Goal: Task Accomplishment & Management: Use online tool/utility

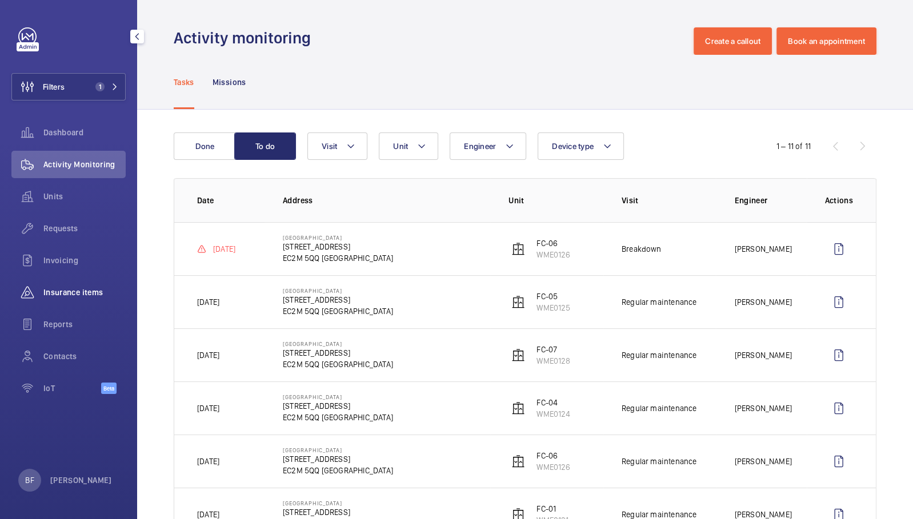
click at [71, 294] on span "Insurance items" at bounding box center [84, 292] width 82 height 11
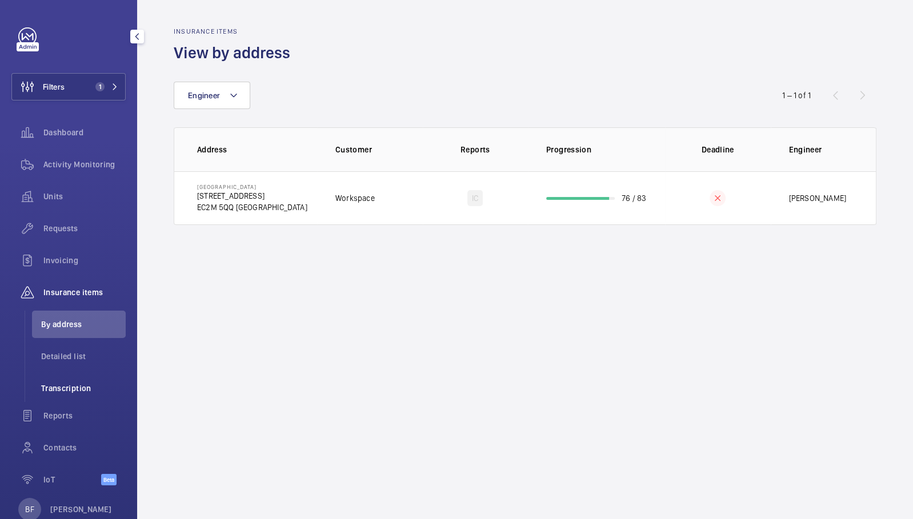
click at [84, 386] on span "Transcription" at bounding box center [83, 388] width 85 height 11
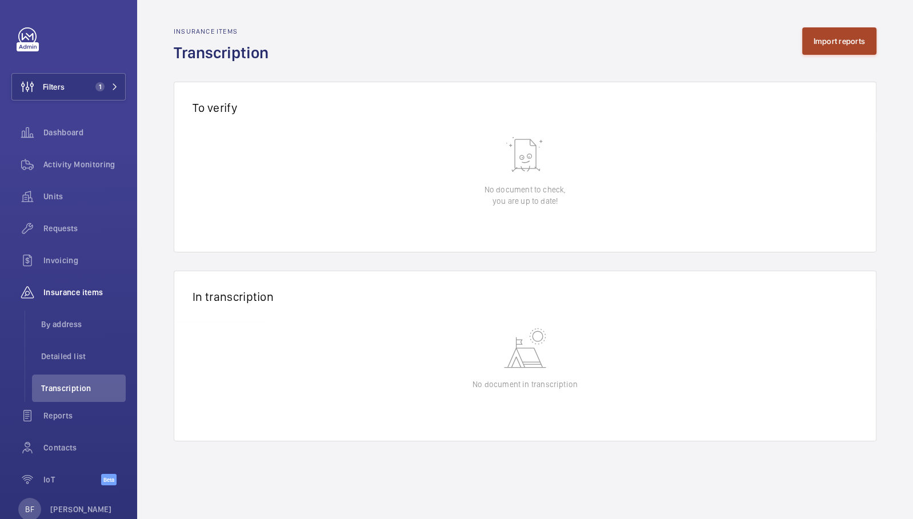
click at [852, 51] on button "Import reports" at bounding box center [839, 40] width 75 height 27
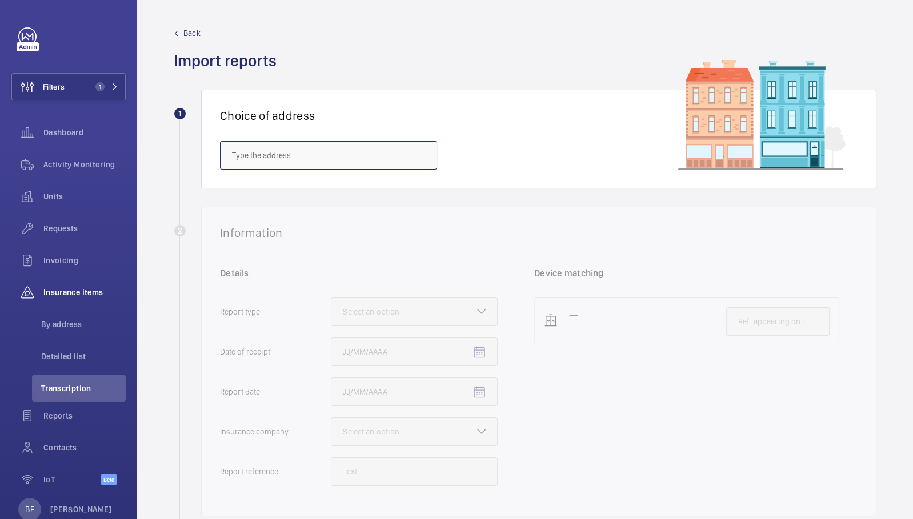
click at [265, 146] on input "text" at bounding box center [328, 155] width 217 height 29
paste input "E14 9XY"
click at [267, 193] on span "Salvor [STREET_ADDRESS]" at bounding box center [277, 189] width 91 height 11
type input "Salvor [STREET_ADDRESS]"
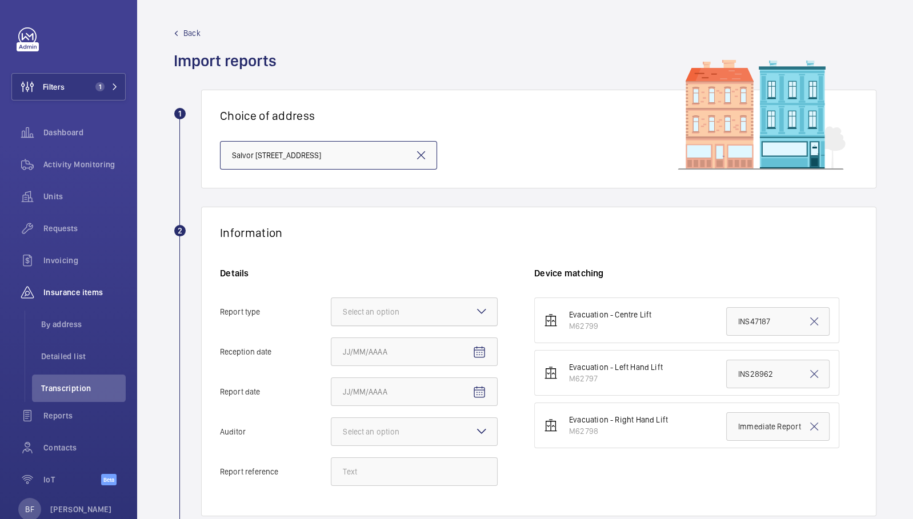
click at [408, 319] on div at bounding box center [414, 311] width 166 height 27
click at [331, 319] on input "Report type Select an option" at bounding box center [331, 311] width 0 height 27
click at [423, 346] on span "Insurance company" at bounding box center [414, 346] width 143 height 11
click at [331, 326] on input "Report type Select an option Insurance company Consultant" at bounding box center [331, 311] width 0 height 27
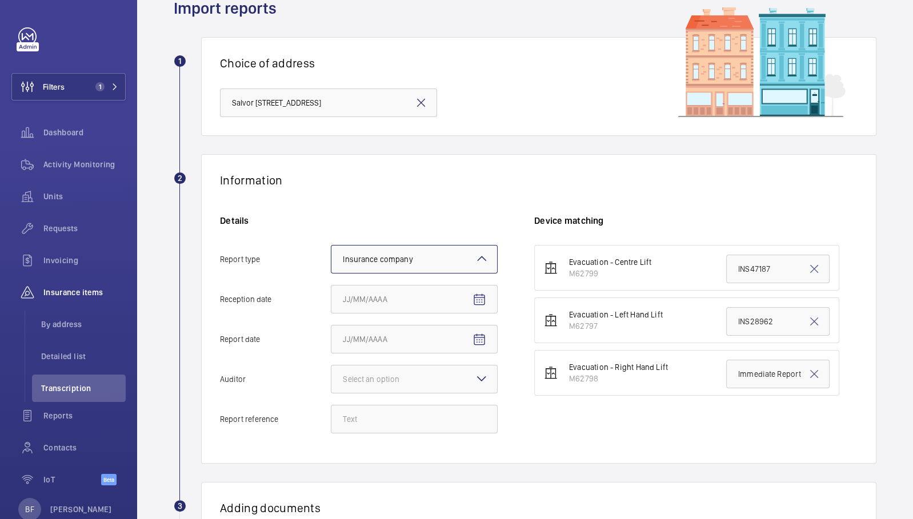
scroll to position [65, 0]
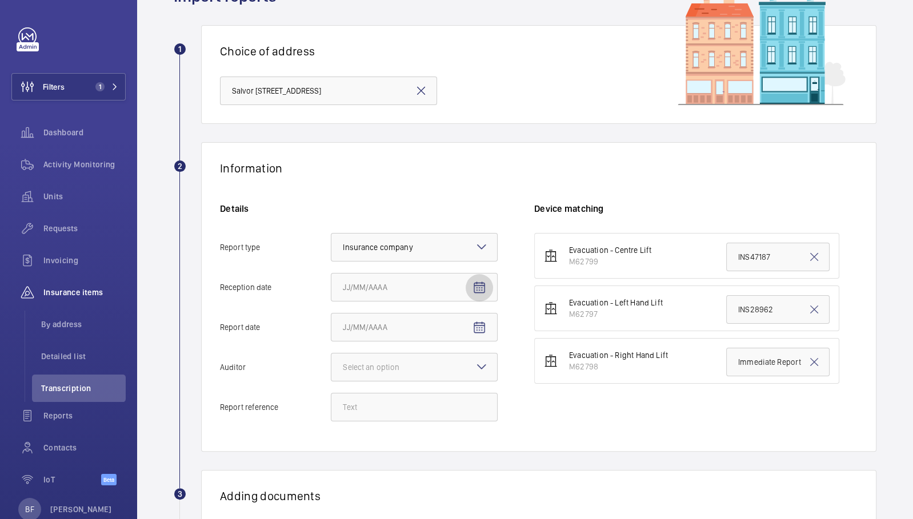
click at [478, 287] on mat-icon "Open calendar" at bounding box center [479, 288] width 14 height 14
click at [371, 446] on span "18" at bounding box center [370, 448] width 21 height 21
type input "[DATE]"
click at [481, 330] on mat-icon "Open calendar" at bounding box center [479, 328] width 14 height 14
click at [433, 230] on span "14" at bounding box center [439, 227] width 21 height 21
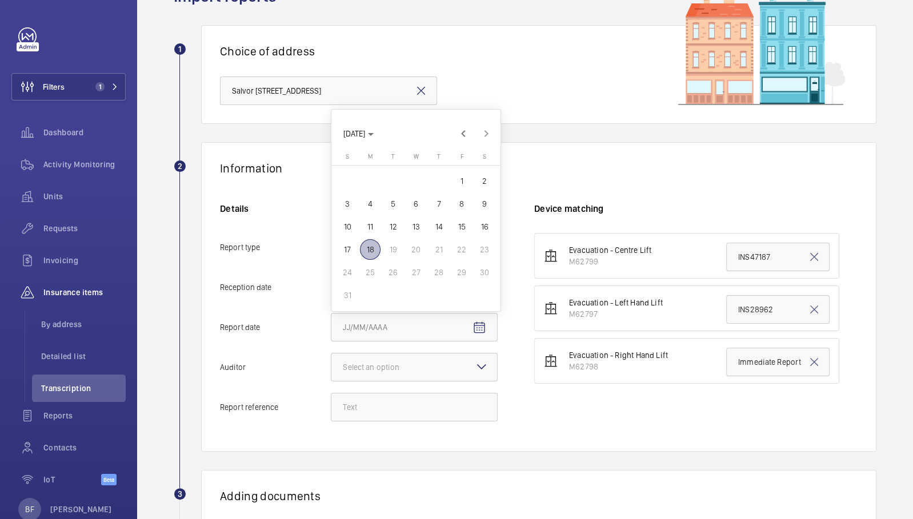
type input "[DATE]"
click at [406, 367] on div "Select an option" at bounding box center [385, 367] width 85 height 11
click at [331, 367] on input "Auditor Select an option" at bounding box center [331, 367] width 0 height 27
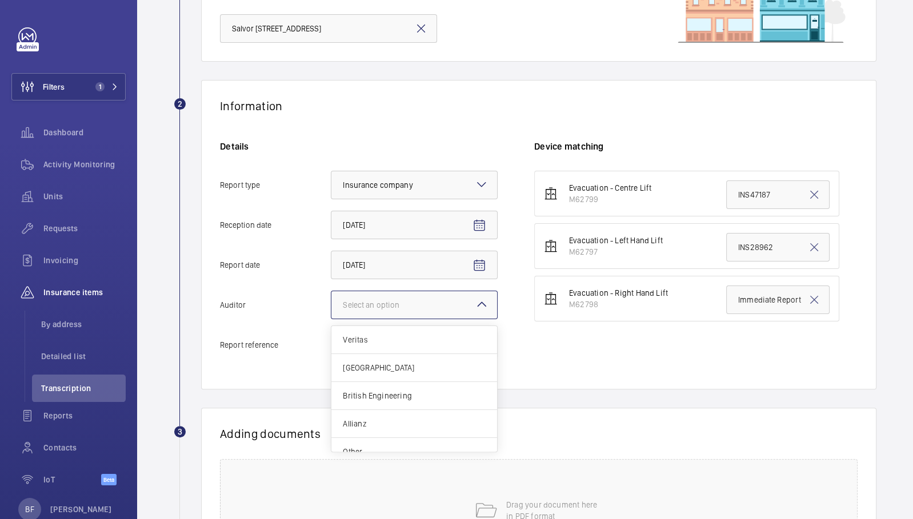
scroll to position [127, 0]
click at [407, 442] on div "Other" at bounding box center [414, 451] width 166 height 27
click at [331, 318] on input "Auditor Select an option Veritas Zurich British Engineering Allianz Other" at bounding box center [331, 304] width 0 height 27
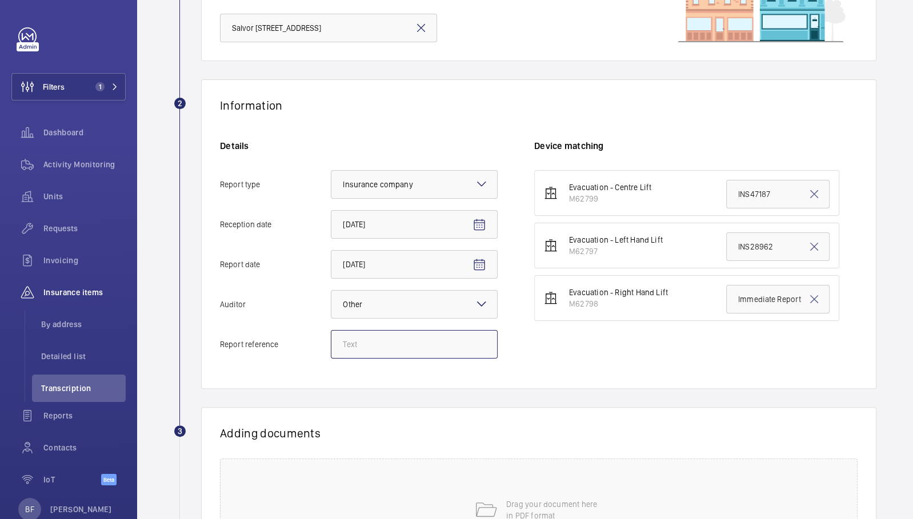
click at [401, 347] on input "Report reference" at bounding box center [414, 344] width 167 height 29
click at [372, 351] on input "Report reference" at bounding box center [414, 344] width 167 height 29
paste input "INS63592"
type input "INS63592"
click at [807, 297] on mat-icon at bounding box center [814, 300] width 14 height 14
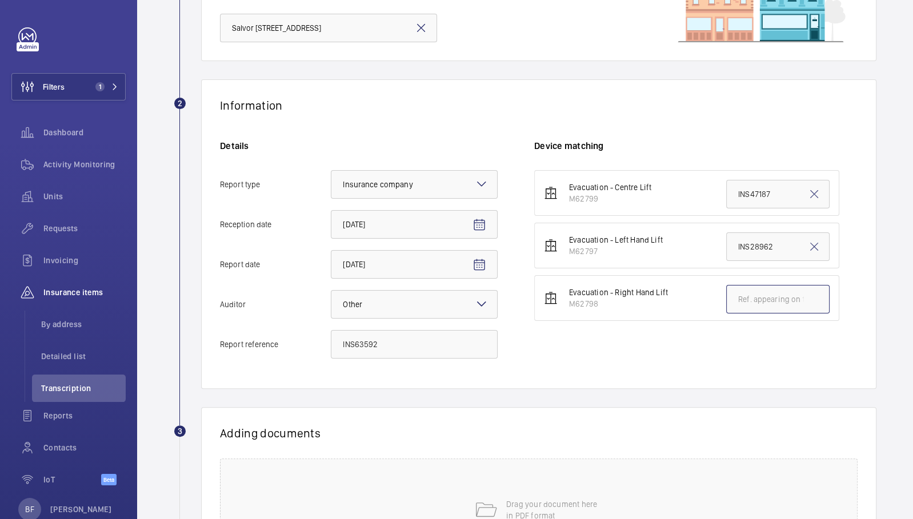
paste input "INS63592"
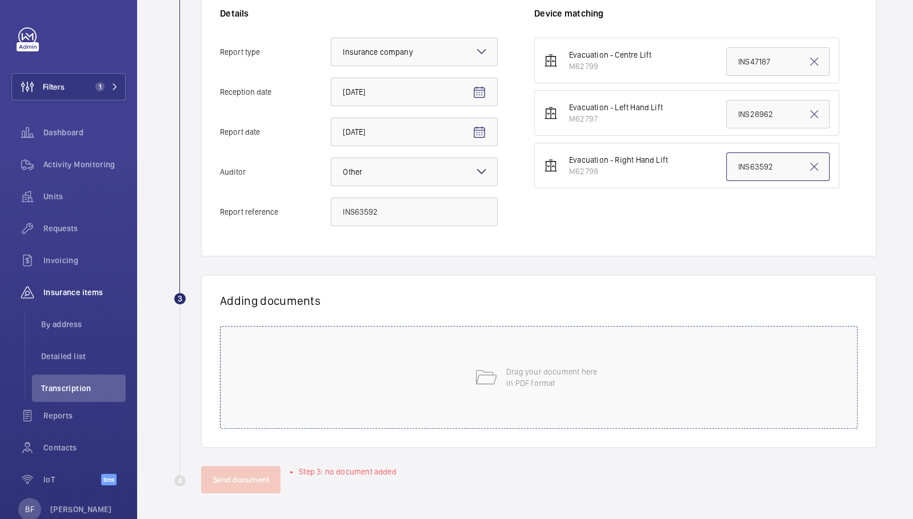
type input "INS63592"
click at [362, 356] on div "Drag your document here in PDF format" at bounding box center [539, 377] width 638 height 103
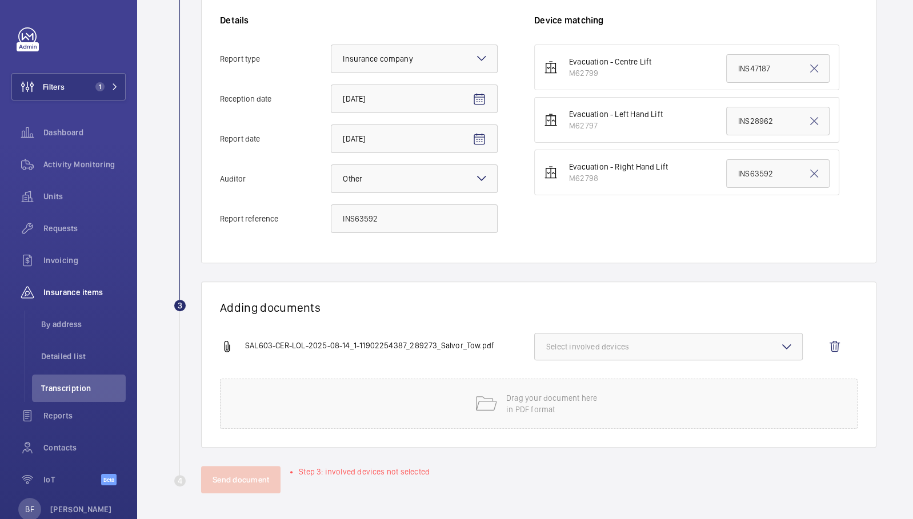
click at [586, 349] on span "Select involved devices" at bounding box center [668, 346] width 245 height 11
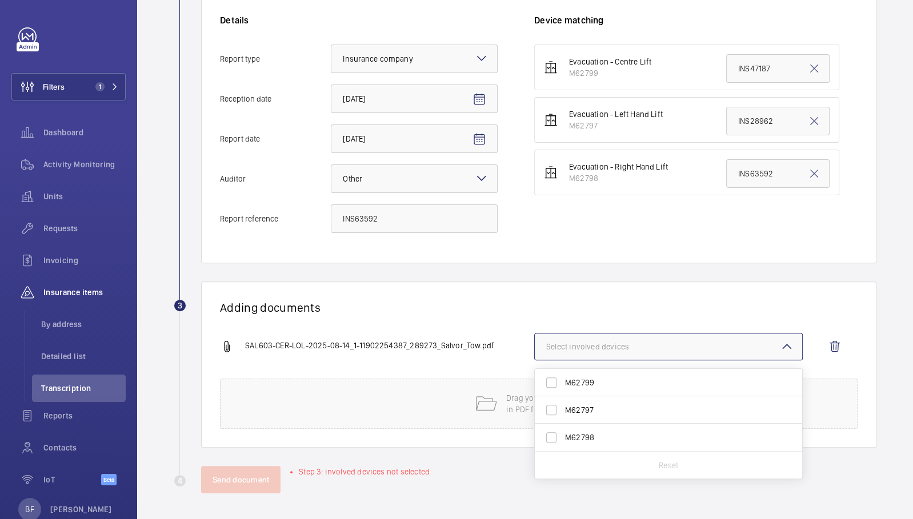
click at [602, 440] on span "M62798" at bounding box center [669, 437] width 209 height 11
click at [563, 440] on input "M62798" at bounding box center [551, 437] width 23 height 23
checkbox input "true"
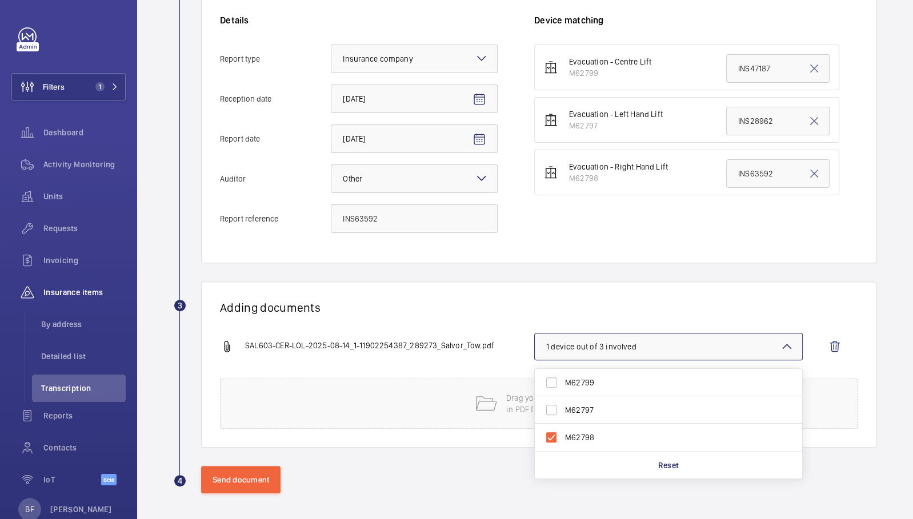
drag, startPoint x: 411, startPoint y: 301, endPoint x: 405, endPoint y: 306, distance: 8.2
click at [411, 301] on h1 "Adding documents" at bounding box center [539, 308] width 638 height 14
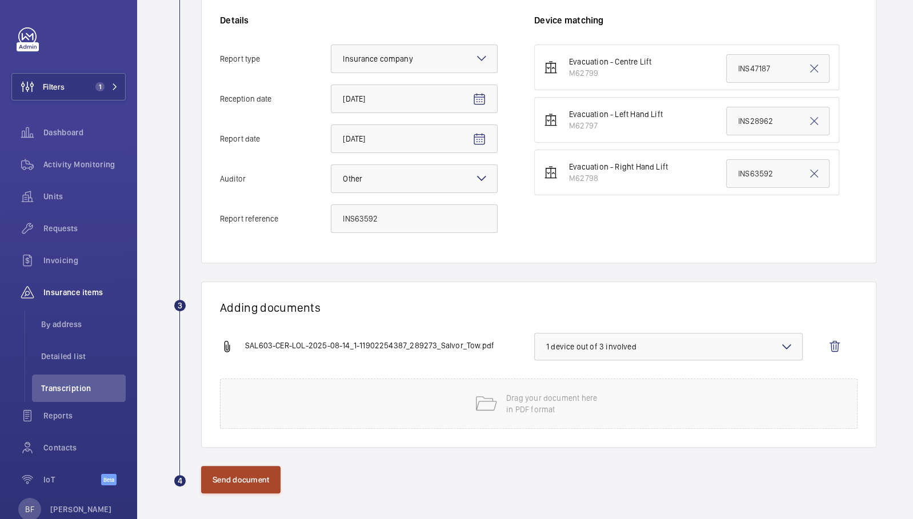
click at [230, 470] on button "Send document" at bounding box center [240, 479] width 79 height 27
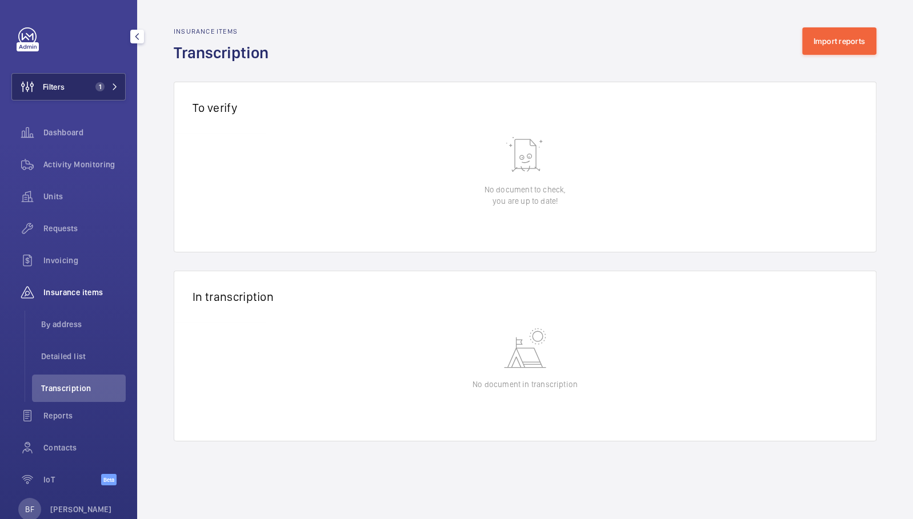
click at [95, 93] on button "Filters 1" at bounding box center [68, 86] width 114 height 27
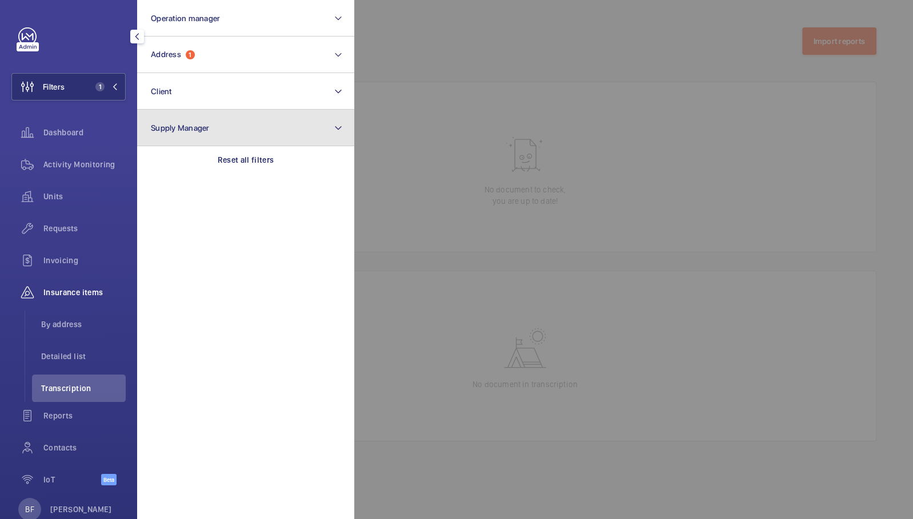
click at [218, 145] on button "Supply Manager" at bounding box center [245, 128] width 217 height 37
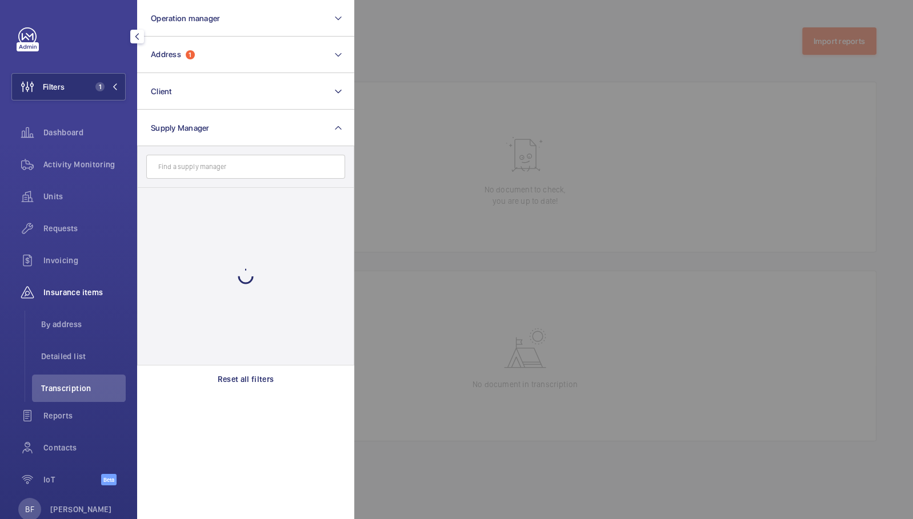
click at [230, 159] on input "text" at bounding box center [245, 167] width 199 height 24
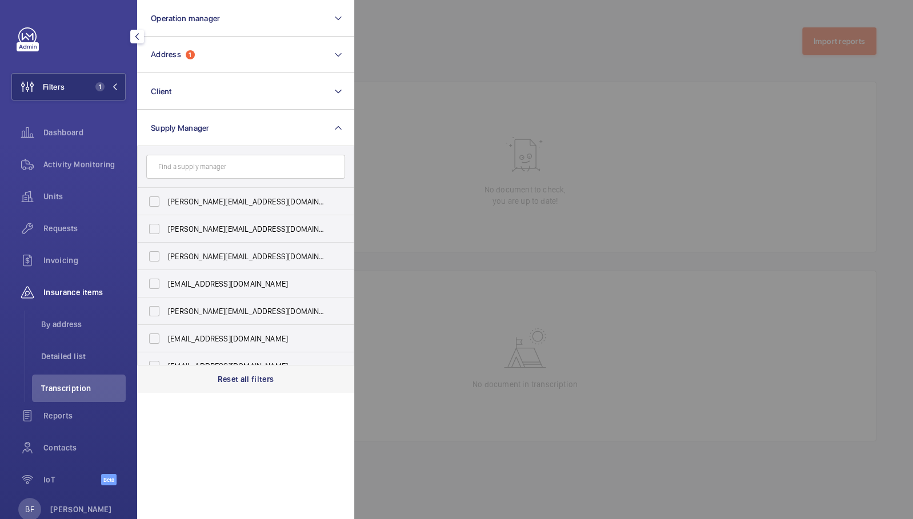
click at [265, 375] on p "Reset all filters" at bounding box center [246, 379] width 57 height 11
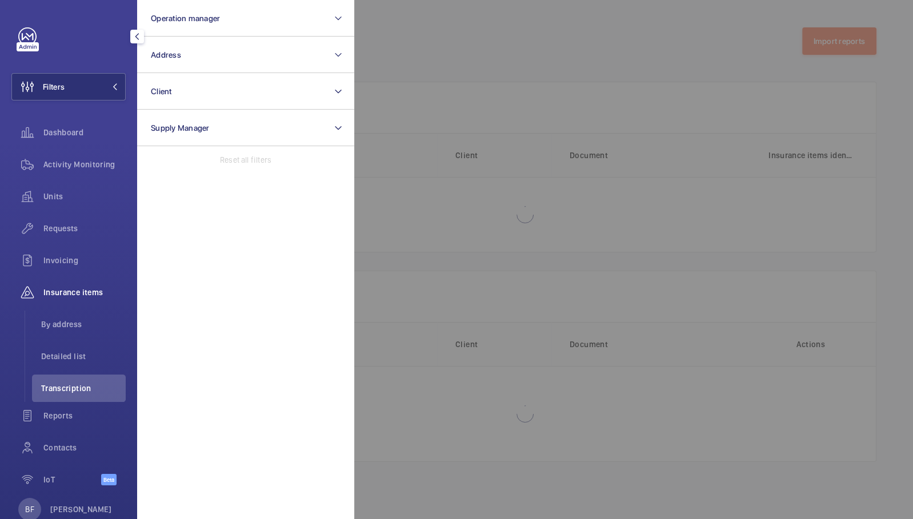
click at [78, 387] on span "Transcription" at bounding box center [83, 388] width 85 height 11
click at [606, 358] on div at bounding box center [810, 259] width 913 height 519
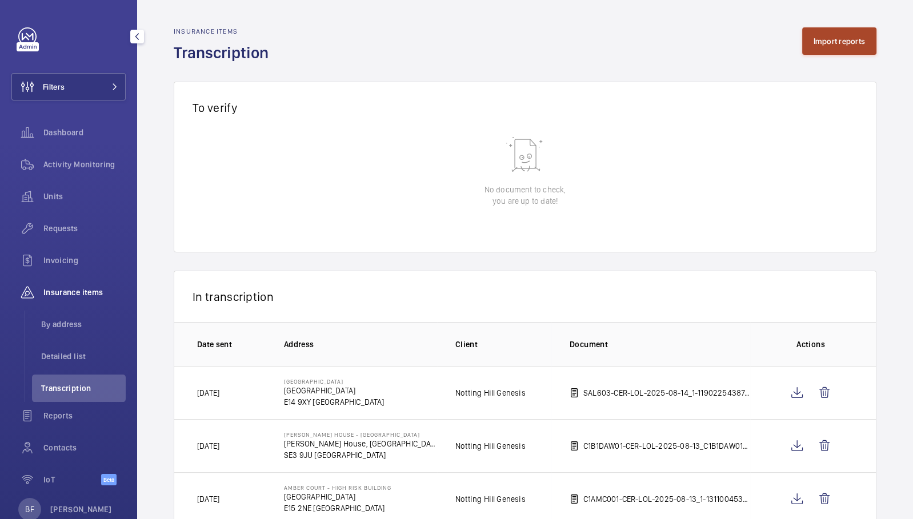
click at [854, 46] on button "Import reports" at bounding box center [839, 40] width 75 height 27
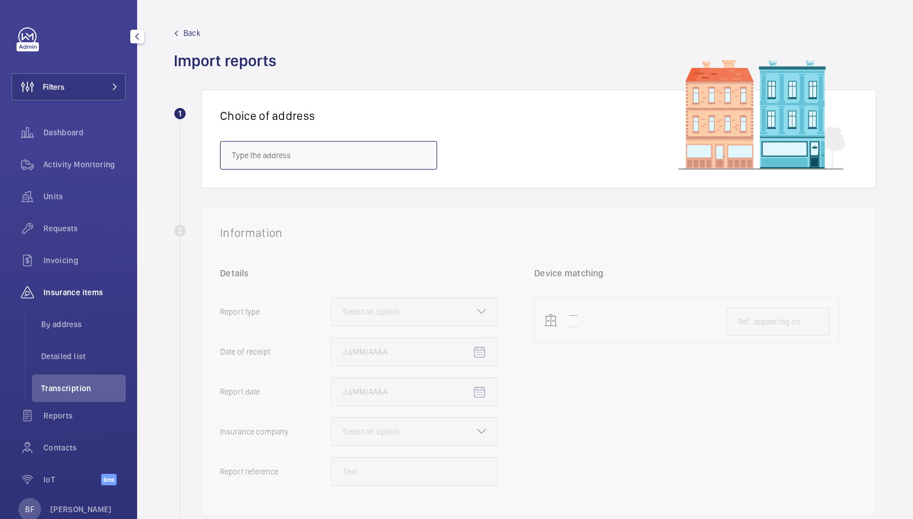
click at [269, 152] on input "text" at bounding box center [328, 155] width 217 height 29
paste input "E14 9XY"
click at [275, 188] on span "Salvor [STREET_ADDRESS]" at bounding box center [277, 189] width 91 height 11
type input "Salvor [STREET_ADDRESS]"
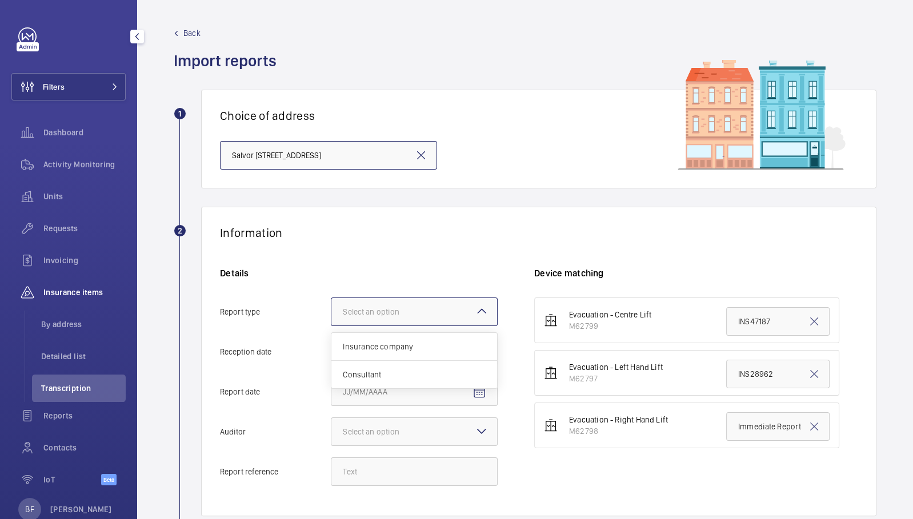
click at [442, 310] on div at bounding box center [414, 311] width 166 height 27
click at [331, 310] on input "Report type Select an option Insurance company Consultant" at bounding box center [331, 311] width 0 height 27
click at [443, 353] on div "Insurance company" at bounding box center [414, 347] width 166 height 28
click at [331, 326] on input "Report type Select an option Insurance company Consultant" at bounding box center [331, 311] width 0 height 27
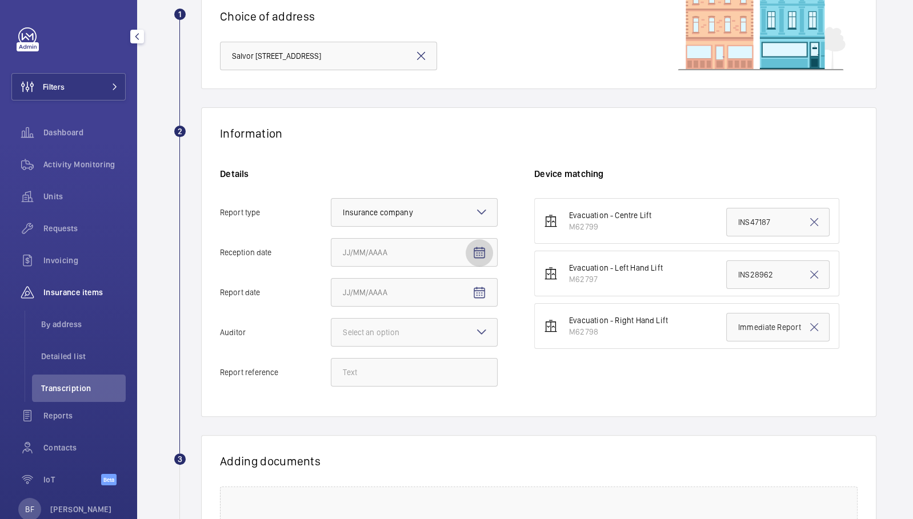
click at [478, 253] on mat-icon "Open calendar" at bounding box center [479, 253] width 14 height 14
click at [372, 414] on span "18" at bounding box center [370, 413] width 21 height 21
type input "[DATE]"
click at [478, 298] on mat-icon "Open calendar" at bounding box center [479, 293] width 14 height 14
click at [666, 417] on div at bounding box center [456, 259] width 913 height 519
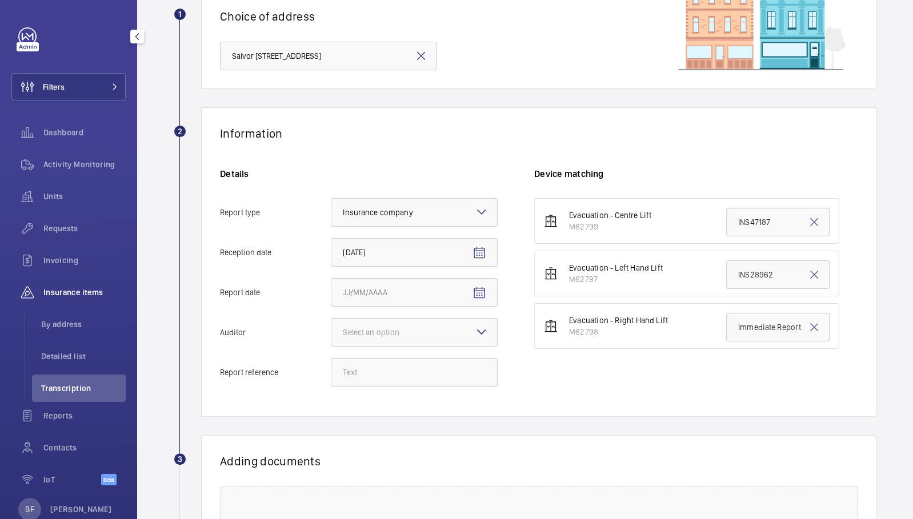
click at [358, 307] on div "Details Report type Select an option × Insurance company × Reception date [DATE…" at bounding box center [377, 283] width 314 height 230
click at [368, 336] on div "Select an option" at bounding box center [385, 332] width 85 height 11
click at [331, 336] on input "Auditor Select an option Veritas Zurich British Engineering Allianz Other" at bounding box center [331, 332] width 0 height 27
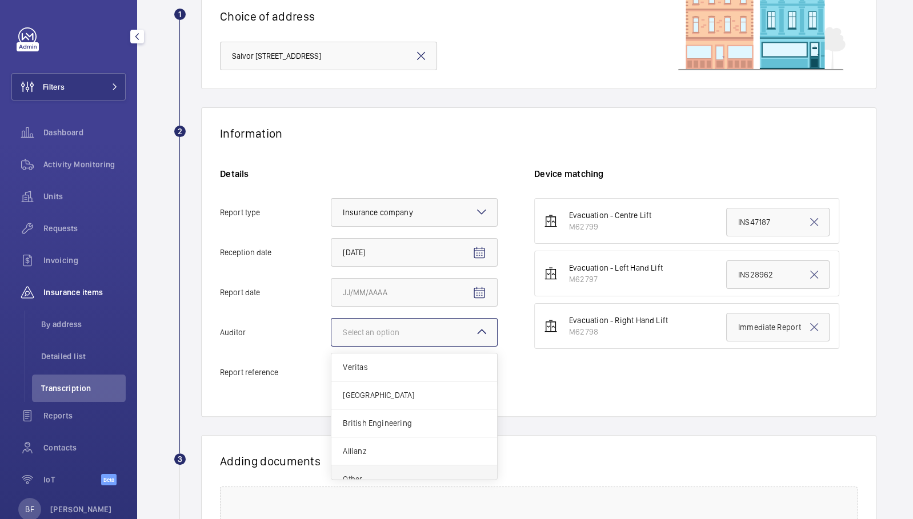
click at [392, 474] on span "Other" at bounding box center [414, 479] width 143 height 11
click at [331, 346] on input "Auditor Select an option Veritas Zurich British Engineering Allianz Other" at bounding box center [331, 332] width 0 height 27
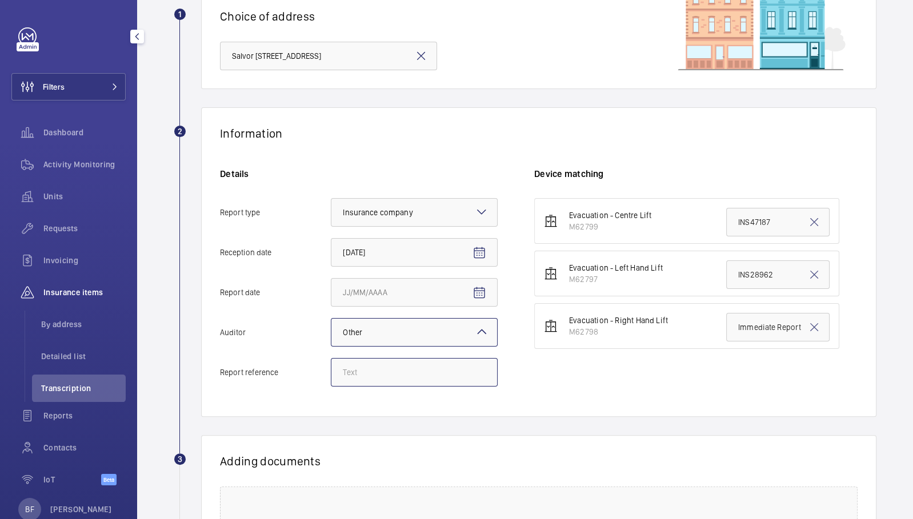
click at [359, 376] on input "Report reference" at bounding box center [414, 372] width 167 height 29
paste input "INS63591"
type input "INS63591"
click at [762, 267] on input "INS28962" at bounding box center [777, 275] width 103 height 29
click at [762, 266] on input "INS28962" at bounding box center [777, 275] width 103 height 29
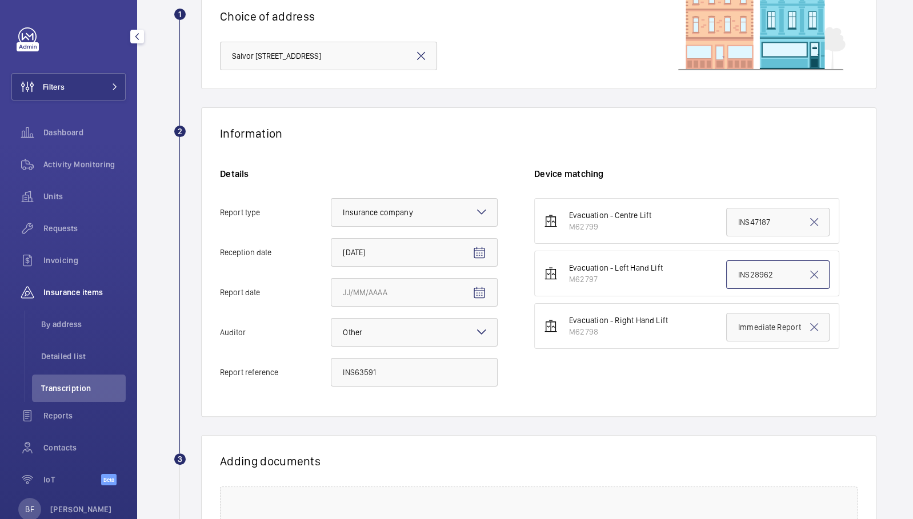
click at [762, 266] on input "INS28962" at bounding box center [777, 275] width 103 height 29
paste input "63591"
type input "INS63591"
click at [478, 297] on mat-icon "Open calendar" at bounding box center [479, 293] width 14 height 14
click at [435, 431] on span "14" at bounding box center [439, 430] width 21 height 21
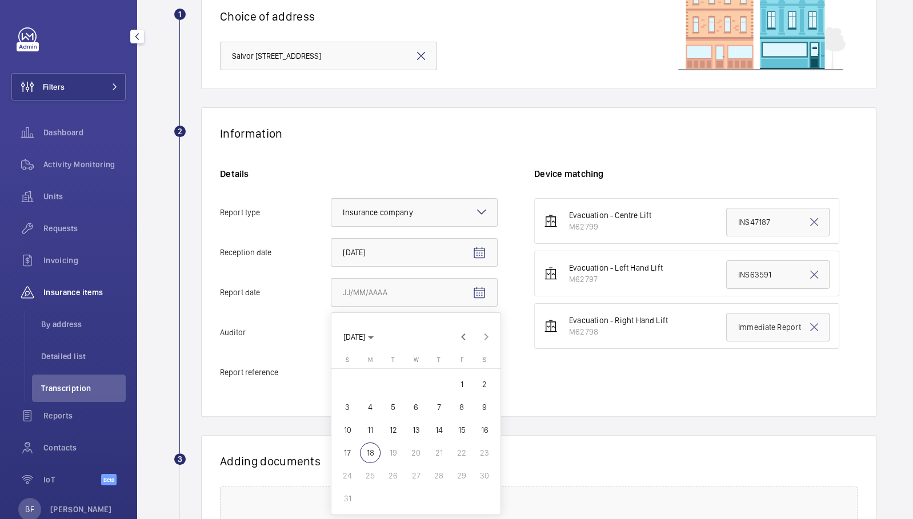
type input "[DATE]"
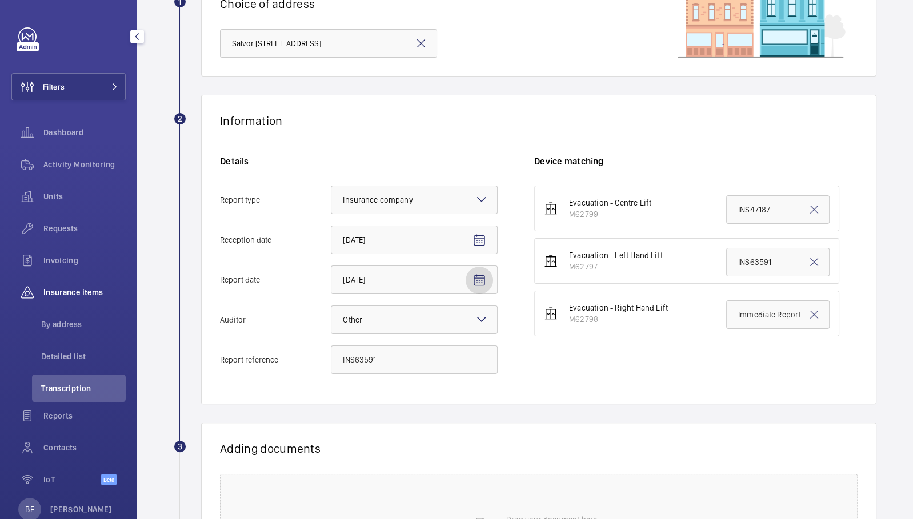
scroll to position [260, 0]
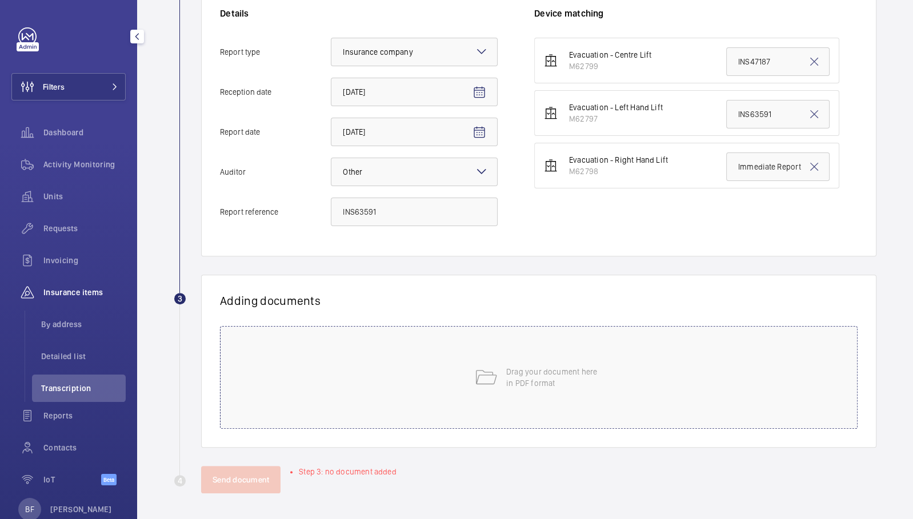
click at [425, 381] on div "Drag your document here in PDF format" at bounding box center [539, 377] width 638 height 103
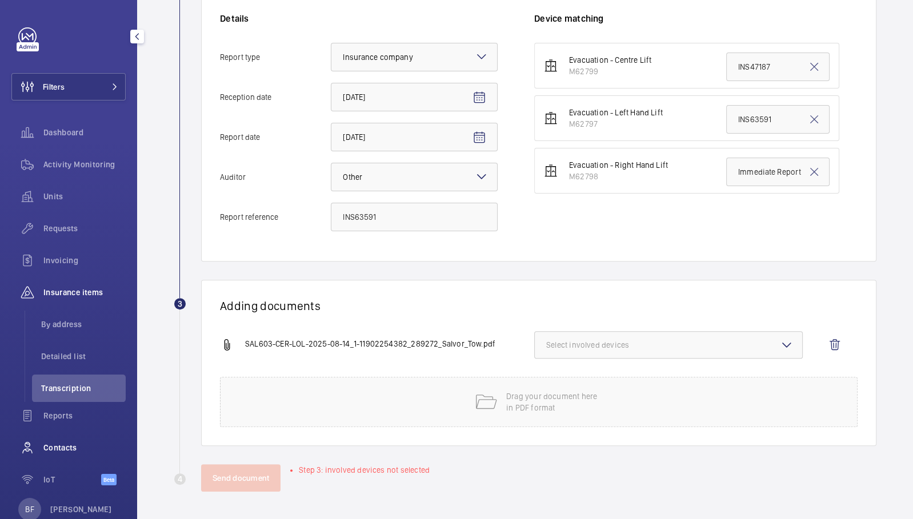
scroll to position [253, 0]
click at [636, 351] on span "Select involved devices" at bounding box center [668, 346] width 245 height 11
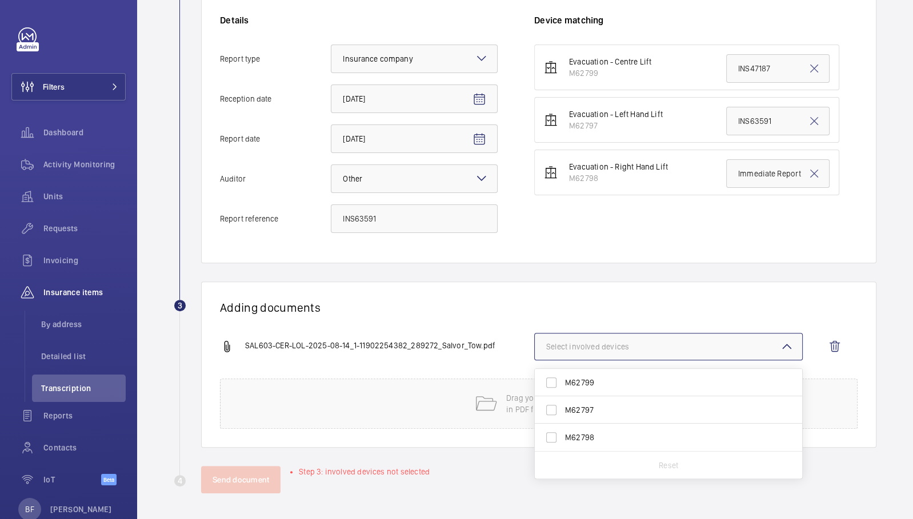
click at [582, 412] on span "M62797" at bounding box center [669, 410] width 209 height 11
click at [563, 412] on input "M62797" at bounding box center [551, 410] width 23 height 23
checkbox input "true"
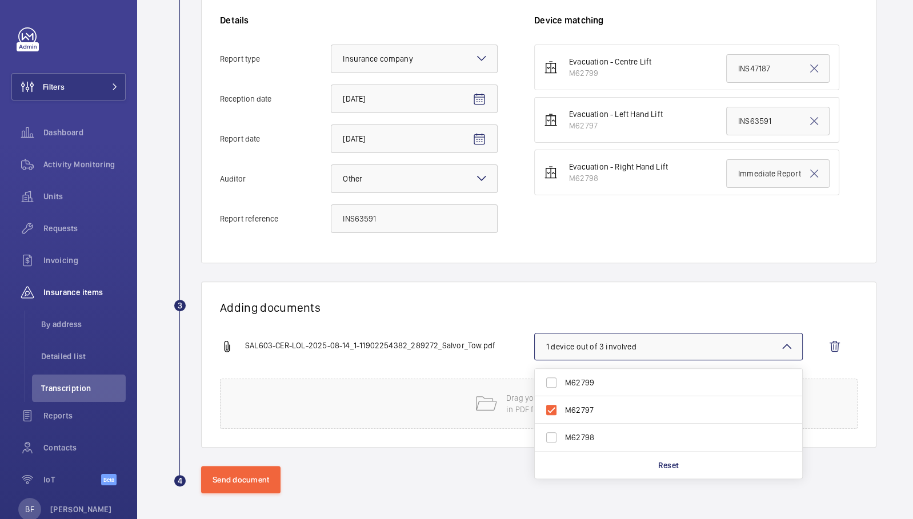
click at [522, 305] on h1 "Adding documents" at bounding box center [539, 308] width 638 height 14
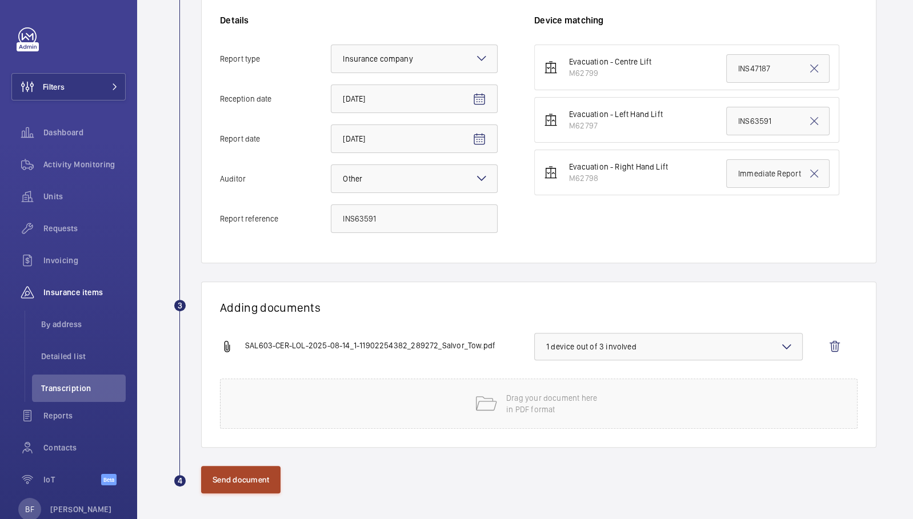
click at [239, 484] on button "Send document" at bounding box center [240, 479] width 79 height 27
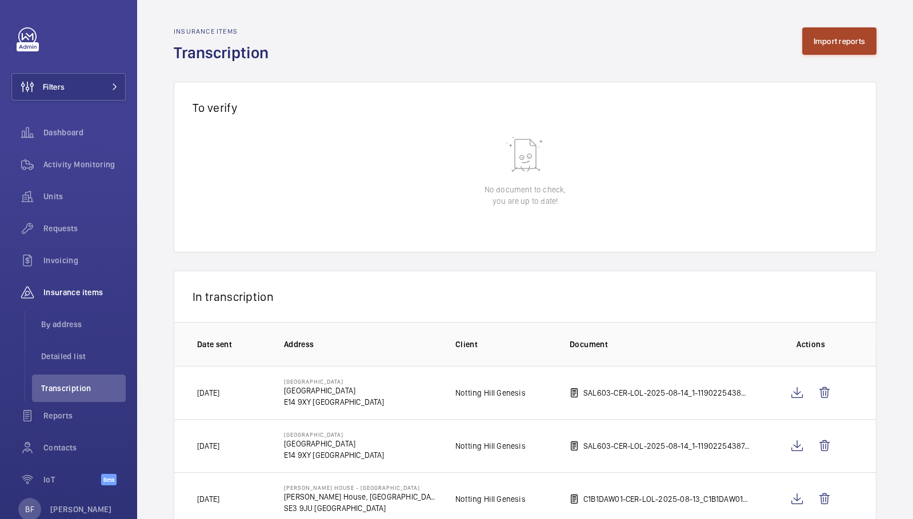
click at [816, 50] on button "Import reports" at bounding box center [839, 40] width 75 height 27
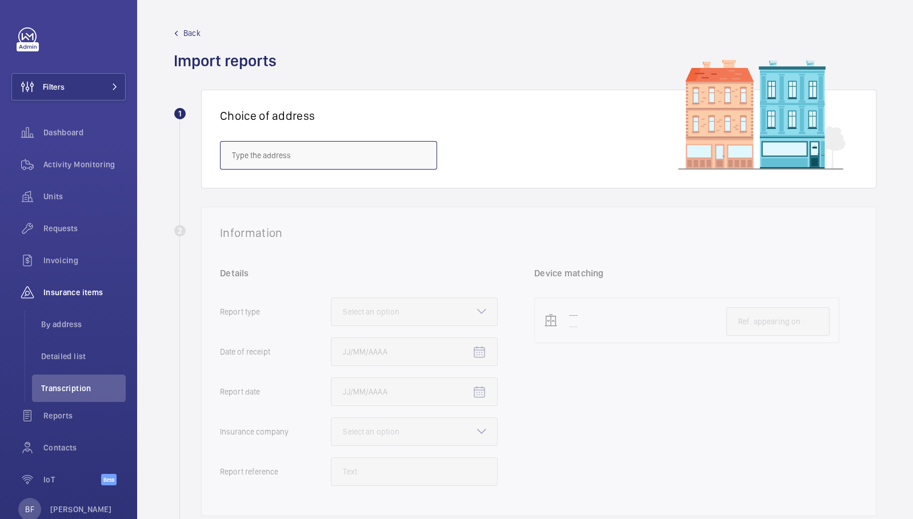
click at [277, 163] on input "text" at bounding box center [328, 155] width 217 height 29
paste input "NW1 2AJ"
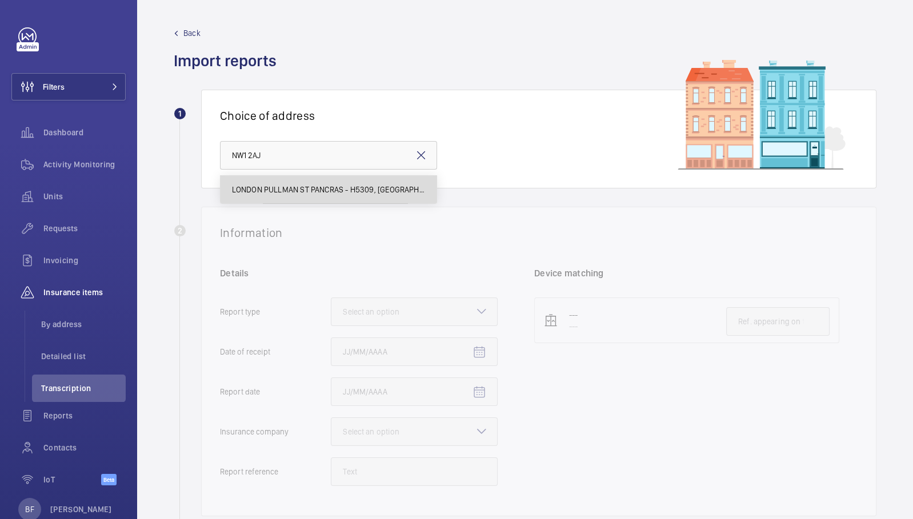
click at [277, 190] on span "LONDON PULLMAN ST PANCRAS - H5309, [GEOGRAPHIC_DATA], [STREET_ADDRESS]" at bounding box center [328, 189] width 193 height 11
type input "LONDON PULLMAN ST PANCRAS - H5309, [GEOGRAPHIC_DATA], [STREET_ADDRESS]"
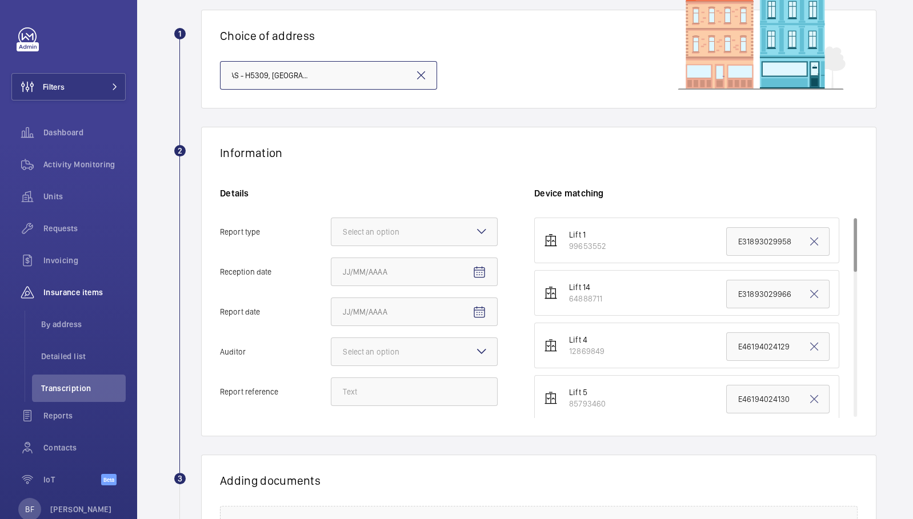
scroll to position [82, 0]
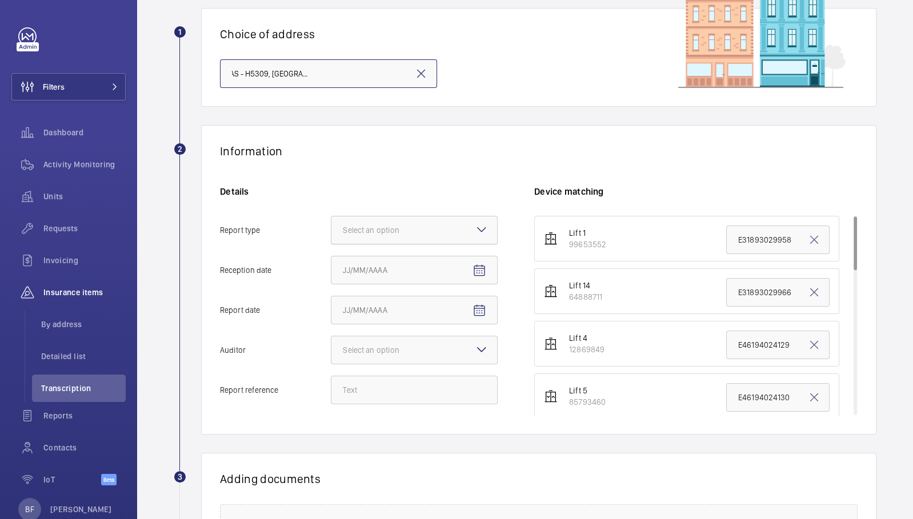
click at [405, 225] on div "Select an option" at bounding box center [385, 230] width 85 height 11
click at [331, 225] on input "Report type Select an option" at bounding box center [331, 230] width 0 height 27
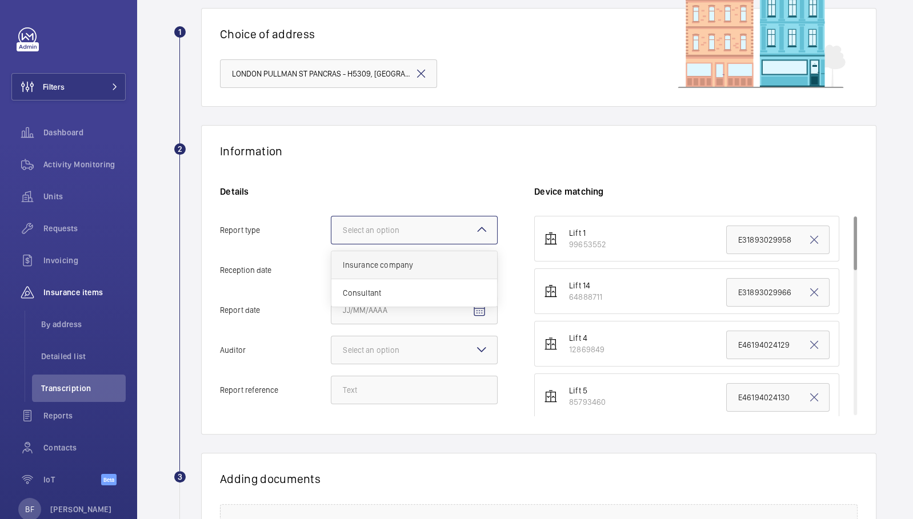
click at [428, 270] on div "Insurance company" at bounding box center [414, 265] width 166 height 28
click at [331, 244] on input "Report type Select an option Insurance company Consultant" at bounding box center [331, 230] width 0 height 27
click at [495, 269] on input "Reception date" at bounding box center [414, 270] width 167 height 29
click at [475, 272] on mat-icon "Open calendar" at bounding box center [479, 271] width 14 height 14
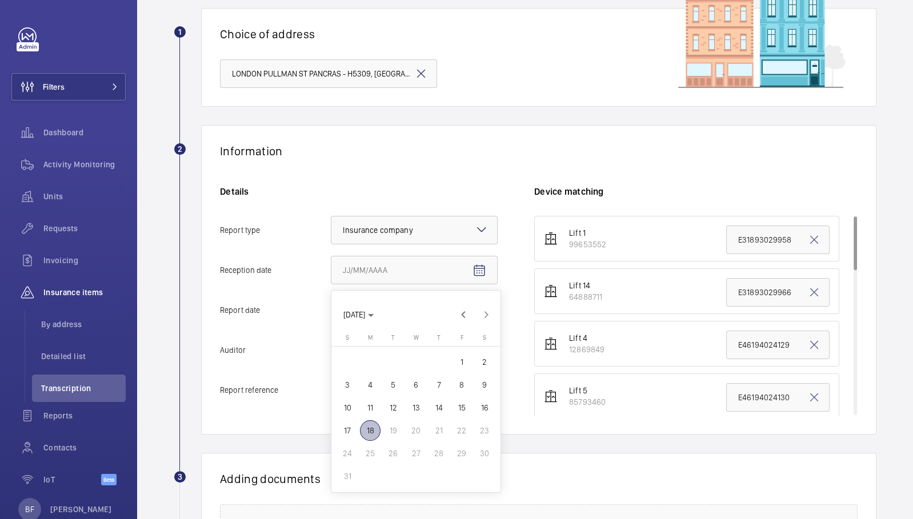
click at [381, 429] on button "18" at bounding box center [370, 430] width 23 height 23
type input "[DATE]"
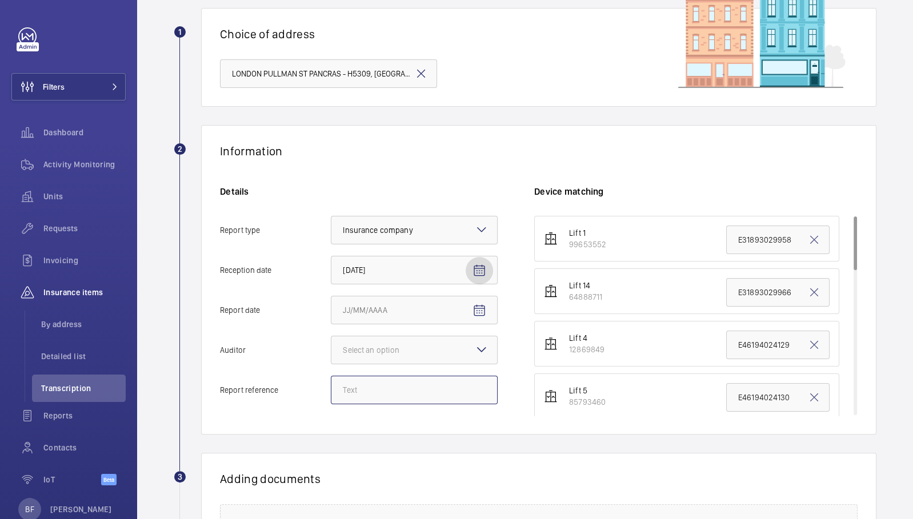
click at [363, 393] on input "Report reference" at bounding box center [414, 390] width 167 height 29
paste input "E46194024248"
click at [467, 354] on div at bounding box center [414, 350] width 166 height 27
type input "E46194024248"
click at [331, 354] on input "Auditor Select an option" at bounding box center [331, 350] width 0 height 27
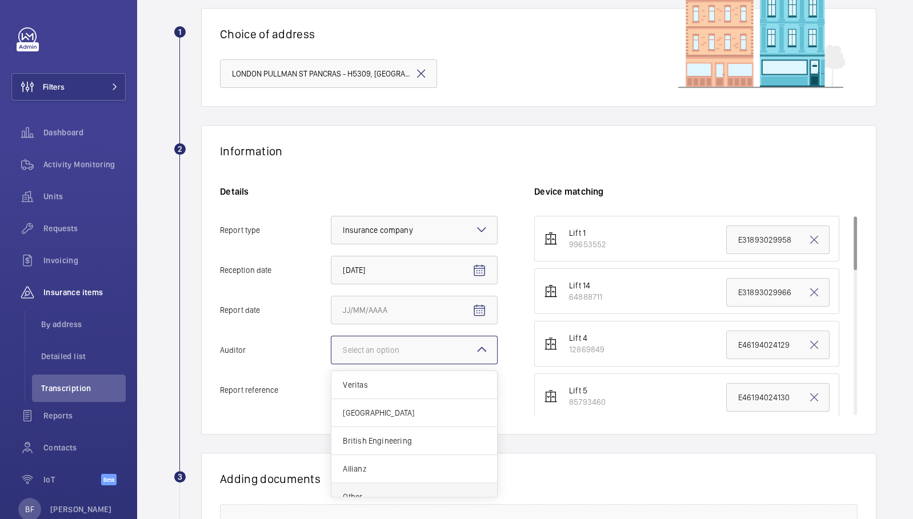
click at [394, 491] on span "Other" at bounding box center [414, 496] width 143 height 11
click at [331, 364] on input "Auditor Select an option Veritas Zurich British Engineering Allianz Other" at bounding box center [331, 350] width 0 height 27
click at [481, 346] on mat-icon at bounding box center [482, 350] width 14 height 14
click at [331, 346] on input "Auditor Select an option × Other × Veritas Zurich British Engineering Allianz O…" at bounding box center [331, 350] width 0 height 27
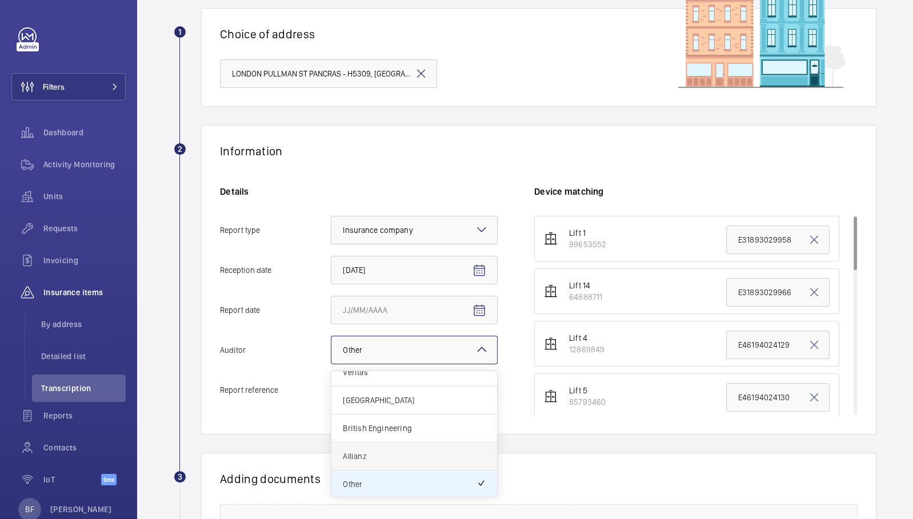
click at [395, 461] on div "Allianz" at bounding box center [414, 457] width 166 height 28
click at [331, 364] on input "Auditor Select an option × Other × Veritas Zurich British Engineering Allianz O…" at bounding box center [331, 350] width 0 height 27
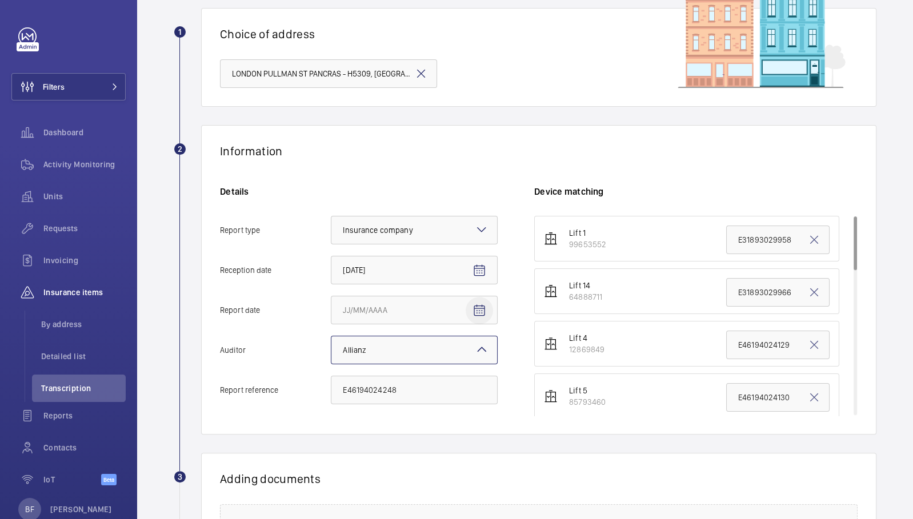
click at [479, 314] on mat-icon "Open calendar" at bounding box center [479, 311] width 14 height 14
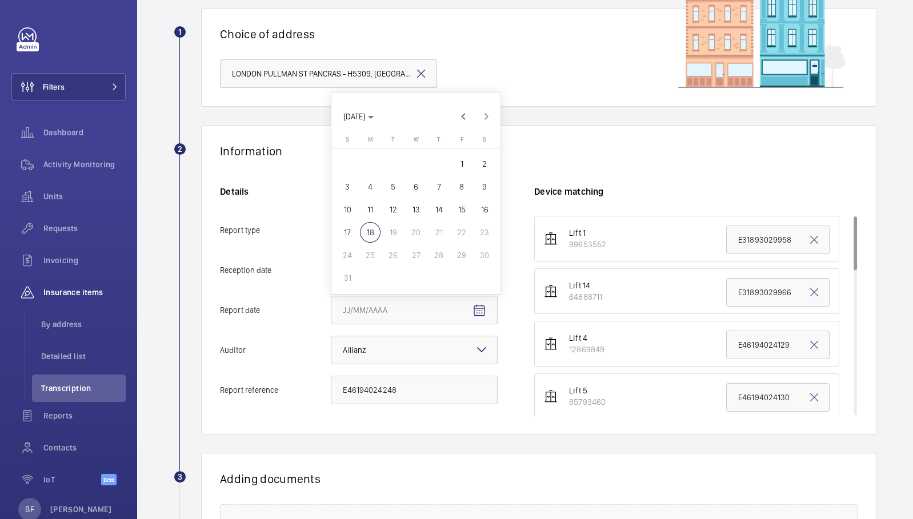
click at [637, 371] on div at bounding box center [456, 259] width 913 height 519
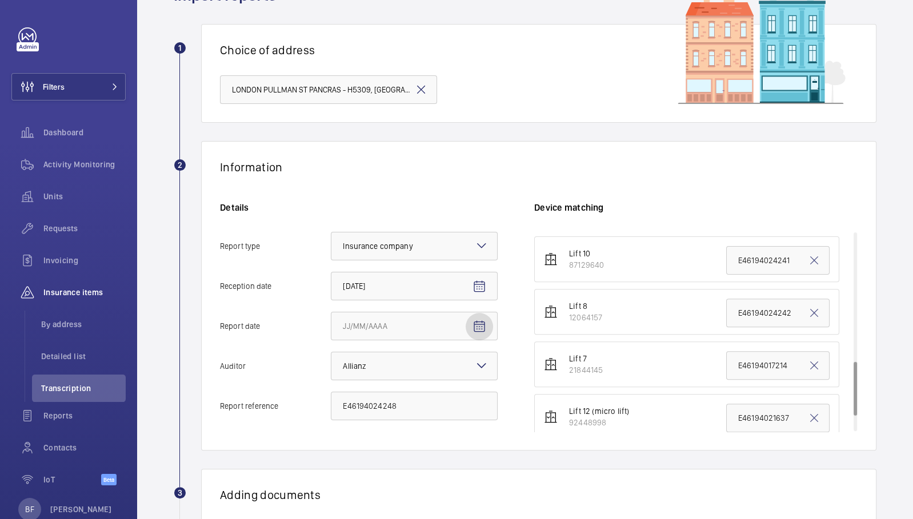
scroll to position [528, 0]
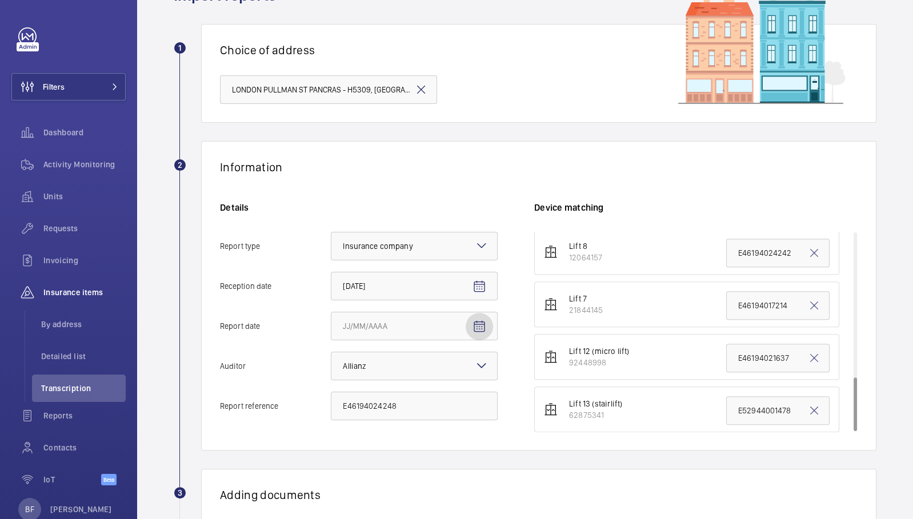
click at [421, 91] on mat-icon at bounding box center [421, 90] width 14 height 14
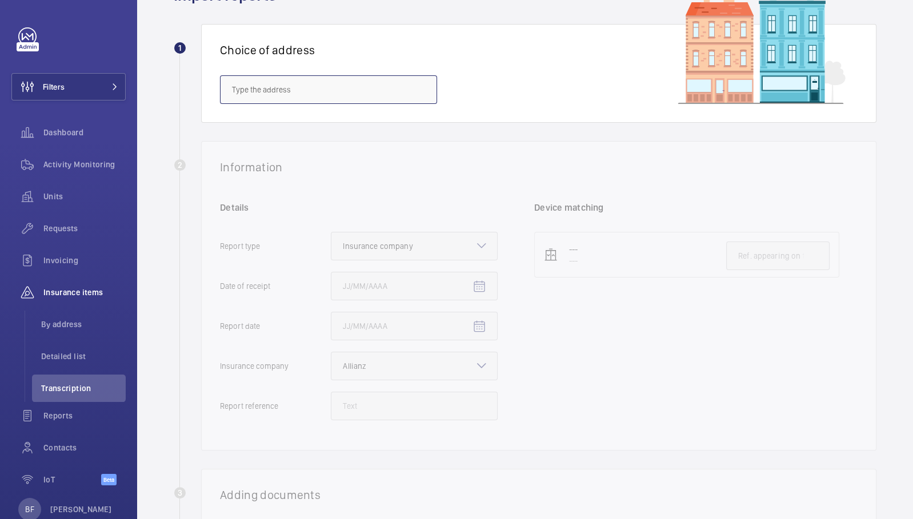
scroll to position [0, 0]
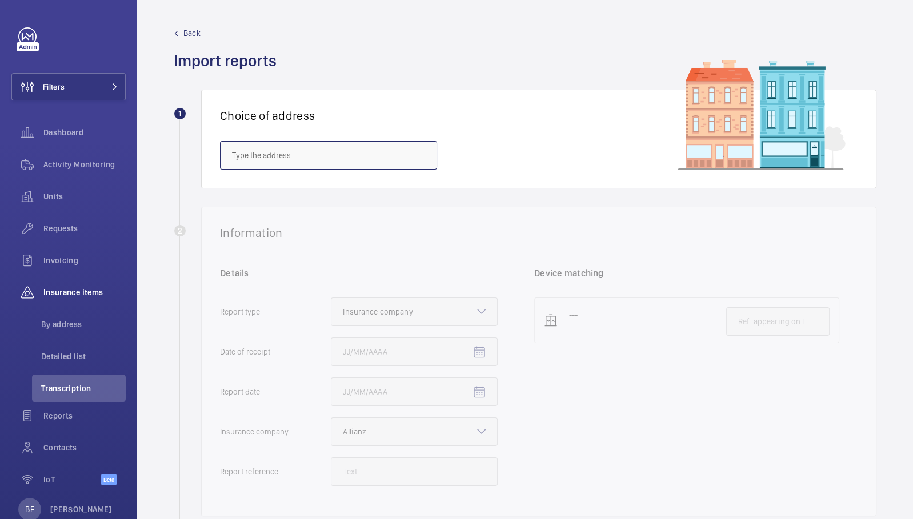
click at [355, 149] on input "text" at bounding box center [328, 155] width 217 height 29
paste input "HA9 6BA"
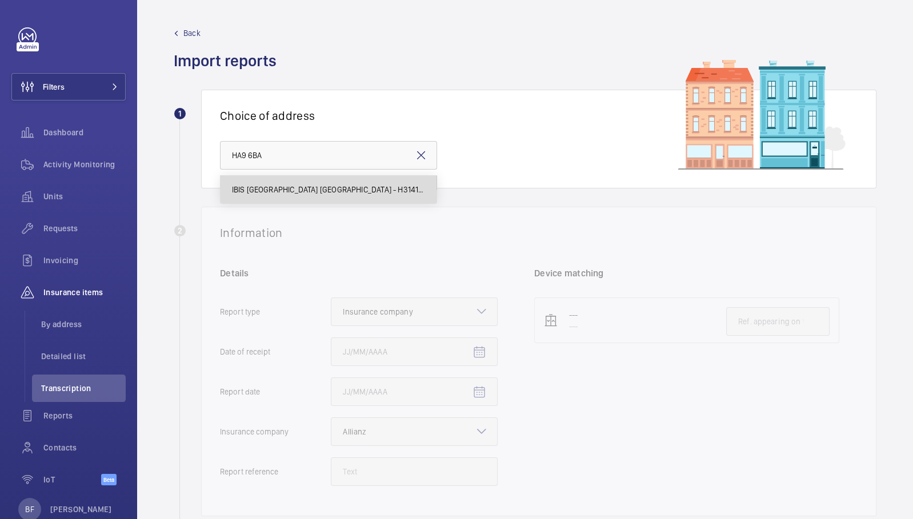
click at [369, 194] on span "IBIS [GEOGRAPHIC_DATA] [GEOGRAPHIC_DATA] - H3141, IBIS [STREET_ADDRESS]" at bounding box center [328, 189] width 193 height 11
type input "IBIS [GEOGRAPHIC_DATA] [GEOGRAPHIC_DATA] - H3141, IBIS [STREET_ADDRESS]"
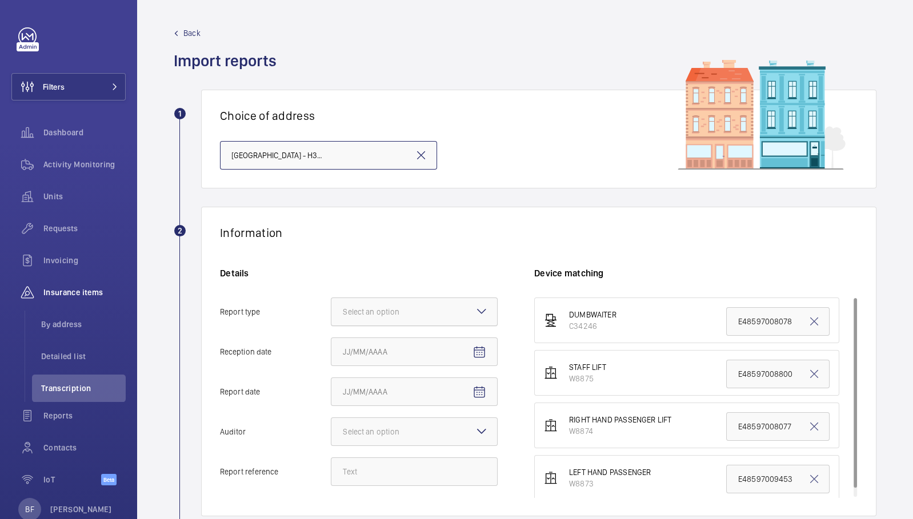
click at [470, 312] on div at bounding box center [414, 311] width 166 height 27
click at [331, 312] on input "Report type Select an option" at bounding box center [331, 311] width 0 height 27
click at [440, 350] on span "Insurance company" at bounding box center [414, 346] width 143 height 11
click at [331, 326] on input "Report type Select an option Insurance company Consultant" at bounding box center [331, 311] width 0 height 27
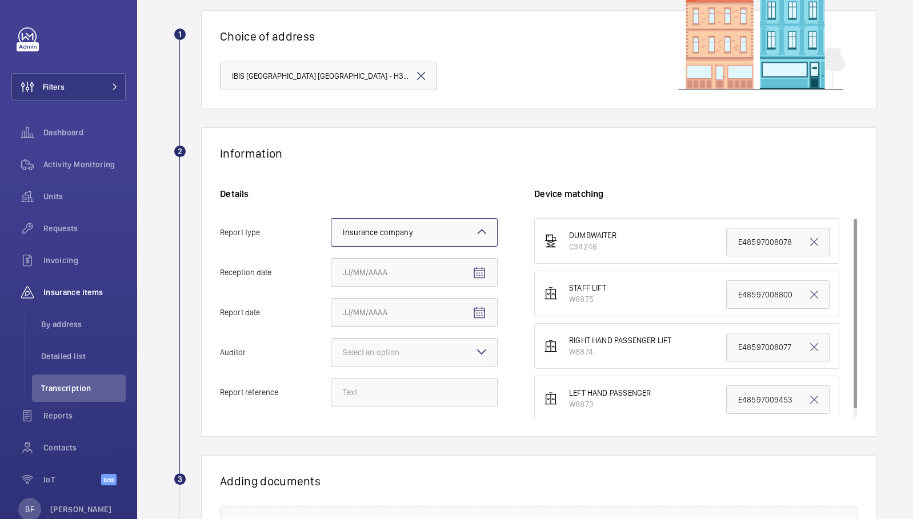
scroll to position [98, 0]
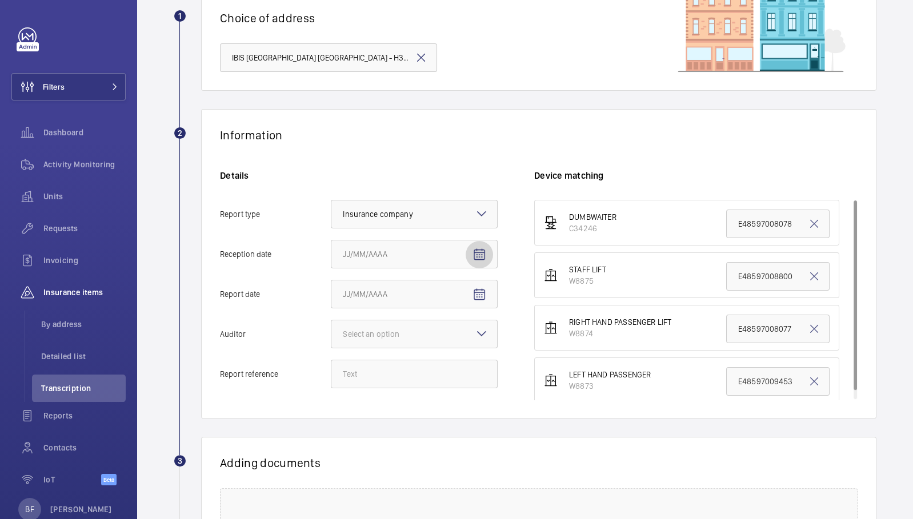
click at [474, 250] on mat-icon "Open calendar" at bounding box center [479, 255] width 14 height 14
click at [370, 415] on span "18" at bounding box center [370, 415] width 21 height 21
type input "[DATE]"
click at [475, 293] on mat-icon "Open calendar" at bounding box center [479, 295] width 14 height 14
click at [492, 434] on span "16" at bounding box center [484, 432] width 21 height 21
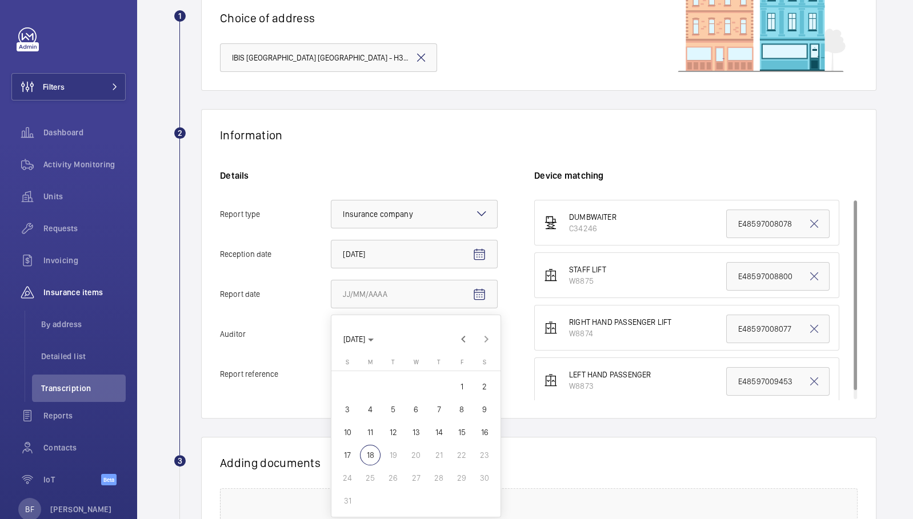
type input "[DATE]"
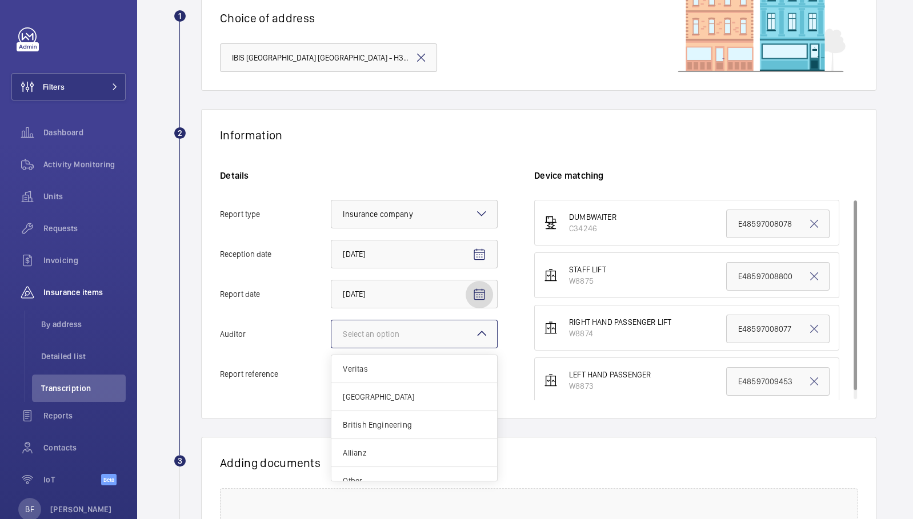
click at [453, 337] on div at bounding box center [414, 334] width 166 height 27
click at [331, 337] on input "Auditor Select an option Veritas Zurich British Engineering Allianz Other" at bounding box center [331, 334] width 0 height 27
click at [389, 454] on span "Allianz" at bounding box center [414, 452] width 143 height 11
click at [331, 348] on input "Auditor Select an option Veritas Zurich British Engineering Allianz Other" at bounding box center [331, 334] width 0 height 27
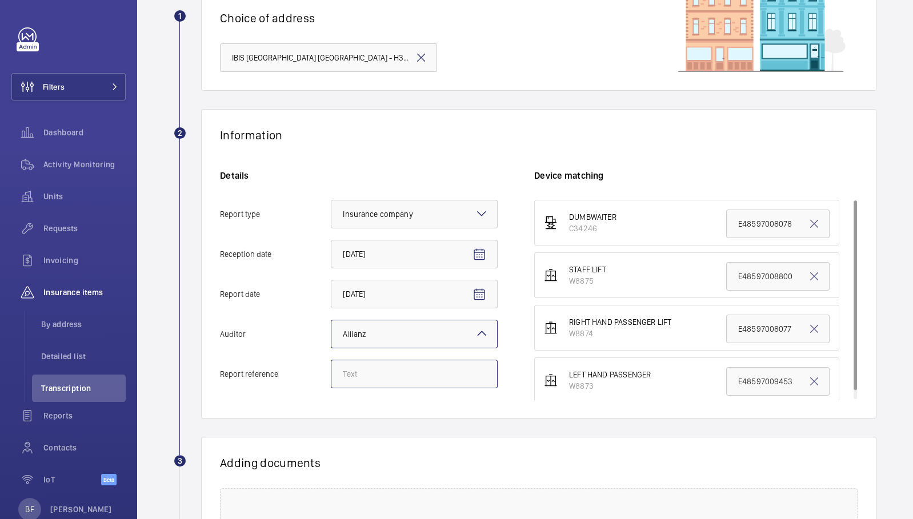
click at [371, 383] on input "Report reference" at bounding box center [414, 374] width 167 height 29
click at [375, 369] on input "Report reference" at bounding box center [414, 374] width 167 height 29
paste input "E48597010441"
type input "E48597010441"
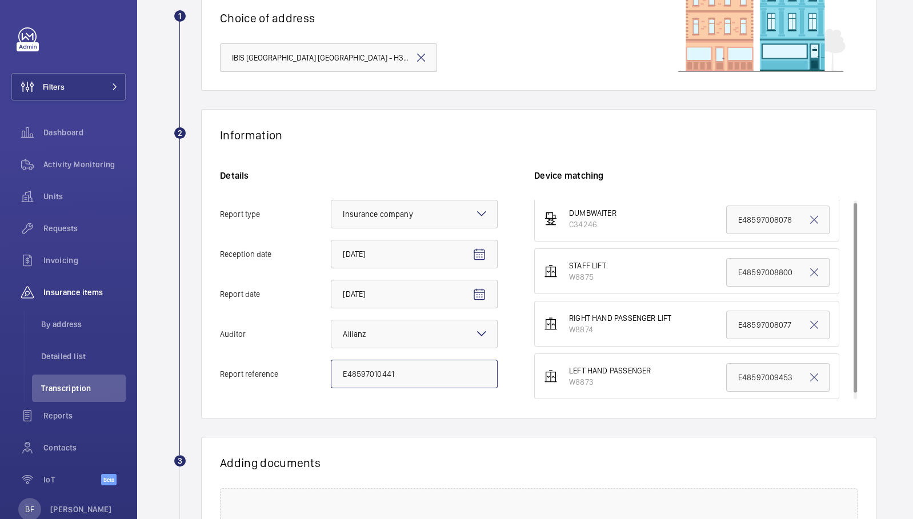
scroll to position [0, 0]
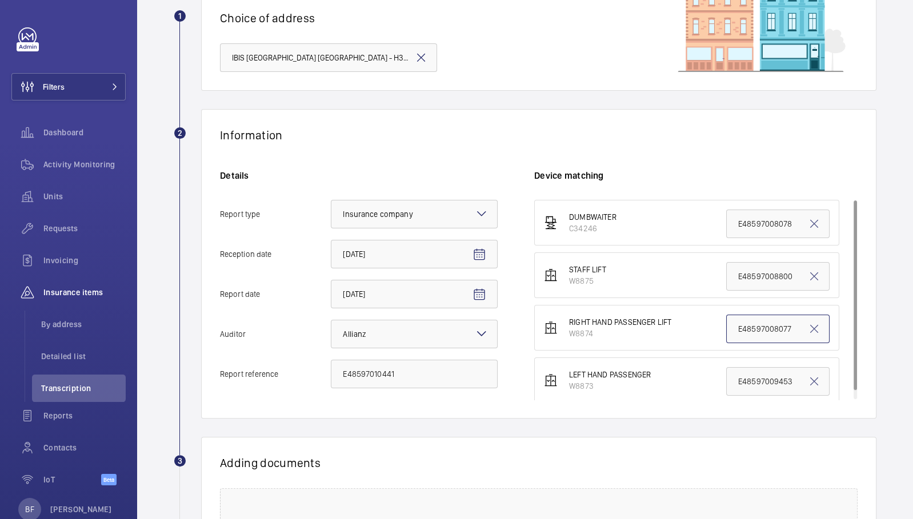
click at [745, 324] on input "E48597008077" at bounding box center [777, 329] width 103 height 29
paste input "E48597010441"
type input "E48597010441"
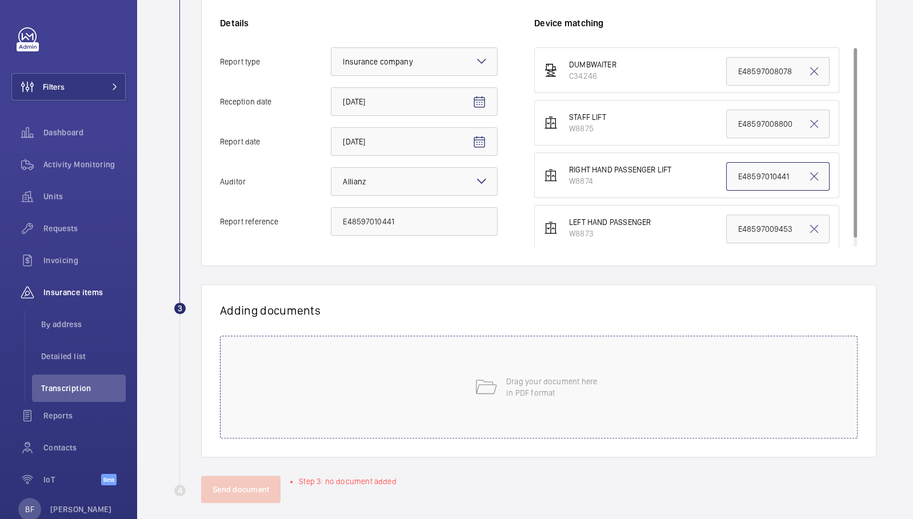
scroll to position [260, 0]
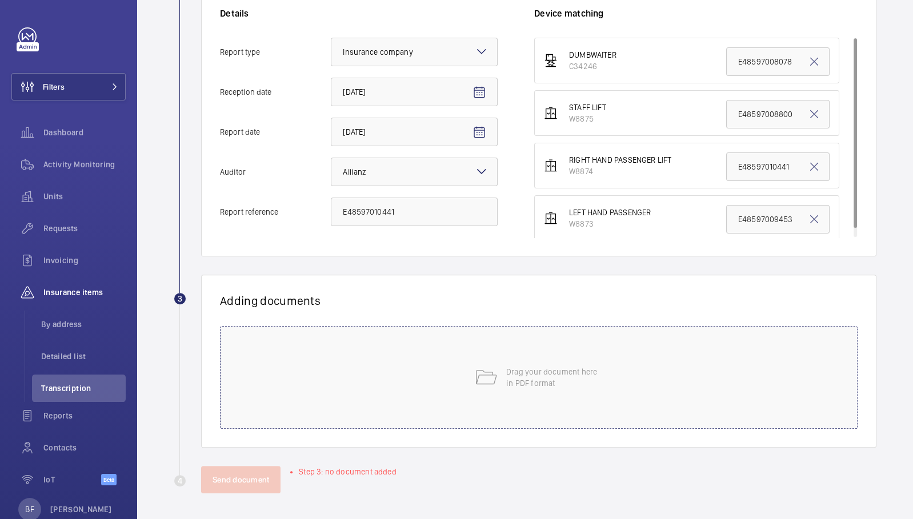
click at [309, 389] on div "Drag your document here in PDF format" at bounding box center [539, 377] width 638 height 103
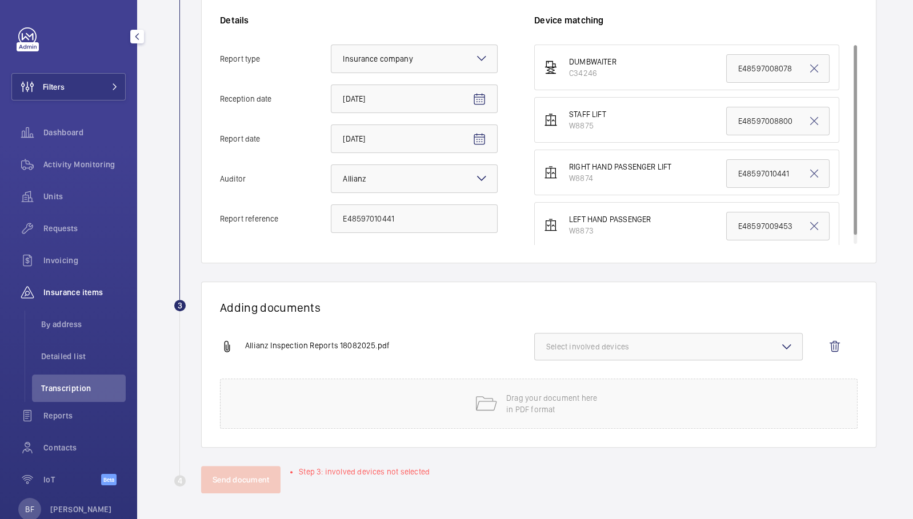
click at [641, 349] on span "Select involved devices" at bounding box center [668, 346] width 245 height 11
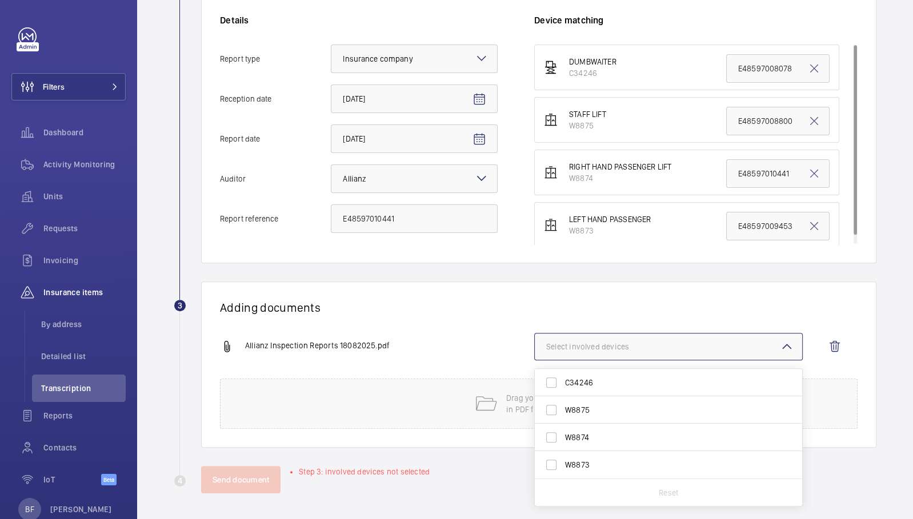
click at [599, 443] on label "W8874" at bounding box center [660, 437] width 250 height 27
click at [563, 443] on input "W8874" at bounding box center [551, 437] width 23 height 23
checkbox input "true"
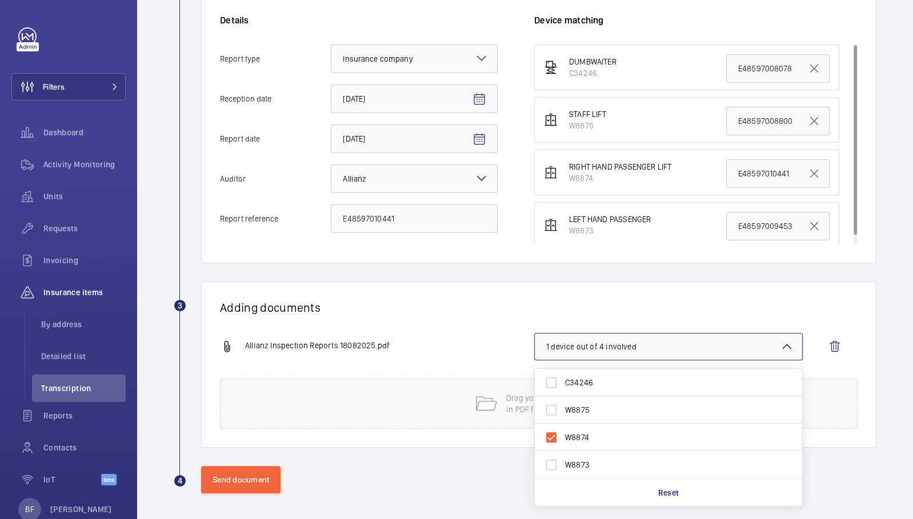
click at [425, 323] on div "Adding documents Allianz Inspection Reports 18082025.pdf 1 device out of 4 invo…" at bounding box center [538, 365] width 675 height 166
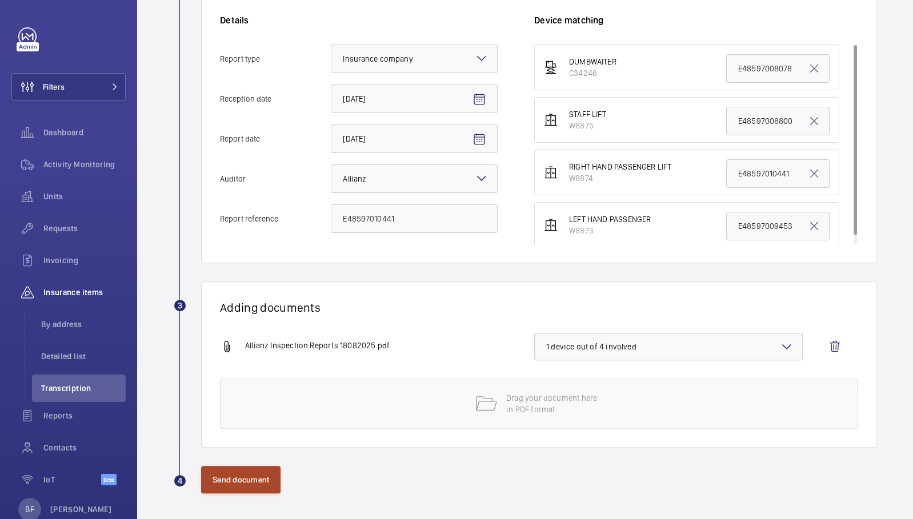
click at [257, 488] on button "Send document" at bounding box center [240, 479] width 79 height 27
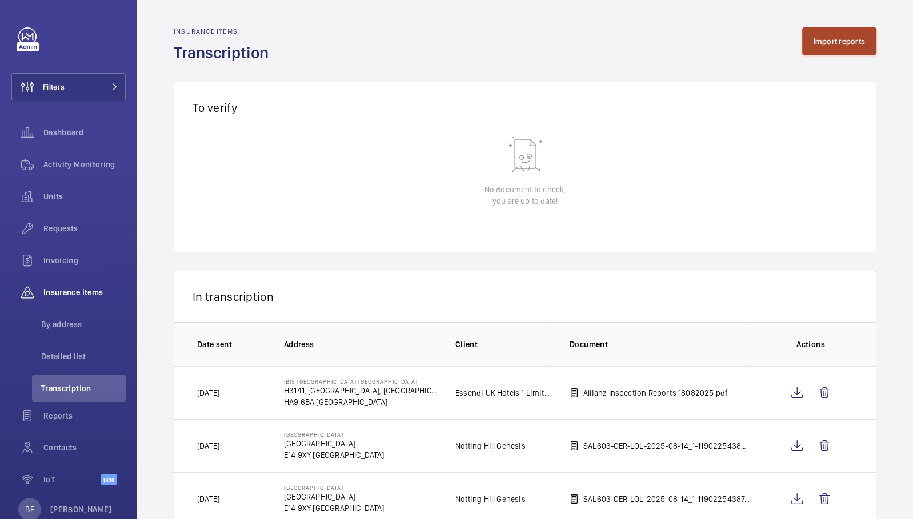
click at [820, 45] on button "Import reports" at bounding box center [839, 40] width 75 height 27
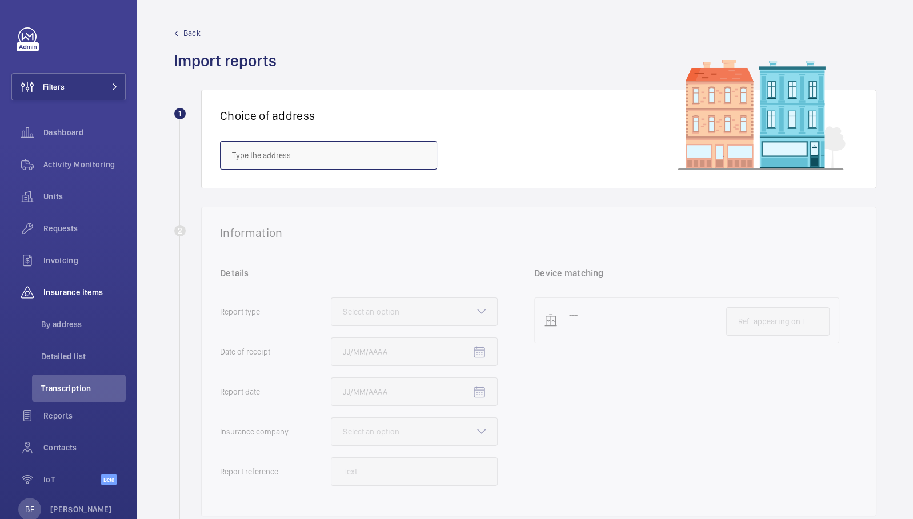
click at [302, 143] on input "text" at bounding box center [328, 155] width 217 height 29
paste input "HA9 6BA"
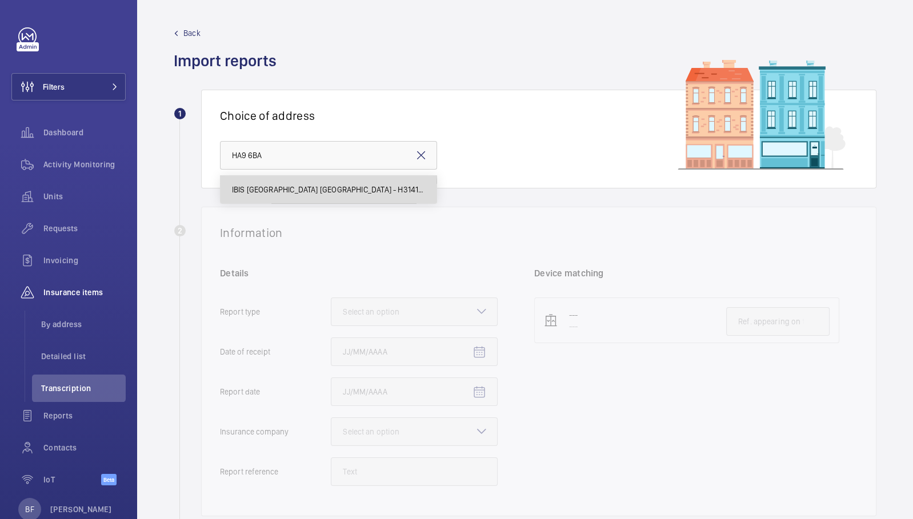
click at [282, 194] on span "IBIS [GEOGRAPHIC_DATA] [GEOGRAPHIC_DATA] - H3141, IBIS [STREET_ADDRESS]" at bounding box center [328, 189] width 193 height 11
type input "IBIS [GEOGRAPHIC_DATA] [GEOGRAPHIC_DATA] - H3141, IBIS [STREET_ADDRESS]"
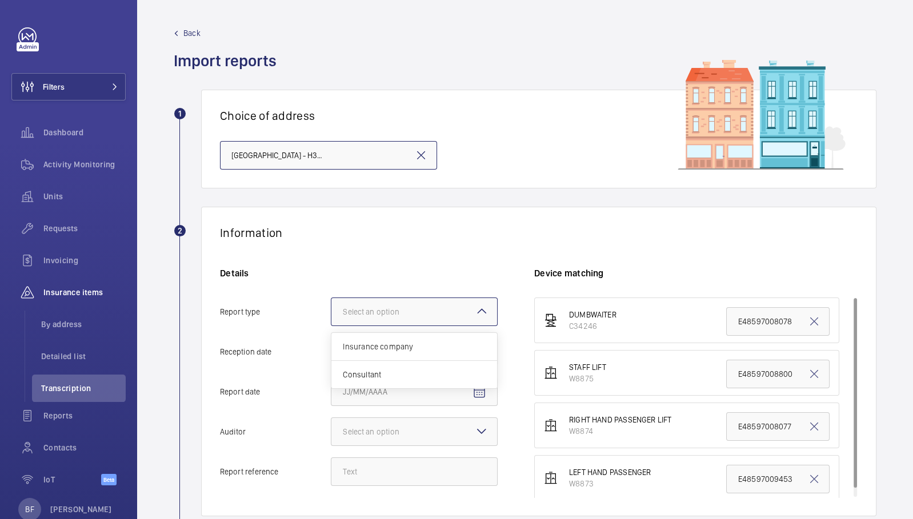
click at [428, 318] on div at bounding box center [414, 311] width 166 height 27
click at [331, 318] on input "Report type Select an option Insurance company Consultant" at bounding box center [331, 311] width 0 height 27
click at [417, 353] on div "Insurance company" at bounding box center [414, 347] width 166 height 28
click at [331, 326] on input "Report type Select an option Insurance company Consultant" at bounding box center [331, 311] width 0 height 27
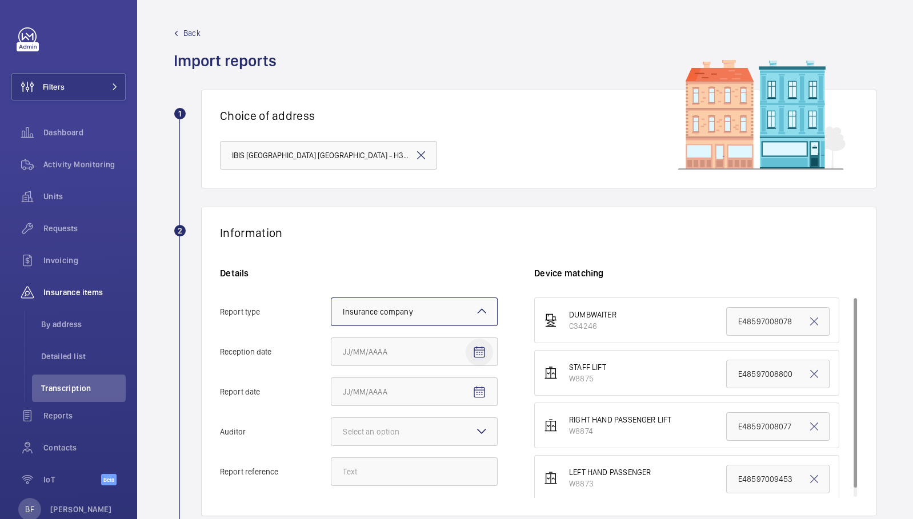
click at [480, 355] on mat-icon "Open calendar" at bounding box center [479, 353] width 14 height 14
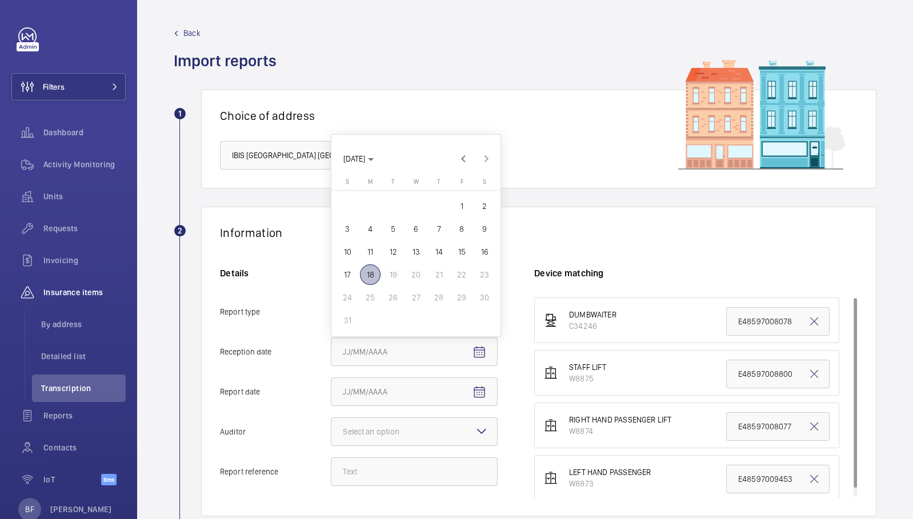
click at [371, 279] on span "18" at bounding box center [370, 275] width 21 height 21
type input "[DATE]"
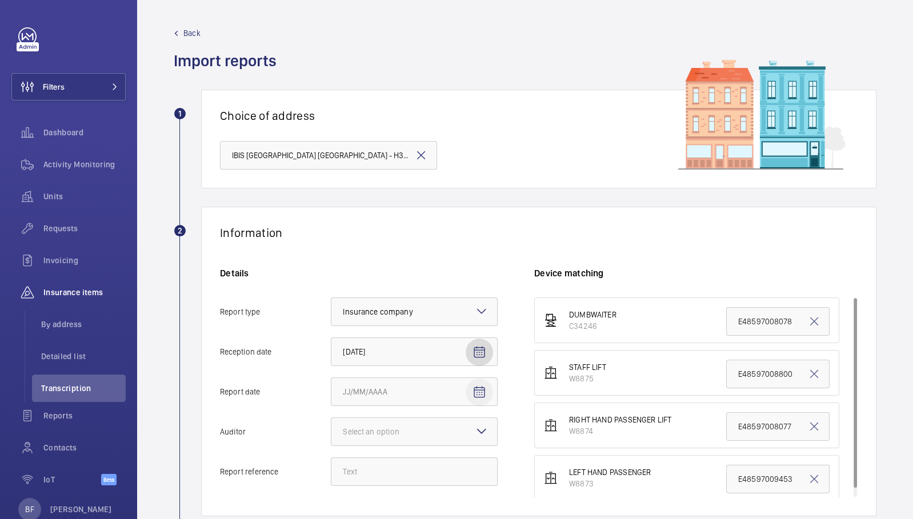
click at [476, 394] on mat-icon "Open calendar" at bounding box center [479, 393] width 14 height 14
click at [372, 316] on span "18" at bounding box center [370, 315] width 21 height 21
click at [483, 395] on mat-icon "Open calendar" at bounding box center [479, 393] width 14 height 14
click at [482, 295] on span "16" at bounding box center [484, 292] width 21 height 21
type input "[DATE]"
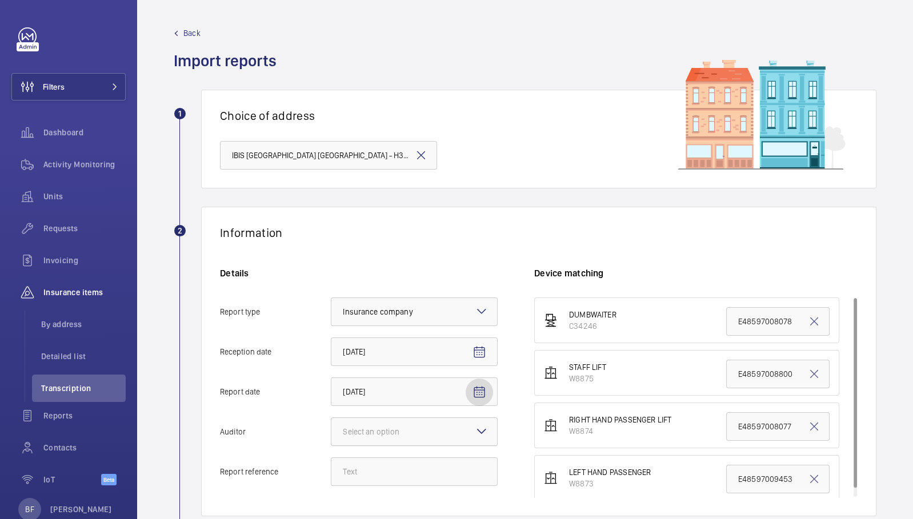
click at [365, 444] on div at bounding box center [414, 431] width 166 height 27
click at [331, 444] on input "Auditor Select an option" at bounding box center [331, 431] width 0 height 27
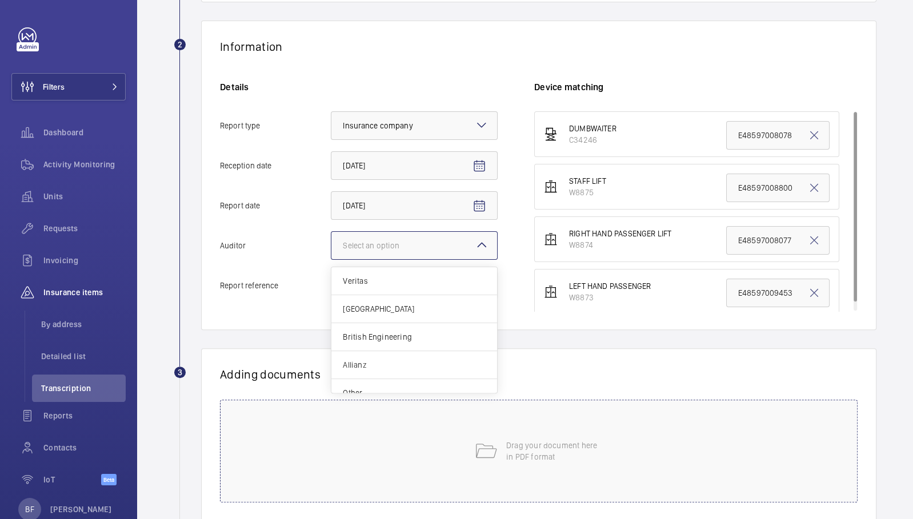
scroll to position [260, 0]
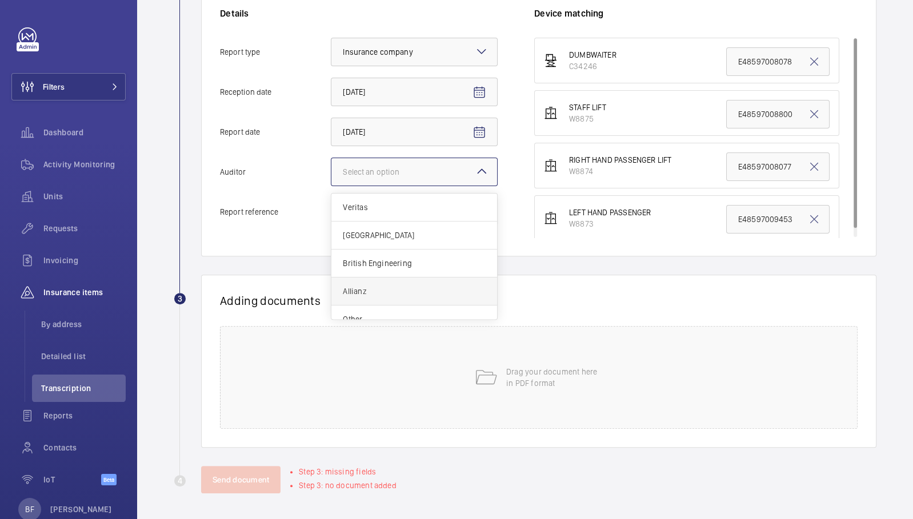
click at [406, 295] on div "Allianz" at bounding box center [414, 292] width 166 height 28
click at [331, 186] on input "Auditor Select an option Veritas Zurich British Engineering Allianz Other" at bounding box center [331, 171] width 0 height 27
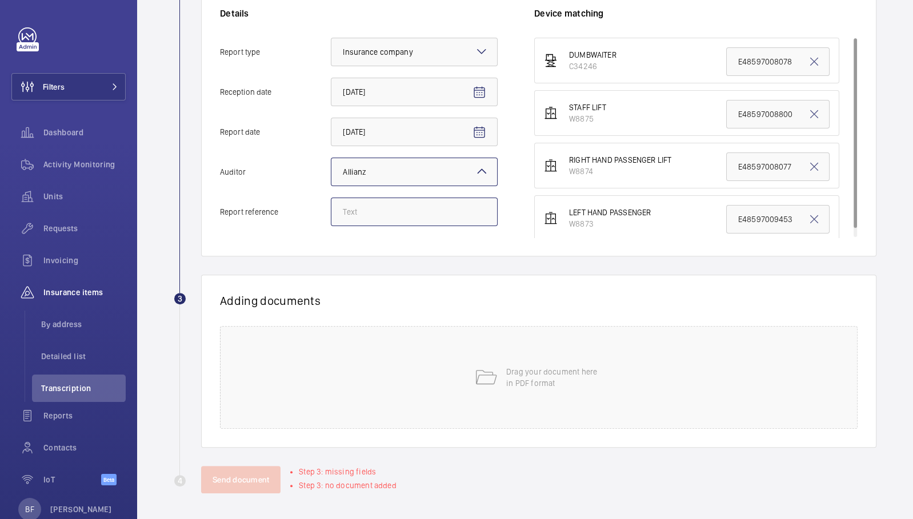
click at [378, 212] on input "Report reference" at bounding box center [414, 212] width 167 height 29
click at [395, 216] on input "Report reference" at bounding box center [414, 212] width 167 height 29
paste input "E48597010442"
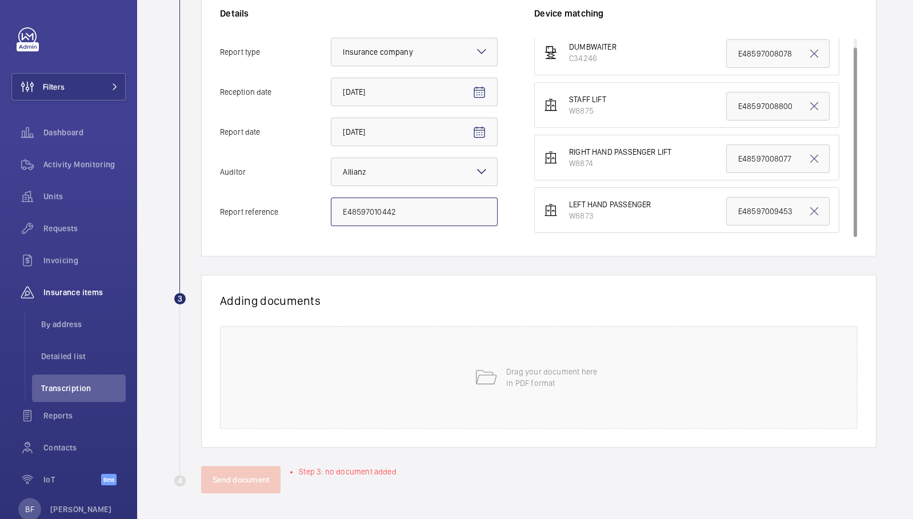
type input "E48597010442"
click at [755, 93] on input "E48597008800" at bounding box center [777, 106] width 103 height 29
click at [755, 105] on input "E48597008800" at bounding box center [777, 106] width 103 height 29
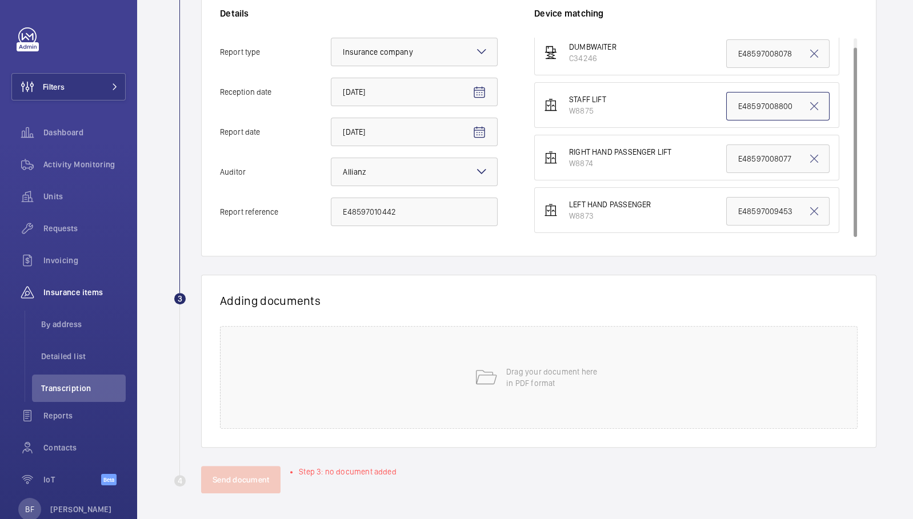
paste input "E48597010442"
type input "E48597010442"
click at [295, 377] on div "Drag your document here in PDF format" at bounding box center [539, 377] width 638 height 103
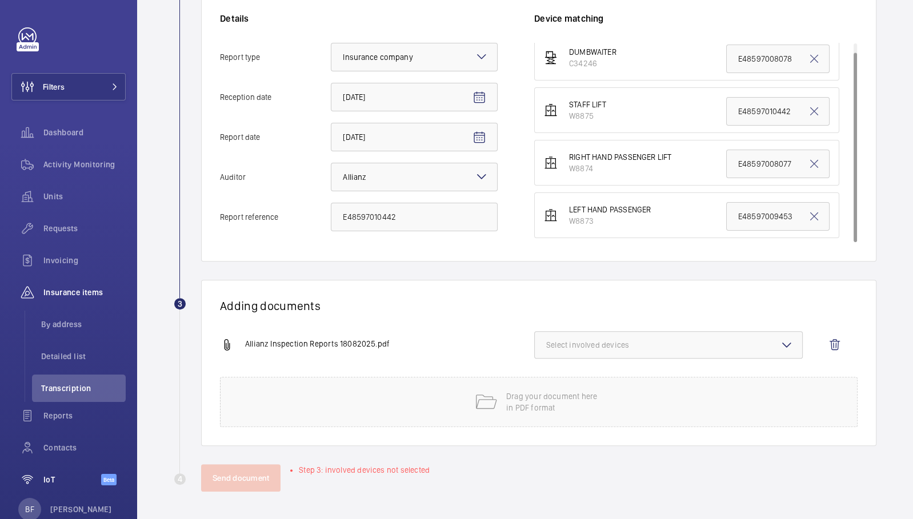
scroll to position [253, 0]
click at [654, 337] on button "Select involved devices" at bounding box center [668, 346] width 269 height 27
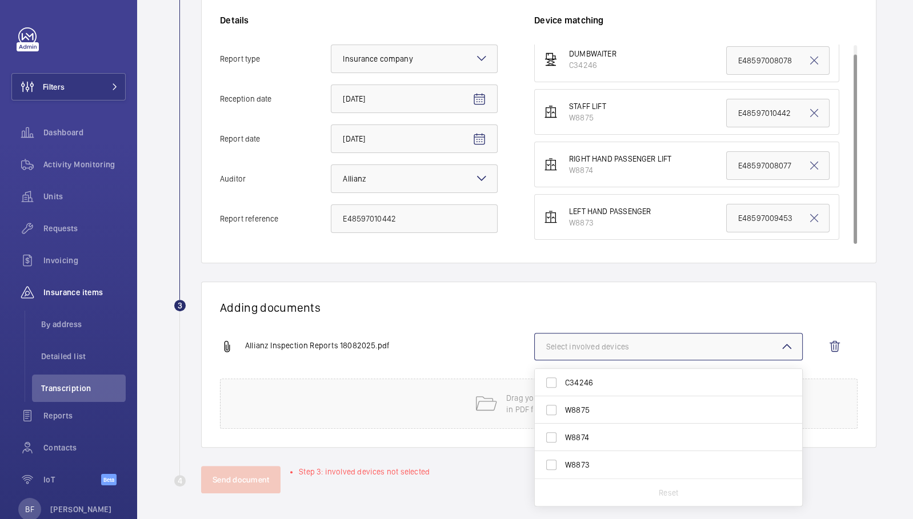
click at [627, 413] on span "W8875" at bounding box center [669, 410] width 209 height 11
click at [563, 413] on input "W8875" at bounding box center [551, 410] width 23 height 23
checkbox input "true"
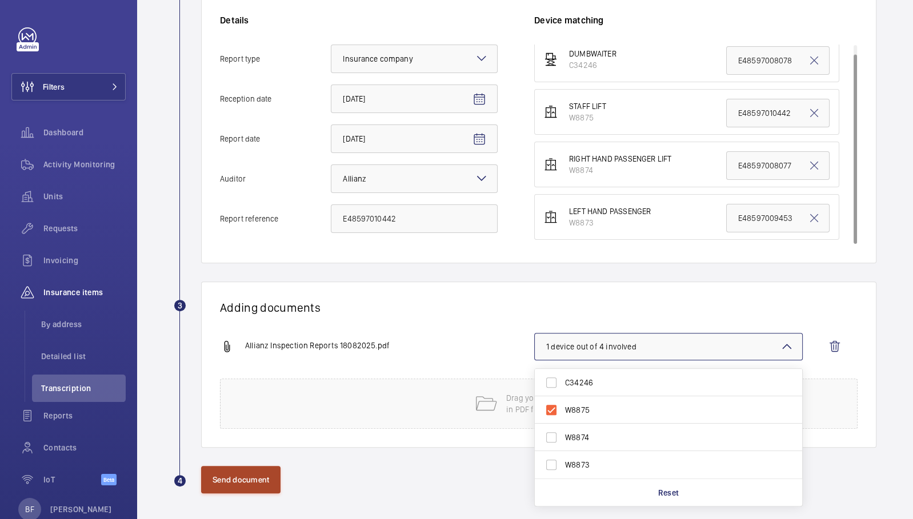
click at [256, 487] on button "Send document" at bounding box center [240, 479] width 79 height 27
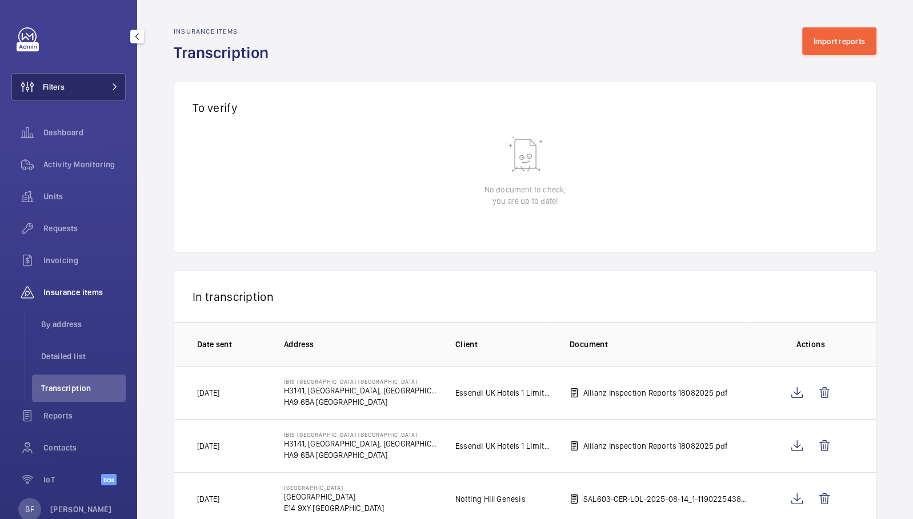
click at [105, 85] on span at bounding box center [112, 86] width 14 height 7
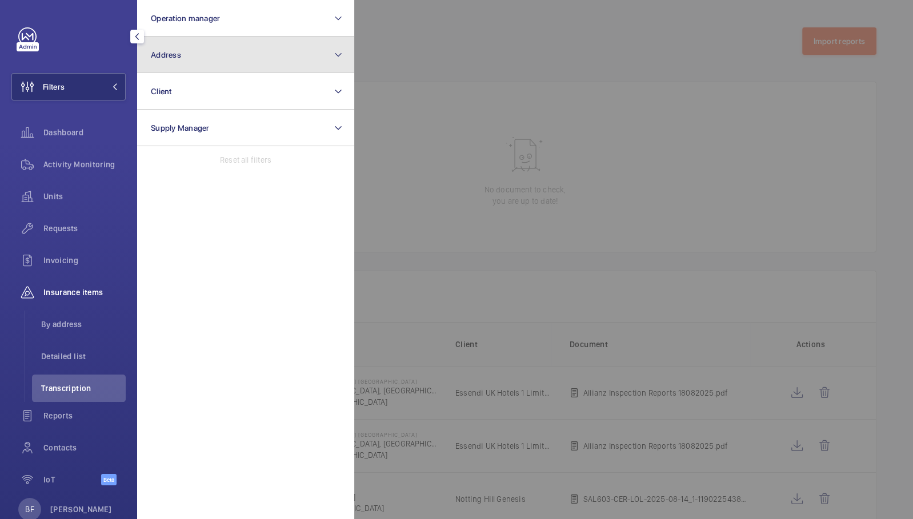
click at [211, 59] on button "Address" at bounding box center [245, 55] width 217 height 37
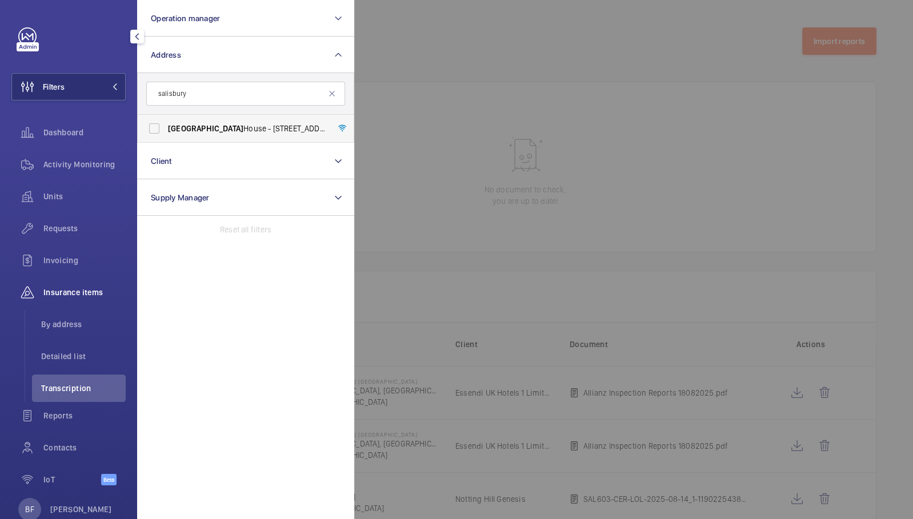
type input "salisbury"
click at [222, 129] on span "[GEOGRAPHIC_DATA] - [STREET_ADDRESS]" at bounding box center [246, 128] width 157 height 11
click at [166, 129] on input "[GEOGRAPHIC_DATA] - [STREET_ADDRESS]" at bounding box center [154, 128] width 23 height 23
checkbox input "true"
click at [434, 187] on div at bounding box center [810, 259] width 913 height 519
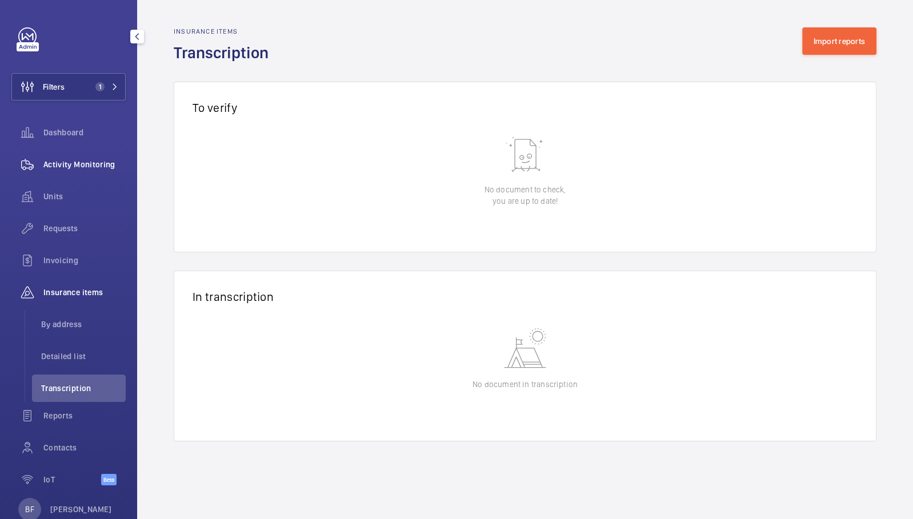
click at [67, 162] on span "Activity Monitoring" at bounding box center [84, 164] width 82 height 11
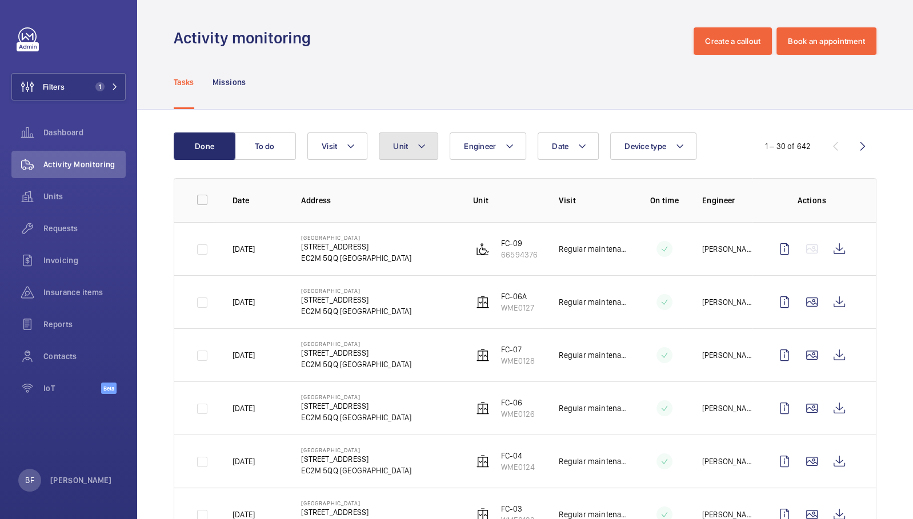
click at [429, 139] on button "Unit" at bounding box center [408, 146] width 59 height 27
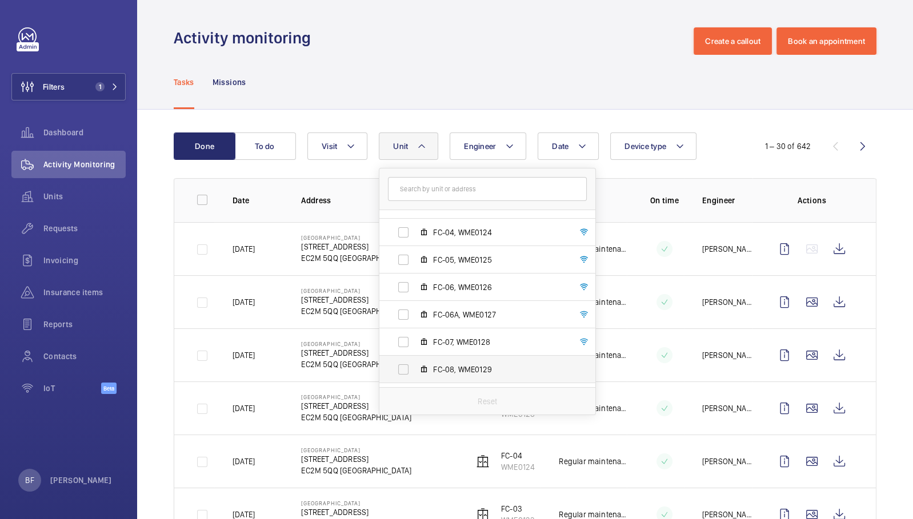
scroll to position [124, 0]
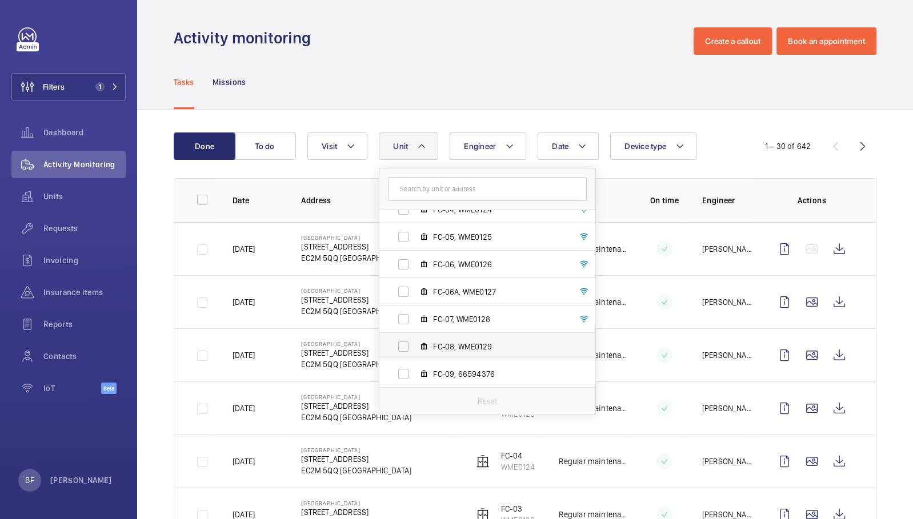
click at [476, 350] on span "FC-08, WME0129" at bounding box center [499, 346] width 133 height 11
click at [415, 350] on input "FC-08, WME0129" at bounding box center [403, 346] width 23 height 23
checkbox input "true"
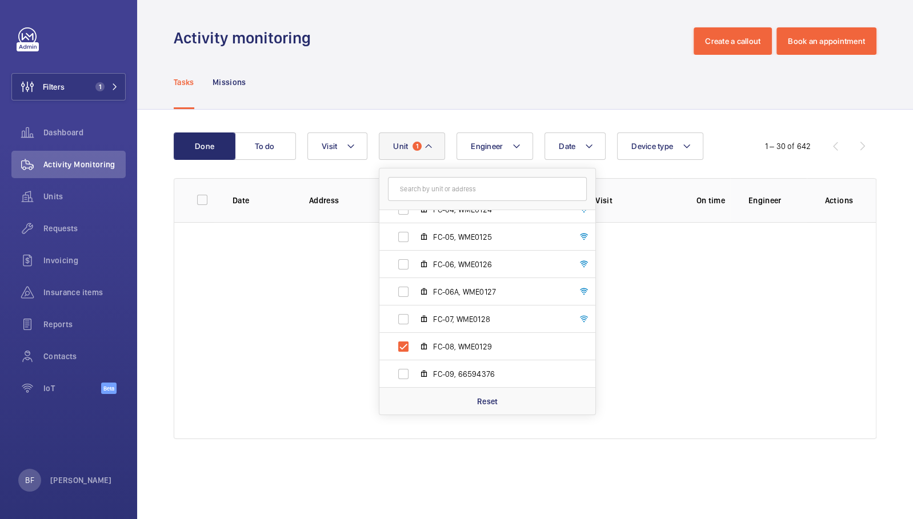
click at [335, 69] on div "Tasks Missions" at bounding box center [525, 82] width 703 height 54
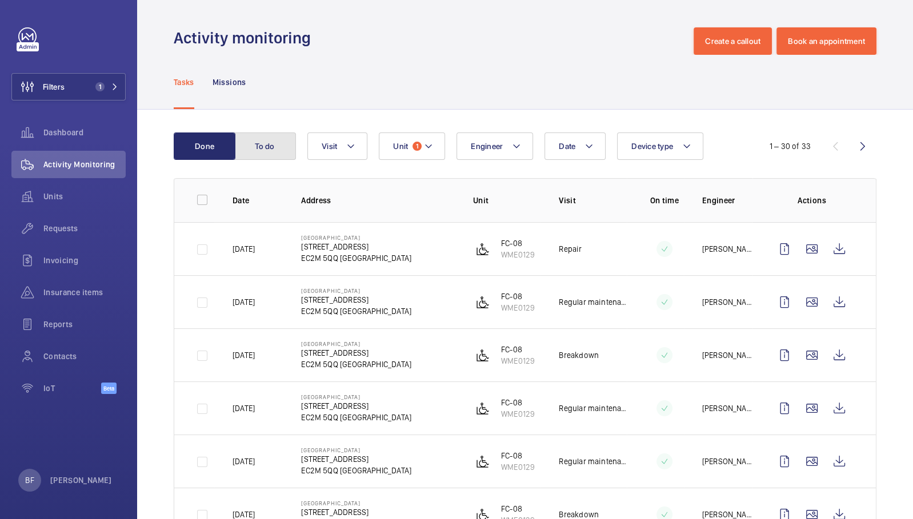
click at [264, 145] on button "To do" at bounding box center [265, 146] width 62 height 27
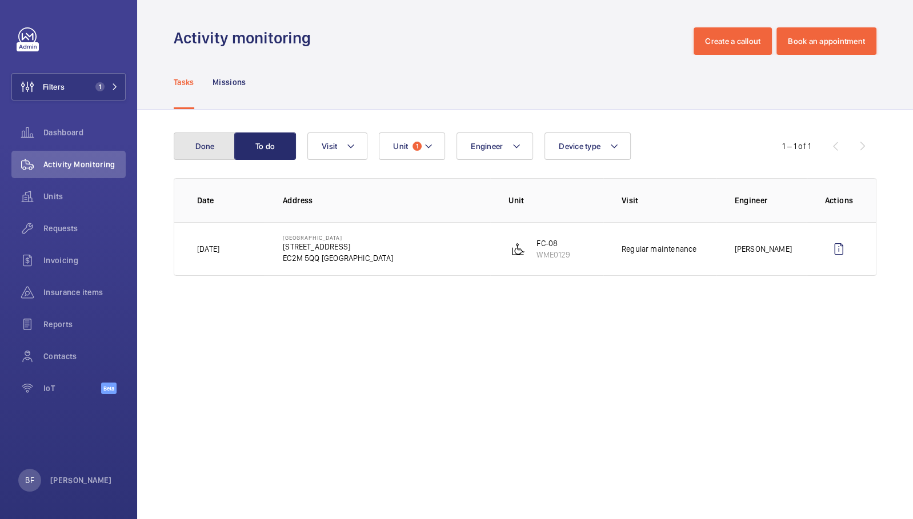
click at [198, 145] on button "Done" at bounding box center [205, 146] width 62 height 27
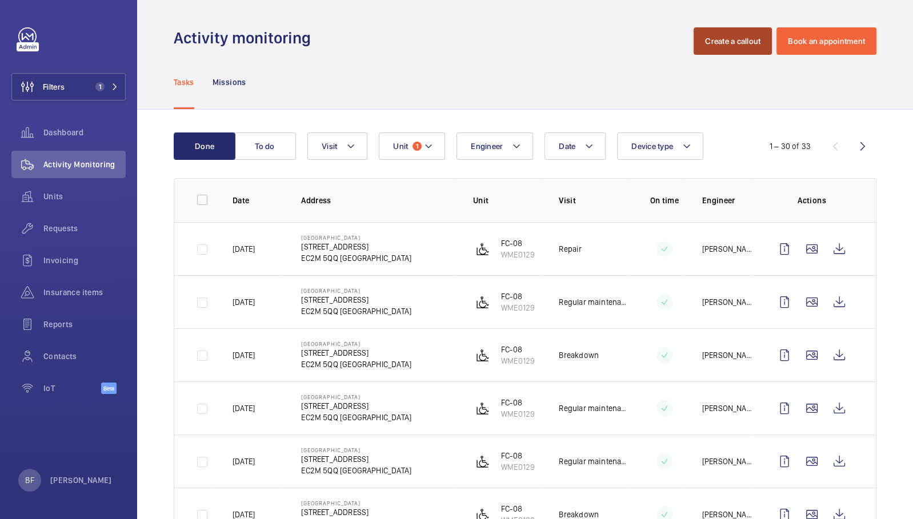
click at [723, 47] on button "Create a callout" at bounding box center [733, 40] width 78 height 27
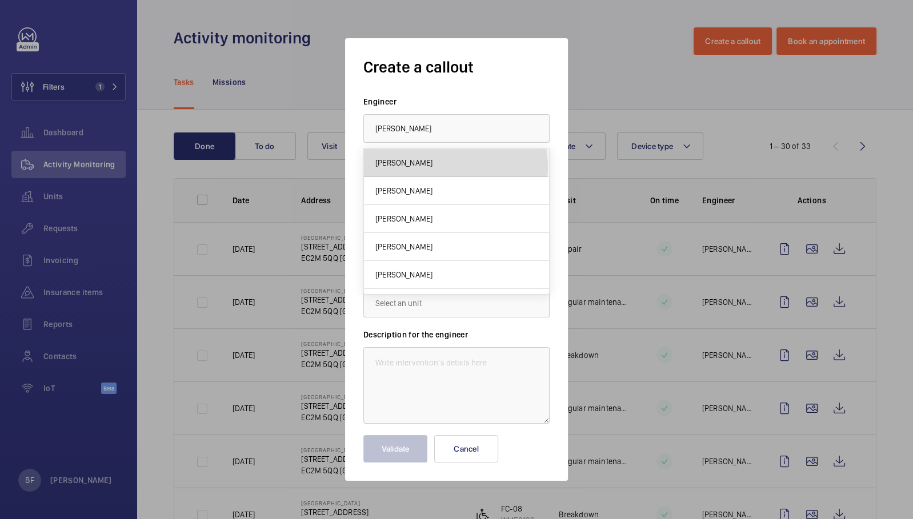
click at [438, 167] on mat-option "[PERSON_NAME]" at bounding box center [456, 163] width 185 height 28
type input "[PERSON_NAME]"
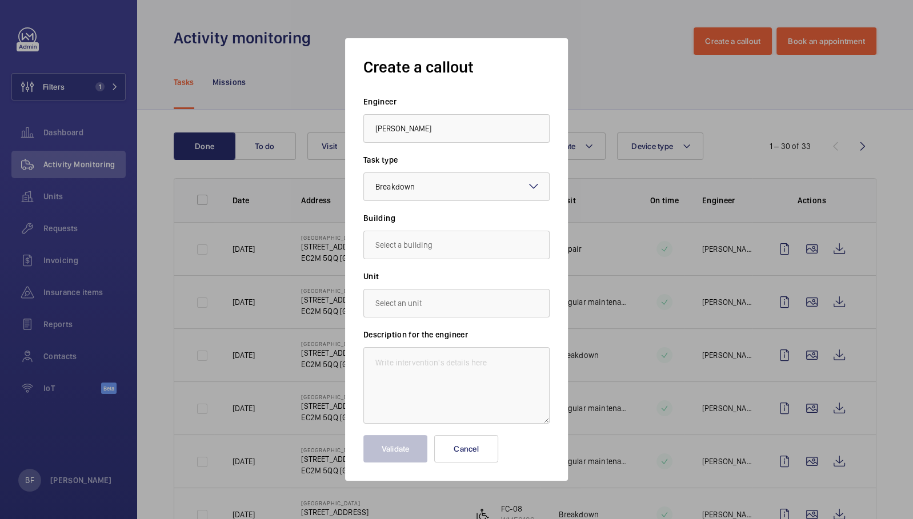
click at [456, 263] on form "Engineer [PERSON_NAME] Task type Select a task type × Breakdown × Building Unit…" at bounding box center [456, 279] width 186 height 367
click at [440, 246] on input "text" at bounding box center [456, 245] width 186 height 29
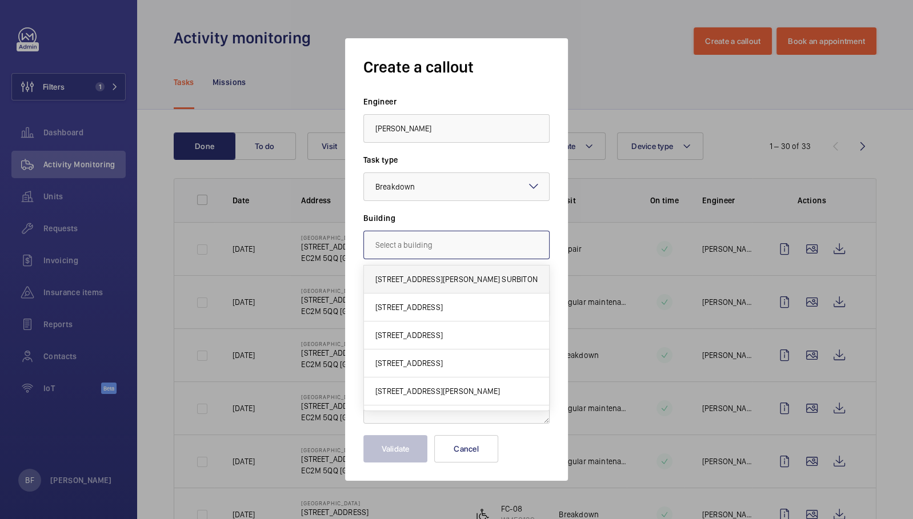
paste input "E48597010442"
type input "E48597010442"
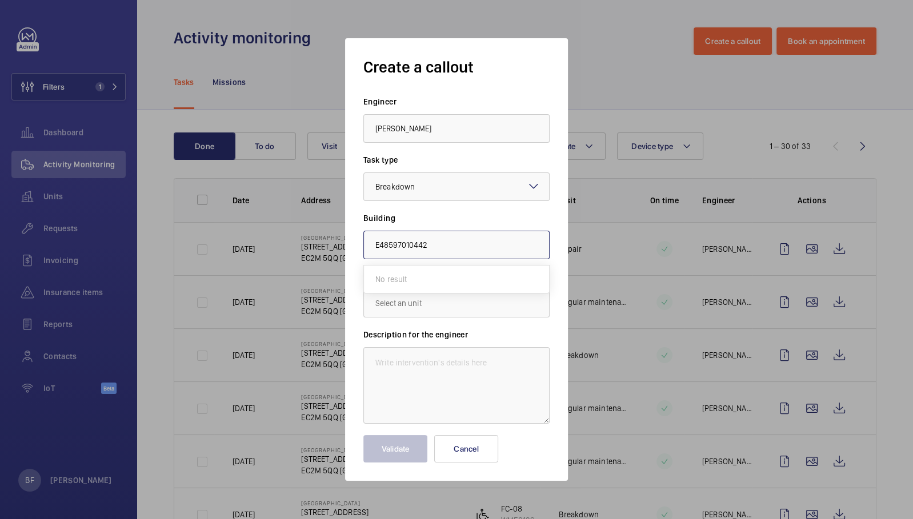
click at [415, 238] on input "E48597010442" at bounding box center [456, 245] width 186 height 29
paste input "EC2M 5QQ"
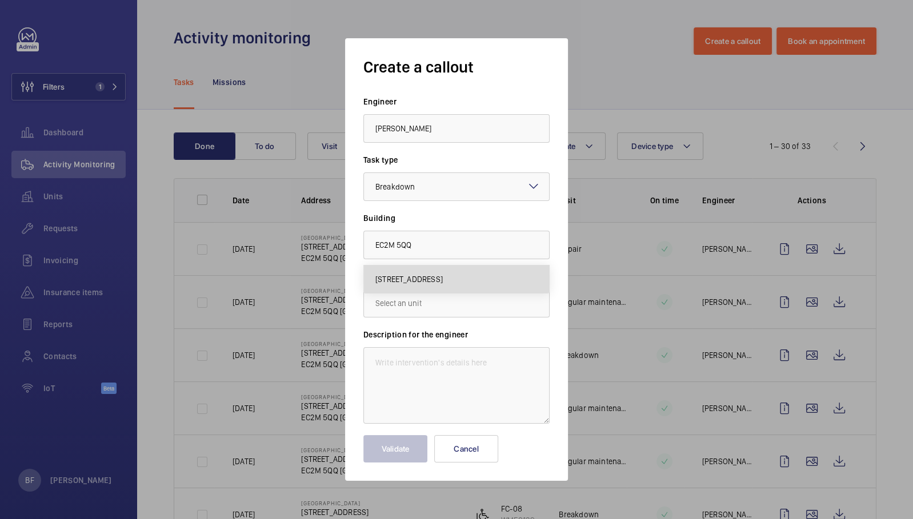
click at [425, 279] on span "[STREET_ADDRESS]" at bounding box center [408, 279] width 67 height 11
type input "[STREET_ADDRESS]"
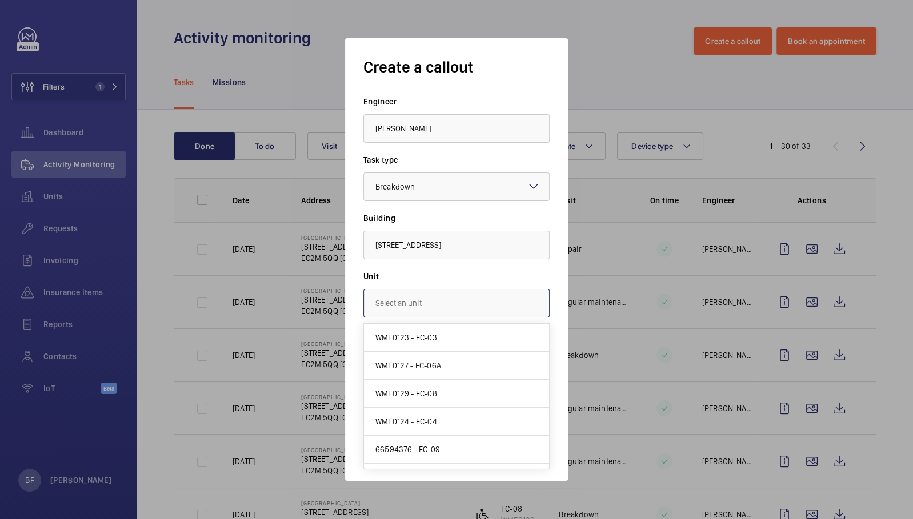
click at [429, 301] on input "text" at bounding box center [456, 303] width 186 height 29
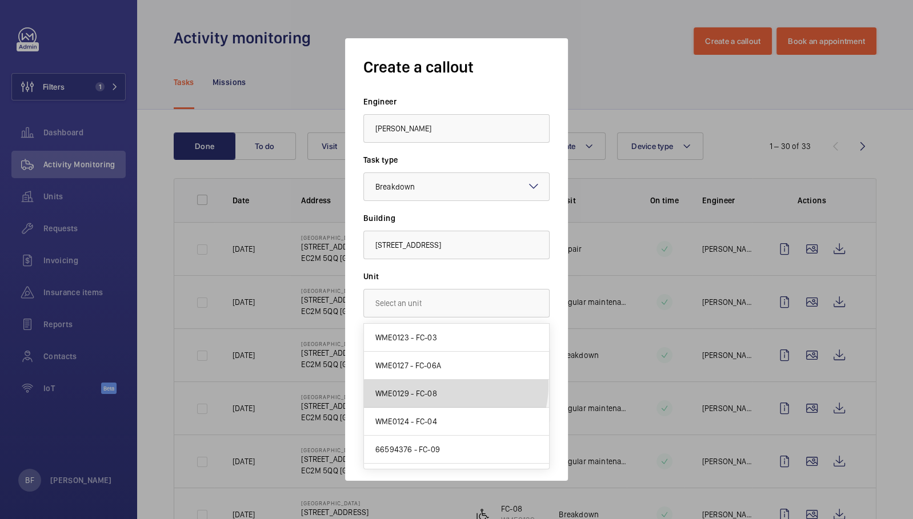
click at [440, 385] on mat-option "WME0129 - FC-08" at bounding box center [456, 394] width 185 height 28
type input "WME0129 - FC-08"
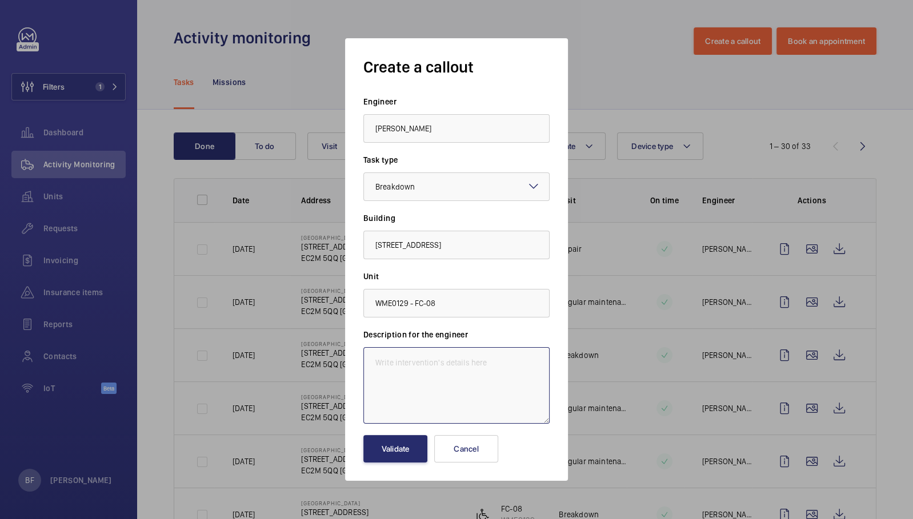
click at [422, 366] on textarea at bounding box center [456, 385] width 186 height 77
paste textarea "Lift-08 (Disabled Lift) has gone OOA - Stuck on GF with doors open, not allowin…"
click at [378, 360] on textarea "Lift-08 (Disabled Lift) has gone OOA - Stuck on GF with doors open, not allowin…" at bounding box center [456, 385] width 186 height 77
paste textarea "Job 350030"
type textarea "Job 350030 - Lift-08 (Disabled Lift) has gone OOA - Stuck on GF with doors open…"
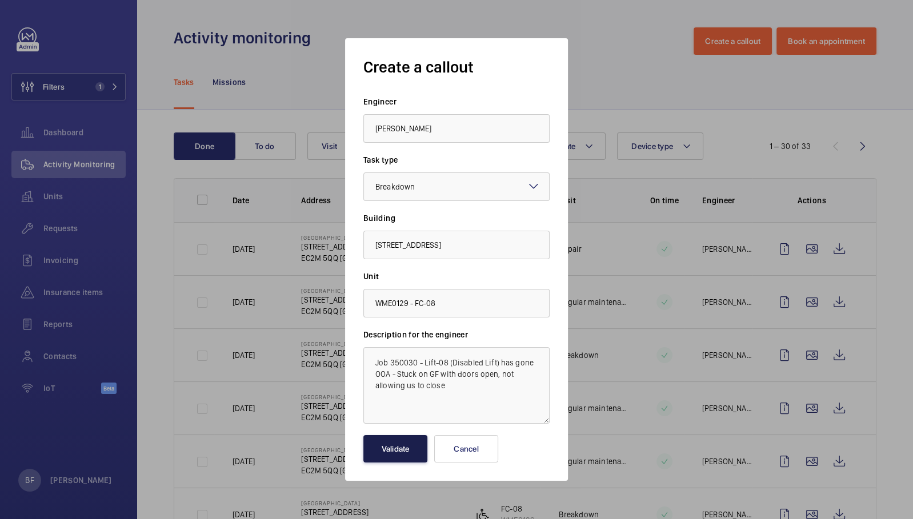
click at [416, 448] on button "Validate" at bounding box center [395, 448] width 64 height 27
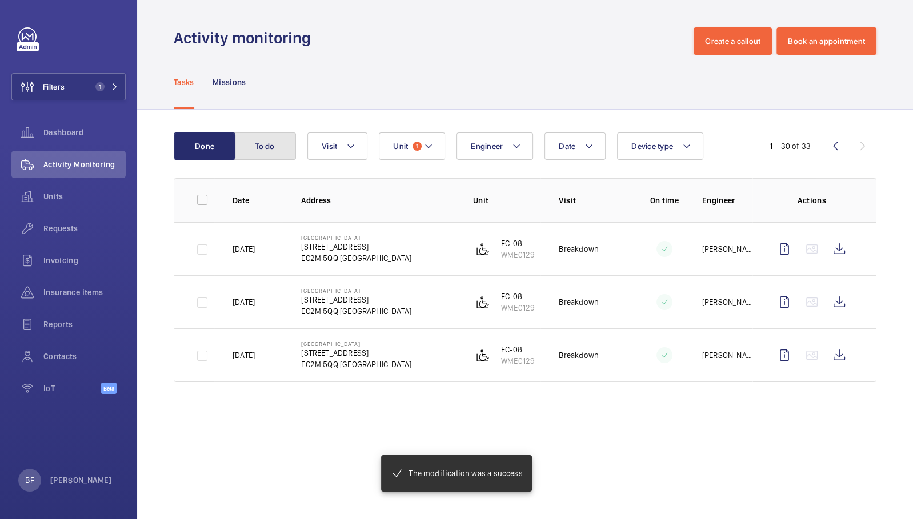
click at [260, 153] on button "To do" at bounding box center [265, 146] width 62 height 27
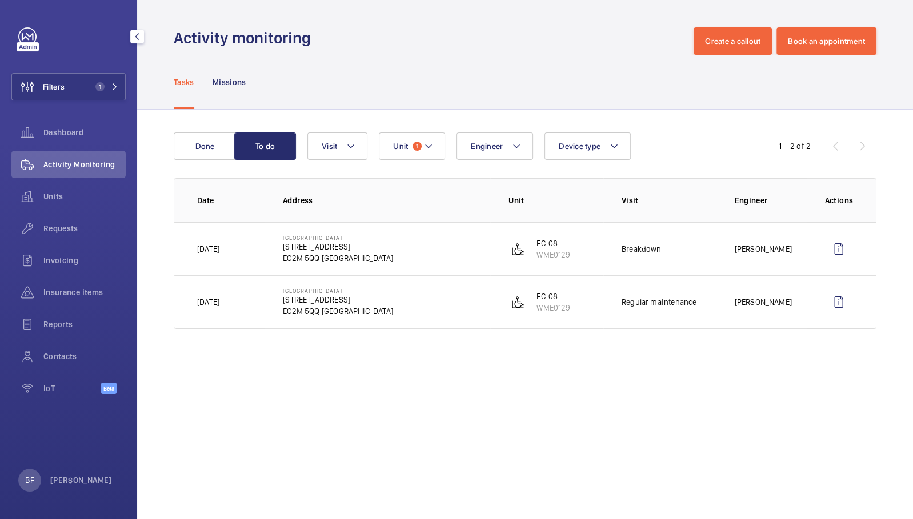
click at [72, 94] on button "Filters 1" at bounding box center [68, 86] width 114 height 27
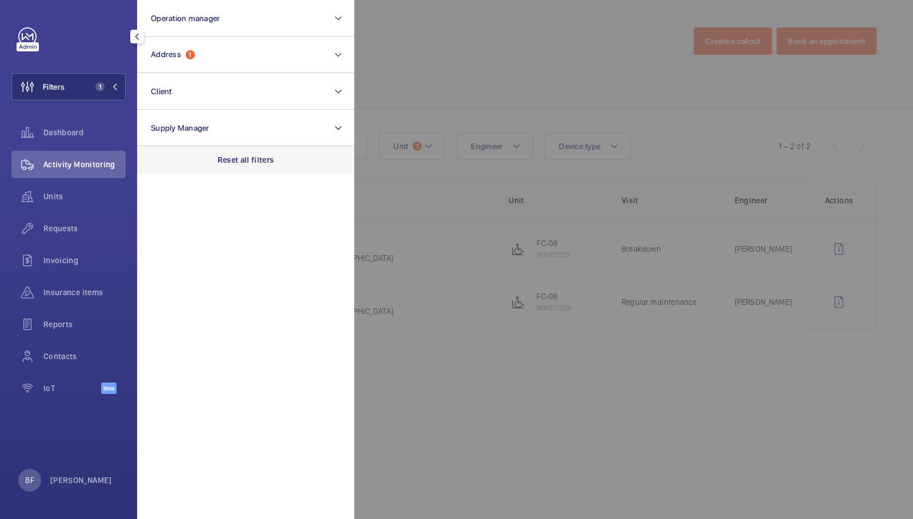
click at [255, 153] on div "Reset all filters" at bounding box center [245, 159] width 217 height 27
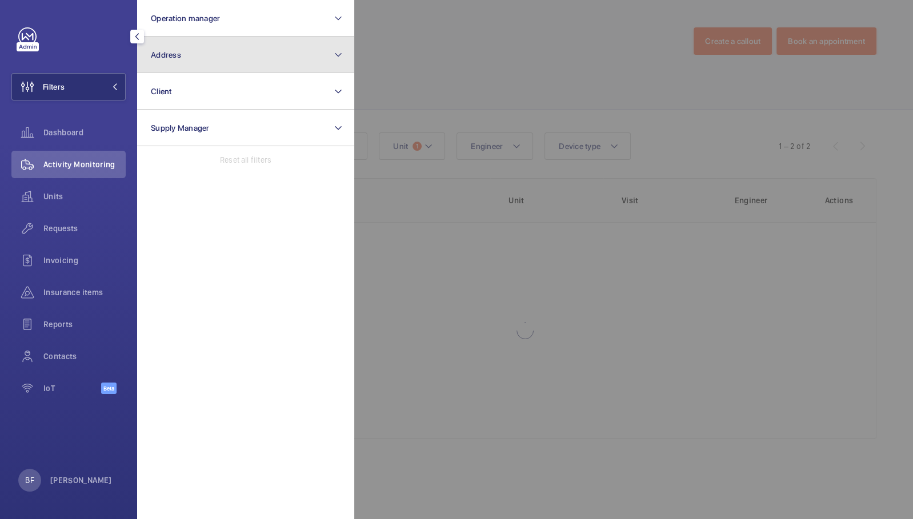
click at [196, 70] on button "Address" at bounding box center [245, 55] width 217 height 37
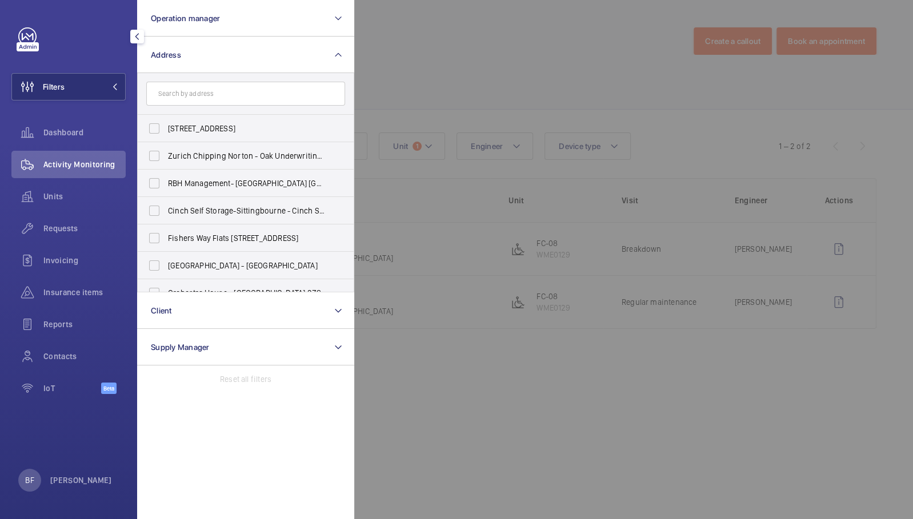
click at [241, 107] on form at bounding box center [246, 94] width 216 height 42
click at [238, 93] on input "text" at bounding box center [245, 94] width 199 height 24
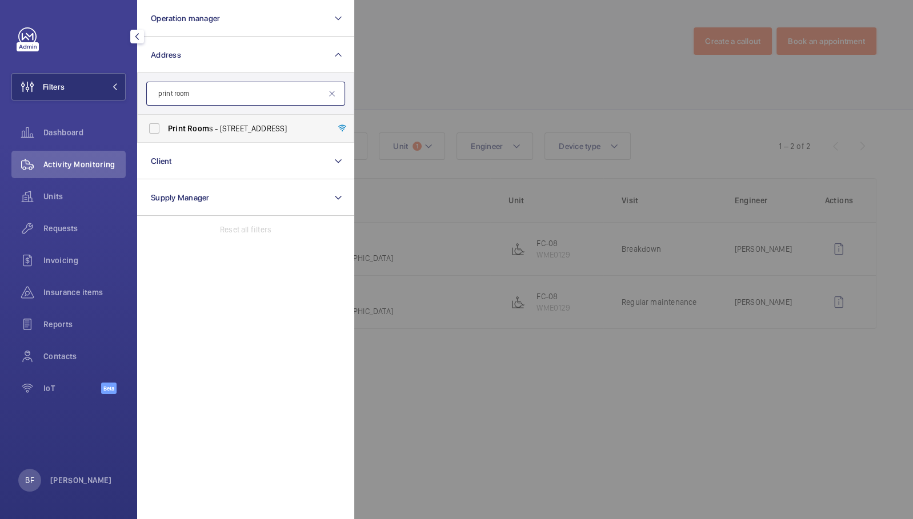
type input "print room"
click at [250, 123] on span "Print Room s - [STREET_ADDRESS]" at bounding box center [246, 128] width 157 height 11
click at [166, 123] on input "Print Room s - [STREET_ADDRESS]" at bounding box center [154, 128] width 23 height 23
checkbox input "true"
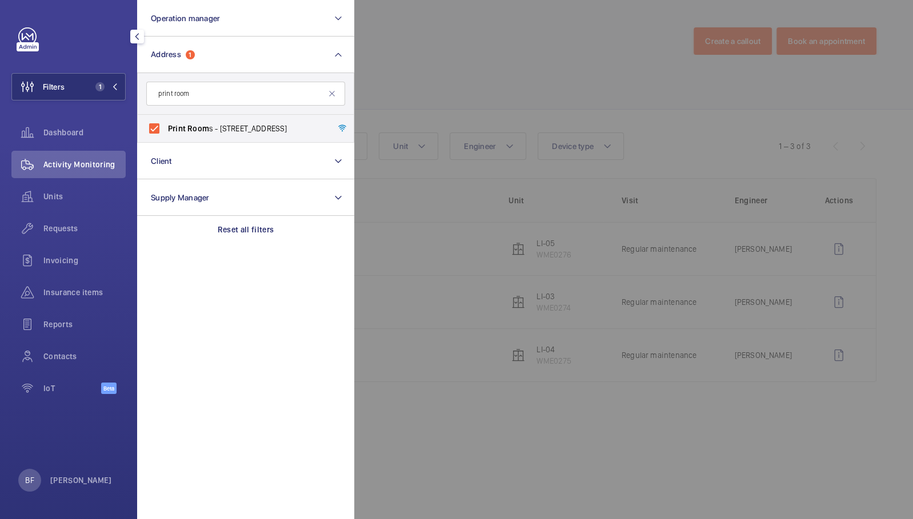
click at [576, 114] on div at bounding box center [810, 259] width 913 height 519
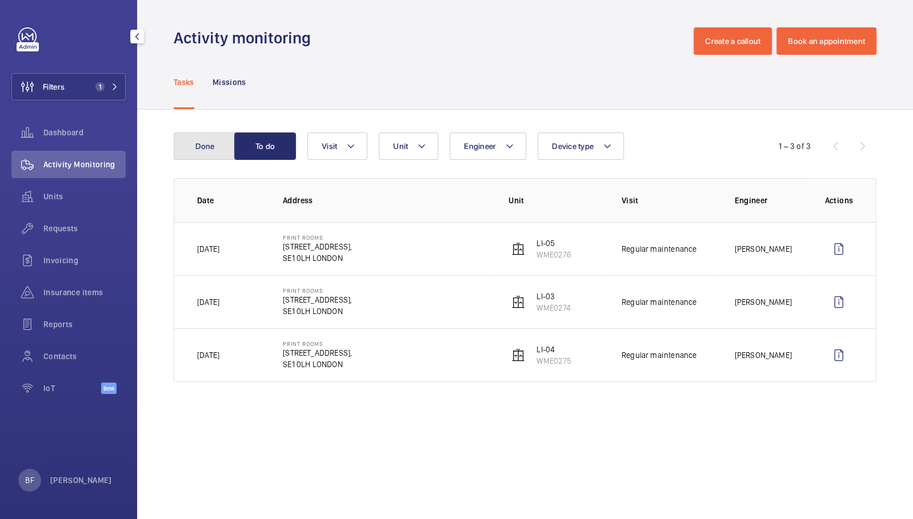
click at [210, 141] on button "Done" at bounding box center [205, 146] width 62 height 27
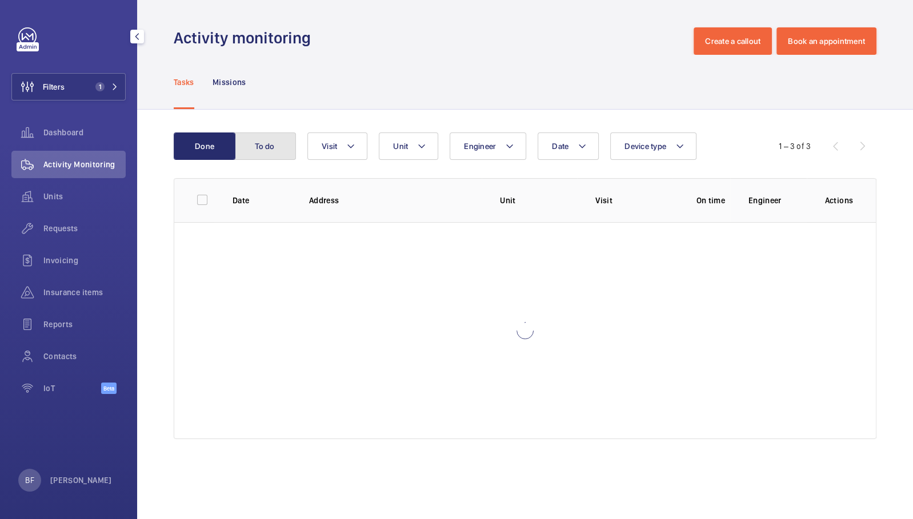
click at [266, 142] on button "To do" at bounding box center [265, 146] width 62 height 27
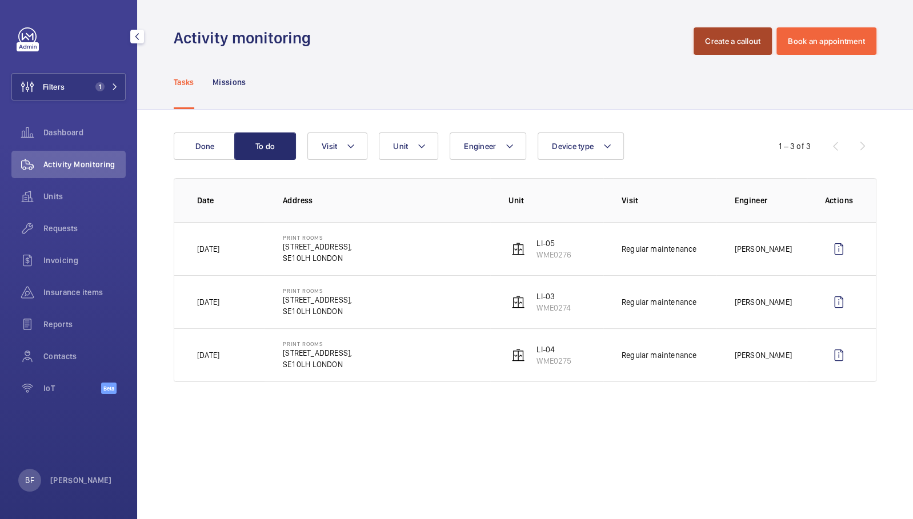
click at [736, 41] on button "Create a callout" at bounding box center [733, 40] width 78 height 27
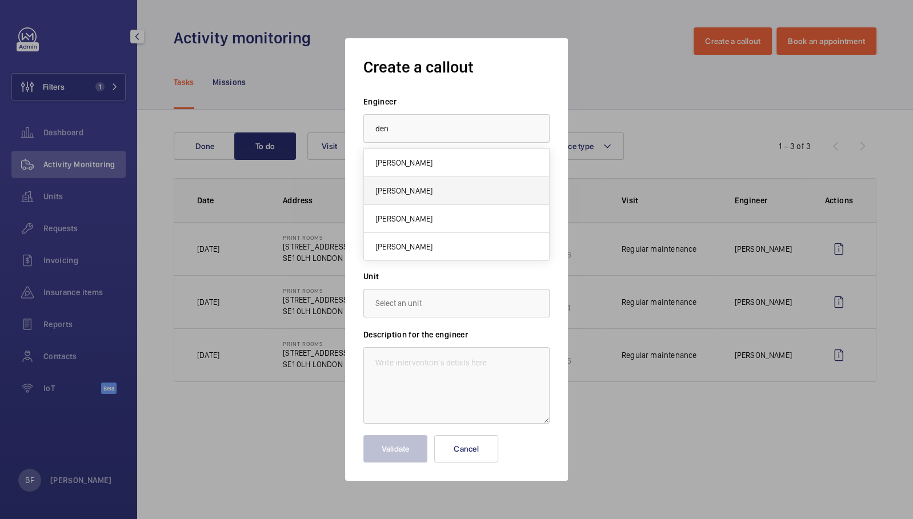
click at [414, 194] on span "[PERSON_NAME]" at bounding box center [403, 190] width 57 height 11
type input "[PERSON_NAME]"
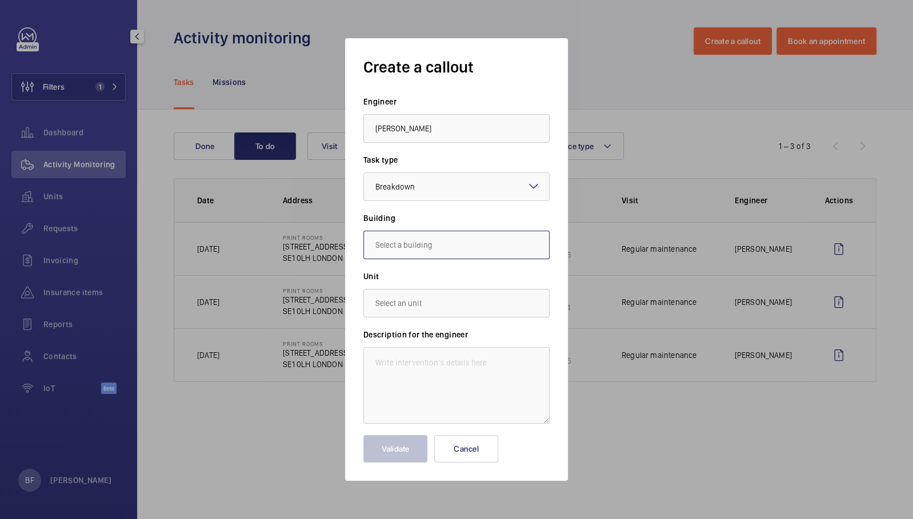
click at [447, 242] on input "text" at bounding box center [456, 245] width 186 height 29
click at [439, 277] on span "[STREET_ADDRESS]" at bounding box center [408, 279] width 67 height 11
type input "[STREET_ADDRESS]"
click at [440, 302] on input "text" at bounding box center [456, 303] width 186 height 29
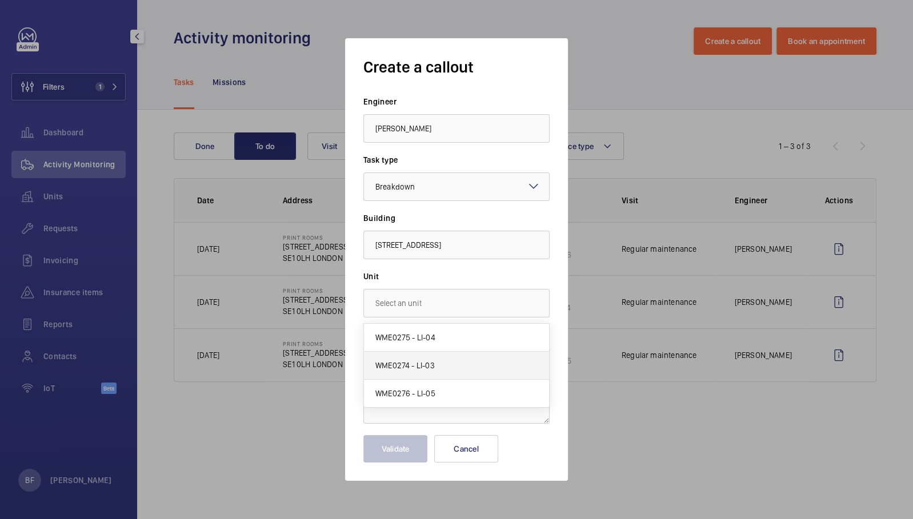
click at [439, 358] on mat-option "WME0274 - LI-03" at bounding box center [456, 366] width 185 height 28
type input "WME0274 - LI-03"
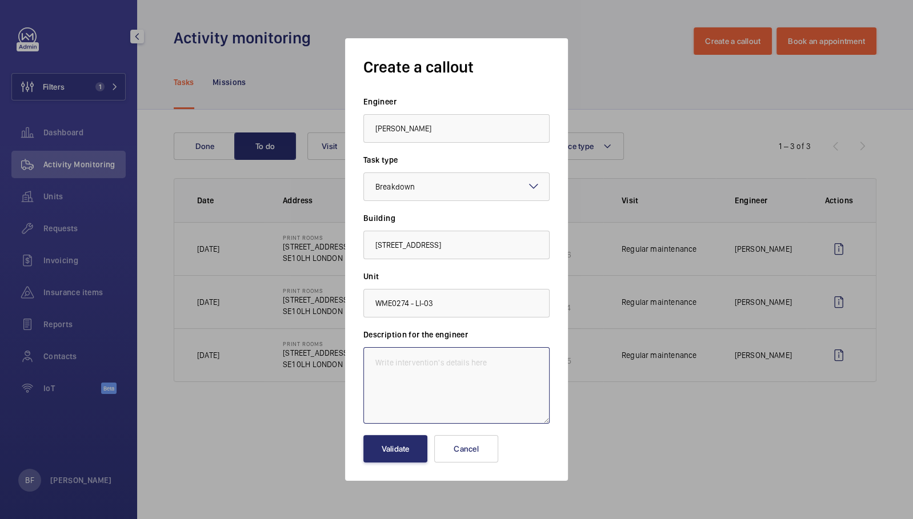
click at [440, 362] on textarea at bounding box center [456, 385] width 186 height 77
click at [423, 363] on textarea at bounding box center [456, 385] width 186 height 77
paste textarea "Main lift out of order. Can this be investigated more thoroughly. It happens ev…"
click at [374, 376] on textarea "Main lift out of order. Can this be investigated more thoroughly. It happens ev…" at bounding box center [456, 385] width 186 height 77
click at [436, 403] on textarea "Main lift out of order. Can this be investigated more thoroughly. It happens ev…" at bounding box center [456, 385] width 186 height 77
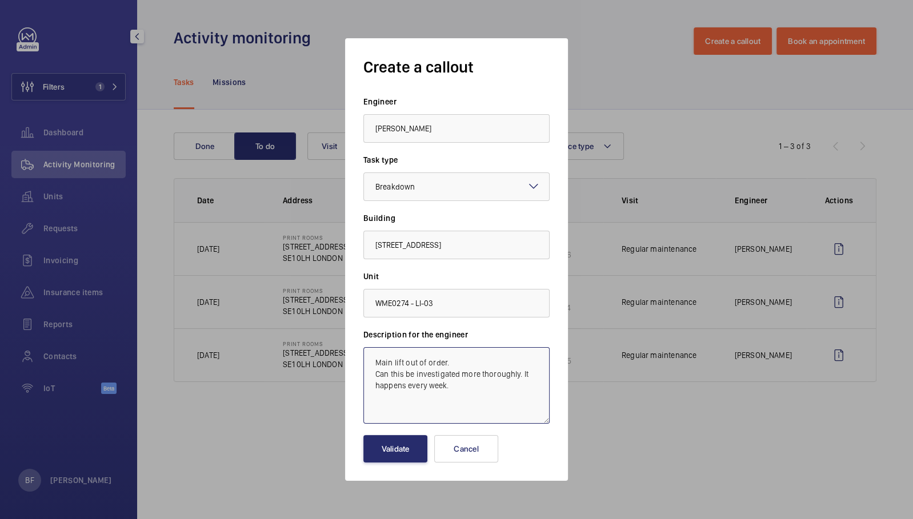
click at [372, 362] on textarea "Main lift out of order. Can this be investigated more thoroughly. It happens ev…" at bounding box center [456, 385] width 186 height 77
click at [517, 371] on textarea "Main lift is out of order. Can this be investigated more thoroughly. It happens…" at bounding box center [456, 385] width 186 height 77
click at [509, 346] on div "Description for the engineer Main lift is out of order. Can this be investigate…" at bounding box center [456, 376] width 186 height 95
click at [367, 361] on textarea "Main lift is out of order. Can this be investigated more thoroughly. It happens…" at bounding box center [456, 385] width 186 height 77
paste textarea "Job #350004"
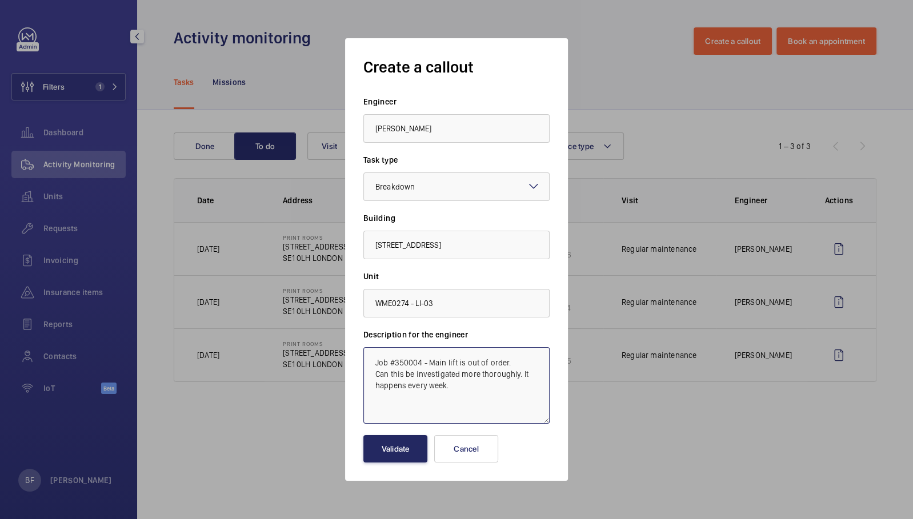
type textarea "Job #350004 - Main lift is out of order. Can this be investigated more thorough…"
click at [404, 451] on button "Validate" at bounding box center [395, 448] width 64 height 27
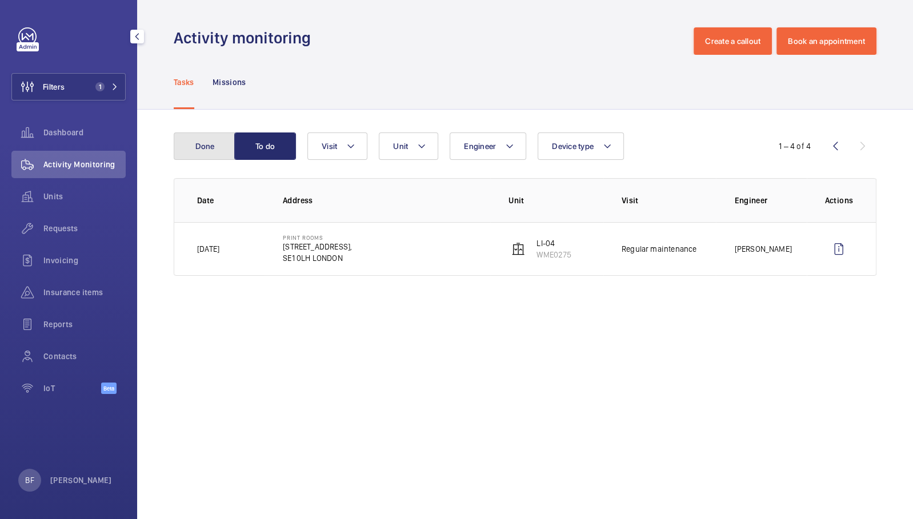
click at [217, 154] on button "Done" at bounding box center [205, 146] width 62 height 27
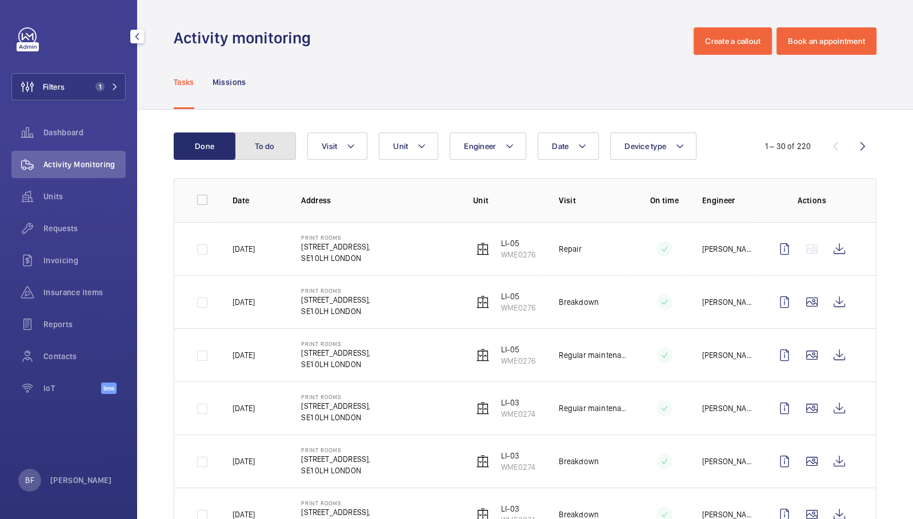
click at [275, 153] on button "To do" at bounding box center [265, 146] width 62 height 27
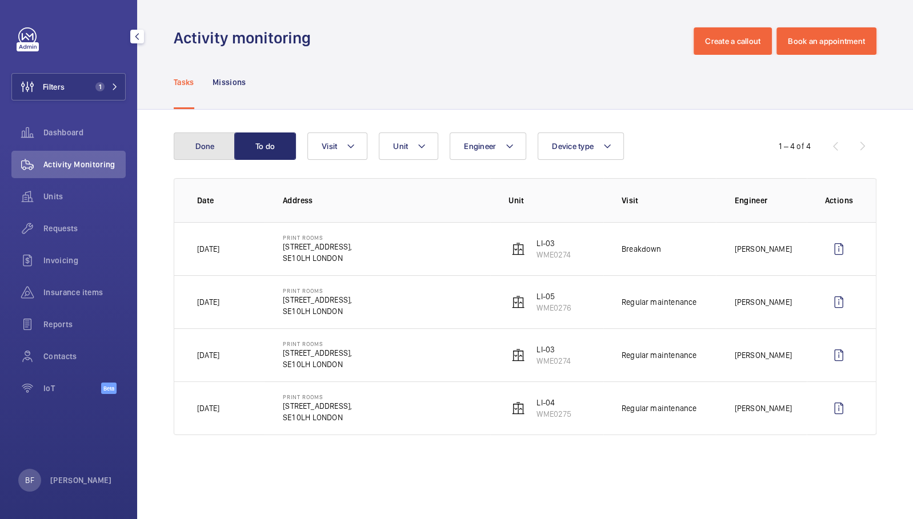
click at [214, 158] on button "Done" at bounding box center [205, 146] width 62 height 27
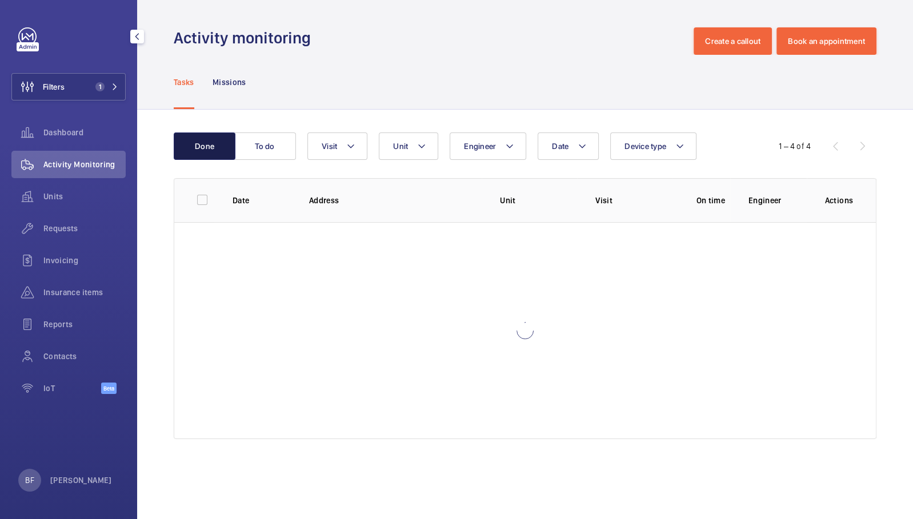
click at [214, 154] on button "Done" at bounding box center [205, 146] width 62 height 27
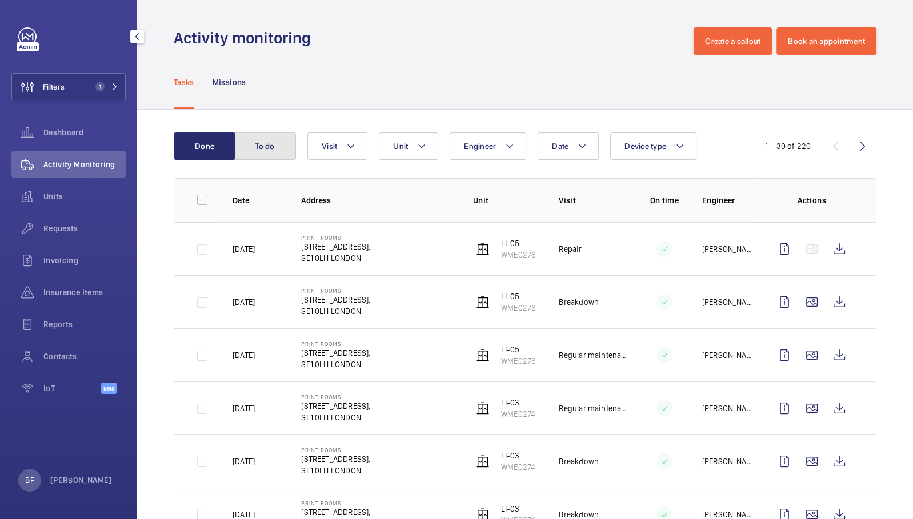
click at [249, 138] on button "To do" at bounding box center [265, 146] width 62 height 27
click at [259, 146] on button "To do" at bounding box center [265, 146] width 62 height 27
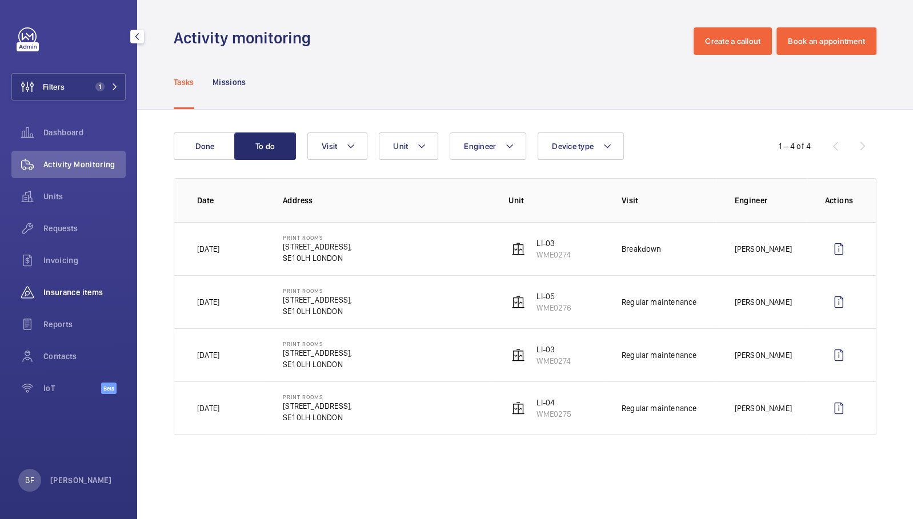
click at [64, 294] on span "Insurance items" at bounding box center [84, 292] width 82 height 11
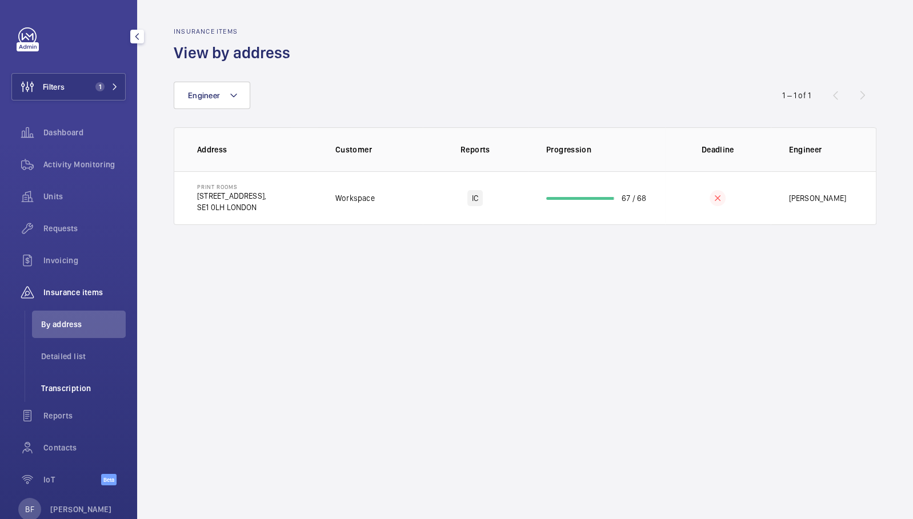
click at [91, 389] on span "Transcription" at bounding box center [83, 388] width 85 height 11
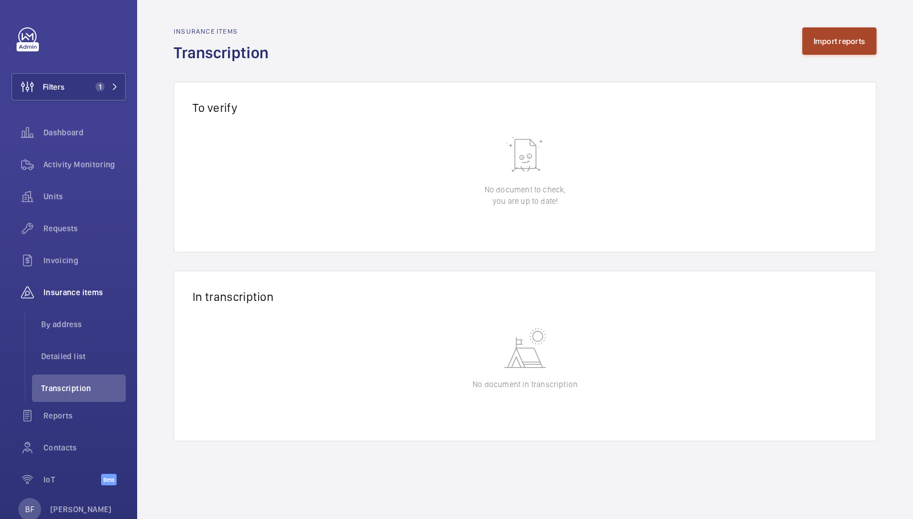
click at [835, 45] on button "Import reports" at bounding box center [839, 40] width 75 height 27
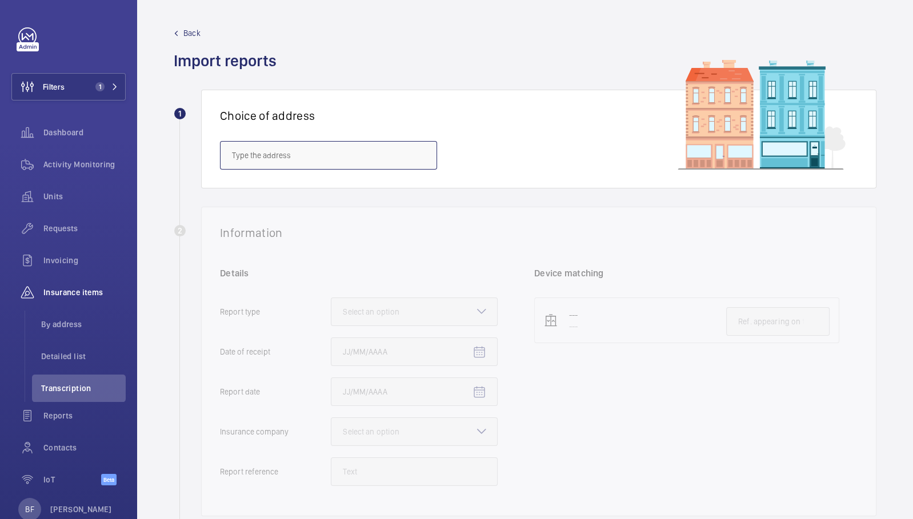
click at [314, 159] on input "text" at bounding box center [328, 155] width 217 height 29
paste input "W2 6BD"
click at [291, 193] on span "NOVOTEL LONDON PADDINGTON - H6455, [GEOGRAPHIC_DATA], [STREET_ADDRESS][PERSON_N…" at bounding box center [328, 189] width 193 height 11
type input "NOVOTEL LONDON PADDINGTON - H6455, [GEOGRAPHIC_DATA], [STREET_ADDRESS][PERSON_N…"
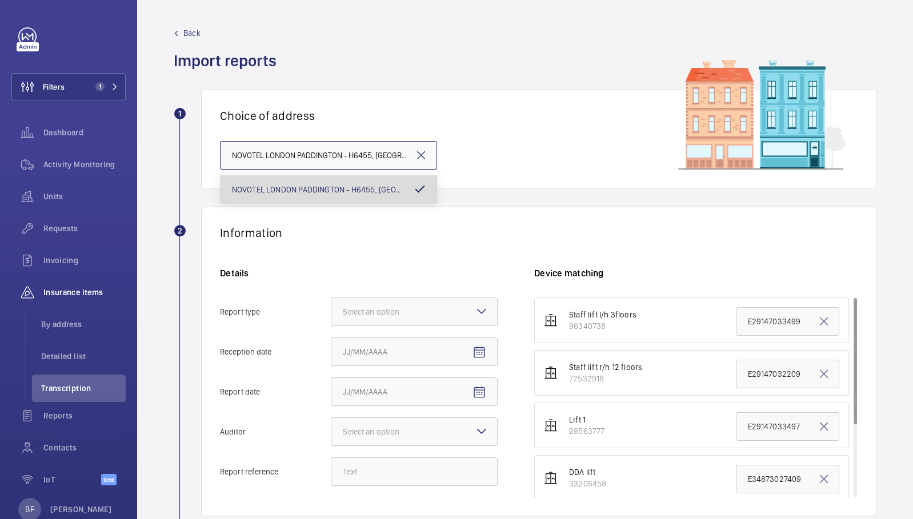
scroll to position [0, 240]
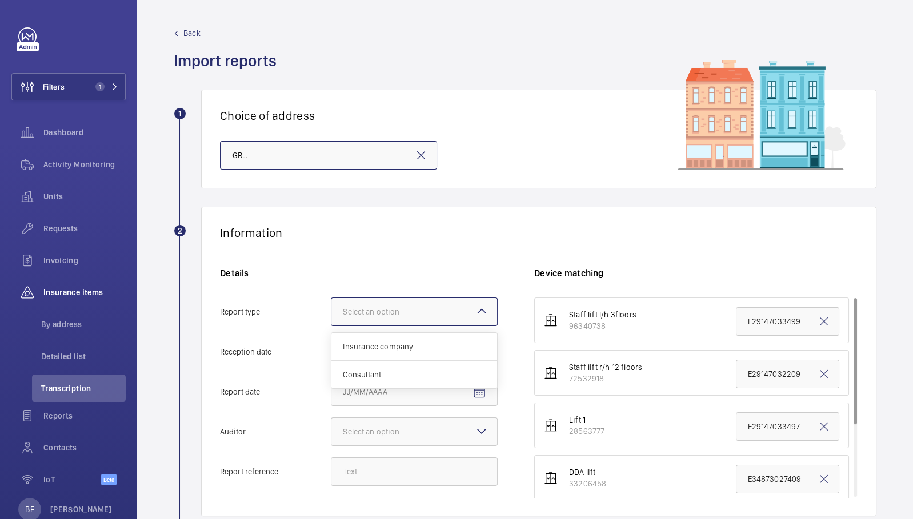
click at [387, 311] on div "Select an option" at bounding box center [385, 311] width 85 height 11
click at [331, 311] on input "Report type Select an option Insurance company Consultant" at bounding box center [331, 311] width 0 height 27
click at [389, 350] on span "Insurance company" at bounding box center [414, 346] width 143 height 11
click at [331, 326] on input "Report type Select an option Insurance company Consultant" at bounding box center [331, 311] width 0 height 27
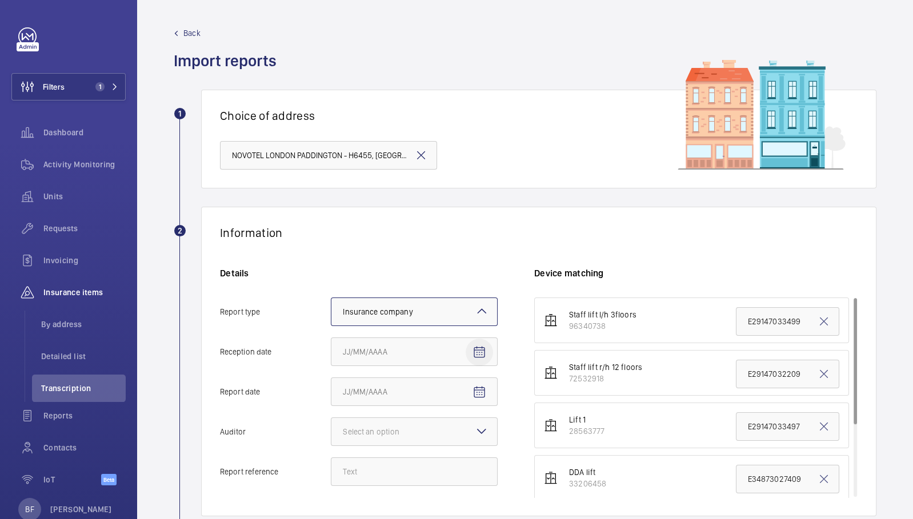
click at [478, 365] on span "Open calendar" at bounding box center [479, 352] width 27 height 27
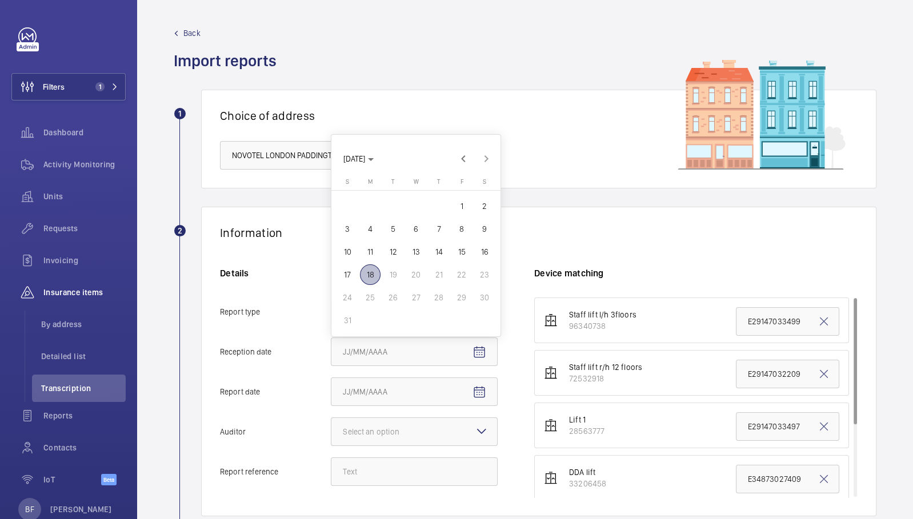
click at [374, 271] on span "18" at bounding box center [370, 275] width 21 height 21
type input "[DATE]"
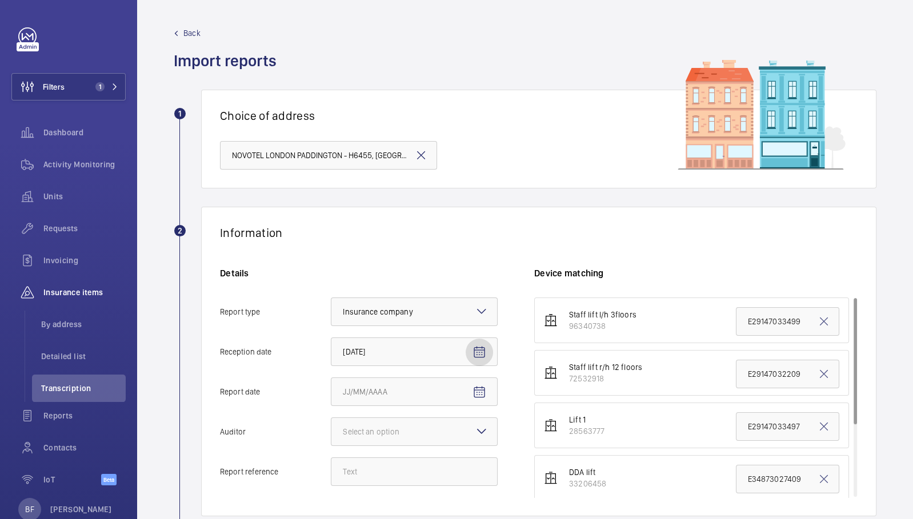
scroll to position [84, 0]
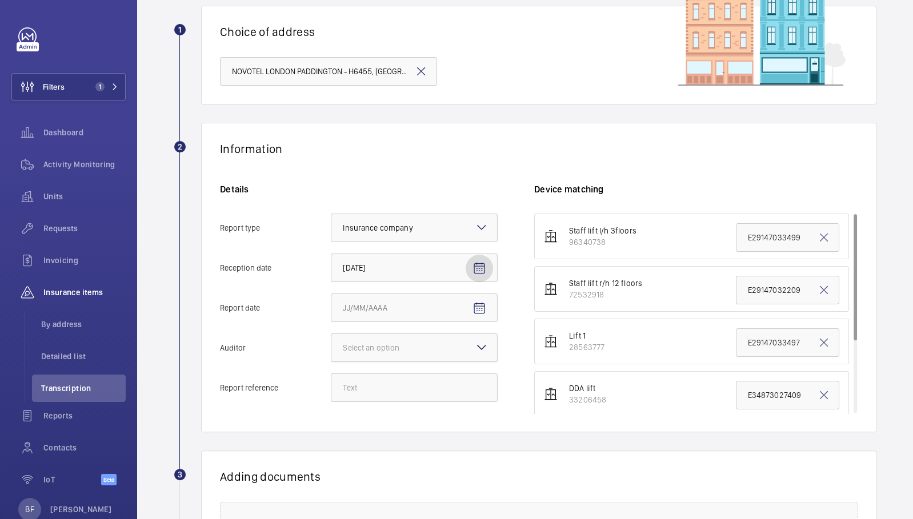
click at [475, 355] on div at bounding box center [414, 347] width 166 height 27
click at [331, 355] on input "Auditor Select an option" at bounding box center [331, 347] width 0 height 27
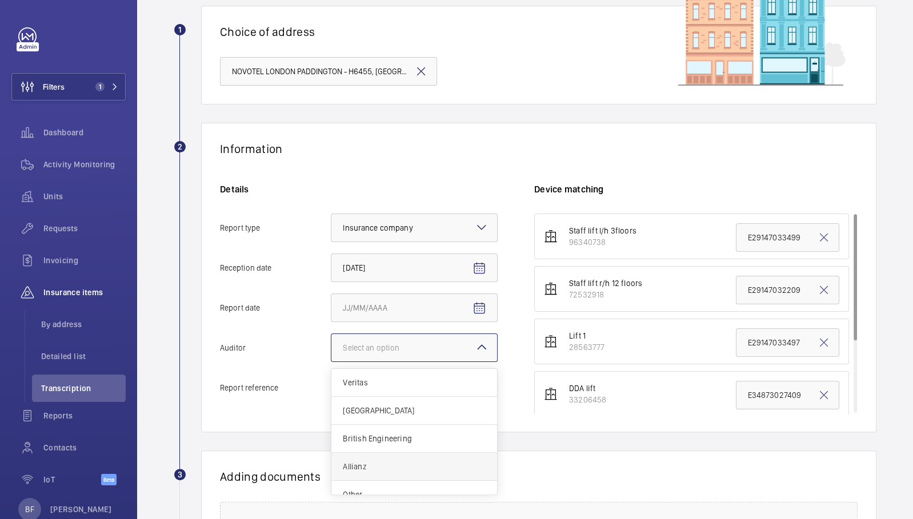
click at [381, 461] on span "Allianz" at bounding box center [414, 466] width 143 height 11
click at [331, 362] on input "Auditor Select an option Veritas Zurich British Engineering Allianz Other" at bounding box center [331, 347] width 0 height 27
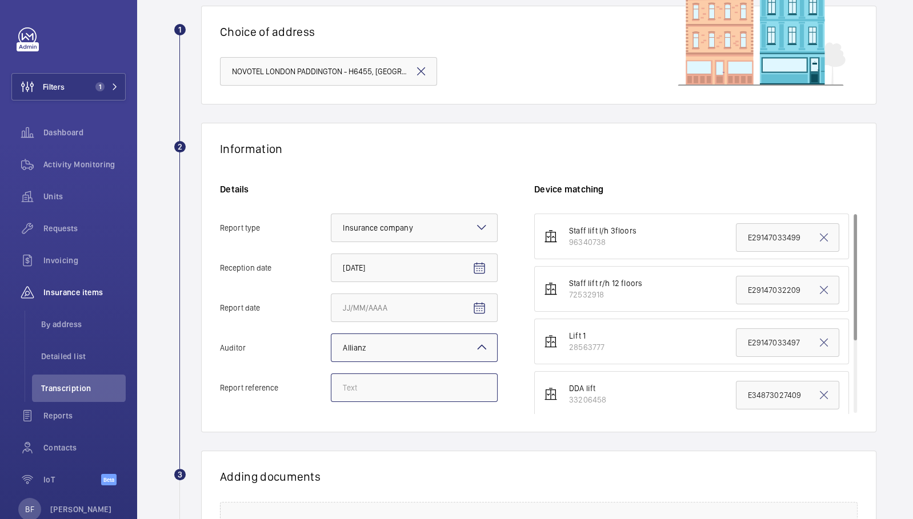
click at [418, 389] on input "Report reference" at bounding box center [414, 388] width 167 height 29
click at [364, 388] on input "Report reference" at bounding box center [414, 388] width 167 height 29
paste input "E29147033504"
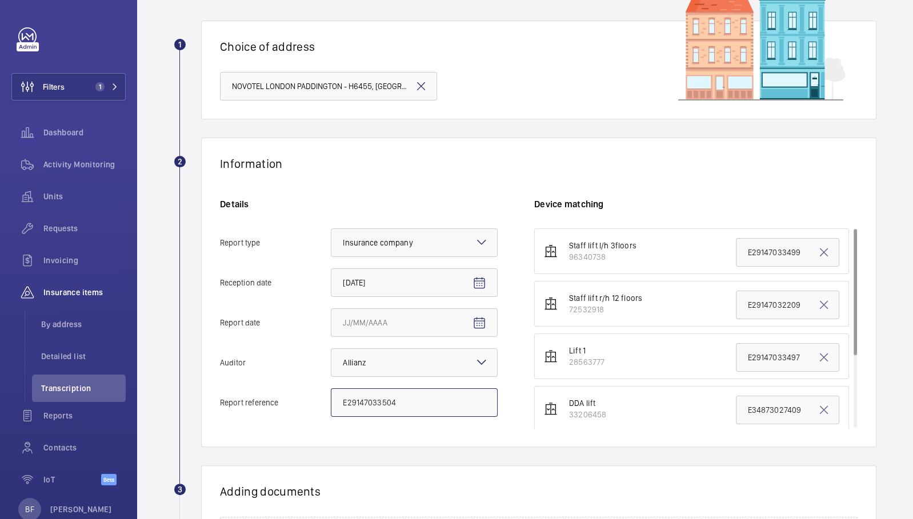
scroll to position [69, 0]
type input "E29147033504"
click at [387, 334] on input "Report date" at bounding box center [414, 323] width 167 height 29
click at [487, 326] on span "Open calendar" at bounding box center [479, 323] width 27 height 27
click at [348, 228] on span "10" at bounding box center [347, 223] width 21 height 21
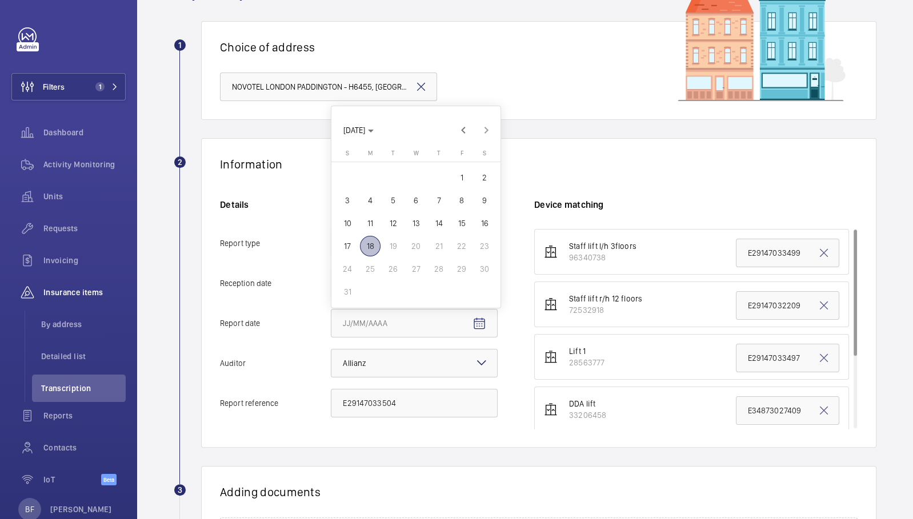
type input "[DATE]"
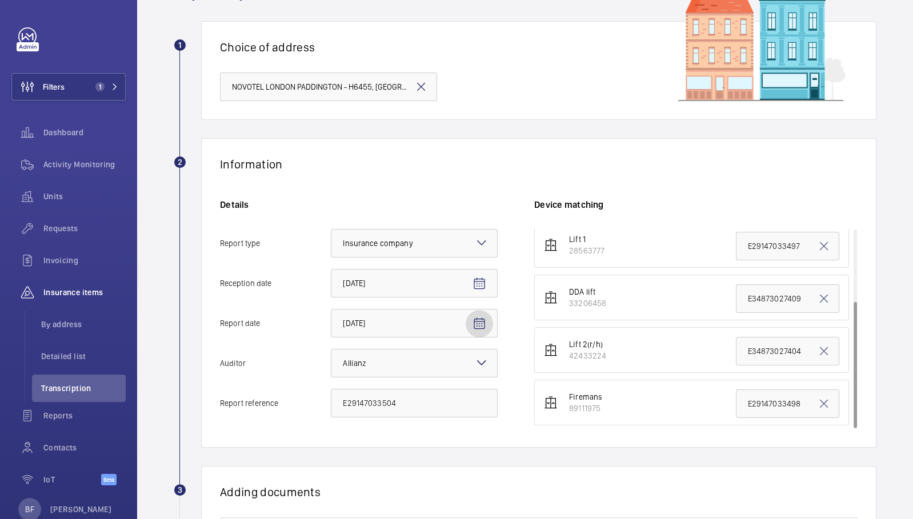
scroll to position [0, 0]
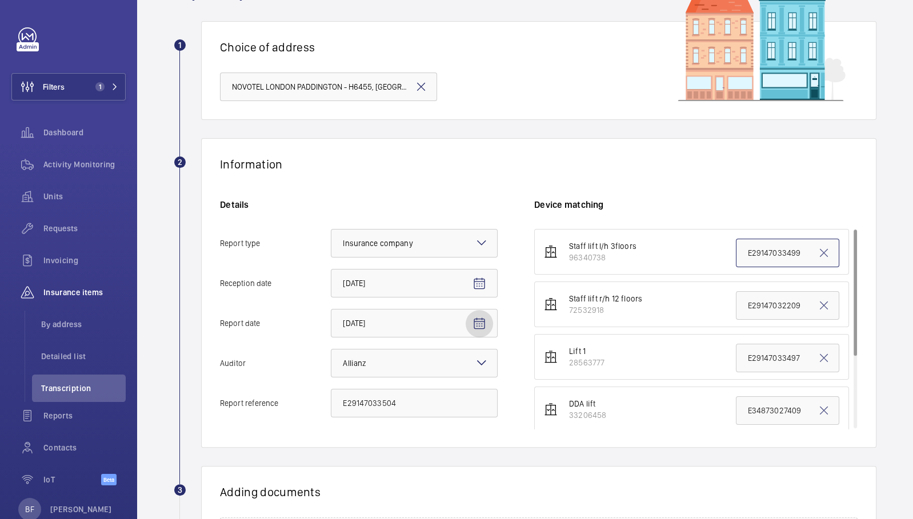
click at [757, 255] on input "E29147033499" at bounding box center [787, 253] width 103 height 29
paste input "504"
type input "E29147033504"
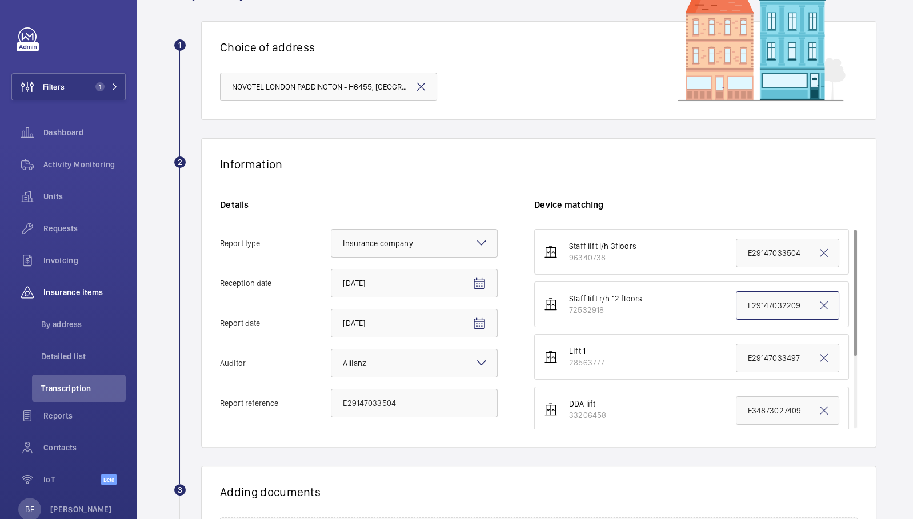
click at [745, 303] on input "E29147032209" at bounding box center [787, 305] width 103 height 29
paste input "3504"
type input "E29147033504"
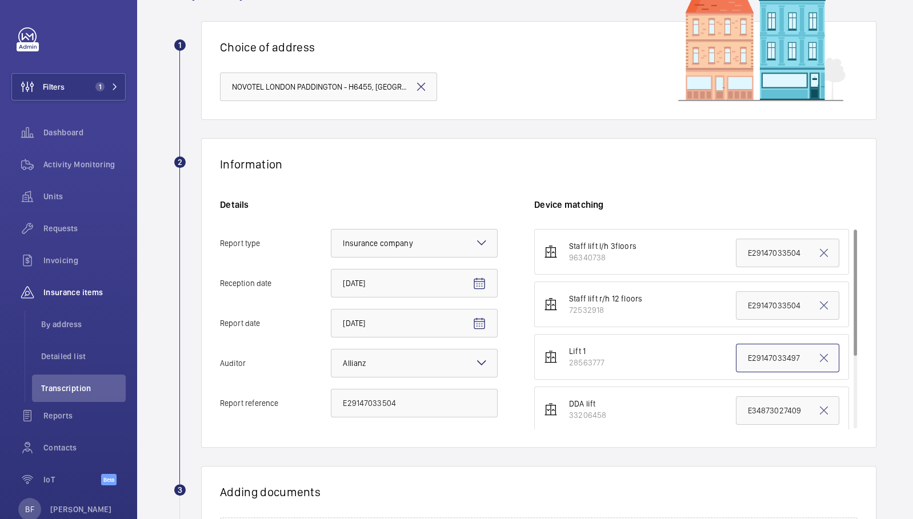
click at [750, 361] on input "E29147033497" at bounding box center [787, 358] width 103 height 29
paste input "504"
type input "E29147033504"
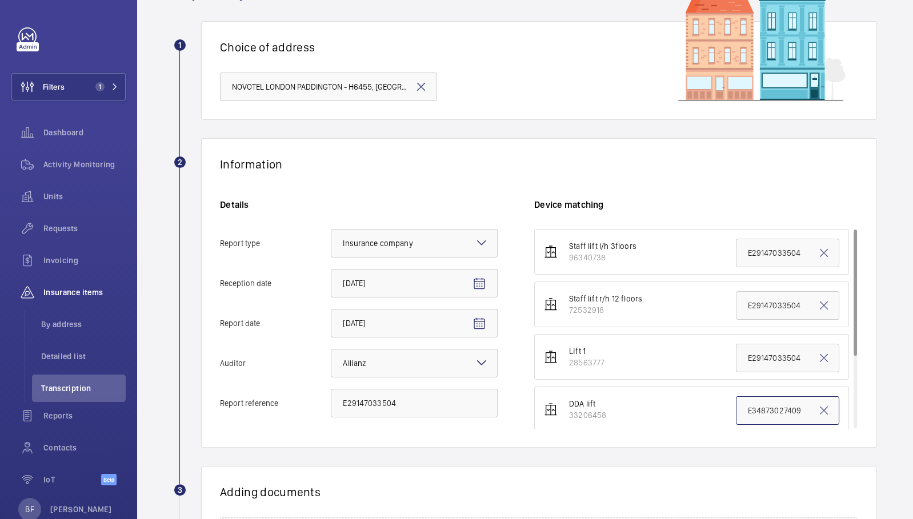
click at [758, 404] on input "E34873027409" at bounding box center [787, 411] width 103 height 29
paste input "E29147033504"
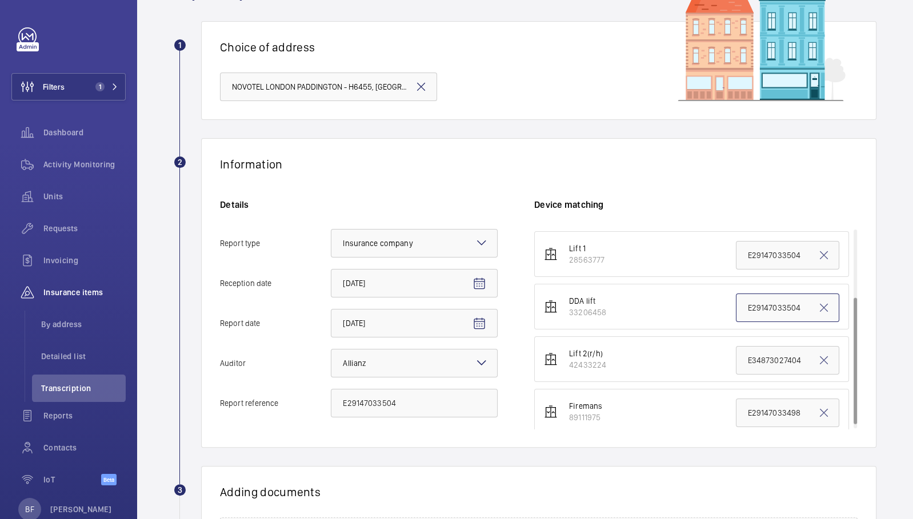
scroll to position [112, 0]
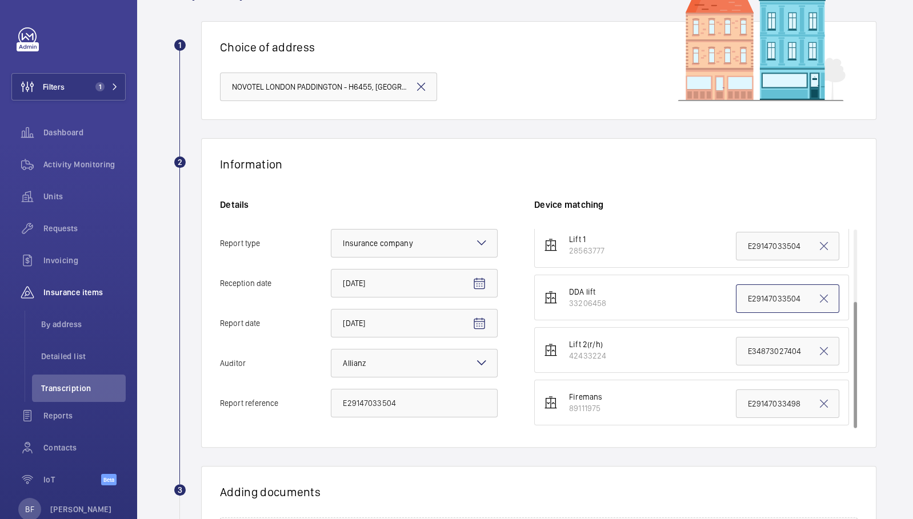
type input "E29147033504"
click at [767, 341] on input "E34873027404" at bounding box center [787, 351] width 103 height 29
paste input "E291470335"
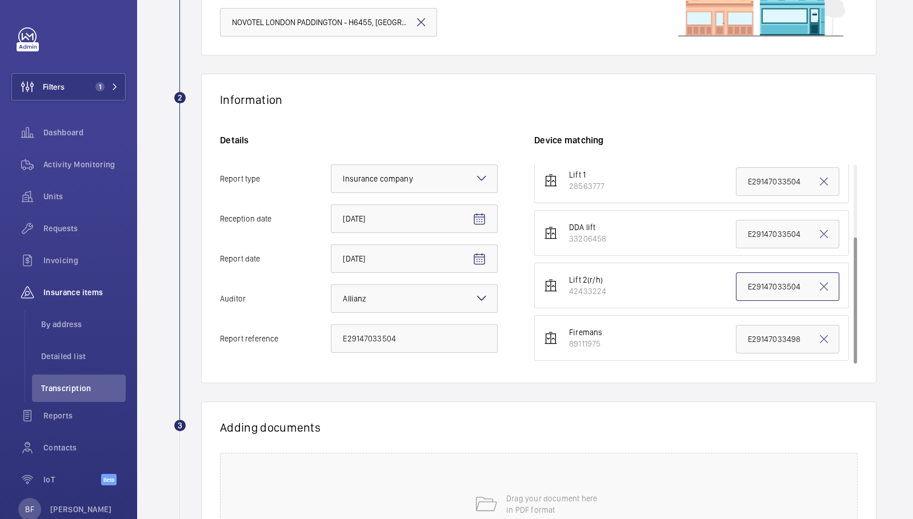
scroll to position [137, 0]
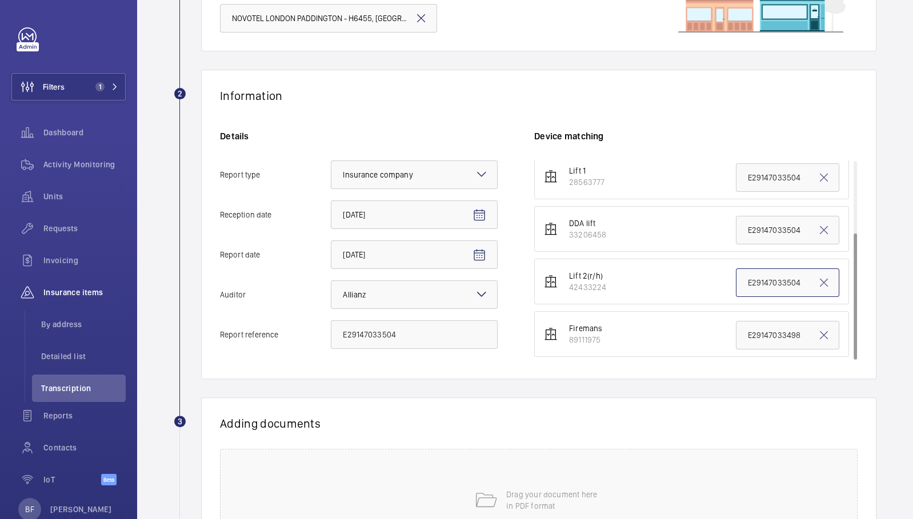
type input "E29147033504"
click at [765, 329] on input "E29147033498" at bounding box center [787, 335] width 103 height 29
paste input "504"
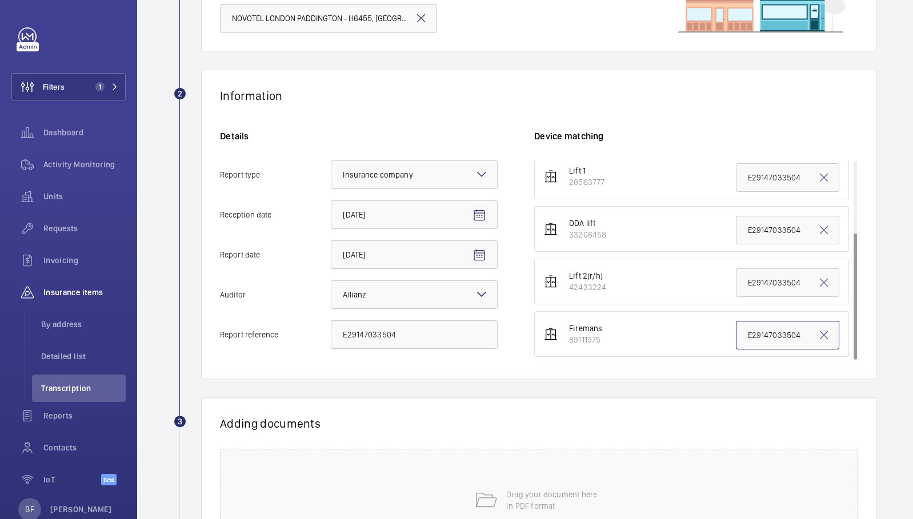
type input "E29147033504"
click at [426, 331] on input "E29147033504" at bounding box center [414, 335] width 167 height 29
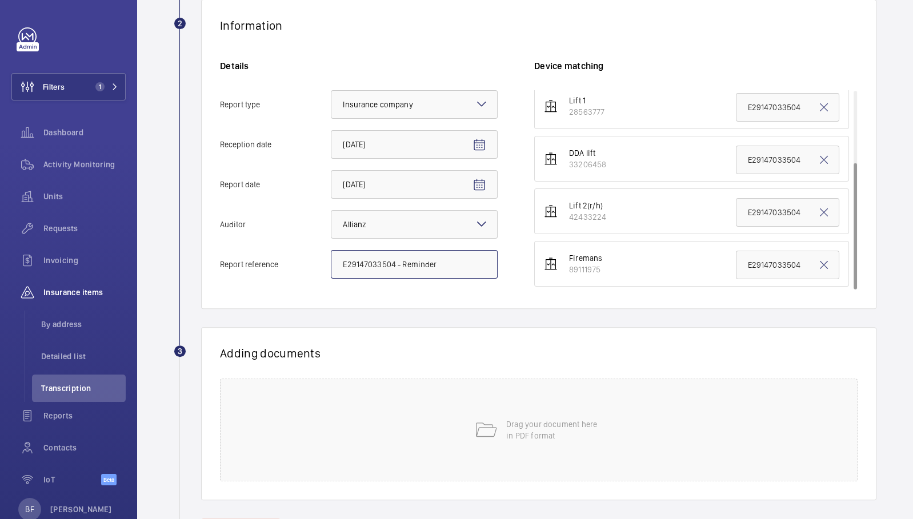
scroll to position [208, 0]
type input "E29147033504 - Reminder"
click at [370, 419] on div "Drag your document here in PDF format" at bounding box center [539, 429] width 638 height 103
click at [579, 399] on button "Select involved devices" at bounding box center [668, 391] width 269 height 27
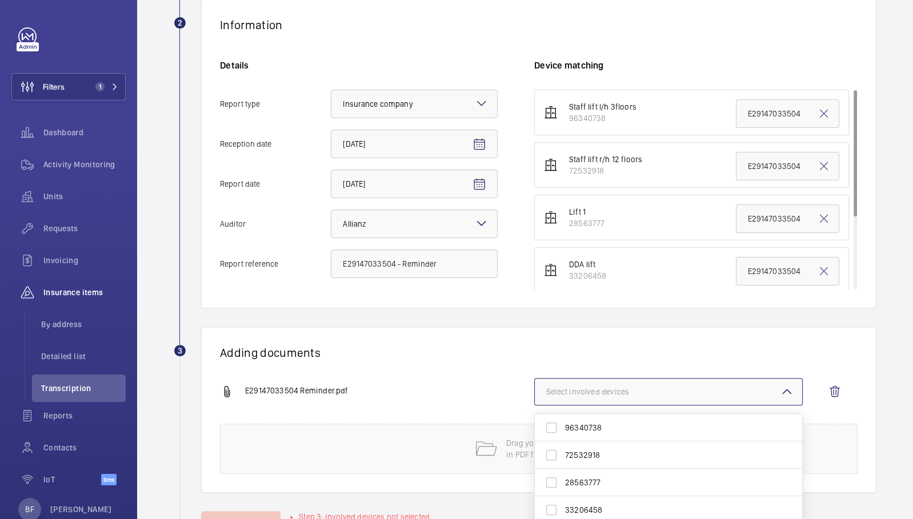
scroll to position [253, 0]
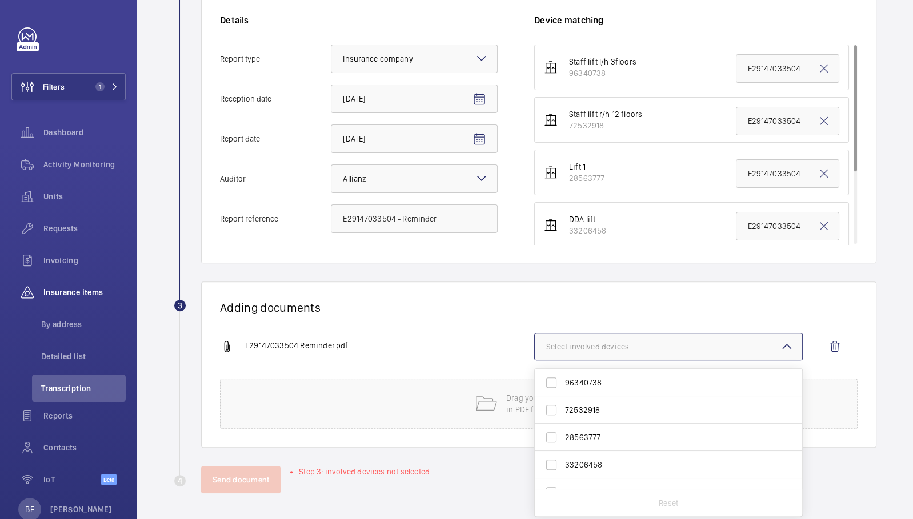
click at [547, 384] on label "96340738" at bounding box center [660, 382] width 250 height 27
click at [547, 384] on input "96340738" at bounding box center [551, 382] width 23 height 23
checkbox input "true"
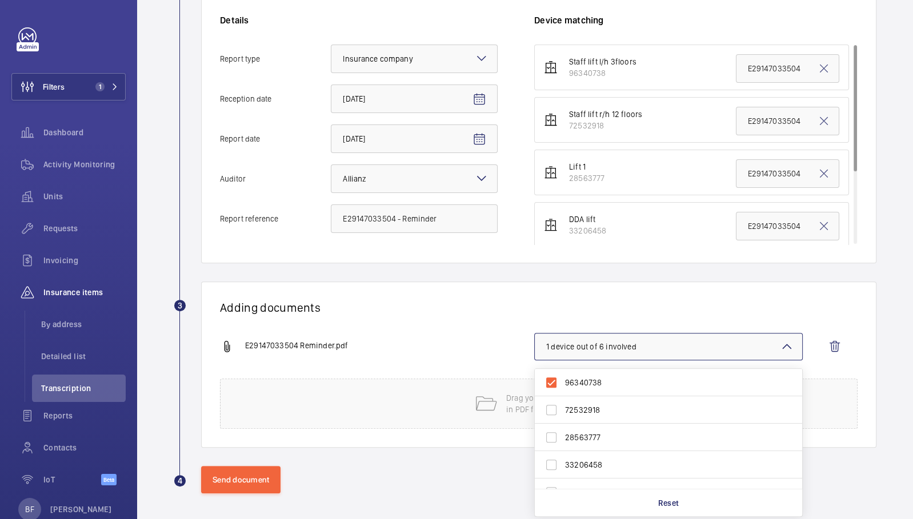
click at [548, 402] on label "72532918" at bounding box center [660, 410] width 250 height 27
click at [548, 402] on input "72532918" at bounding box center [551, 410] width 23 height 23
checkbox input "true"
click at [560, 434] on label "28563777" at bounding box center [660, 437] width 250 height 27
click at [560, 434] on input "28563777" at bounding box center [551, 437] width 23 height 23
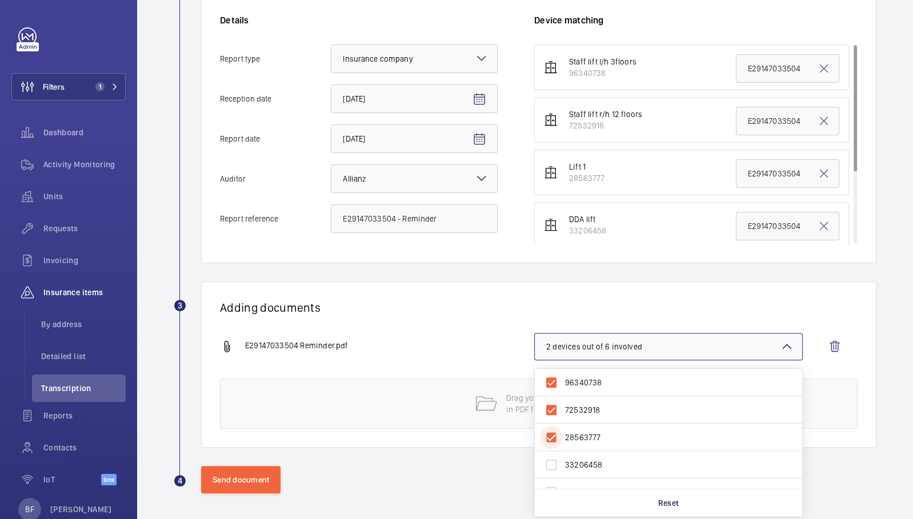
checkbox input "true"
click at [550, 462] on label "33206458" at bounding box center [660, 464] width 250 height 27
click at [550, 462] on input "33206458" at bounding box center [551, 465] width 23 height 23
checkbox input "true"
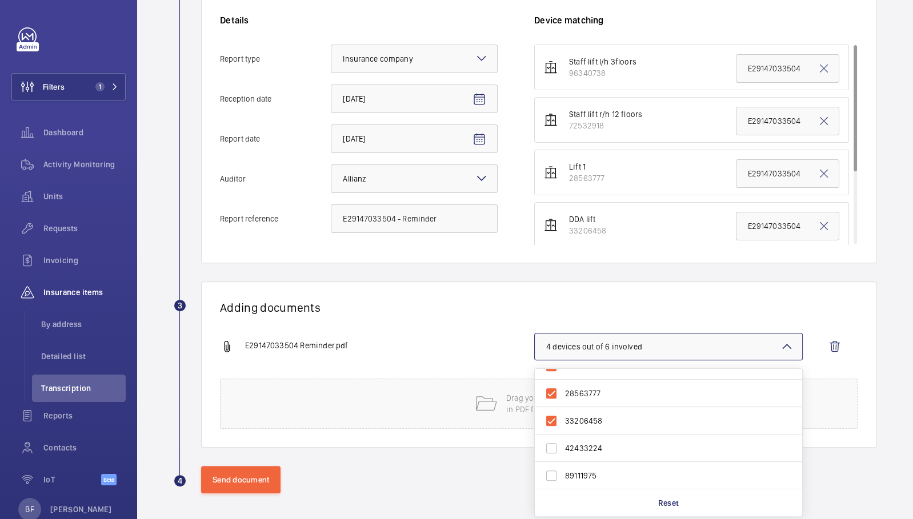
click at [550, 448] on label "42433224" at bounding box center [660, 448] width 250 height 27
click at [550, 448] on input "42433224" at bounding box center [551, 448] width 23 height 23
checkbox input "true"
click at [551, 472] on label "89111975" at bounding box center [660, 475] width 250 height 27
click at [551, 472] on input "89111975" at bounding box center [551, 475] width 23 height 23
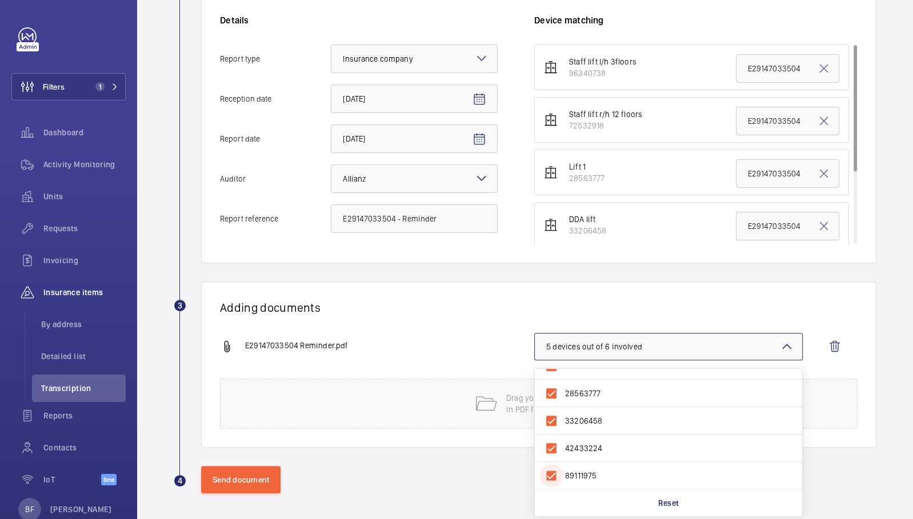
checkbox input "true"
click at [439, 362] on div "E29147033504 Reminder.pdf 6 devices out of 6 involved 96340738 72532918 2856377…" at bounding box center [534, 356] width 628 height 46
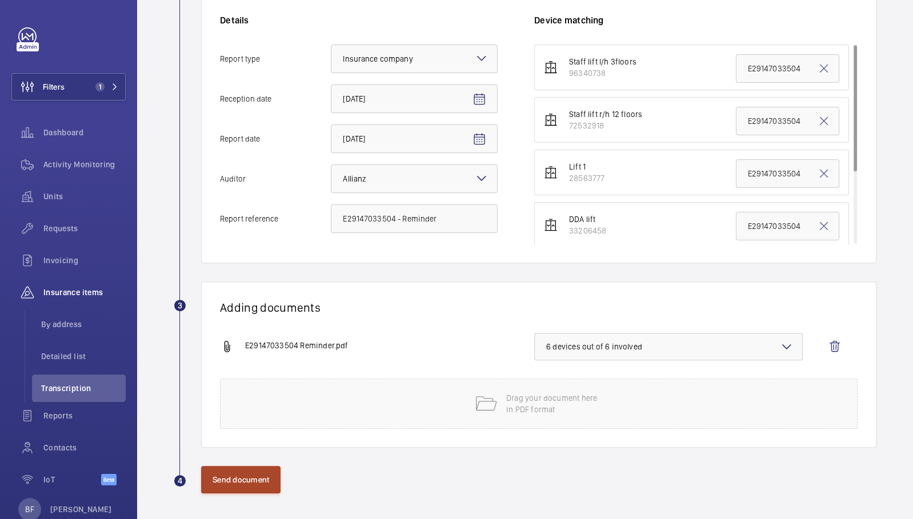
click at [257, 484] on button "Send document" at bounding box center [240, 479] width 79 height 27
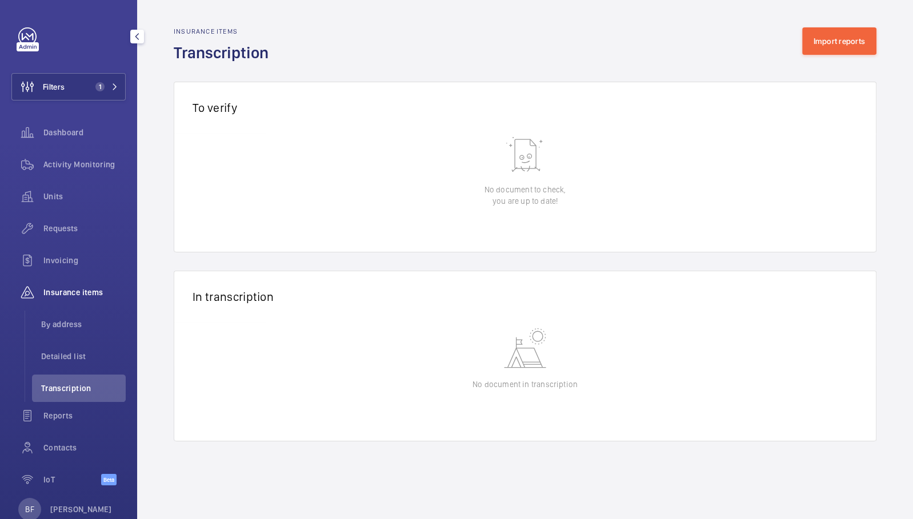
click at [105, 70] on div "Filters 1 Dashboard Activity Monitoring Units Requests Invoicing Insurance item…" at bounding box center [68, 262] width 114 height 471
click at [110, 85] on button "Filters 1" at bounding box center [68, 86] width 114 height 27
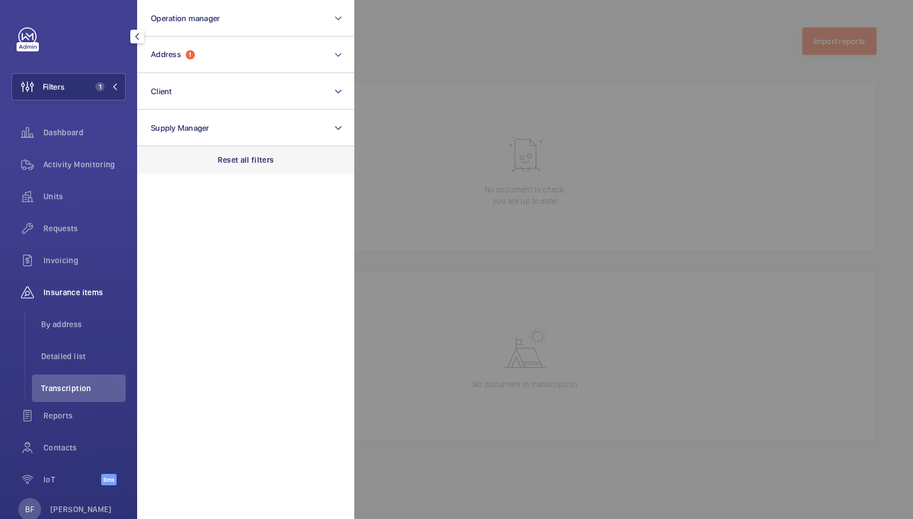
click at [218, 157] on p "Reset all filters" at bounding box center [246, 159] width 57 height 11
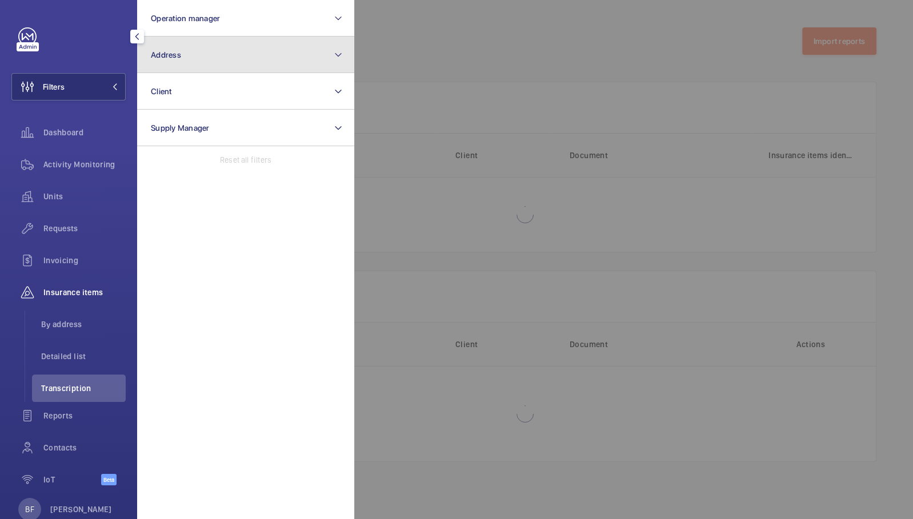
click at [169, 54] on span "Address" at bounding box center [166, 54] width 30 height 9
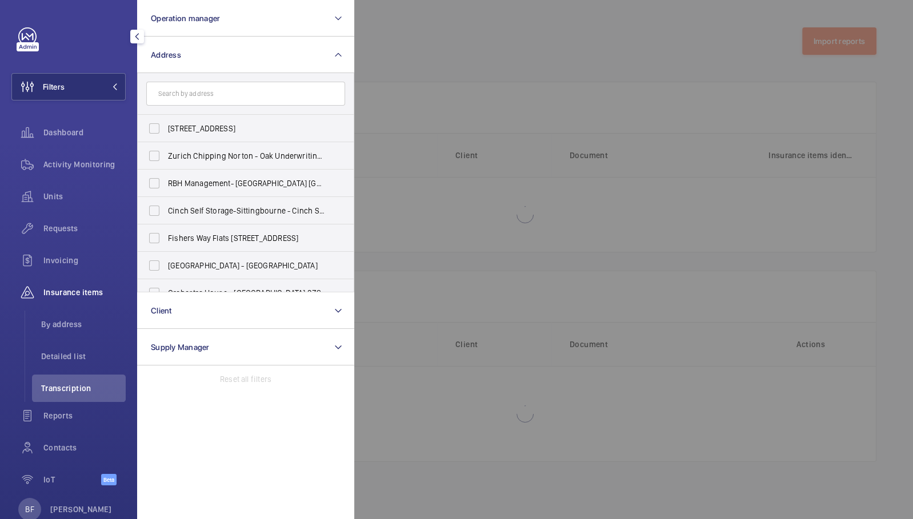
click at [202, 87] on input "text" at bounding box center [245, 94] width 199 height 24
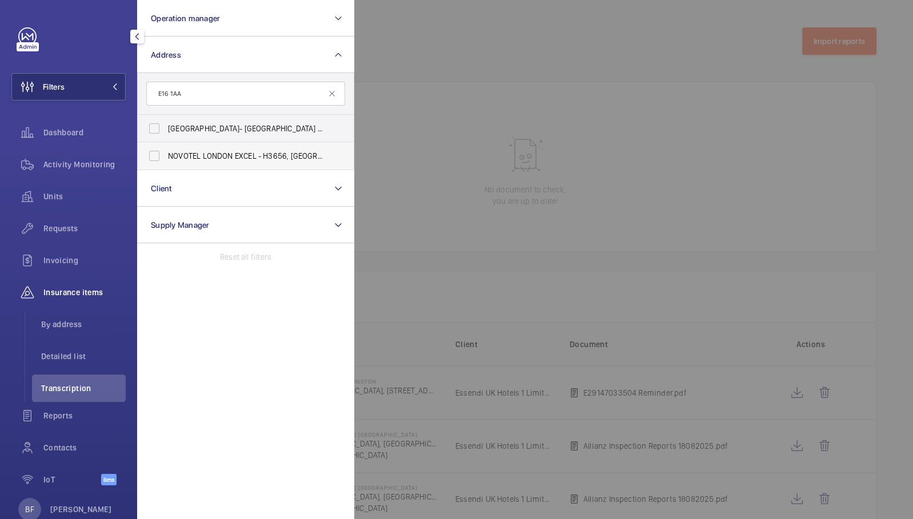
type input "E16 1AA"
click at [201, 163] on label "NOVOTEL LONDON EXCEL - H3656, [STREET_ADDRESS]" at bounding box center [237, 155] width 199 height 27
click at [166, 163] on input "NOVOTEL LONDON EXCEL - H3656, [STREET_ADDRESS]" at bounding box center [154, 156] width 23 height 23
checkbox input "true"
click at [483, 237] on div at bounding box center [810, 259] width 913 height 519
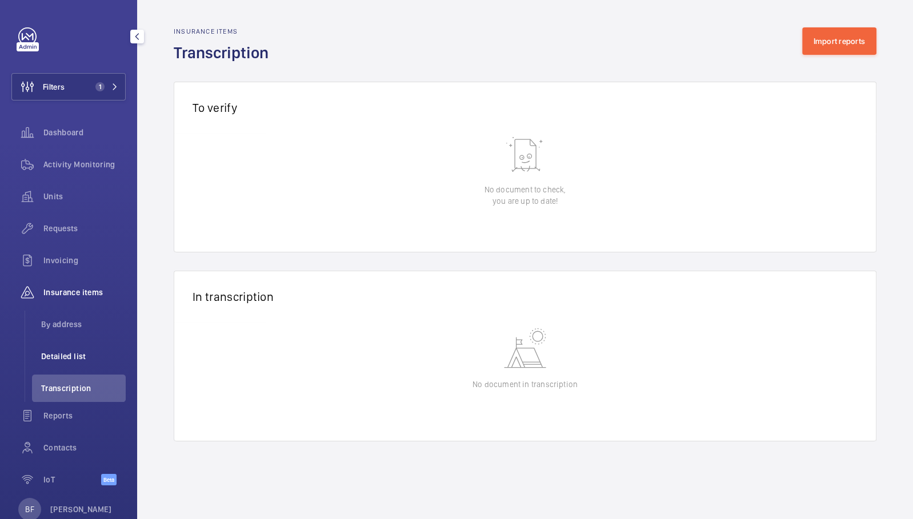
click at [42, 354] on span "Detailed list" at bounding box center [83, 356] width 85 height 11
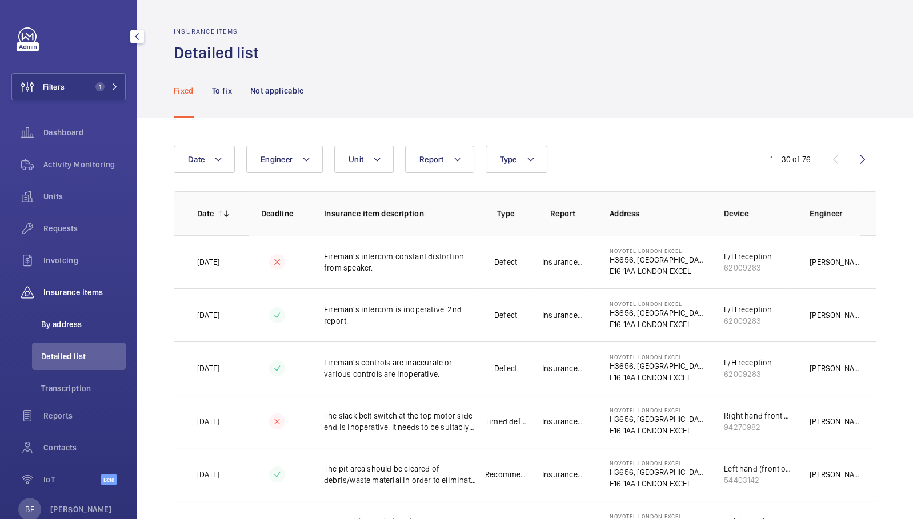
click at [90, 319] on span "By address" at bounding box center [83, 324] width 85 height 11
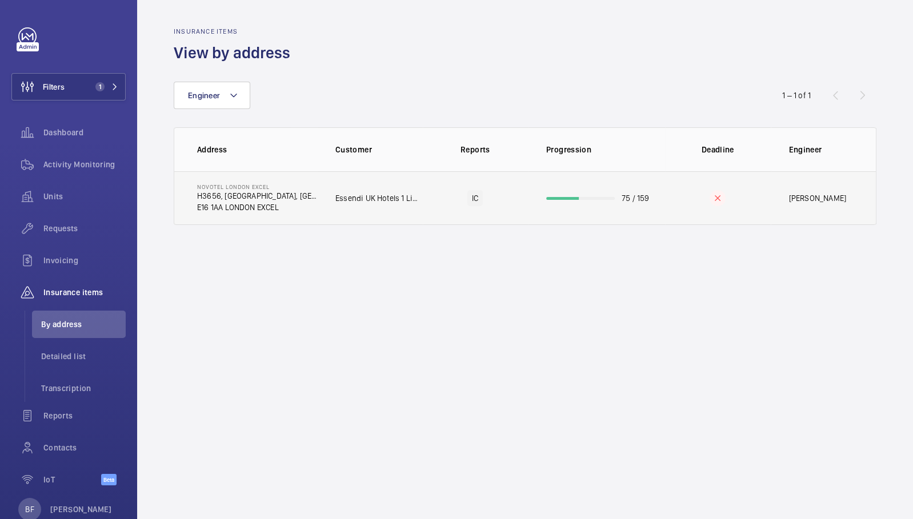
click at [349, 191] on td "Essendi UK Hotels 1 Limited" at bounding box center [370, 198] width 106 height 54
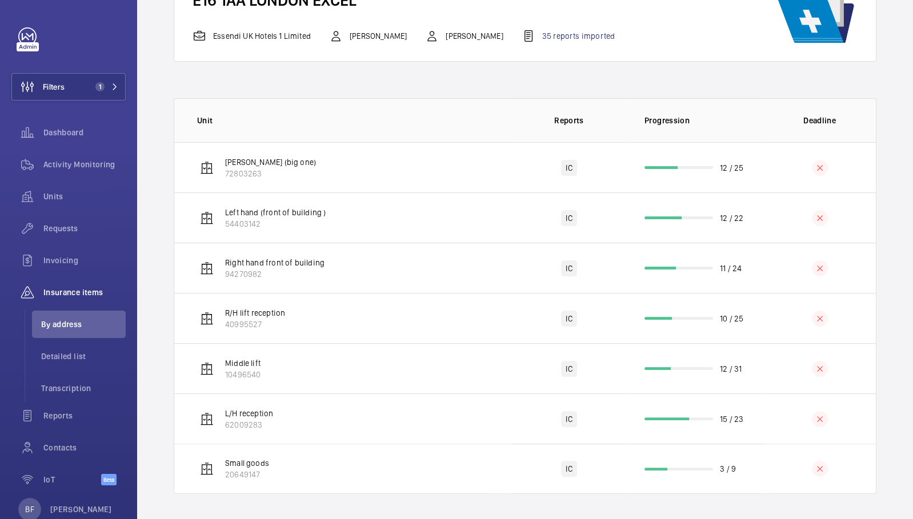
scroll to position [126, 0]
click at [417, 262] on td "Right hand front of building 94270982" at bounding box center [343, 266] width 338 height 50
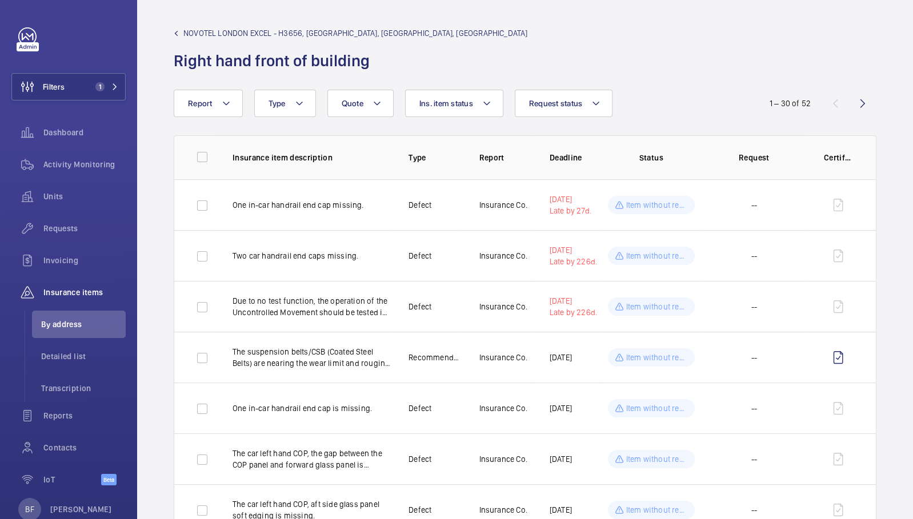
click at [180, 34] on link "NOVOTEL LONDON EXCEL - H3656, [GEOGRAPHIC_DATA], [GEOGRAPHIC_DATA], [GEOGRAPHIC…" at bounding box center [351, 32] width 354 height 11
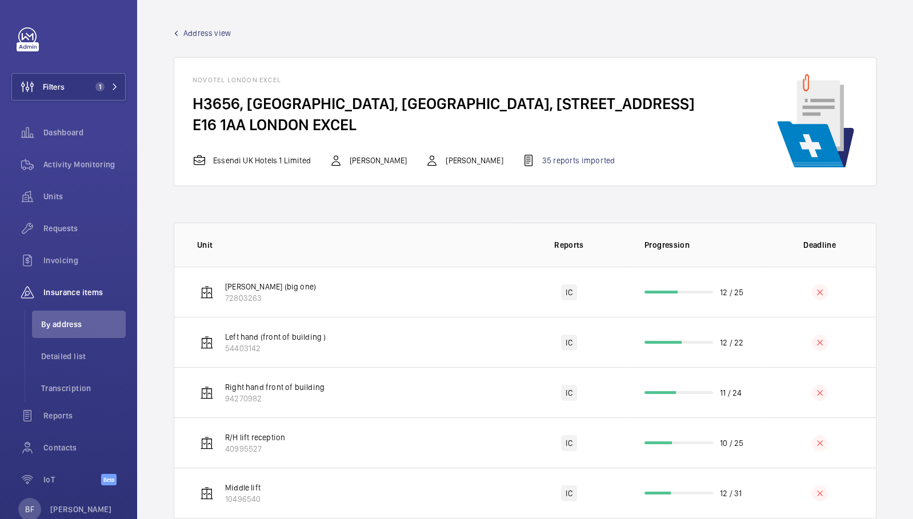
click at [522, 168] on div "NOVOTEL LONDON EXCEL H3656, [GEOGRAPHIC_DATA] EXCEL, [GEOGRAPHIC_DATA], [STREET…" at bounding box center [525, 121] width 703 height 129
click at [522, 162] on div "35 reports imported" at bounding box center [568, 161] width 93 height 14
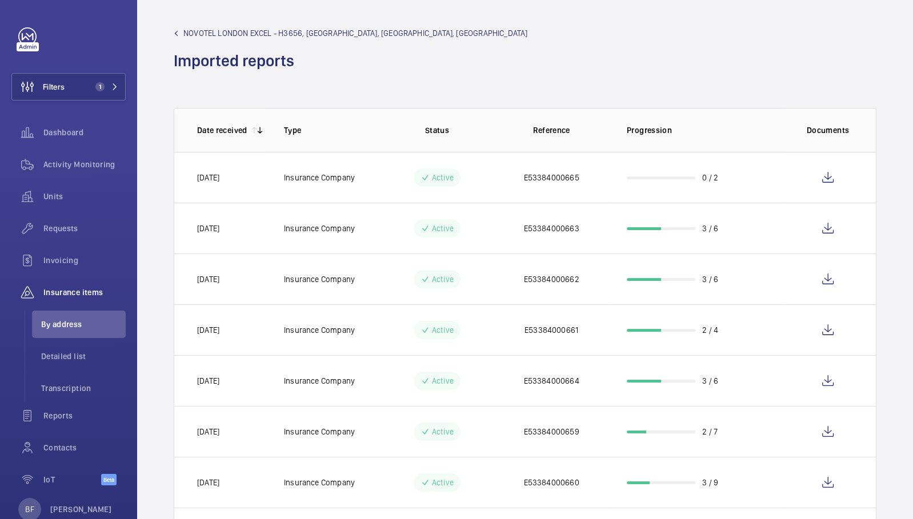
click at [194, 34] on span "NOVOTEL LONDON EXCEL - H3656, [GEOGRAPHIC_DATA], [GEOGRAPHIC_DATA], [GEOGRAPHIC…" at bounding box center [355, 32] width 344 height 11
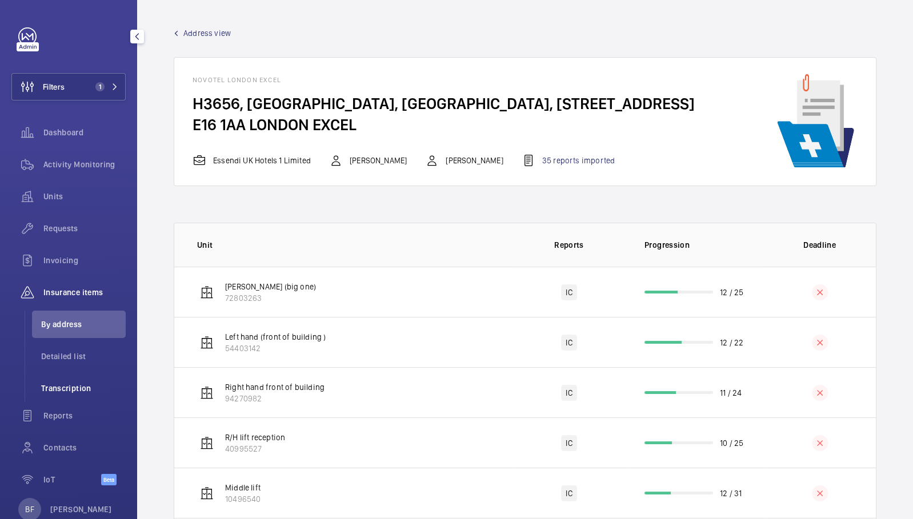
click at [58, 385] on span "Transcription" at bounding box center [83, 388] width 85 height 11
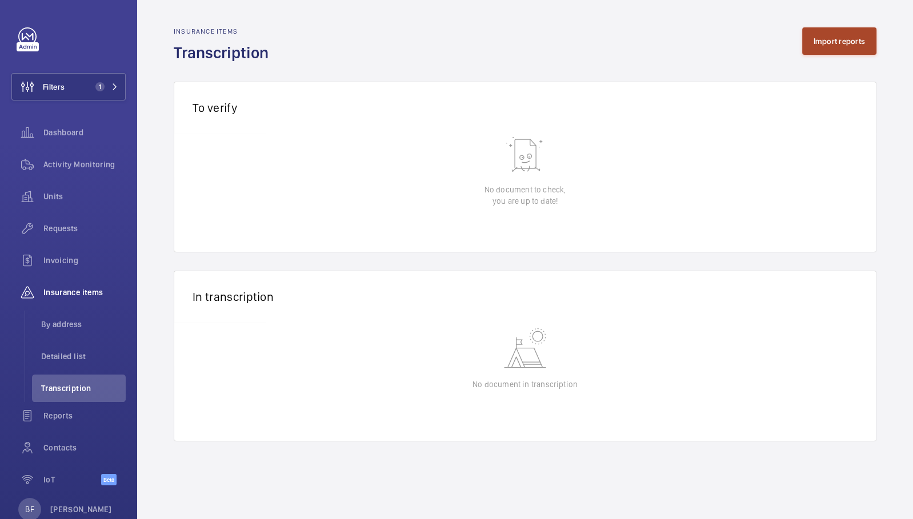
click at [810, 42] on button "Import reports" at bounding box center [839, 40] width 75 height 27
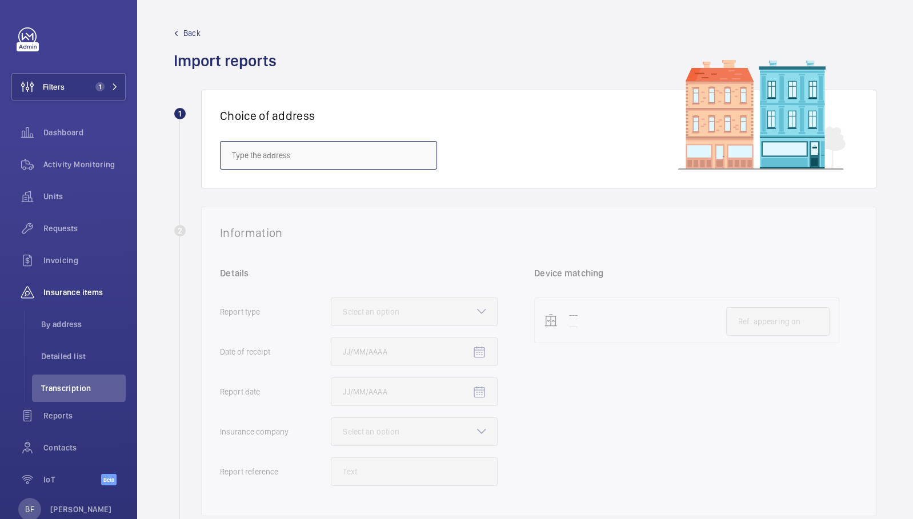
click at [288, 161] on input "text" at bounding box center [328, 155] width 217 height 29
paste input "E16 1AA"
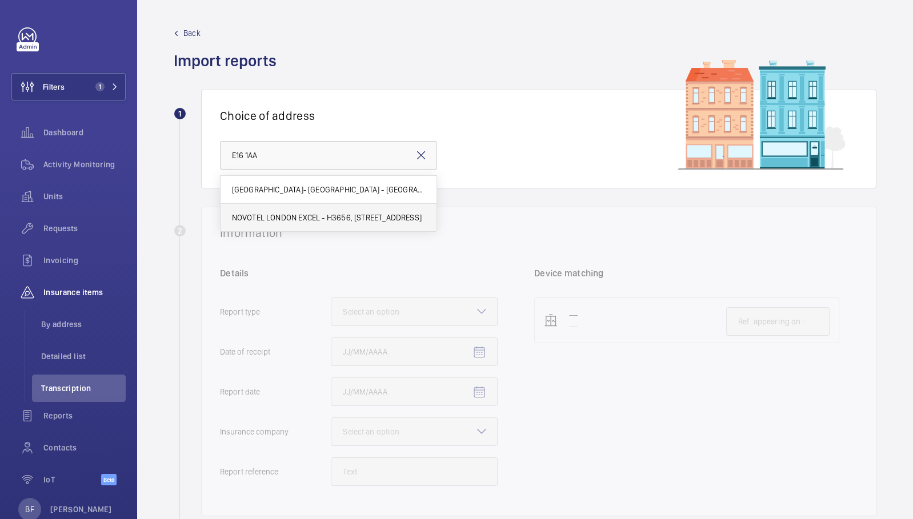
click at [286, 214] on span "NOVOTEL LONDON EXCEL - H3656, [STREET_ADDRESS]" at bounding box center [327, 217] width 190 height 11
type input "NOVOTEL LONDON EXCEL - H3656, [STREET_ADDRESS]"
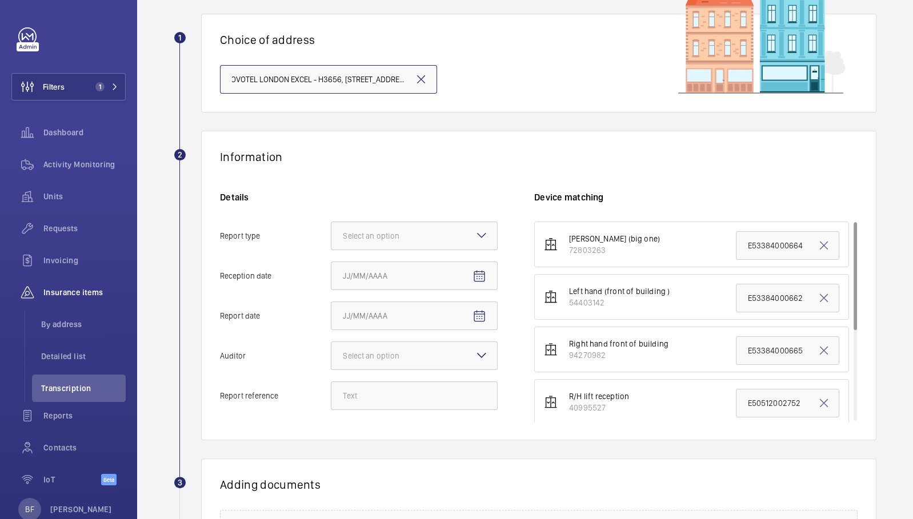
scroll to position [78, 0]
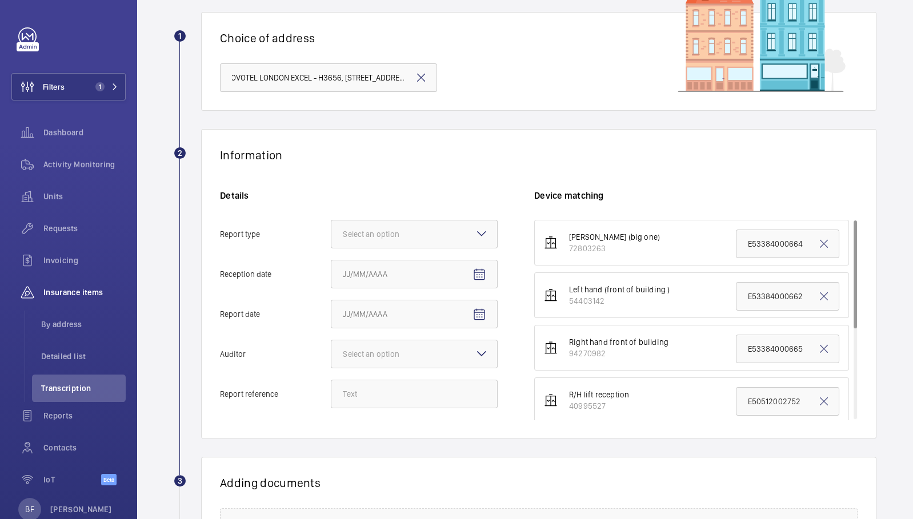
click at [479, 227] on mat-icon at bounding box center [482, 234] width 14 height 14
click at [331, 226] on input "Report type Select an option" at bounding box center [331, 234] width 0 height 27
click at [413, 270] on span "Insurance company" at bounding box center [414, 268] width 143 height 11
click at [331, 248] on input "Report type Select an option Insurance company Consultant" at bounding box center [331, 234] width 0 height 27
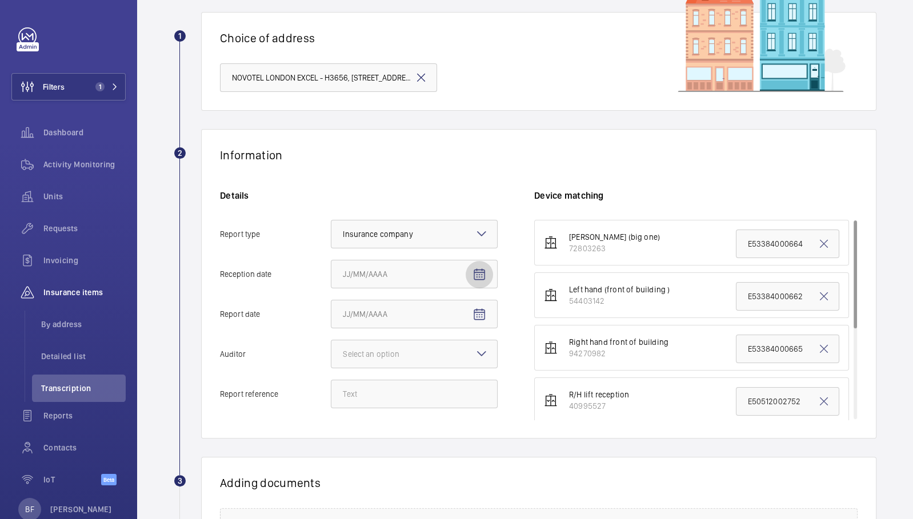
click at [471, 267] on span "Open calendar" at bounding box center [479, 274] width 27 height 27
click at [372, 442] on span "18" at bounding box center [370, 435] width 21 height 21
type input "[DATE]"
click at [476, 319] on mat-icon "Open calendar" at bounding box center [479, 315] width 14 height 14
click at [460, 217] on span "15" at bounding box center [461, 213] width 21 height 21
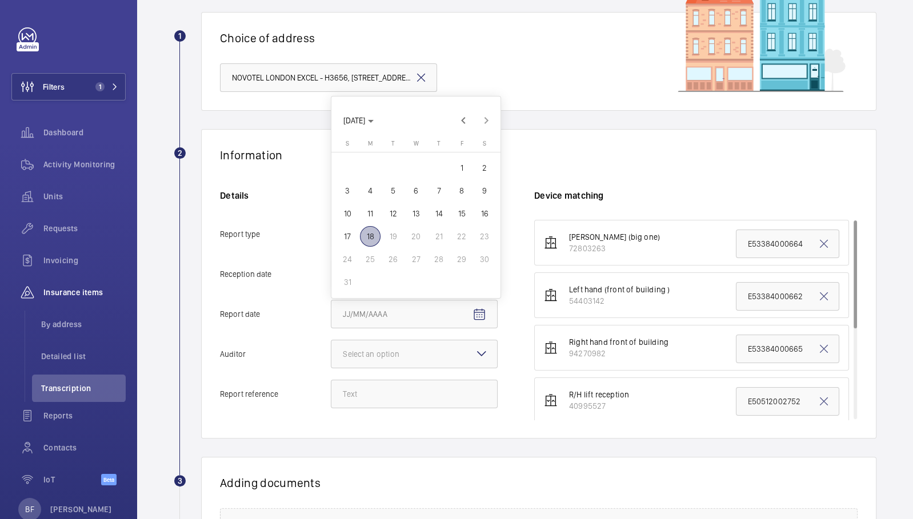
type input "[DATE]"
click at [378, 353] on div "Select an option" at bounding box center [385, 354] width 85 height 11
click at [331, 353] on input "Auditor Select an option" at bounding box center [331, 354] width 0 height 27
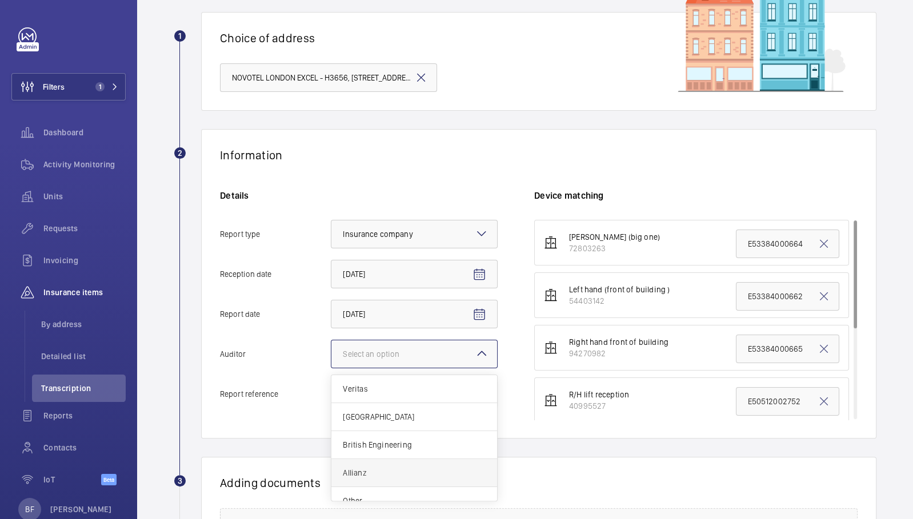
click at [362, 479] on div "Allianz" at bounding box center [414, 473] width 166 height 28
click at [331, 368] on input "Auditor Select an option Veritas Zurich British Engineering Allianz Other" at bounding box center [331, 354] width 0 height 27
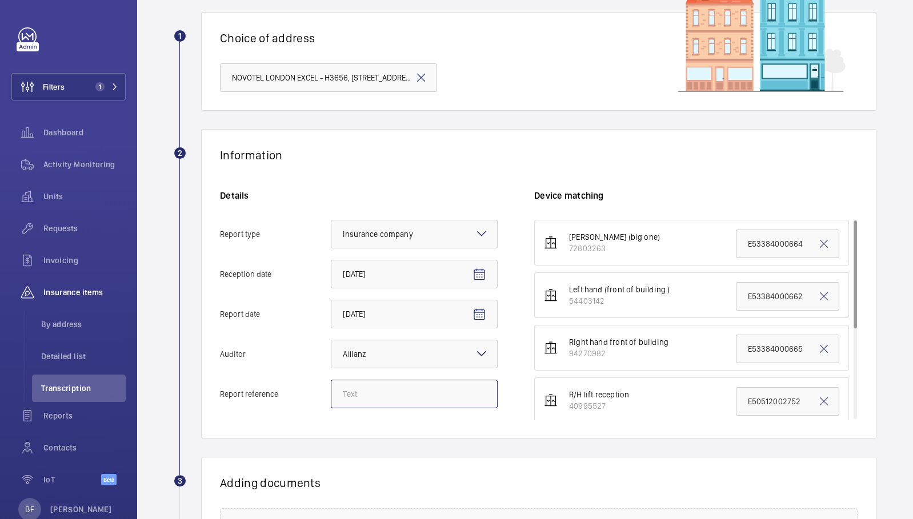
click at [420, 385] on input "Report reference" at bounding box center [414, 394] width 167 height 29
paste input "E53384000916"
type input "E53384000916"
click at [773, 350] on input "E53384000665" at bounding box center [787, 349] width 103 height 29
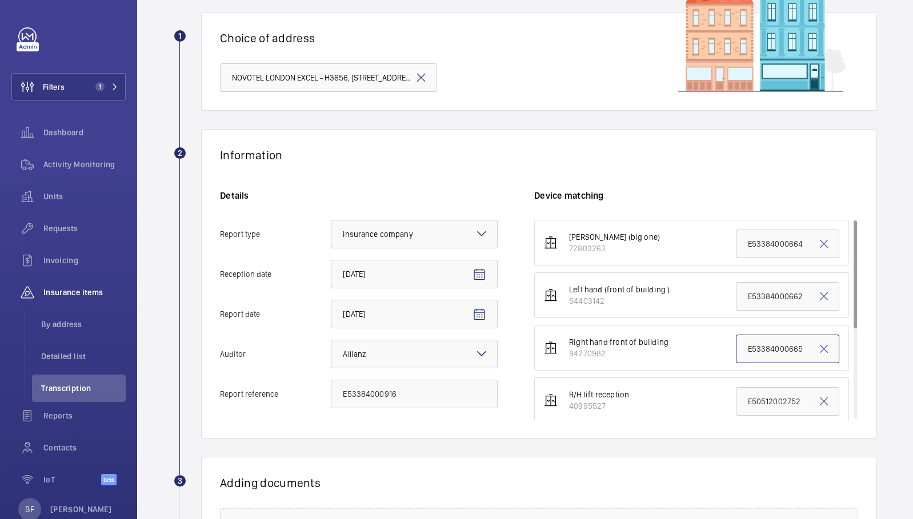
click at [773, 350] on input "E53384000665" at bounding box center [787, 349] width 103 height 29
paste input "916"
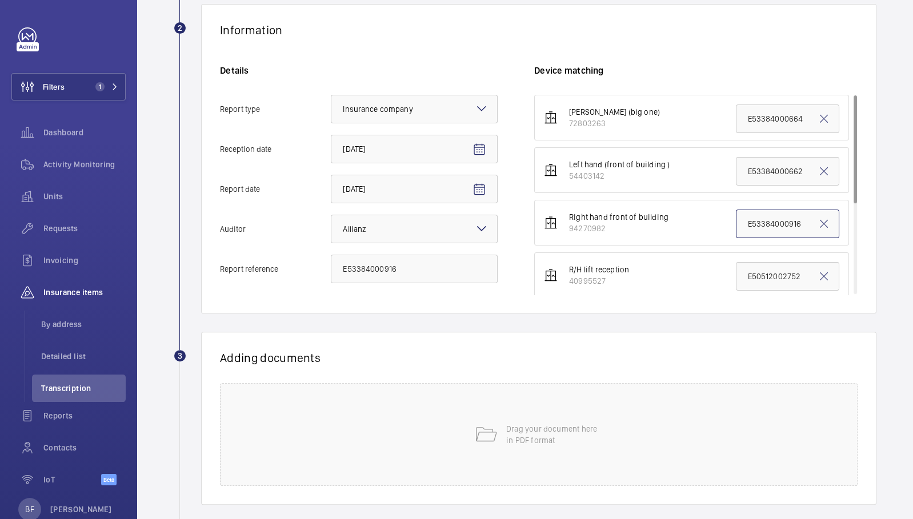
scroll to position [206, 0]
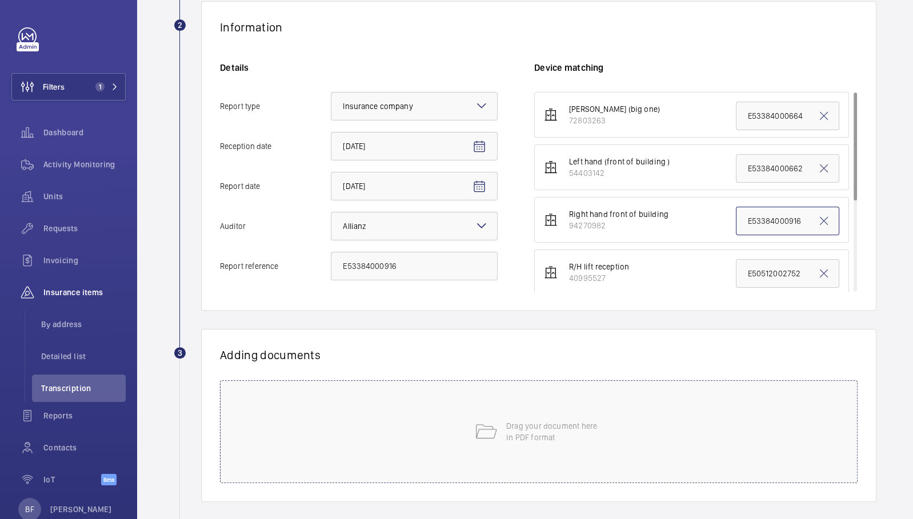
type input "E53384000916"
click at [576, 422] on p "Drag your document here in PDF format" at bounding box center [554, 432] width 97 height 23
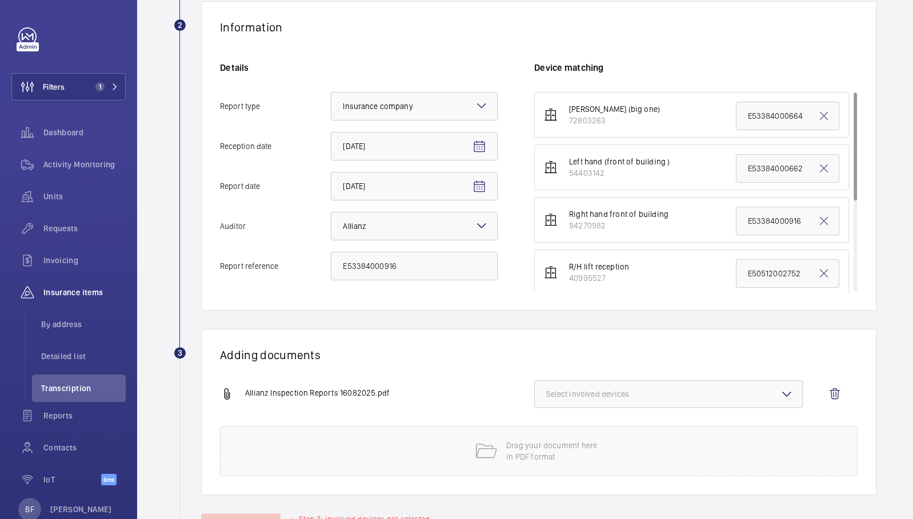
click at [704, 397] on span "Select involved devices" at bounding box center [668, 394] width 245 height 11
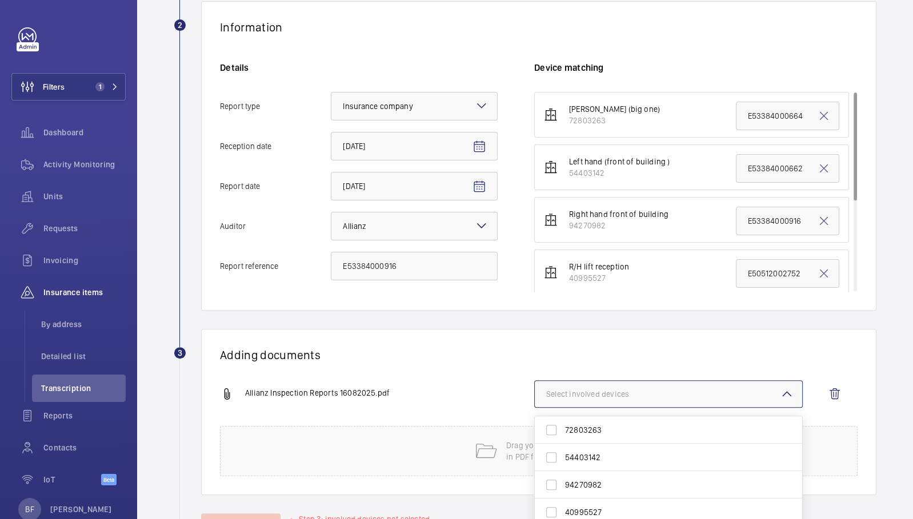
click at [627, 484] on span "94270982" at bounding box center [669, 484] width 209 height 11
click at [563, 484] on input "94270982" at bounding box center [551, 485] width 23 height 23
checkbox input "true"
click at [425, 375] on div "Adding documents Allianz Inspection Reports 16082025.pdf 1 device out of 7 invo…" at bounding box center [538, 412] width 675 height 166
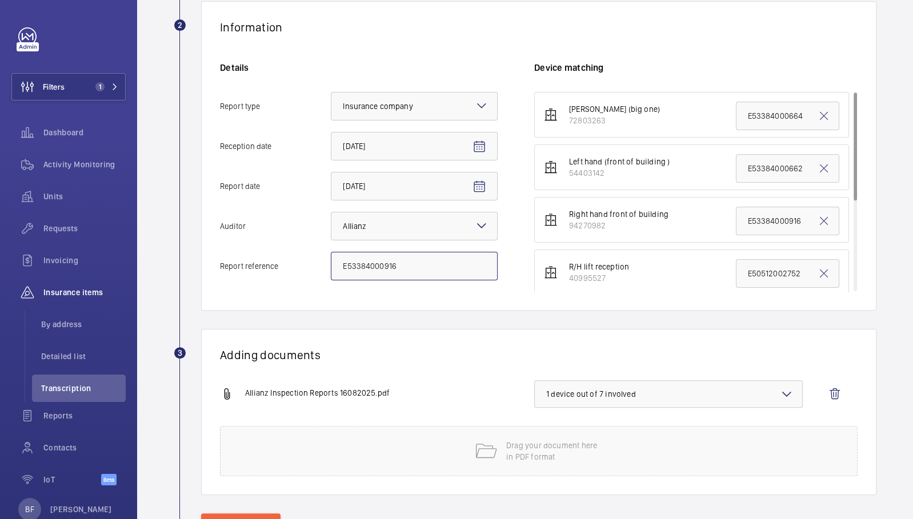
click at [401, 258] on input "E53384000916" at bounding box center [414, 266] width 167 height 29
click at [401, 282] on div "Details Report type Select an option × Insurance company × Reception date [DATE…" at bounding box center [377, 177] width 314 height 230
click at [401, 275] on input "E53384000916" at bounding box center [414, 266] width 167 height 29
paste input "Plant Not Available Notification"
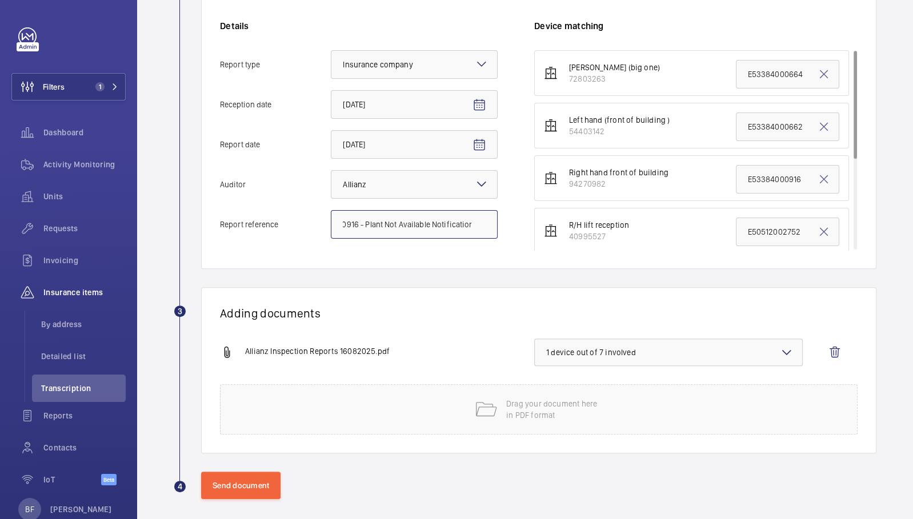
scroll to position [253, 0]
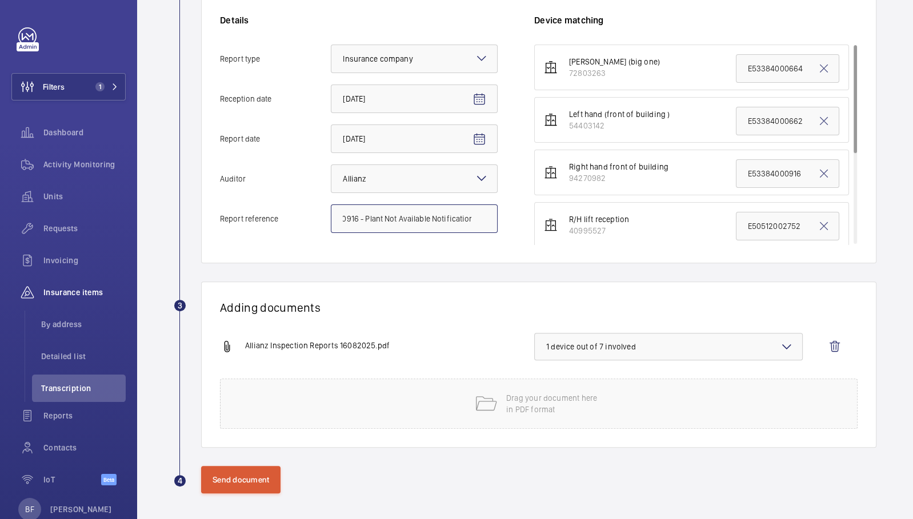
type input "E53384000916 - Plant Not Available Notification"
click at [251, 482] on button "Send document" at bounding box center [240, 479] width 79 height 27
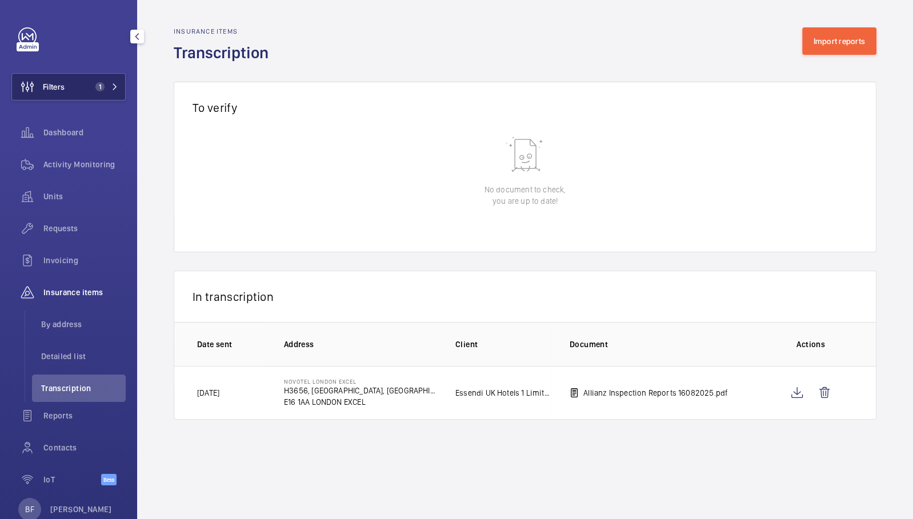
click at [92, 93] on button "Filters 1" at bounding box center [68, 86] width 114 height 27
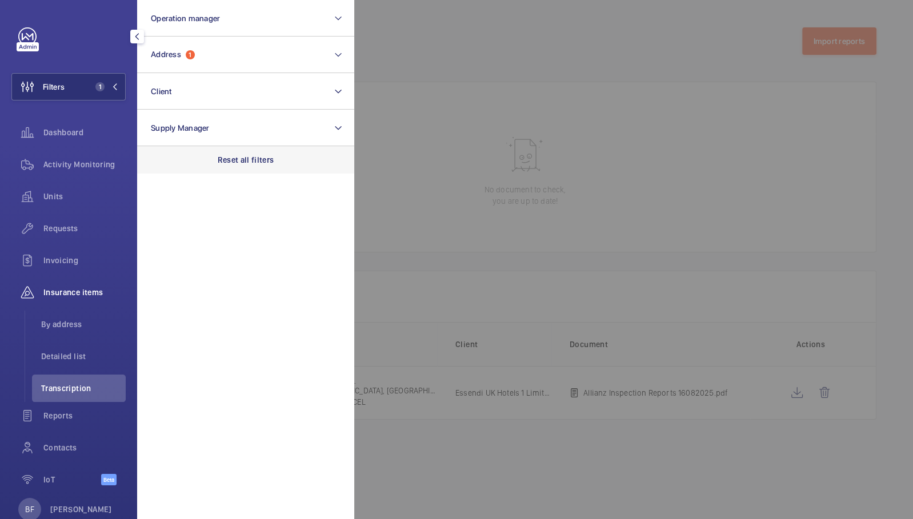
click at [263, 161] on p "Reset all filters" at bounding box center [246, 159] width 57 height 11
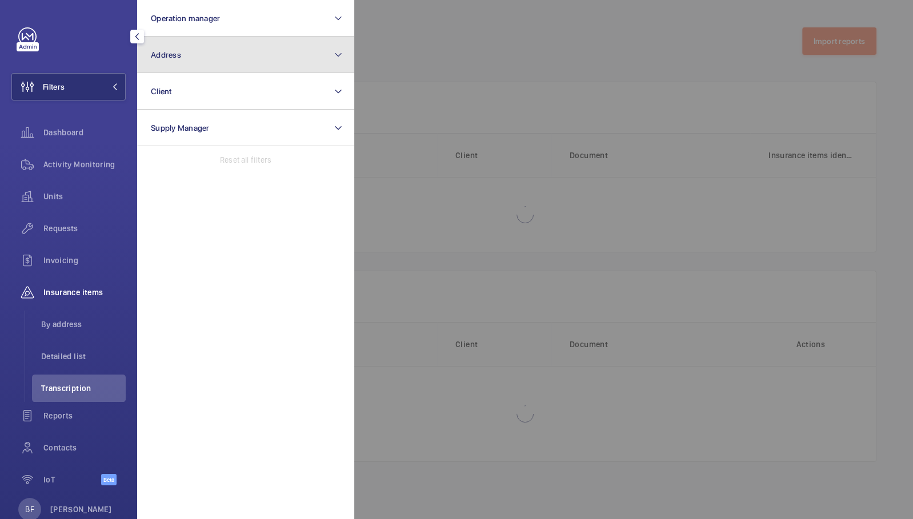
click at [237, 59] on button "Address" at bounding box center [245, 55] width 217 height 37
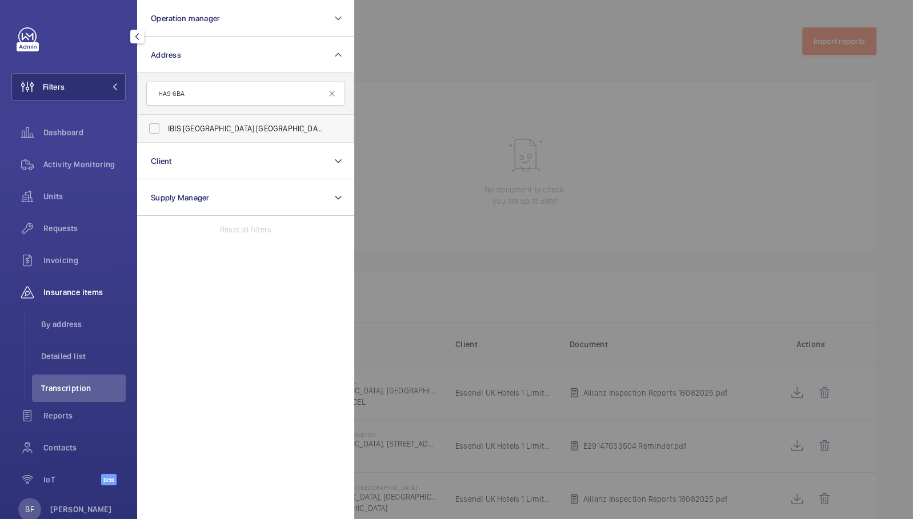
type input "HA9 6BA"
click at [228, 127] on span "IBIS [GEOGRAPHIC_DATA] [GEOGRAPHIC_DATA] - H3141, IBIS [STREET_ADDRESS]" at bounding box center [246, 128] width 157 height 11
click at [166, 127] on input "IBIS [GEOGRAPHIC_DATA] [GEOGRAPHIC_DATA] - H3141, IBIS [STREET_ADDRESS]" at bounding box center [154, 128] width 23 height 23
checkbox input "true"
click at [501, 50] on div at bounding box center [810, 259] width 913 height 519
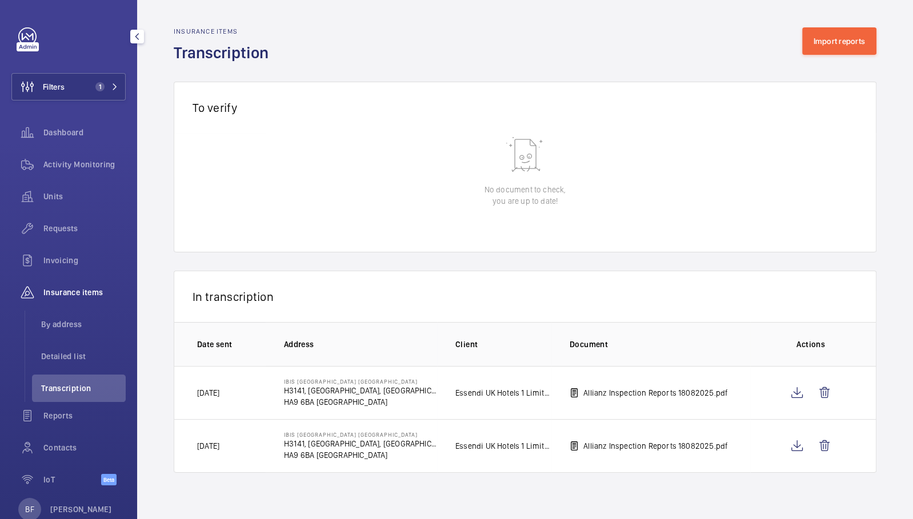
click at [96, 393] on span "Transcription" at bounding box center [83, 388] width 85 height 11
click at [843, 45] on button "Import reports" at bounding box center [839, 40] width 75 height 27
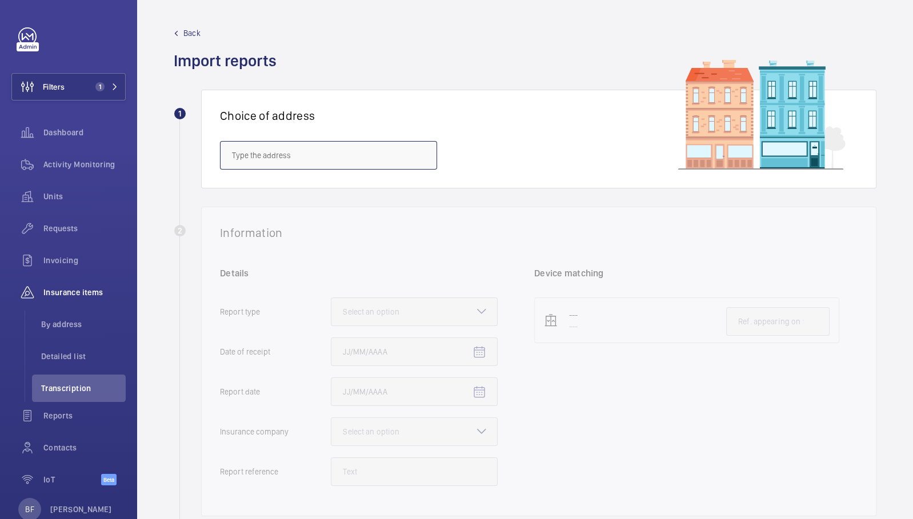
click at [345, 161] on input "text" at bounding box center [328, 155] width 217 height 29
paste input "HA9 6BA"
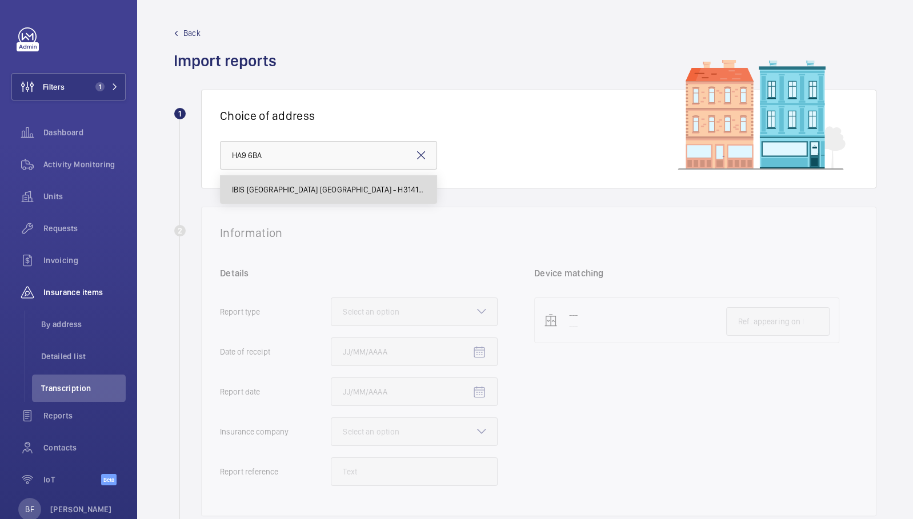
click at [338, 197] on mat-option "IBIS [GEOGRAPHIC_DATA] [GEOGRAPHIC_DATA] - H3141, IBIS [STREET_ADDRESS]" at bounding box center [329, 189] width 216 height 27
type input "IBIS [GEOGRAPHIC_DATA] [GEOGRAPHIC_DATA] - H3141, IBIS [STREET_ADDRESS]"
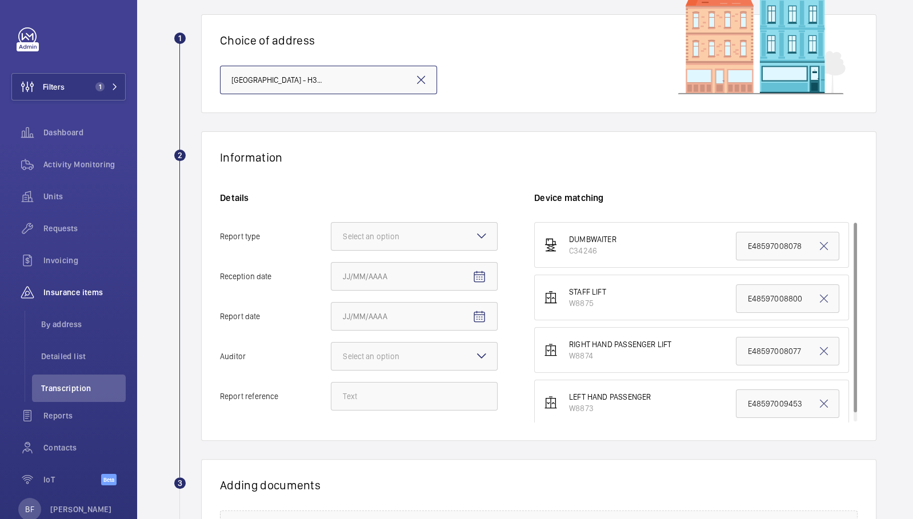
scroll to position [85, 0]
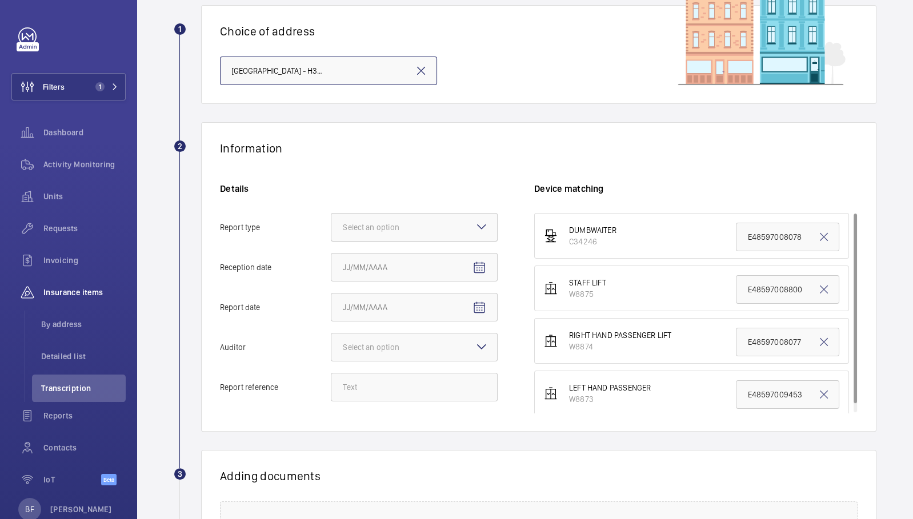
click at [371, 224] on div "Select an option" at bounding box center [385, 227] width 85 height 11
click at [331, 224] on input "Report type Select an option" at bounding box center [331, 227] width 0 height 27
click at [399, 257] on span "Insurance company" at bounding box center [414, 262] width 143 height 11
click at [331, 241] on input "Report type Select an option Insurance company Consultant" at bounding box center [331, 227] width 0 height 27
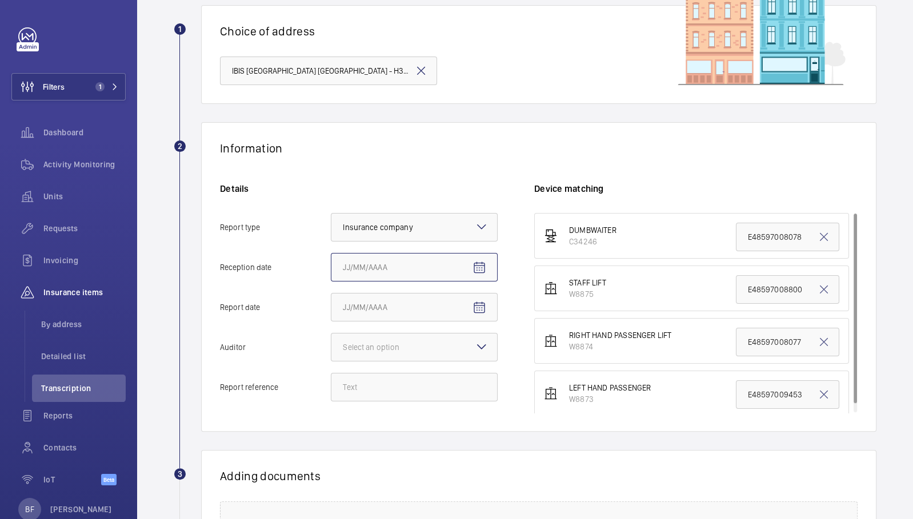
click at [441, 267] on input "Reception date" at bounding box center [414, 267] width 167 height 29
click at [482, 268] on mat-icon "Open calendar" at bounding box center [479, 268] width 14 height 14
click at [376, 430] on span "18" at bounding box center [370, 428] width 21 height 21
type input "[DATE]"
click at [485, 303] on mat-icon "Open calendar" at bounding box center [479, 308] width 14 height 14
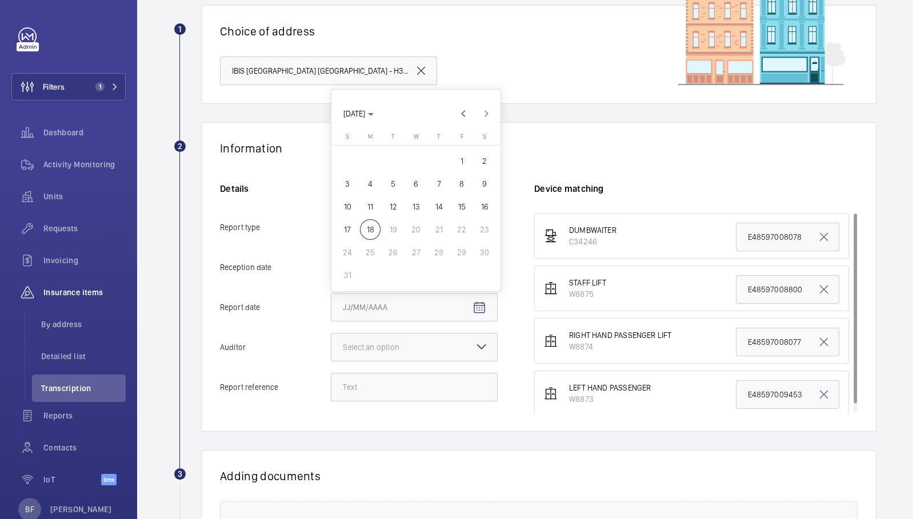
click at [490, 211] on span "16" at bounding box center [484, 207] width 21 height 21
type input "[DATE]"
click at [431, 353] on div at bounding box center [414, 347] width 166 height 27
click at [331, 353] on input "Auditor Select an option" at bounding box center [331, 347] width 0 height 27
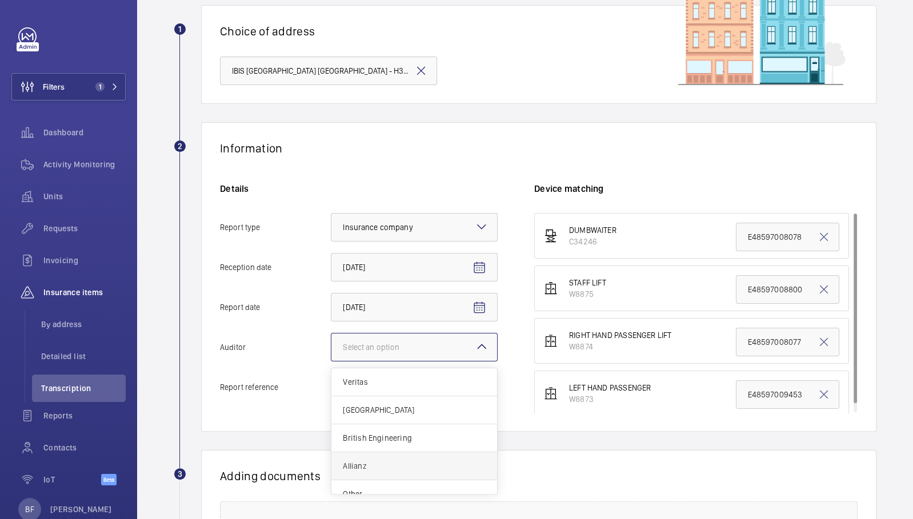
click at [403, 457] on div "Allianz" at bounding box center [414, 466] width 166 height 28
click at [331, 361] on input "Auditor Select an option Veritas Zurich British Engineering Allianz Other" at bounding box center [331, 347] width 0 height 27
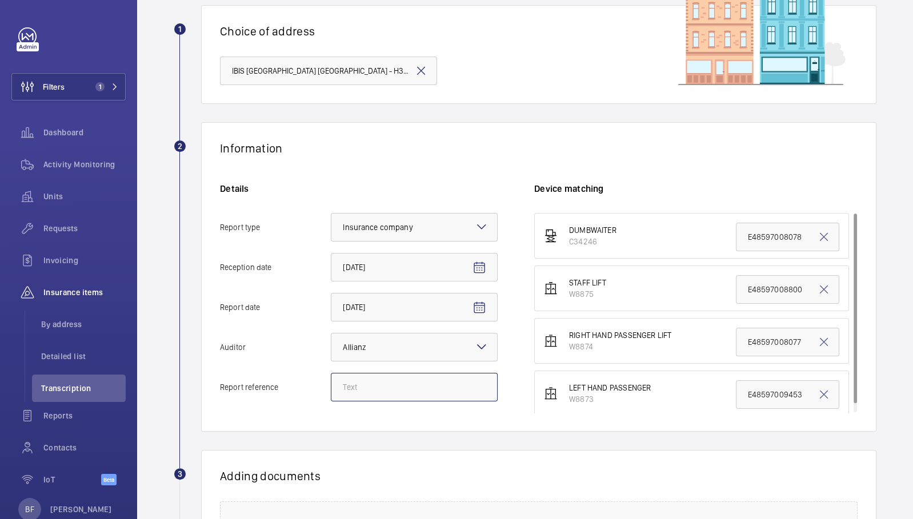
click at [391, 395] on input "Report reference" at bounding box center [414, 387] width 167 height 29
click at [369, 393] on input "Report reference" at bounding box center [414, 387] width 167 height 29
paste input "E48597010441"
type input "E48597010441"
click at [774, 342] on input "E48597008077" at bounding box center [787, 342] width 103 height 29
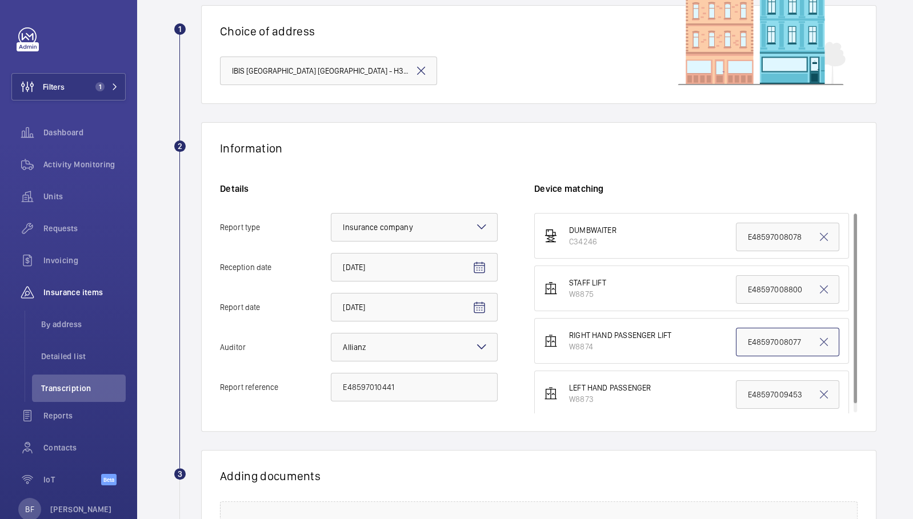
click at [774, 342] on input "E48597008077" at bounding box center [787, 342] width 103 height 29
paste input "E48597010441"
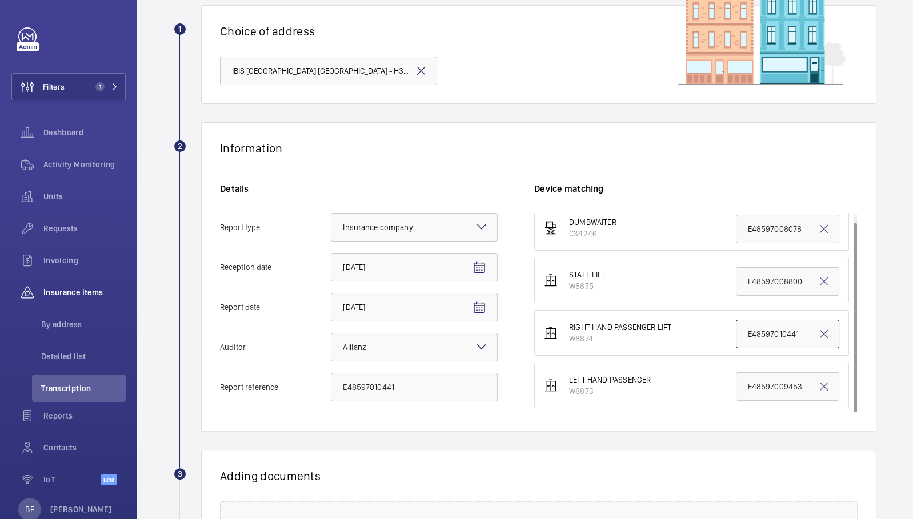
type input "E48597010441"
click at [565, 434] on wm-front-report-upload-form "2 Information Details Report type Select an option × Insurance company × Recept…" at bounding box center [525, 395] width 703 height 547
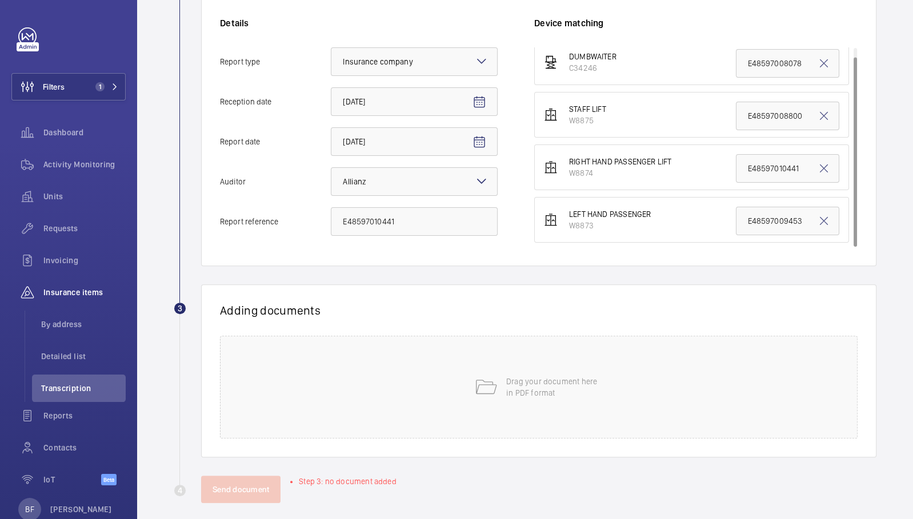
scroll to position [260, 0]
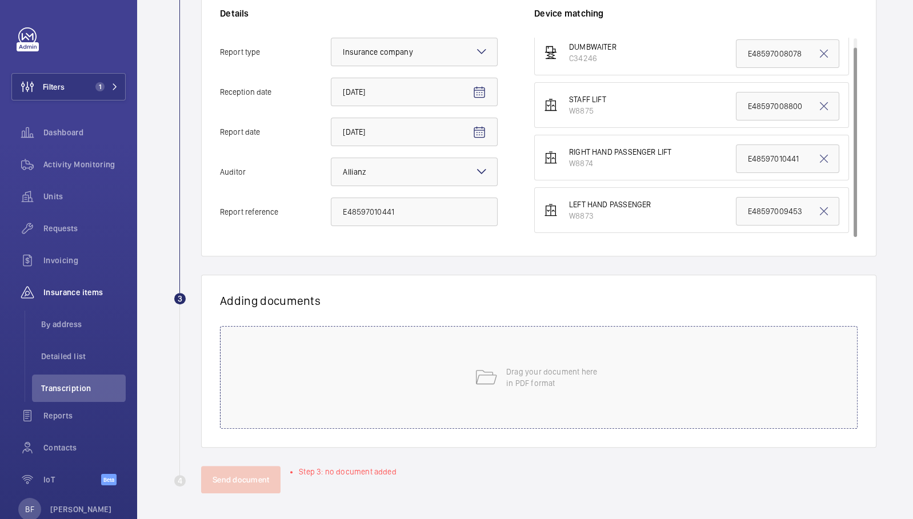
click at [456, 421] on div "Drag your document here in PDF format" at bounding box center [539, 377] width 638 height 103
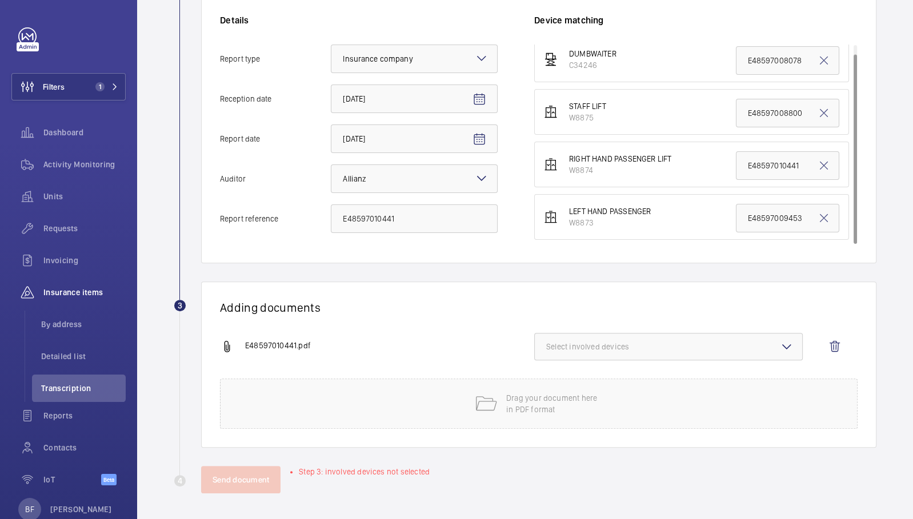
click at [638, 346] on span "Select involved devices" at bounding box center [668, 346] width 245 height 11
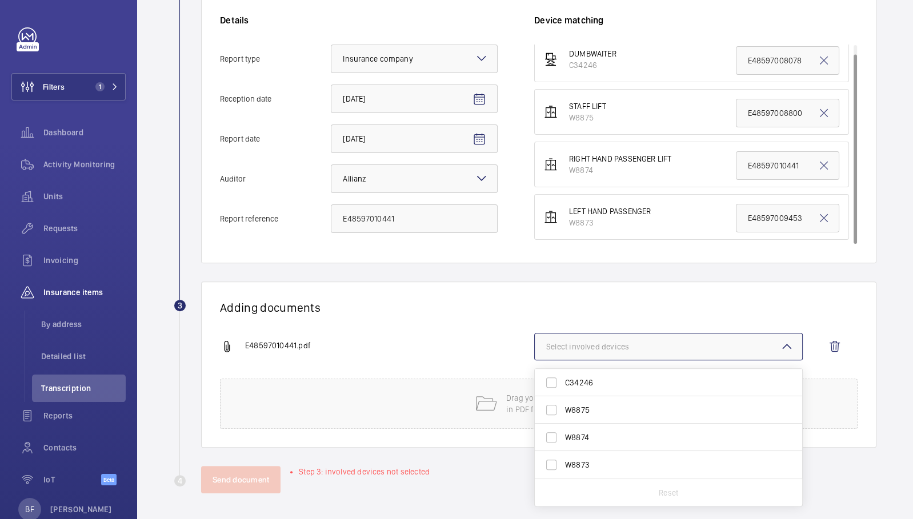
click at [605, 428] on label "W8874" at bounding box center [660, 437] width 250 height 27
click at [563, 428] on input "W8874" at bounding box center [551, 437] width 23 height 23
checkbox input "true"
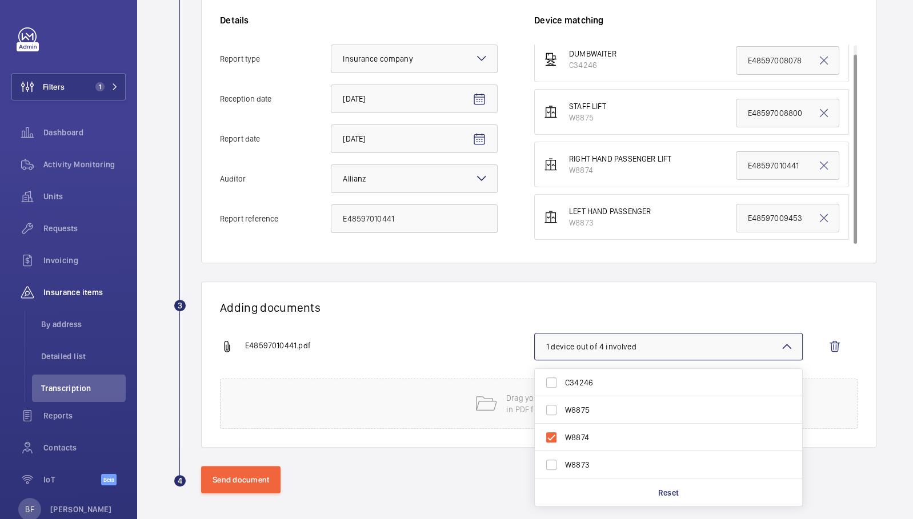
click at [412, 309] on h1 "Adding documents" at bounding box center [539, 308] width 638 height 14
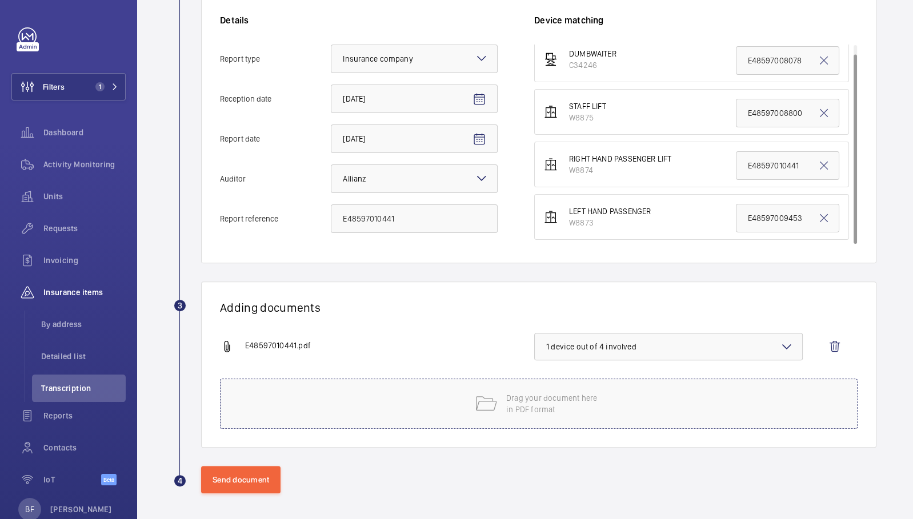
click at [378, 393] on div "Drag your document here in PDF format" at bounding box center [539, 404] width 638 height 50
click at [254, 483] on button "Send document" at bounding box center [240, 479] width 79 height 27
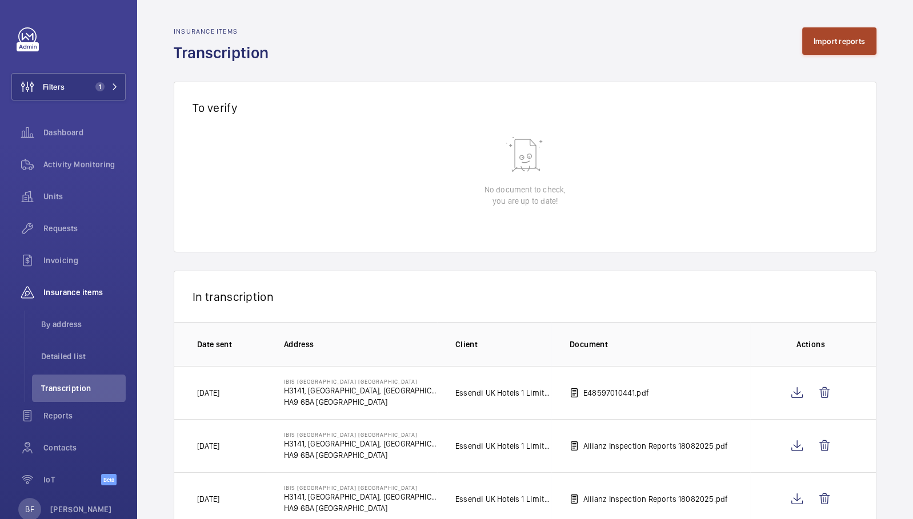
click at [831, 50] on button "Import reports" at bounding box center [839, 40] width 75 height 27
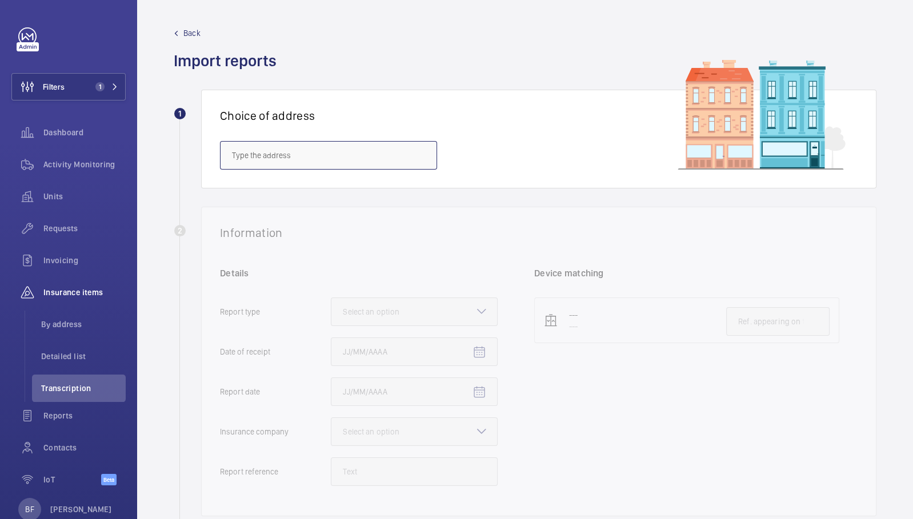
click at [329, 169] on input "text" at bounding box center [328, 155] width 217 height 29
paste input "HA9 6BA"
click at [334, 195] on mat-option "IBIS [GEOGRAPHIC_DATA] [GEOGRAPHIC_DATA] - H3141, IBIS [STREET_ADDRESS]" at bounding box center [329, 189] width 216 height 27
type input "IBIS [GEOGRAPHIC_DATA] [GEOGRAPHIC_DATA] - H3141, IBIS [STREET_ADDRESS]"
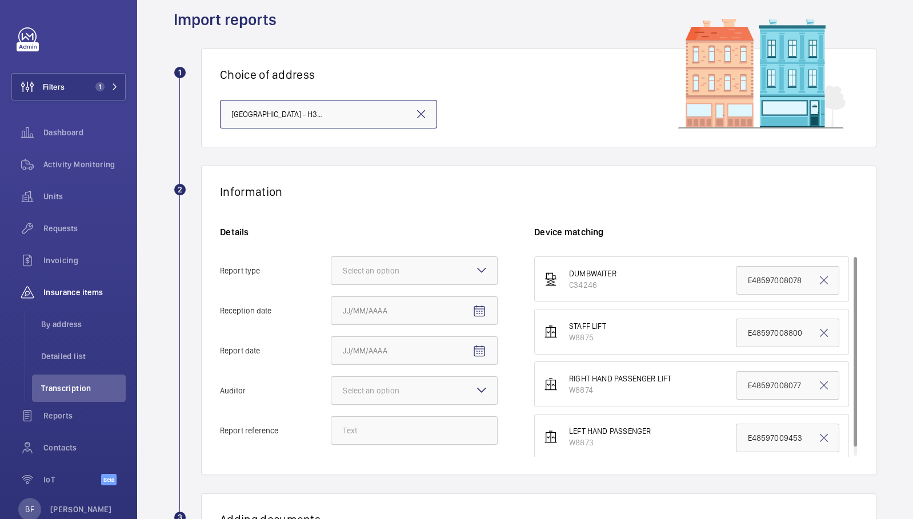
scroll to position [42, 0]
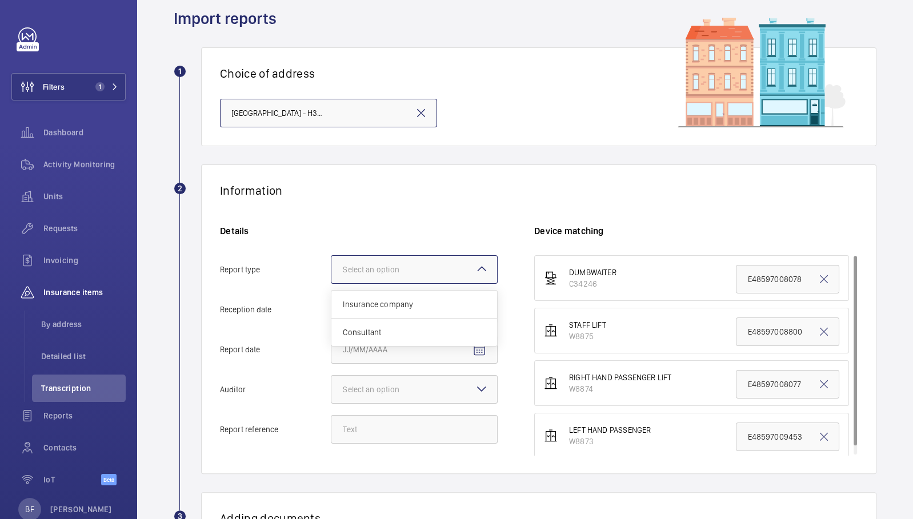
click at [474, 266] on div "Select an option Insurance company Consultant" at bounding box center [414, 269] width 167 height 29
click at [331, 266] on input "Report type Select an option Insurance company Consultant" at bounding box center [331, 269] width 0 height 27
click at [452, 309] on div "Insurance company" at bounding box center [414, 305] width 166 height 28
click at [331, 283] on input "Report type Select an option Insurance company Consultant" at bounding box center [331, 269] width 0 height 27
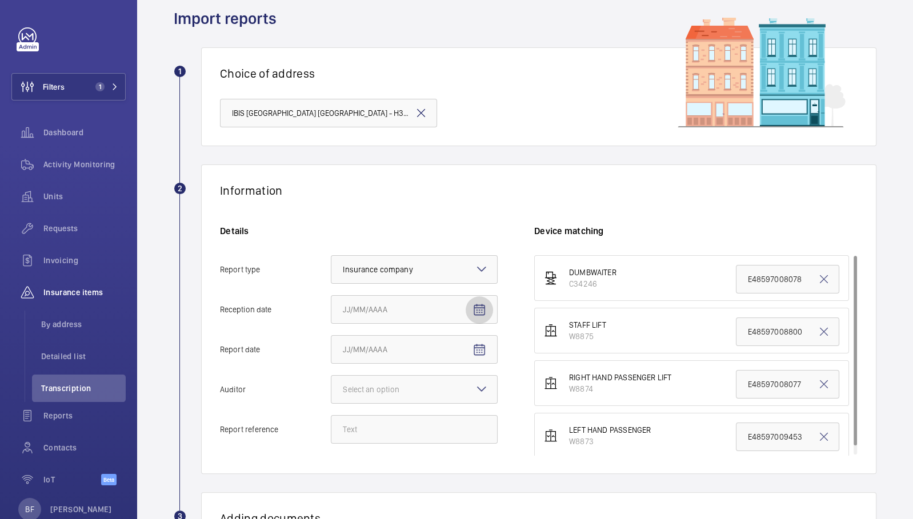
click at [490, 314] on span "Open calendar" at bounding box center [479, 310] width 27 height 27
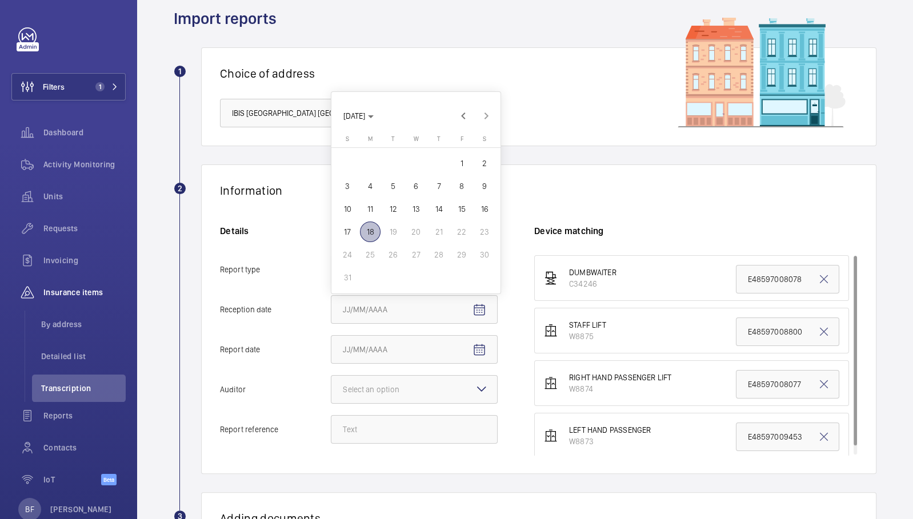
click at [365, 233] on span "18" at bounding box center [370, 232] width 21 height 21
type input "[DATE]"
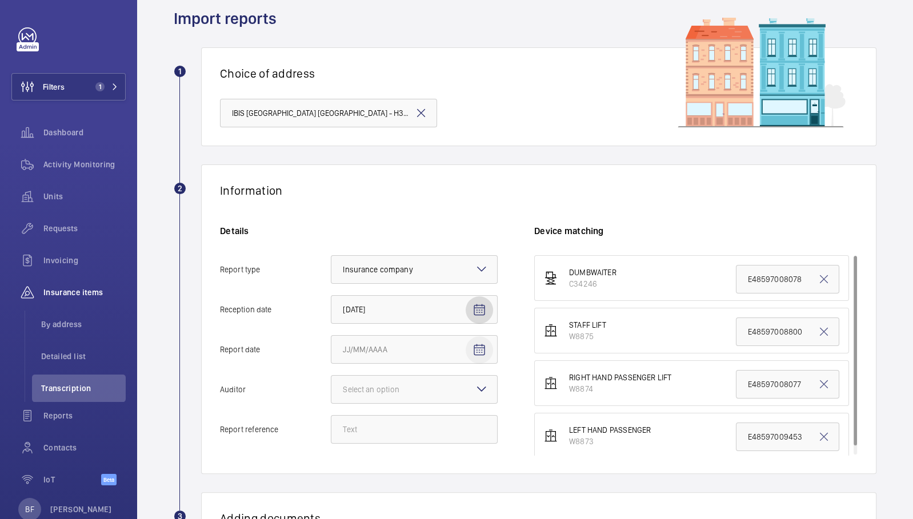
click at [480, 347] on mat-icon "Open calendar" at bounding box center [479, 350] width 14 height 14
click at [487, 253] on span "16" at bounding box center [484, 249] width 21 height 21
type input "[DATE]"
click at [442, 383] on div at bounding box center [414, 389] width 166 height 27
click at [331, 383] on input "Auditor Select an option" at bounding box center [331, 389] width 0 height 27
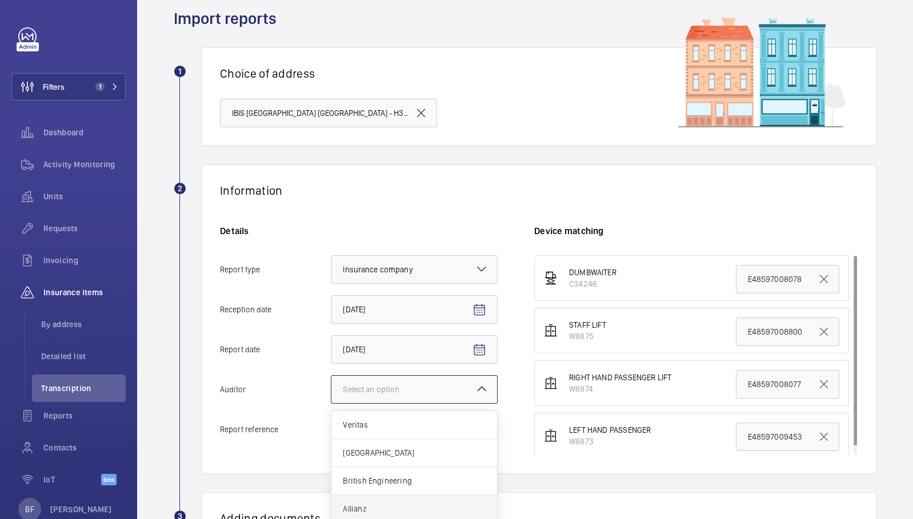
click at [403, 504] on span "Allianz" at bounding box center [414, 508] width 143 height 11
click at [331, 403] on input "Auditor Select an option Veritas Zurich British Engineering Allianz Other" at bounding box center [331, 389] width 0 height 27
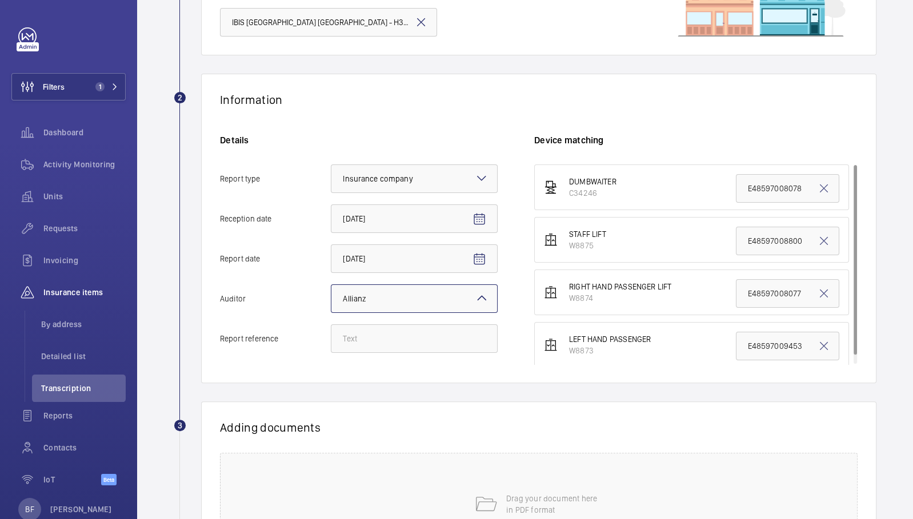
scroll to position [136, 0]
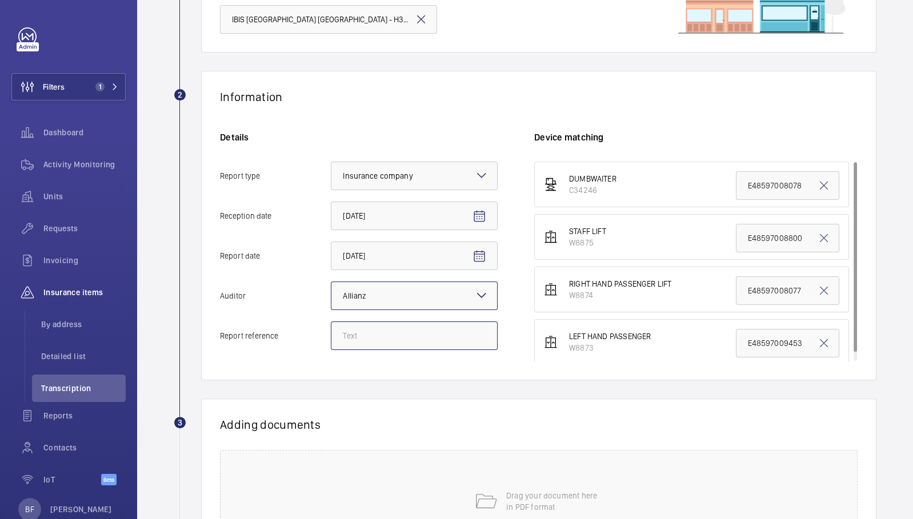
click at [394, 345] on input "Report reference" at bounding box center [414, 336] width 167 height 29
paste input "E48597010442"
type input "E48597010442"
click at [763, 237] on input "E48597008800" at bounding box center [787, 238] width 103 height 29
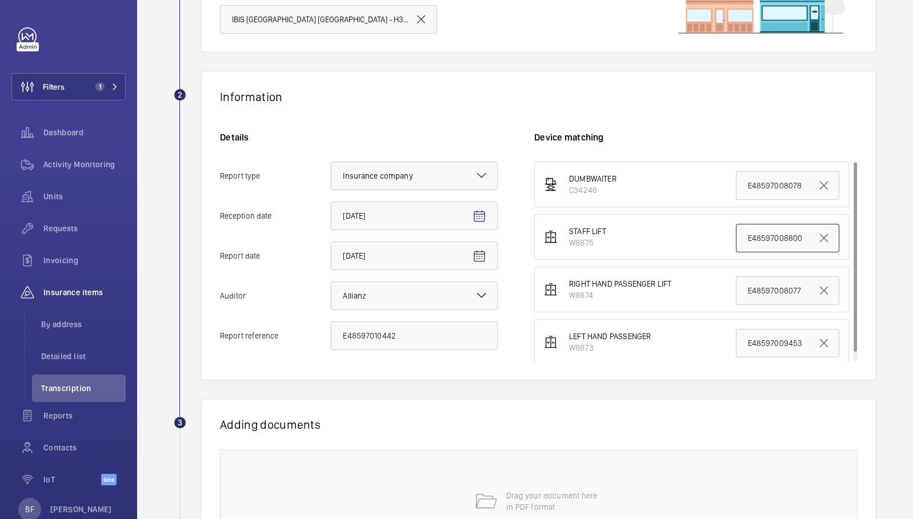
click at [763, 237] on input "E48597008800" at bounding box center [787, 238] width 103 height 29
paste input "E48597010442"
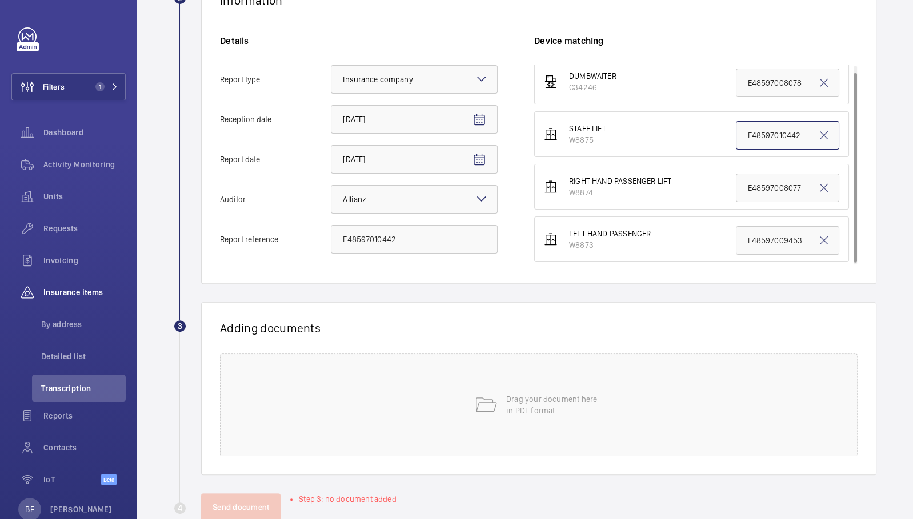
scroll to position [253, 0]
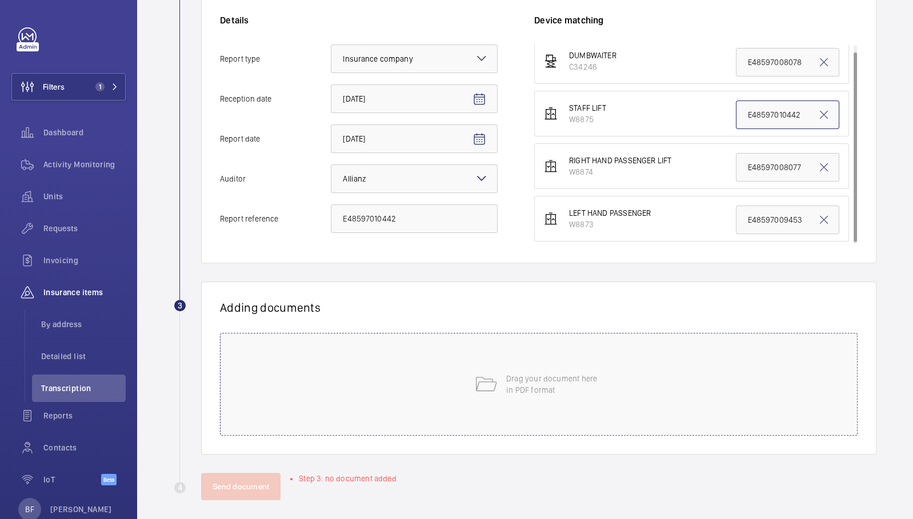
type input "E48597010442"
click at [413, 401] on div "Drag your document here in PDF format" at bounding box center [539, 384] width 638 height 103
click at [455, 355] on div "Drag your document here in PDF format" at bounding box center [539, 384] width 638 height 103
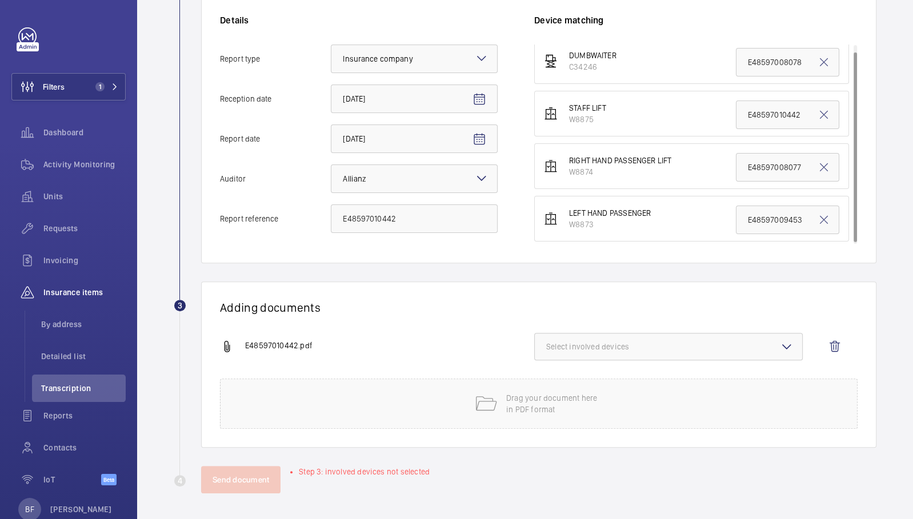
click at [619, 335] on button "Select involved devices" at bounding box center [668, 346] width 269 height 27
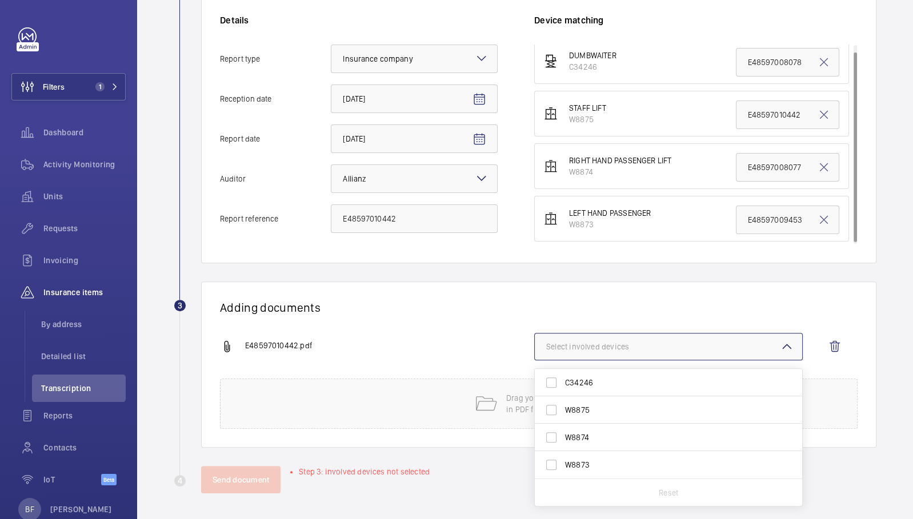
click at [591, 414] on span "W8875" at bounding box center [669, 410] width 209 height 11
click at [563, 414] on input "W8875" at bounding box center [551, 410] width 23 height 23
checkbox input "true"
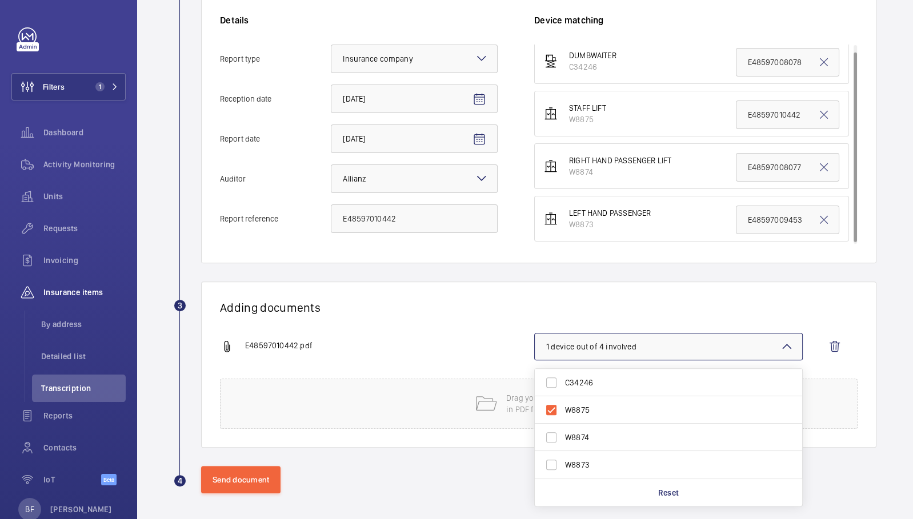
click at [317, 350] on div "E48597010442.pdf" at bounding box center [377, 347] width 314 height 14
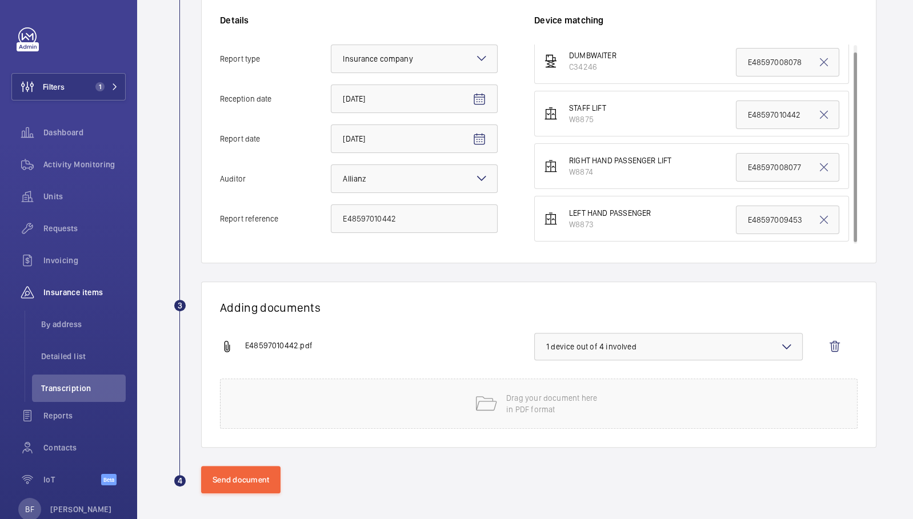
click at [269, 463] on wm-front-report-upload-form "2 Information Details Report type Select an option × Insurance company × Recept…" at bounding box center [525, 224] width 703 height 540
click at [265, 476] on button "Send document" at bounding box center [240, 479] width 79 height 27
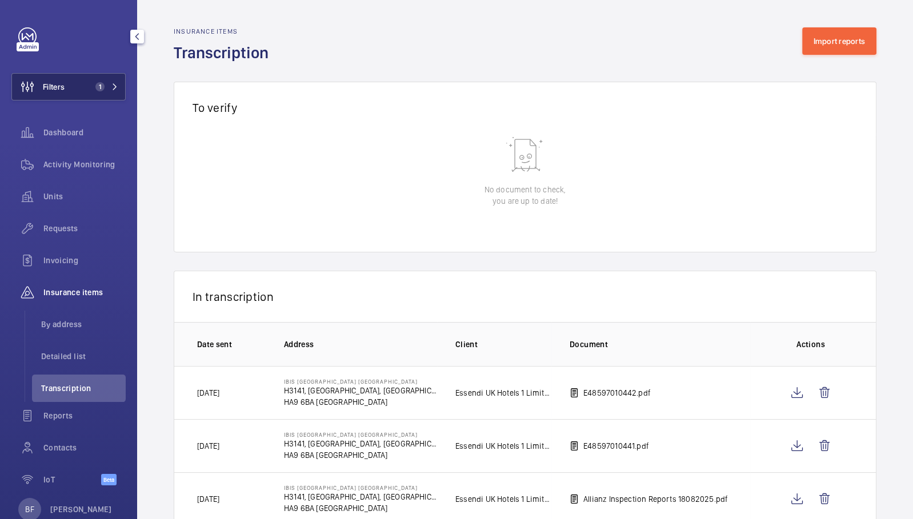
click at [91, 86] on span "1" at bounding box center [98, 86] width 14 height 9
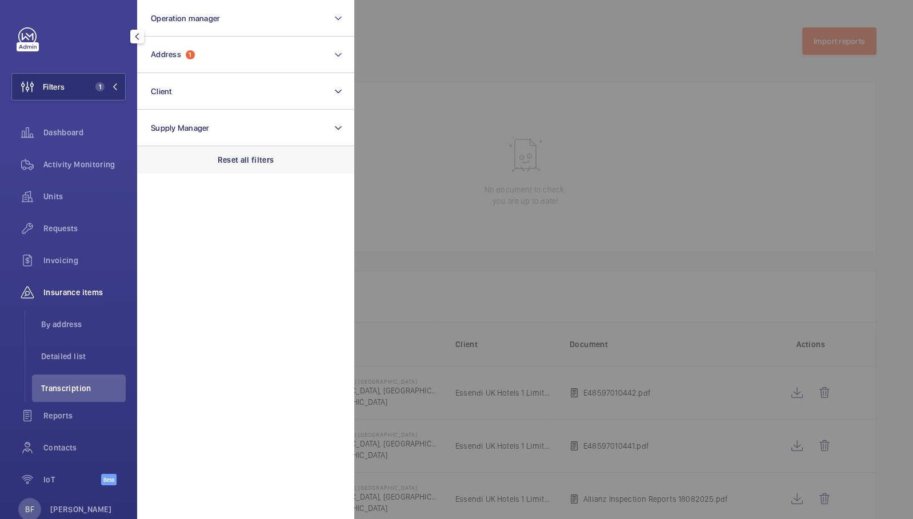
click at [258, 162] on p "Reset all filters" at bounding box center [246, 159] width 57 height 11
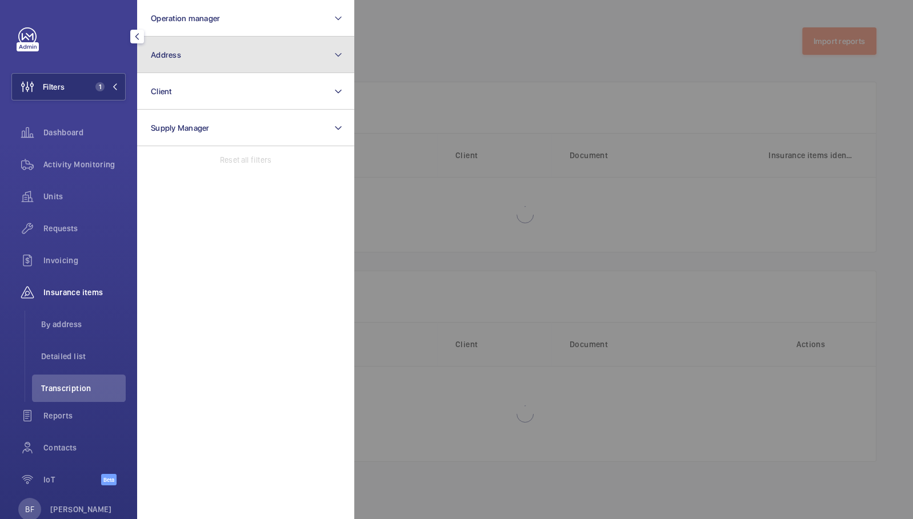
click at [219, 55] on button "Address" at bounding box center [245, 55] width 217 height 37
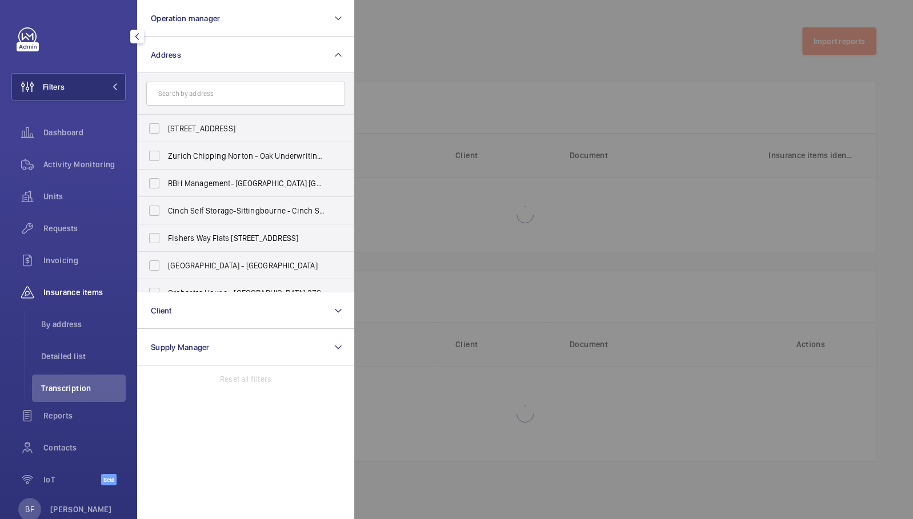
click at [223, 101] on input "text" at bounding box center [245, 94] width 199 height 24
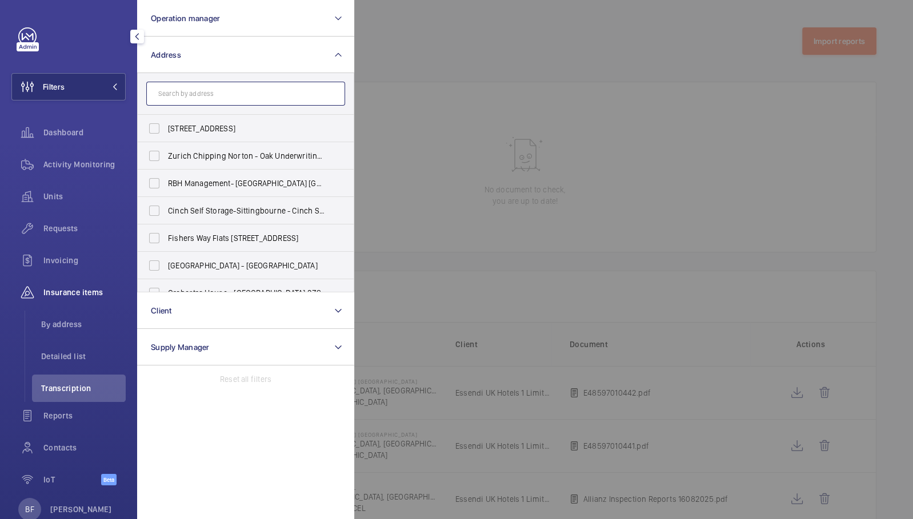
click at [221, 94] on input "text" at bounding box center [245, 94] width 199 height 24
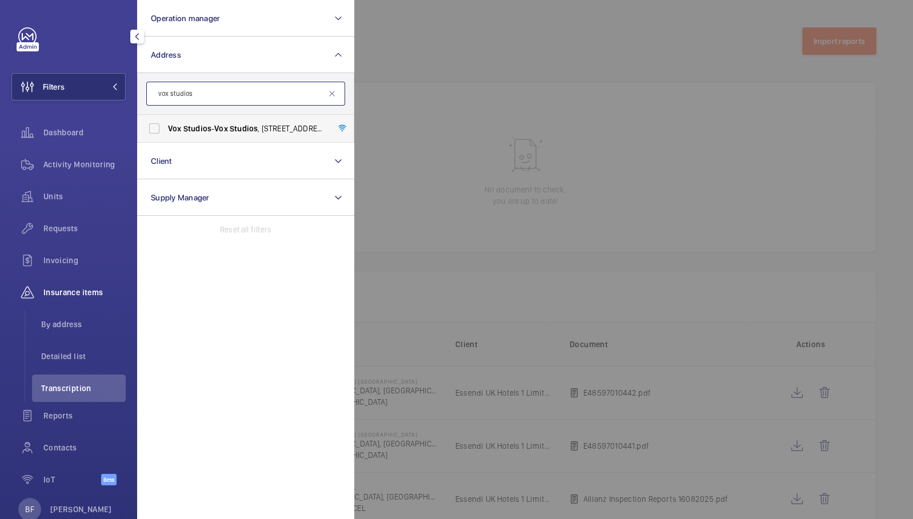
type input "vox studios"
click at [241, 132] on span "Studios" at bounding box center [244, 128] width 28 height 9
click at [166, 132] on input "Vox Studios - [GEOGRAPHIC_DATA] , [STREET_ADDRESS]" at bounding box center [154, 128] width 23 height 23
checkbox input "true"
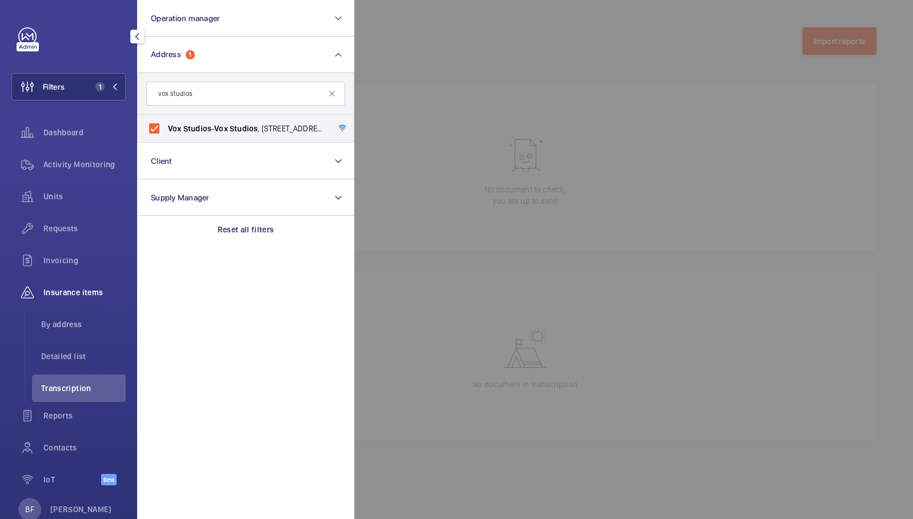
click at [567, 234] on div at bounding box center [810, 259] width 913 height 519
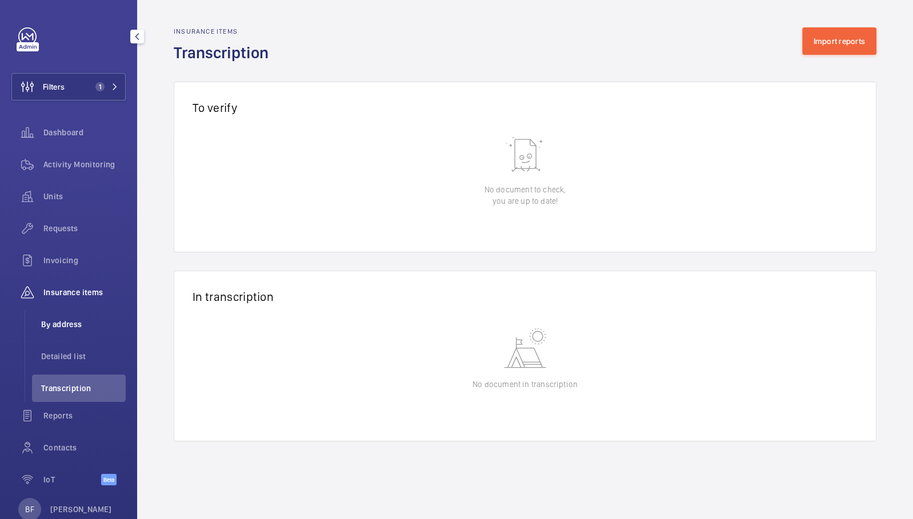
click at [82, 327] on span "By address" at bounding box center [83, 324] width 85 height 11
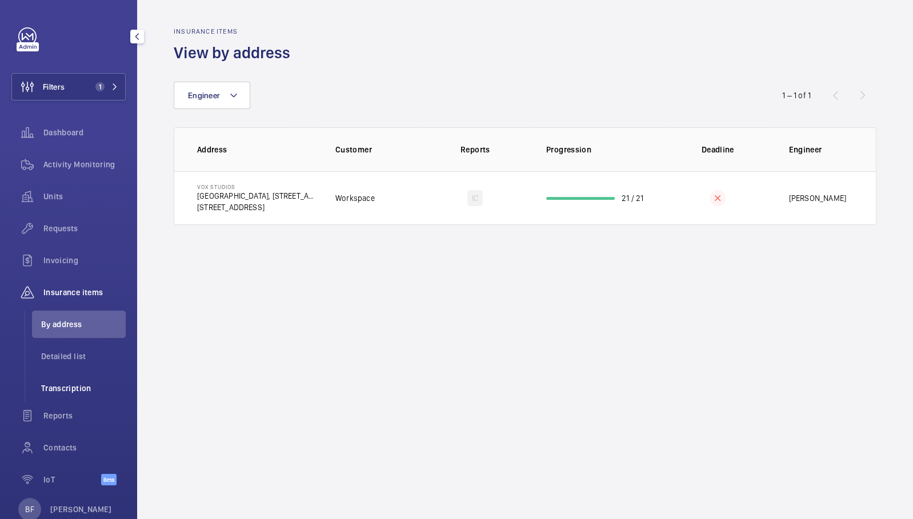
click at [53, 389] on span "Transcription" at bounding box center [83, 388] width 85 height 11
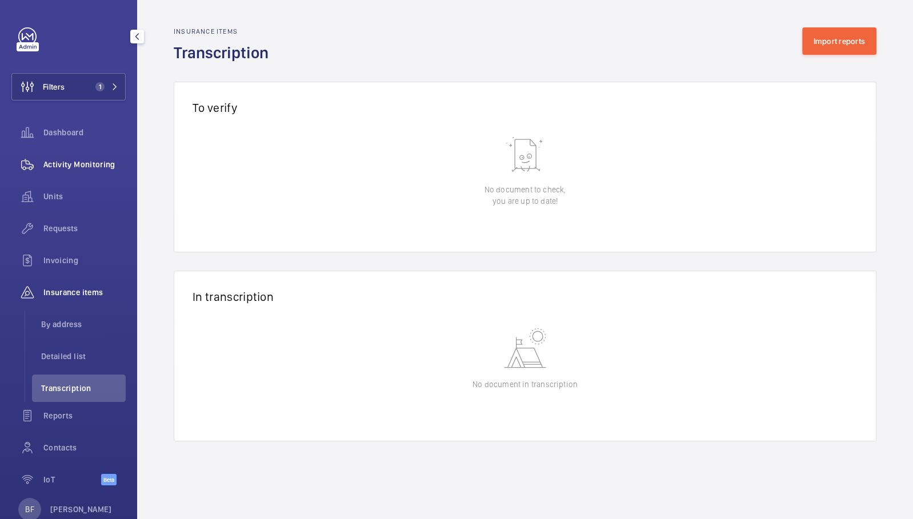
click at [93, 165] on span "Activity Monitoring" at bounding box center [84, 164] width 82 height 11
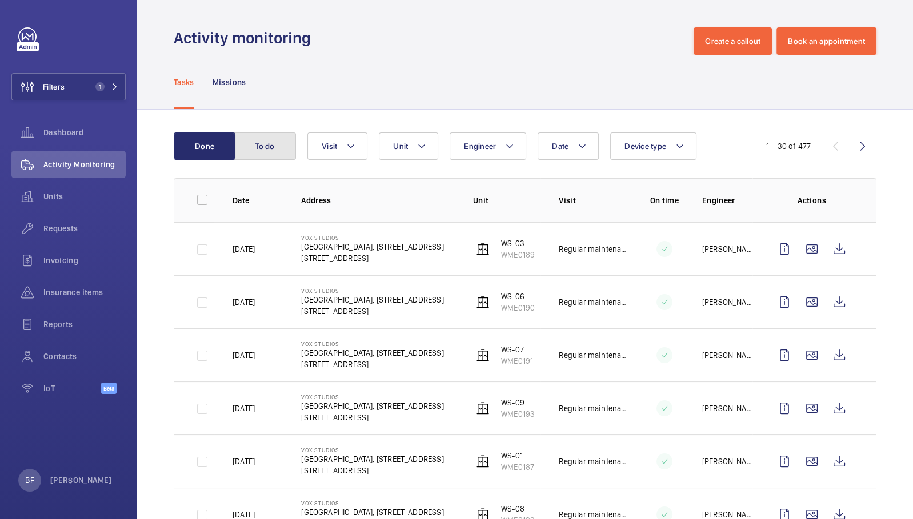
click at [261, 157] on button "To do" at bounding box center [265, 146] width 62 height 27
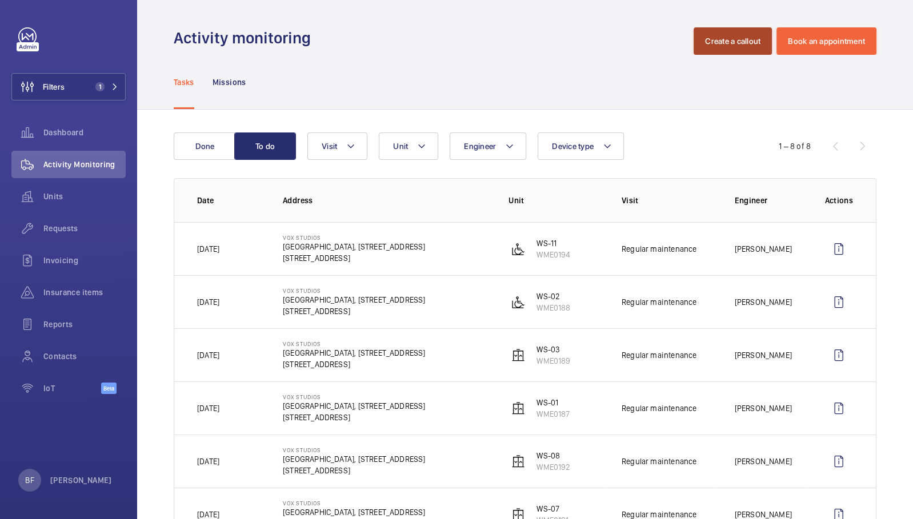
click at [698, 41] on button "Create a callout" at bounding box center [733, 40] width 78 height 27
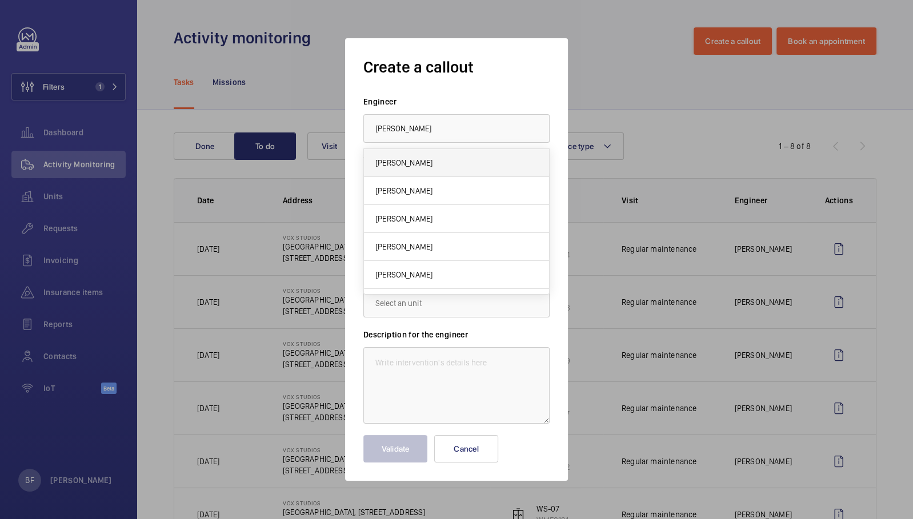
click at [487, 161] on mat-option "[PERSON_NAME]" at bounding box center [456, 163] width 185 height 28
type input "[PERSON_NAME]"
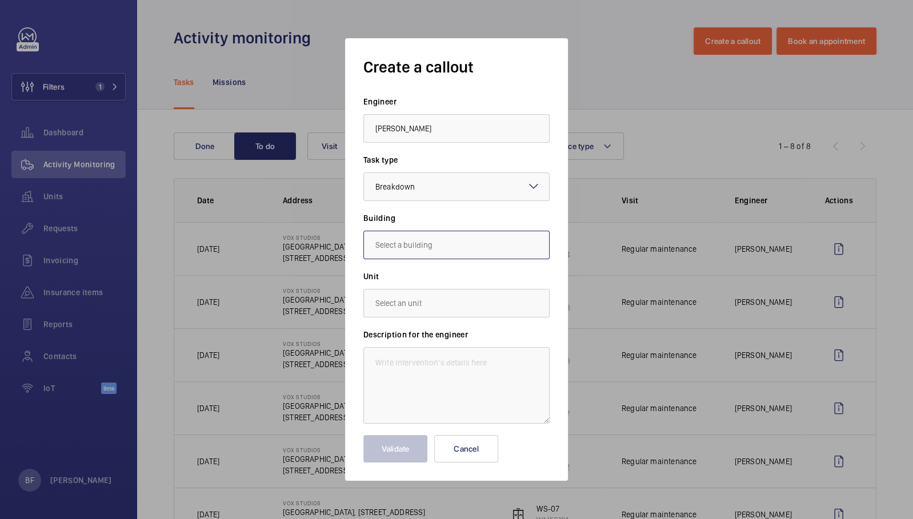
click at [462, 249] on input "text" at bounding box center [456, 245] width 186 height 29
paste input "The north building lift has broken down."
type input "The north building lift has broken down."
click at [447, 230] on wm-front-autocomplete-dropdown-select "Building The north building lift has broken down." at bounding box center [456, 236] width 186 height 47
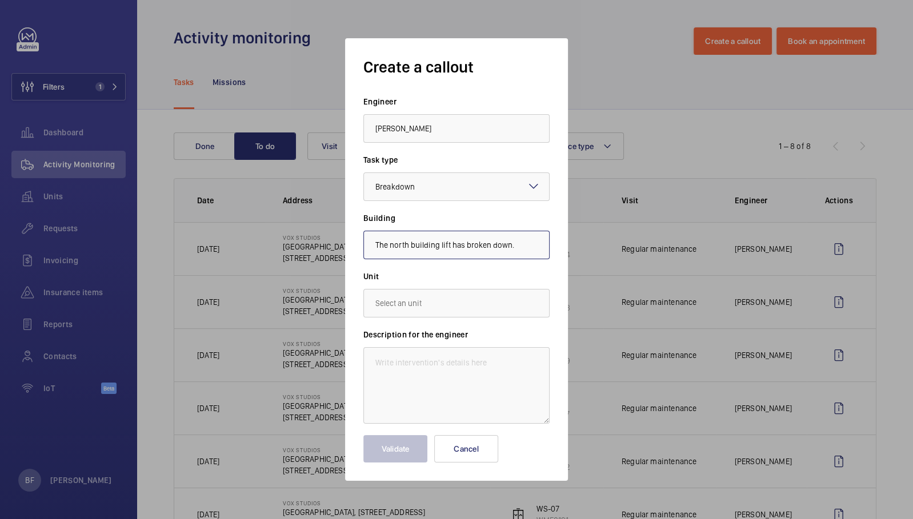
click at [439, 241] on input "The north building lift has broken down." at bounding box center [456, 245] width 186 height 29
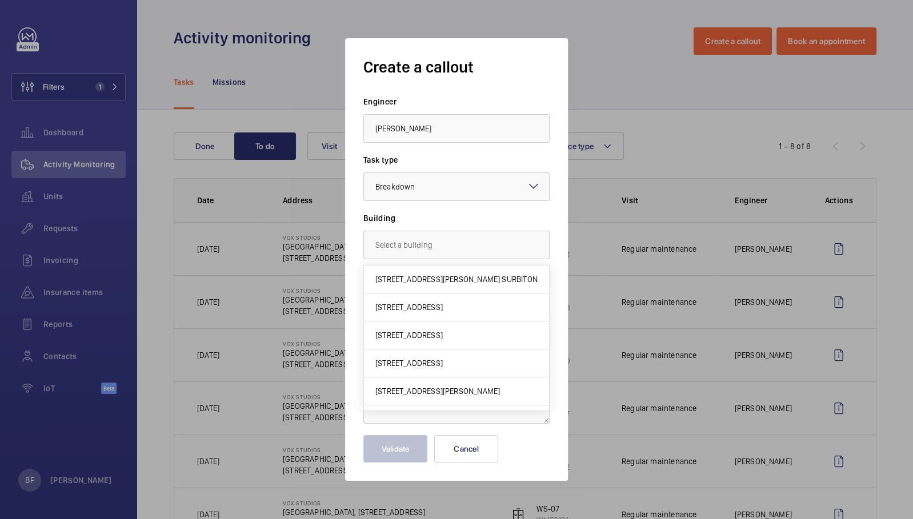
click at [563, 394] on div "Create a callout Engineer [PERSON_NAME] Task type Select a task type × Breakdow…" at bounding box center [456, 259] width 223 height 443
click at [466, 386] on textarea at bounding box center [456, 385] width 186 height 77
paste textarea "The north building lift has broken down."
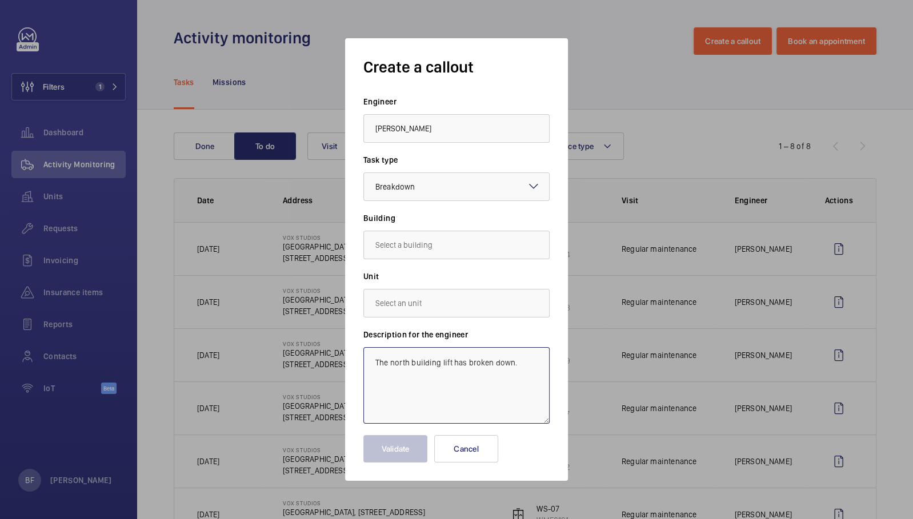
type textarea "The north building lift has broken down."
click at [414, 309] on input "text" at bounding box center [456, 303] width 186 height 29
click at [414, 246] on input "text" at bounding box center [456, 245] width 186 height 29
click at [451, 277] on span "[GEOGRAPHIC_DATA], [STREET_ADDRESS]" at bounding box center [446, 279] width 142 height 11
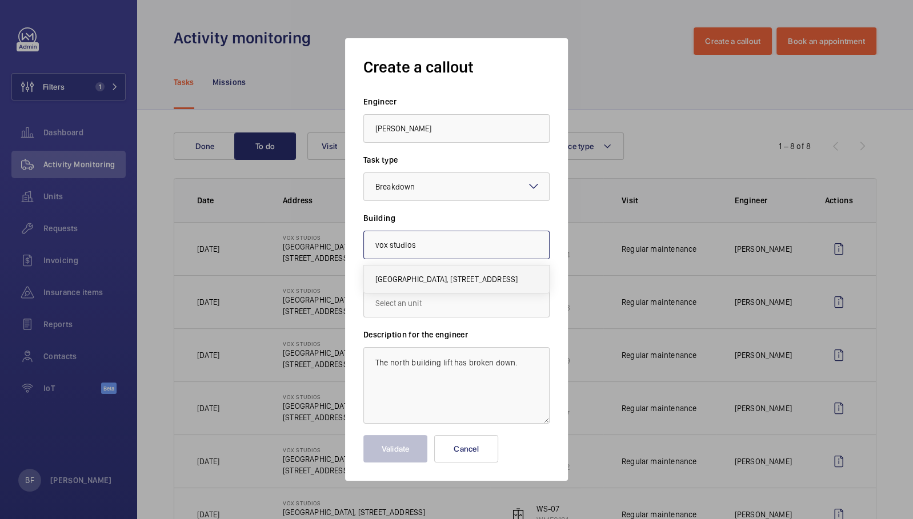
type input "[GEOGRAPHIC_DATA], [STREET_ADDRESS]"
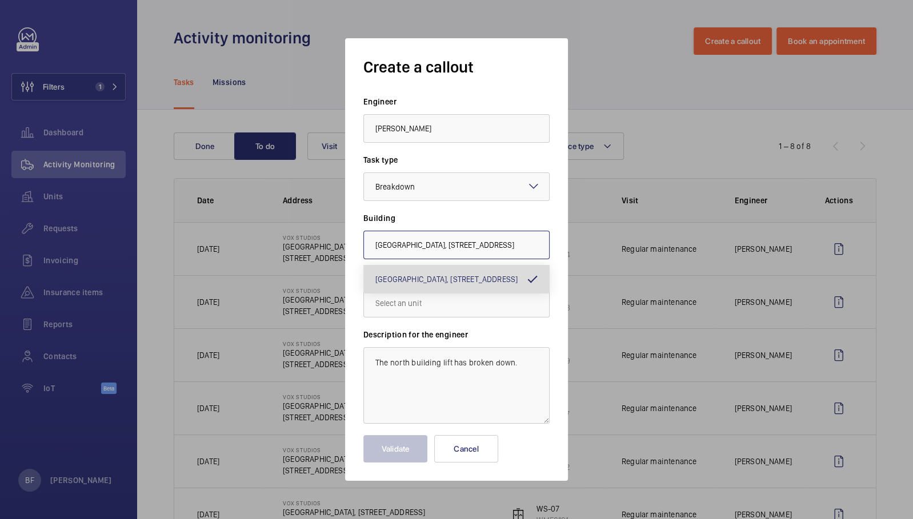
scroll to position [0, 43]
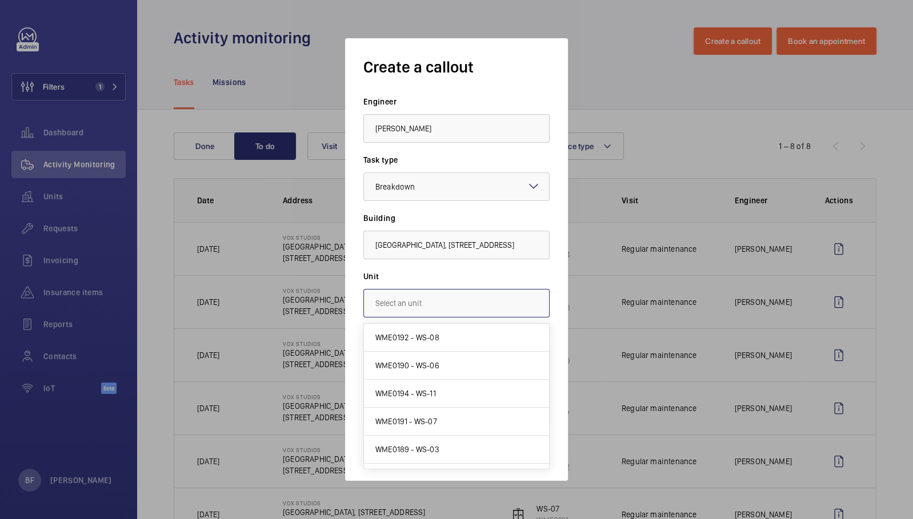
click at [437, 302] on input "text" at bounding box center [456, 303] width 186 height 29
click at [673, 87] on div at bounding box center [456, 259] width 913 height 519
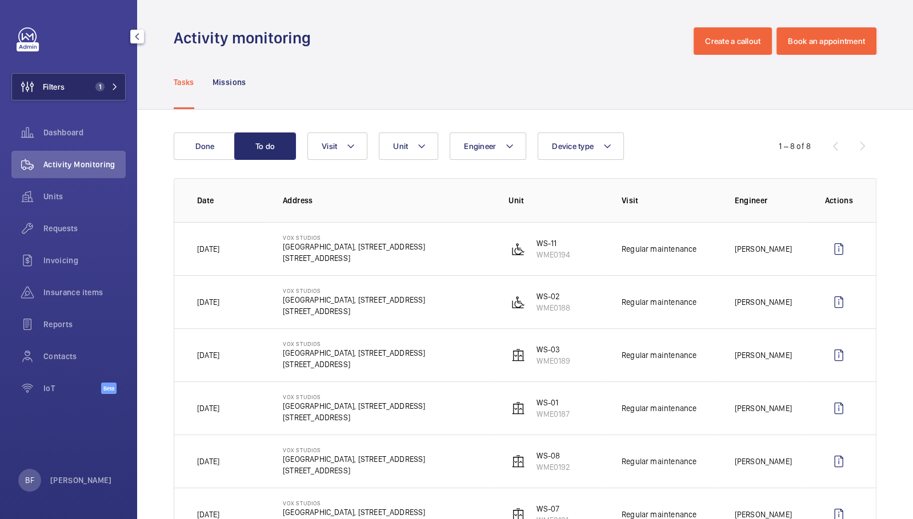
click at [109, 83] on span "1" at bounding box center [104, 86] width 27 height 9
click at [114, 89] on mat-icon at bounding box center [114, 86] width 7 height 7
click at [115, 88] on mat-icon at bounding box center [114, 86] width 7 height 7
click at [37, 87] on wm-front-icon-button at bounding box center [27, 86] width 31 height 27
click at [56, 81] on span "Filters" at bounding box center [54, 86] width 22 height 11
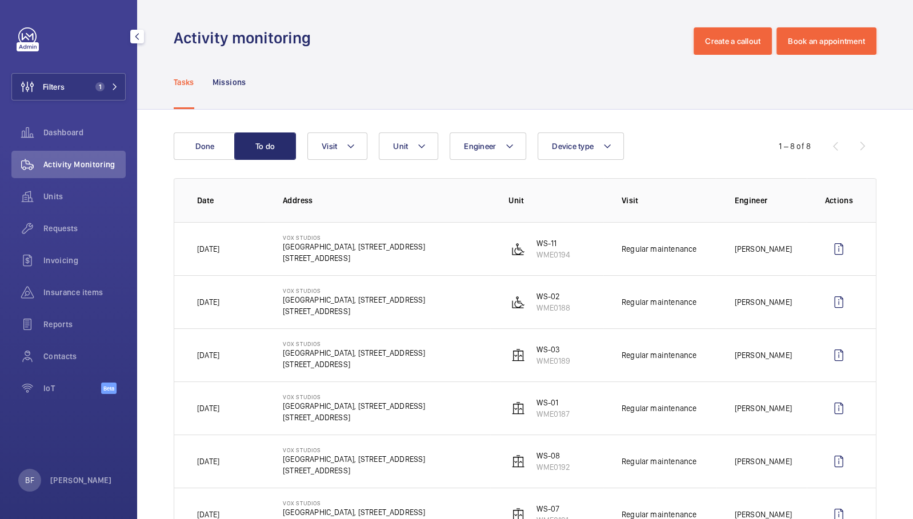
click at [119, 87] on button "Filters 1" at bounding box center [68, 86] width 114 height 27
click at [108, 88] on span "1" at bounding box center [104, 86] width 27 height 9
click at [108, 87] on span "1" at bounding box center [104, 86] width 27 height 9
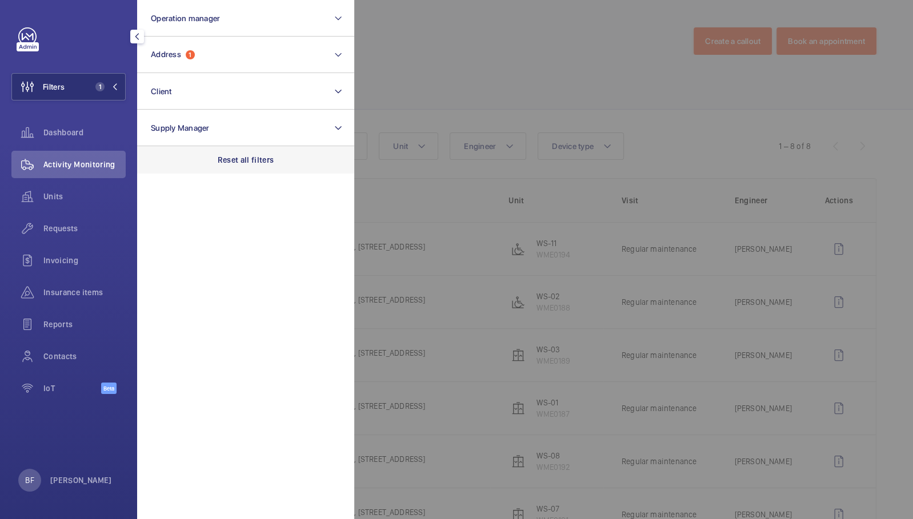
click at [262, 162] on p "Reset all filters" at bounding box center [246, 159] width 57 height 11
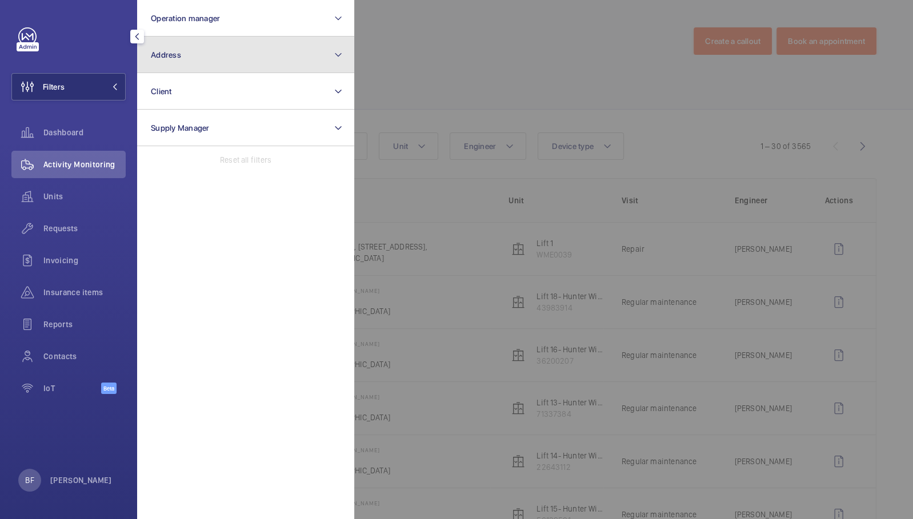
click at [186, 49] on button "Address" at bounding box center [245, 55] width 217 height 37
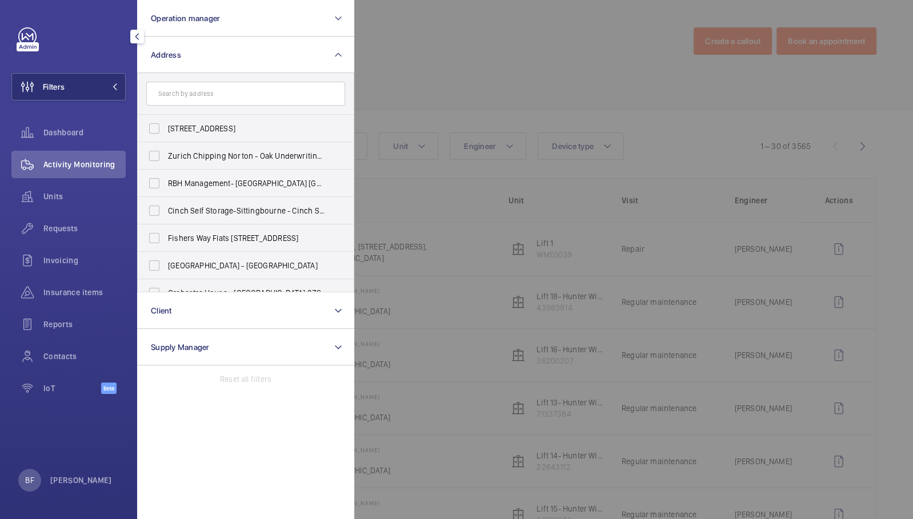
click at [185, 101] on input "text" at bounding box center [245, 94] width 199 height 24
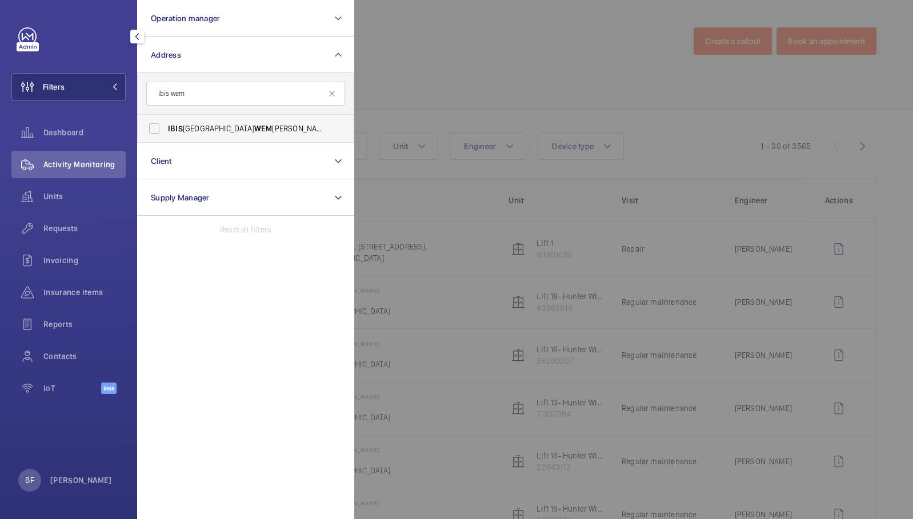
type input "ibis wem"
click at [195, 130] on span "IBIS LONDON WEM BLEY - H3141, IBIS LONDON WEM BLEY, South Way Wem bley, WEM BLE…" at bounding box center [246, 128] width 157 height 11
click at [166, 130] on input "IBIS LONDON WEM BLEY - H3141, IBIS LONDON WEM BLEY, South Way Wem bley, WEM BLE…" at bounding box center [154, 128] width 23 height 23
checkbox input "true"
click at [498, 111] on div at bounding box center [810, 259] width 913 height 519
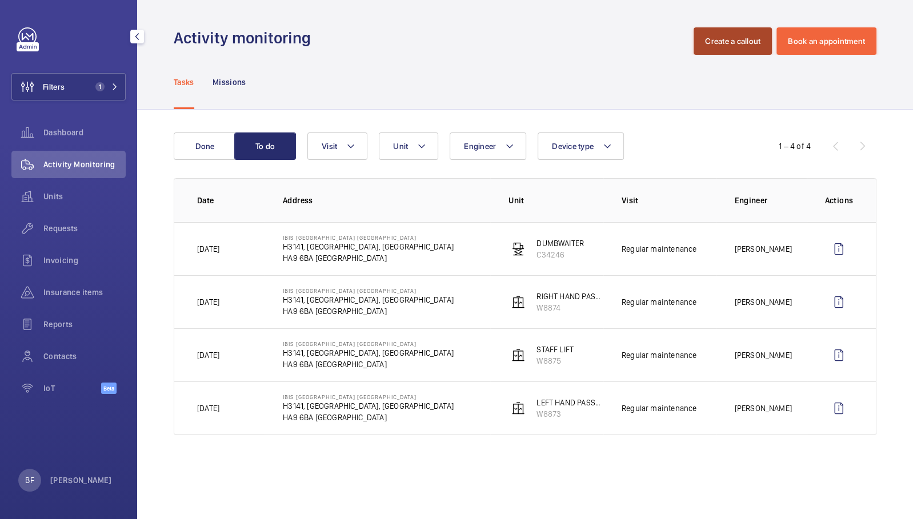
click at [755, 48] on button "Create a callout" at bounding box center [733, 40] width 78 height 27
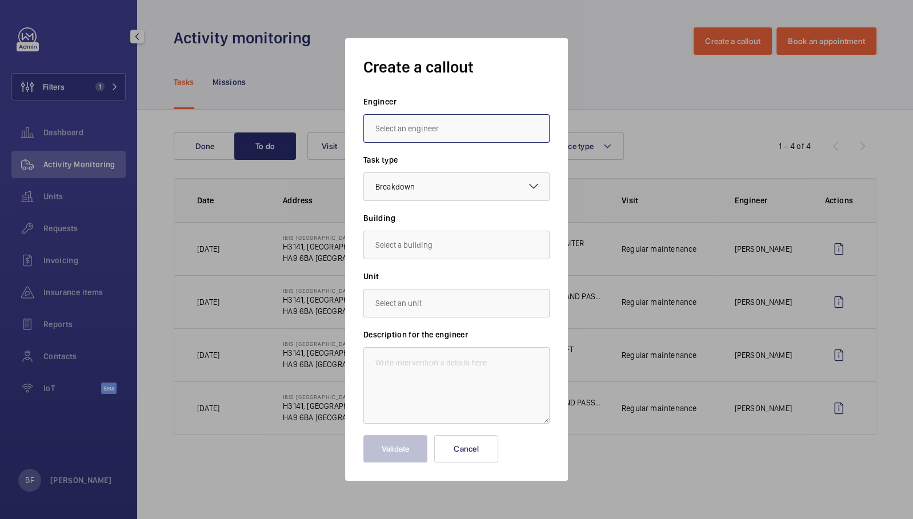
click at [433, 126] on input "text" at bounding box center [456, 128] width 186 height 29
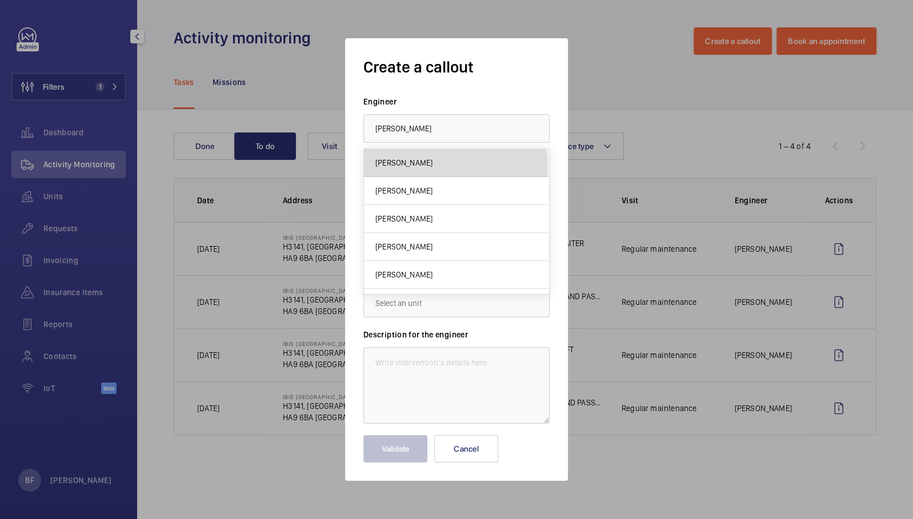
click at [440, 167] on mat-option "[PERSON_NAME]" at bounding box center [456, 163] width 185 height 28
type input "[PERSON_NAME]"
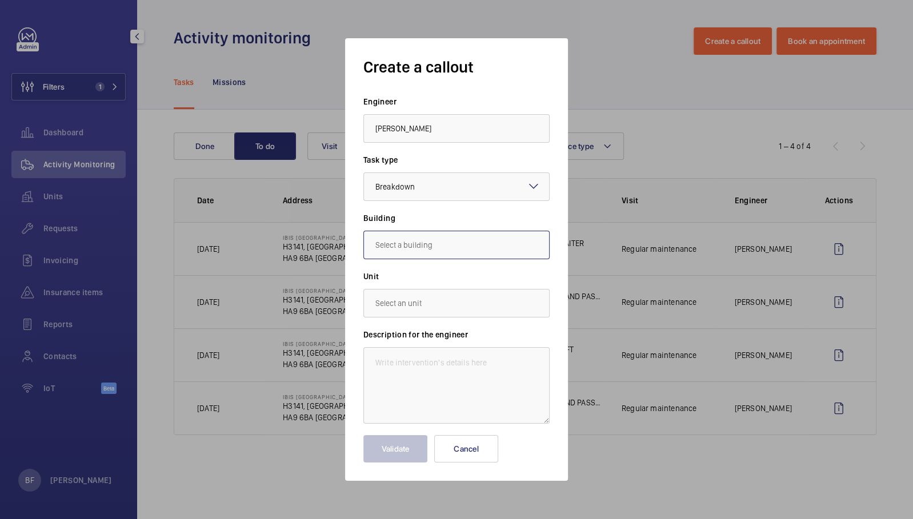
click at [492, 253] on input "text" at bounding box center [456, 245] width 186 height 29
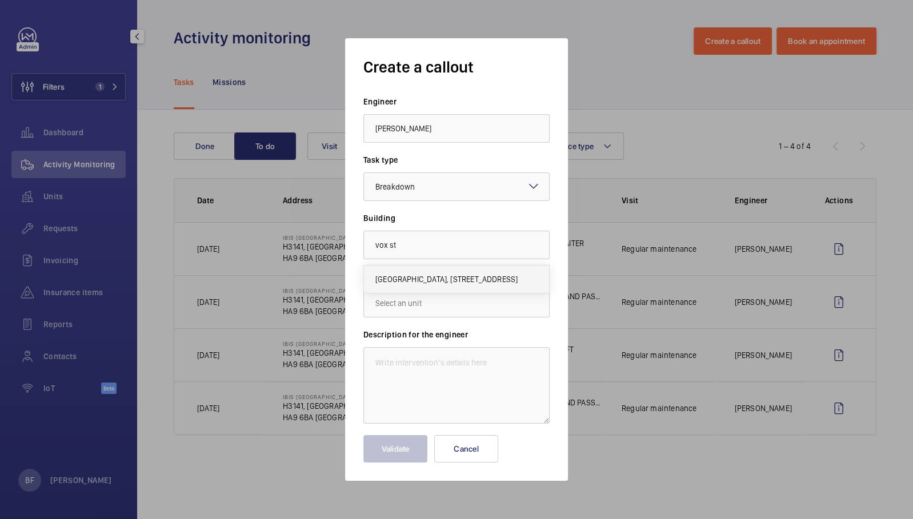
click at [450, 283] on span "[GEOGRAPHIC_DATA], [STREET_ADDRESS]" at bounding box center [446, 279] width 142 height 11
type input "[GEOGRAPHIC_DATA], [STREET_ADDRESS]"
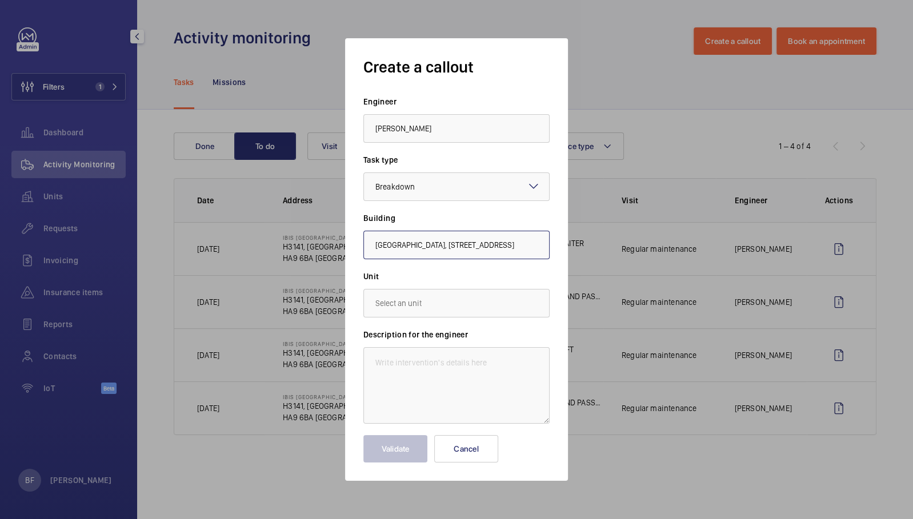
scroll to position [0, 43]
click at [439, 310] on input "text" at bounding box center [456, 303] width 186 height 29
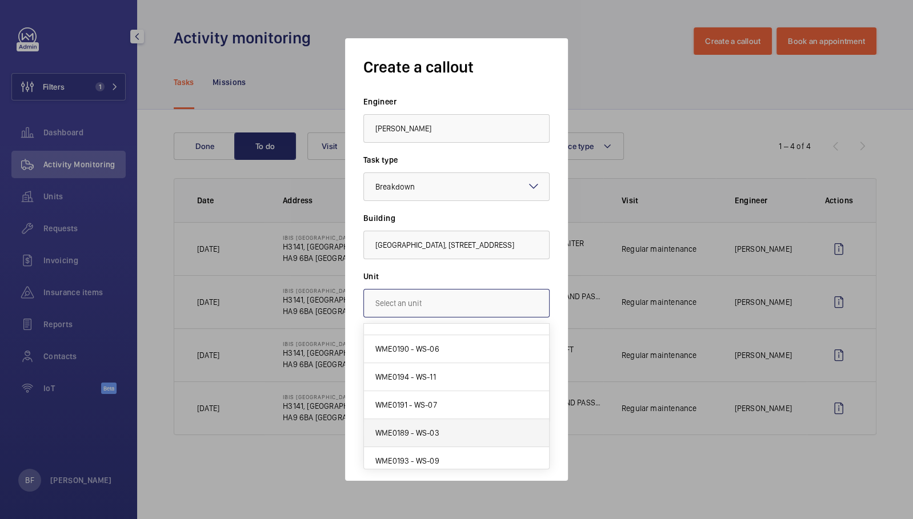
scroll to position [19, 0]
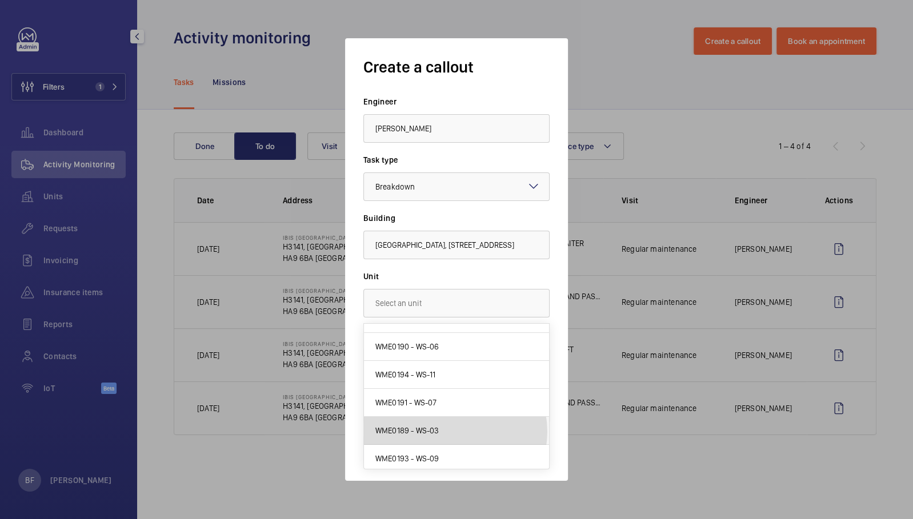
click at [451, 430] on mat-option "WME0189 - WS-03" at bounding box center [456, 431] width 185 height 28
type input "WME0189 - WS-03"
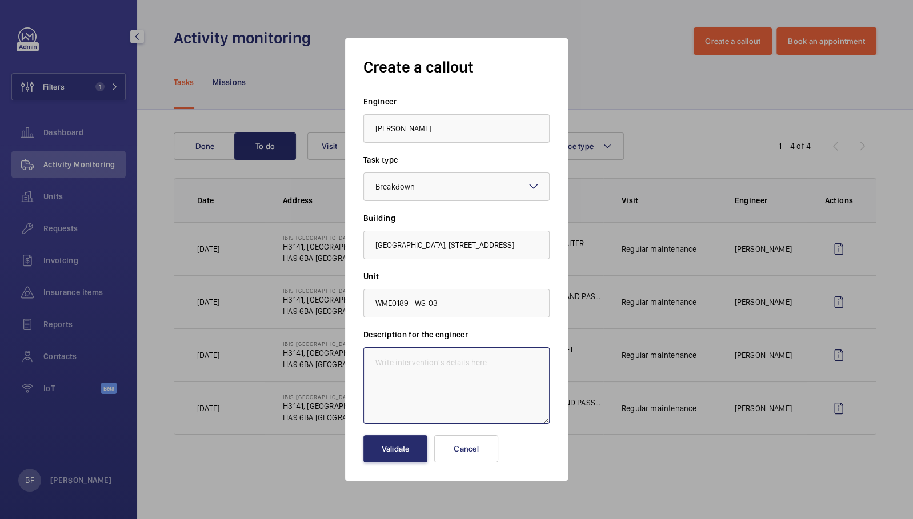
click at [402, 371] on textarea at bounding box center [456, 385] width 186 height 77
click at [434, 379] on textarea at bounding box center [456, 385] width 186 height 77
paste textarea "The north building lift has broken down. Please can you attend site and fix?"
drag, startPoint x: 482, startPoint y: 371, endPoint x: 510, endPoint y: 367, distance: 28.9
click at [510, 367] on textarea "The north building lift has broken down. Please can you attend site and fix?" at bounding box center [456, 385] width 186 height 77
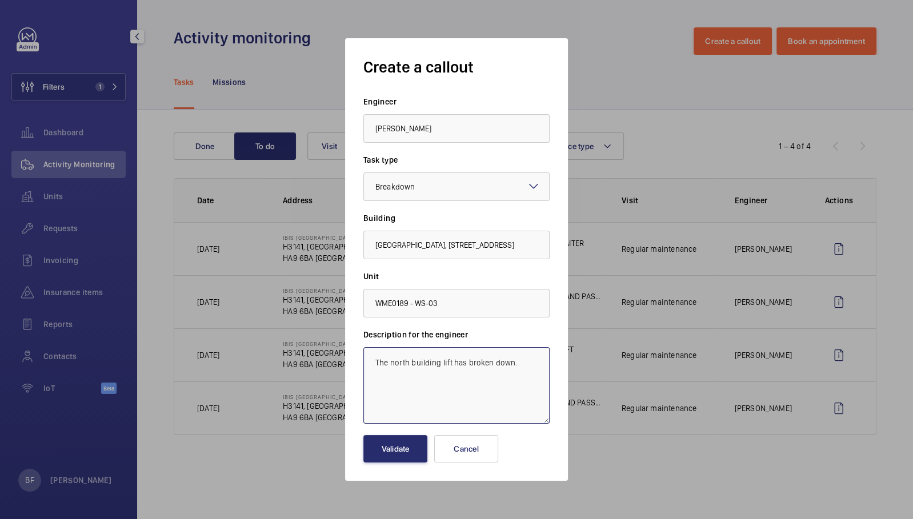
click at [375, 361] on textarea "The north building lift has broken down." at bounding box center [456, 385] width 186 height 77
paste textarea "Job #350040"
type textarea "Job #350040 - The north building lift has broken down."
click at [387, 455] on button "Validate" at bounding box center [395, 448] width 64 height 27
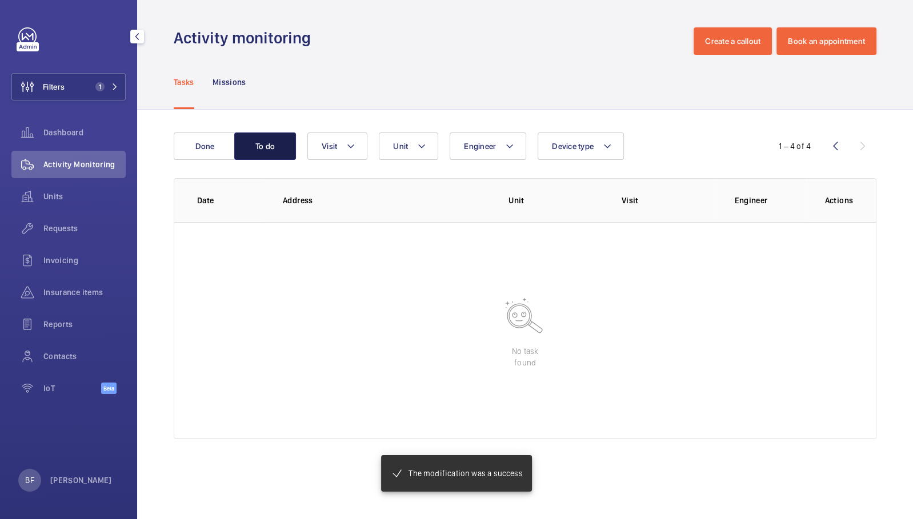
click at [274, 146] on button "To do" at bounding box center [265, 146] width 62 height 27
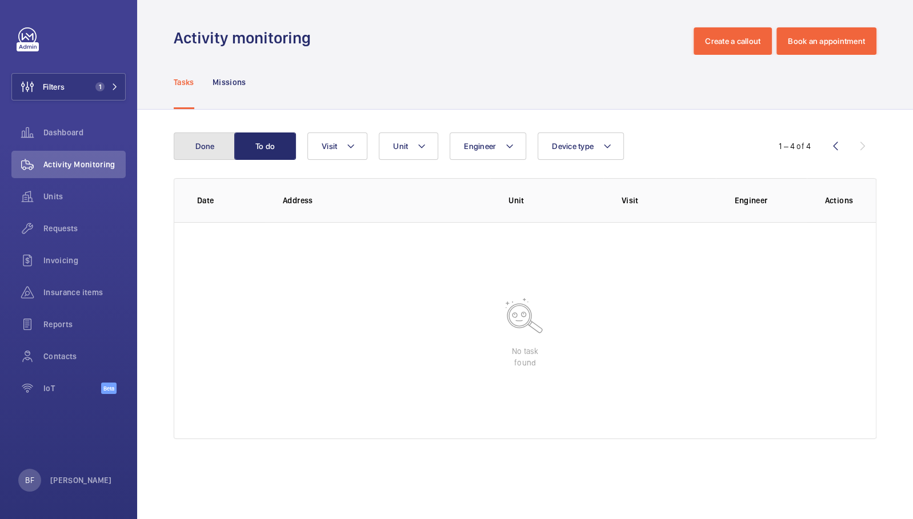
click at [217, 154] on button "Done" at bounding box center [205, 146] width 62 height 27
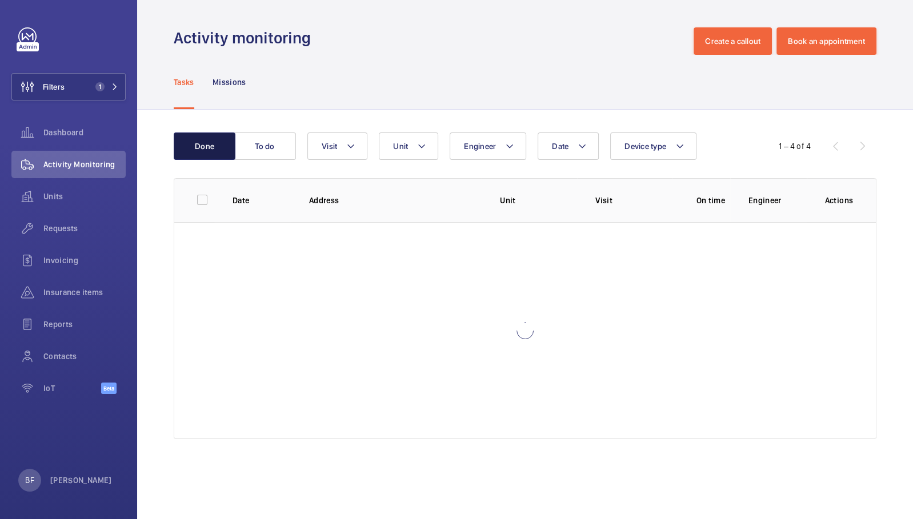
click at [214, 153] on button "Done" at bounding box center [205, 146] width 62 height 27
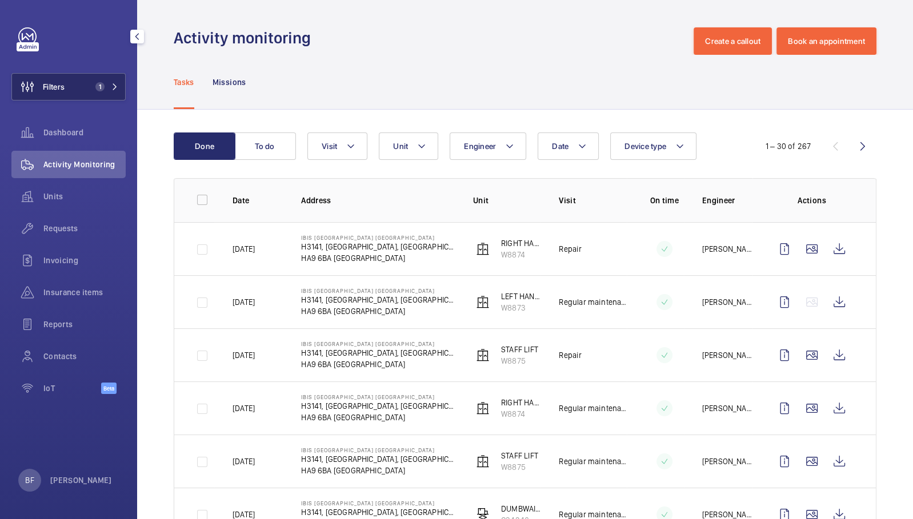
click at [86, 80] on button "Filters 1" at bounding box center [68, 86] width 114 height 27
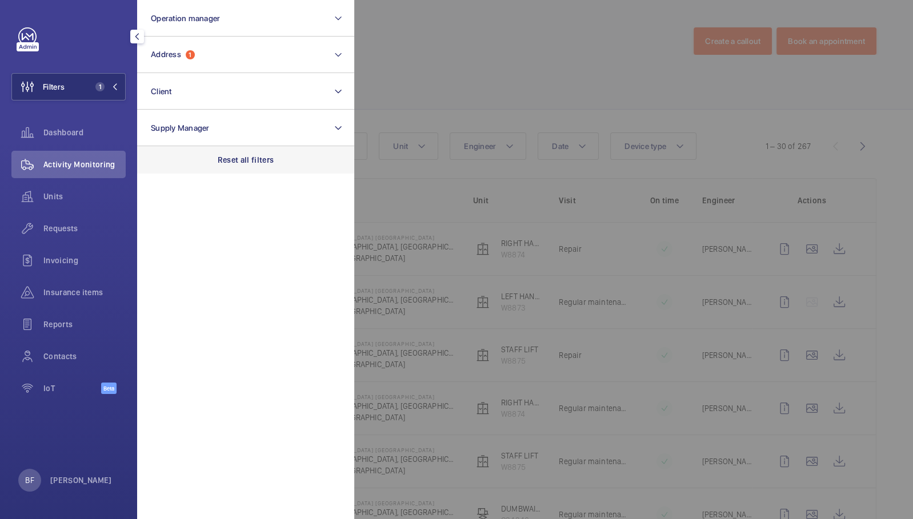
click at [240, 167] on div "Reset all filters" at bounding box center [245, 159] width 217 height 27
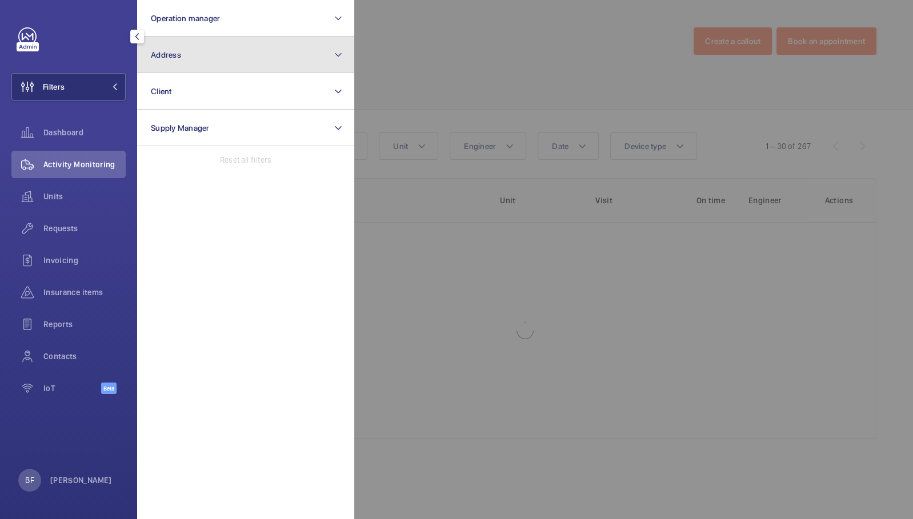
click at [203, 50] on button "Address" at bounding box center [245, 55] width 217 height 37
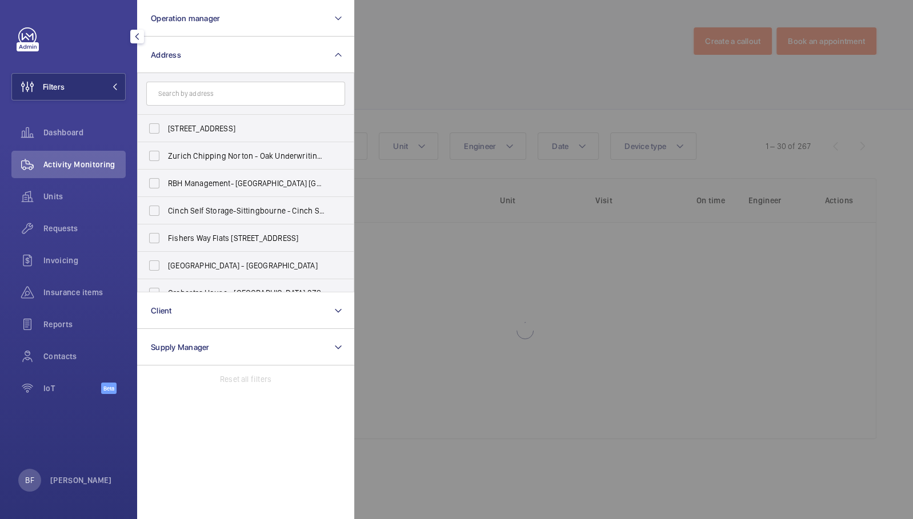
click at [206, 97] on input "text" at bounding box center [245, 94] width 199 height 24
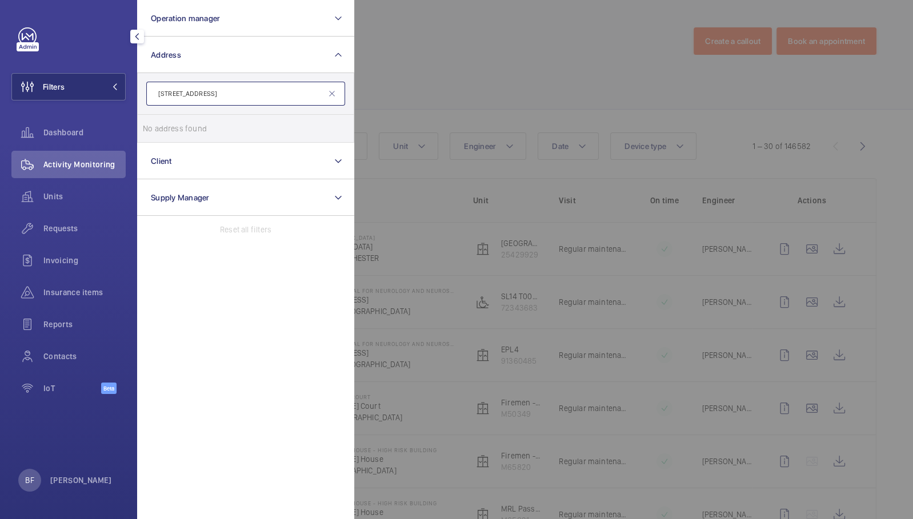
click at [227, 98] on input "49 Grosvenor Street3" at bounding box center [245, 94] width 199 height 24
type input "49 Grosvenor"
click at [287, 125] on span "Grosvenor" at bounding box center [306, 128] width 38 height 9
click at [166, 125] on input "Landmark The Space Mayfair - 49 Grosvenor St, LONDON W1K 3HP" at bounding box center [154, 128] width 23 height 23
checkbox input "true"
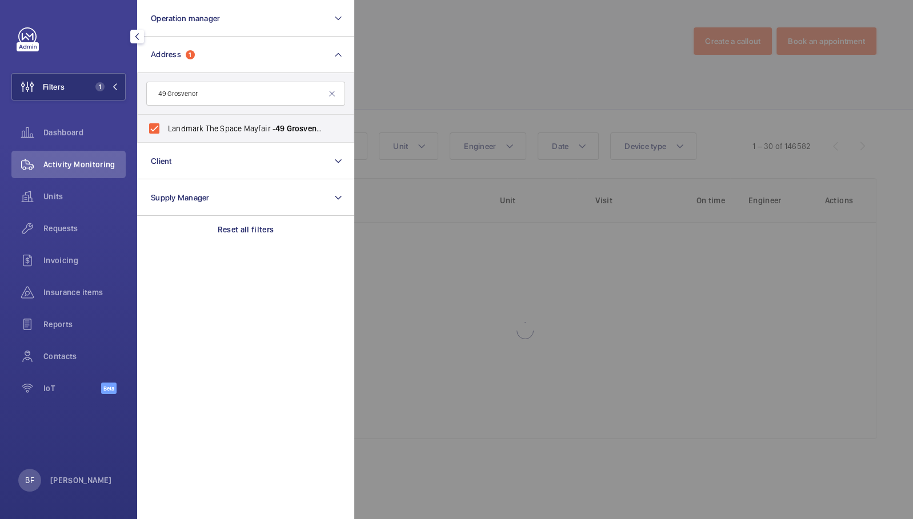
click at [538, 101] on div at bounding box center [810, 259] width 913 height 519
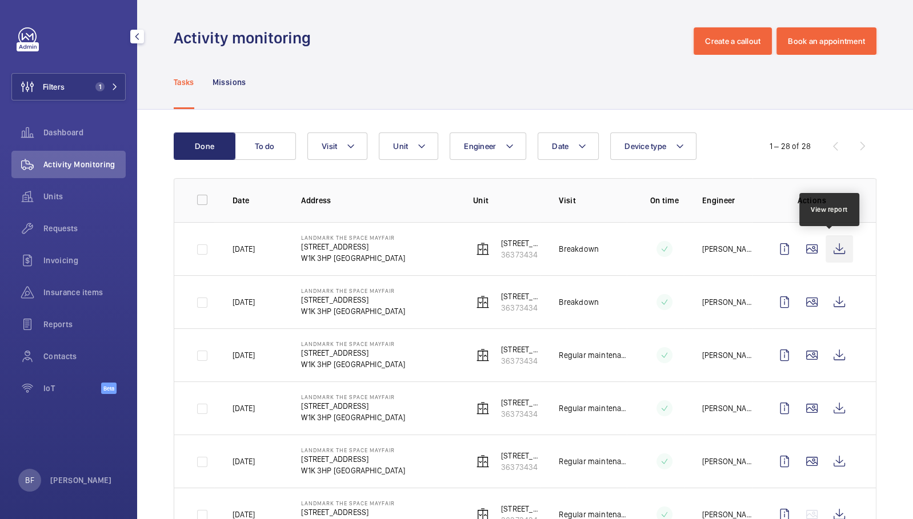
click at [826, 257] on wm-front-icon-button at bounding box center [839, 248] width 27 height 27
drag, startPoint x: 64, startPoint y: 235, endPoint x: 62, endPoint y: 241, distance: 6.0
click at [65, 235] on div "Requests" at bounding box center [68, 228] width 114 height 27
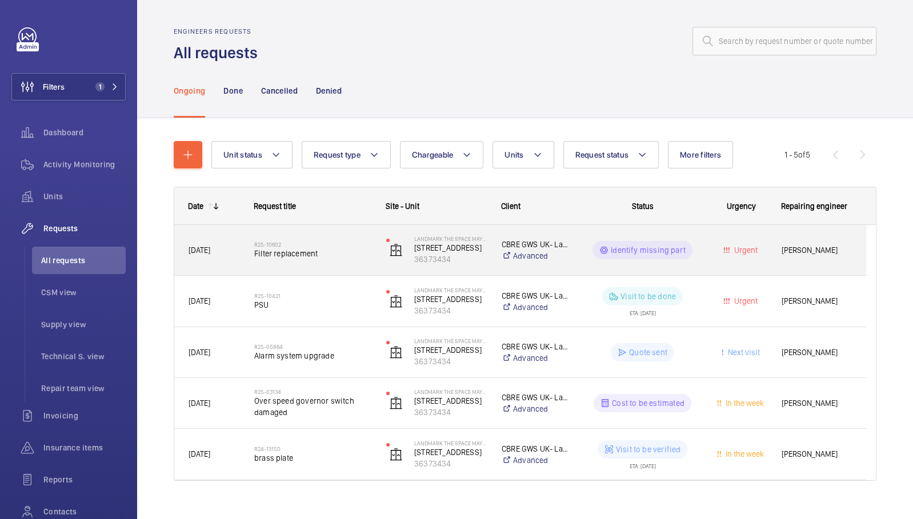
click at [298, 269] on div "R25-10602 Filter replacement" at bounding box center [306, 250] width 131 height 51
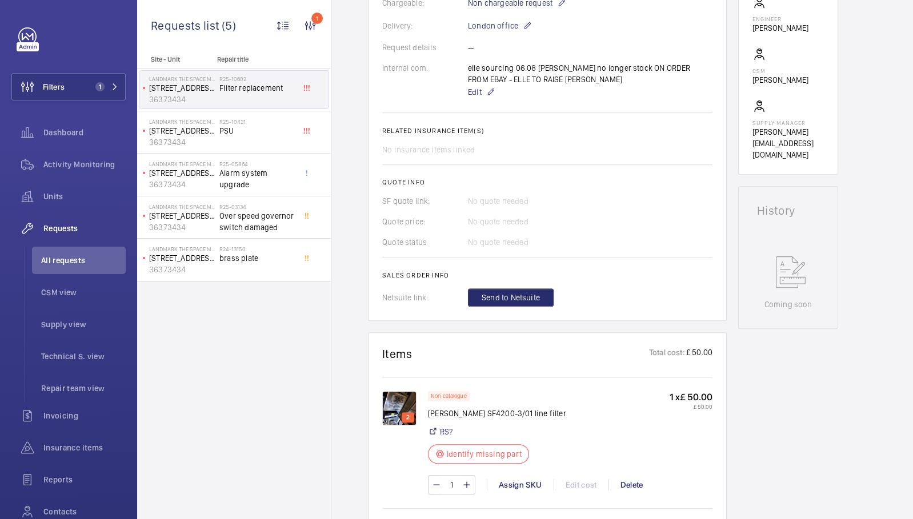
scroll to position [586, 0]
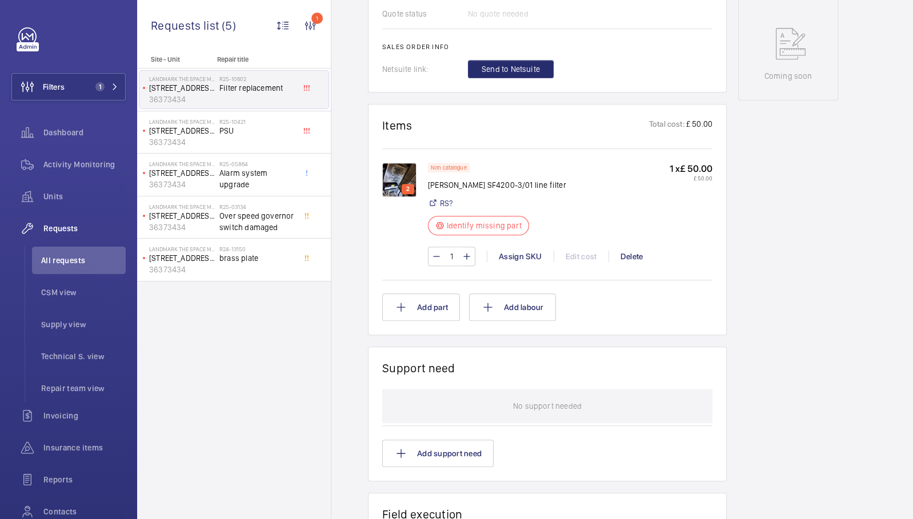
click at [408, 167] on img at bounding box center [399, 180] width 34 height 34
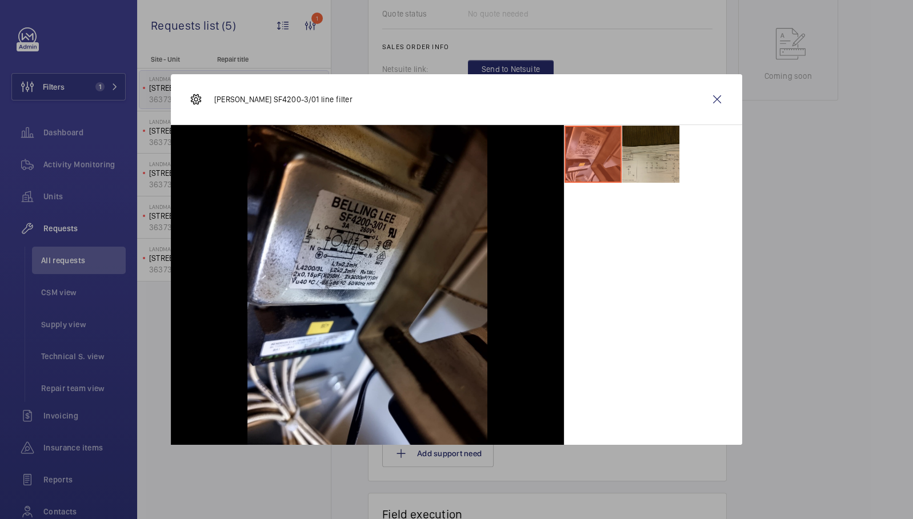
click at [643, 167] on li at bounding box center [650, 154] width 57 height 57
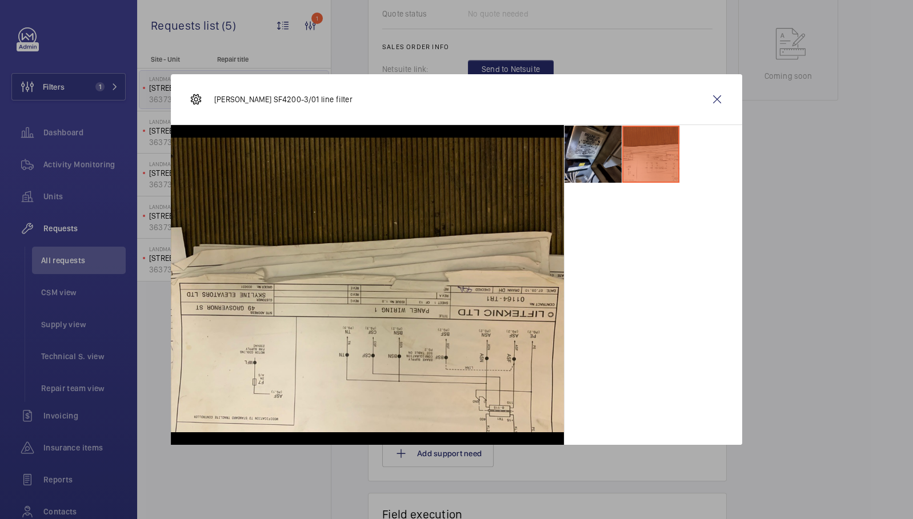
click at [602, 159] on li at bounding box center [592, 154] width 57 height 57
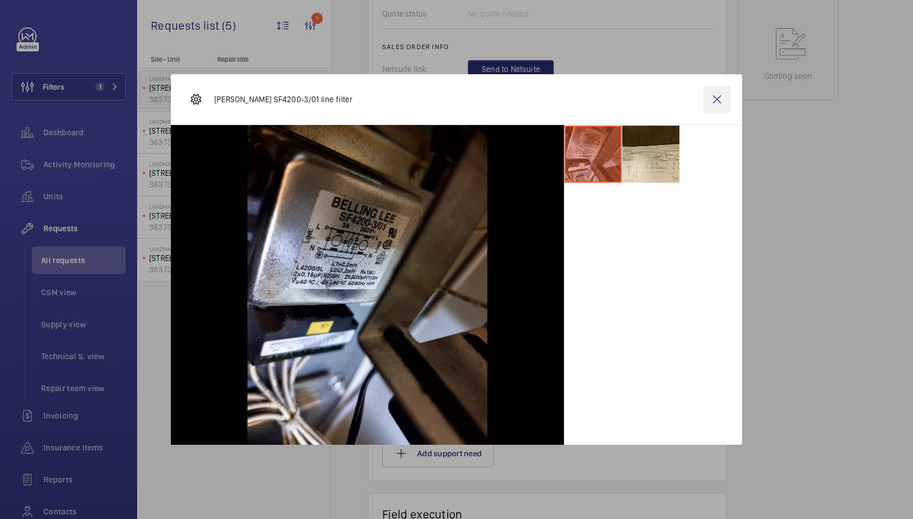
click at [718, 98] on wm-front-icon-button at bounding box center [716, 99] width 27 height 27
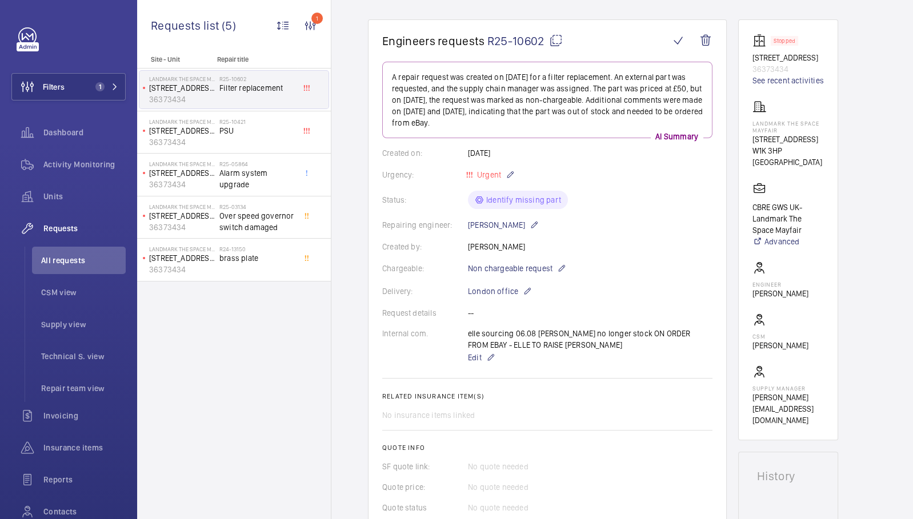
scroll to position [95, 0]
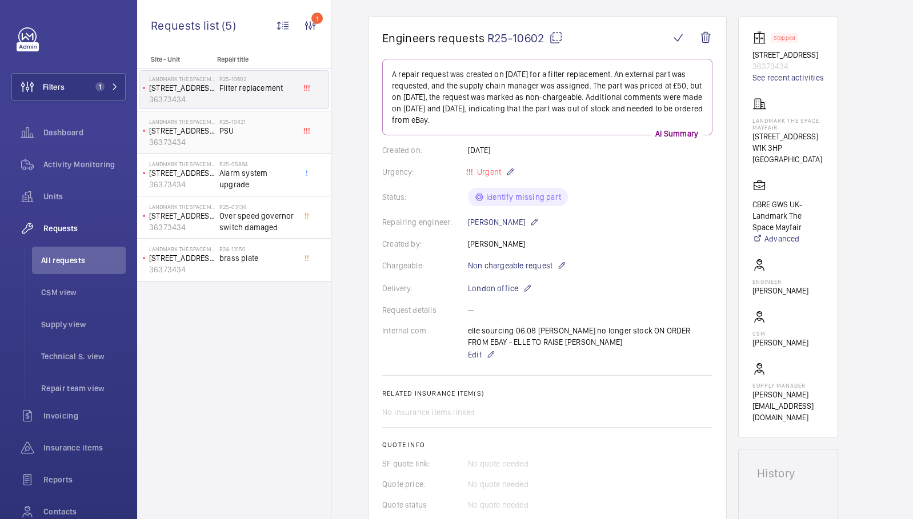
click at [259, 136] on div "R25-10421 PSU" at bounding box center [256, 134] width 75 height 33
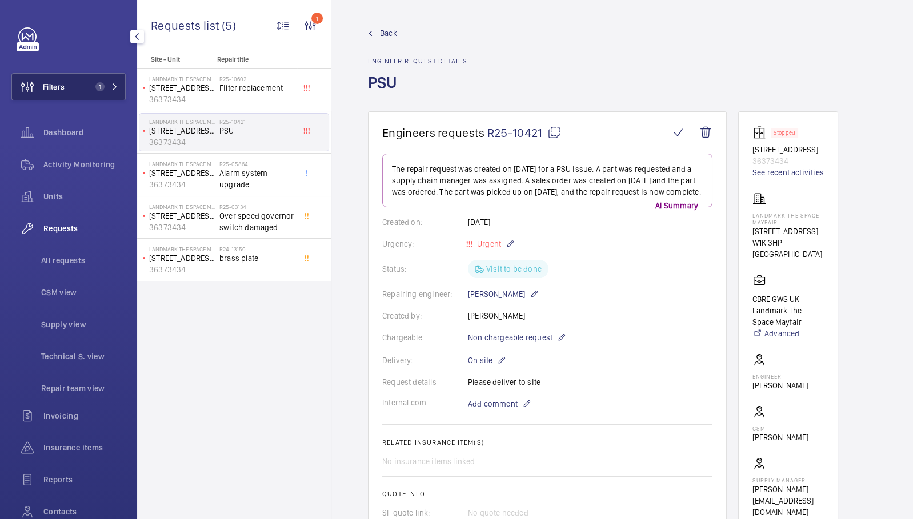
click at [111, 83] on button "Filters 1" at bounding box center [68, 86] width 114 height 27
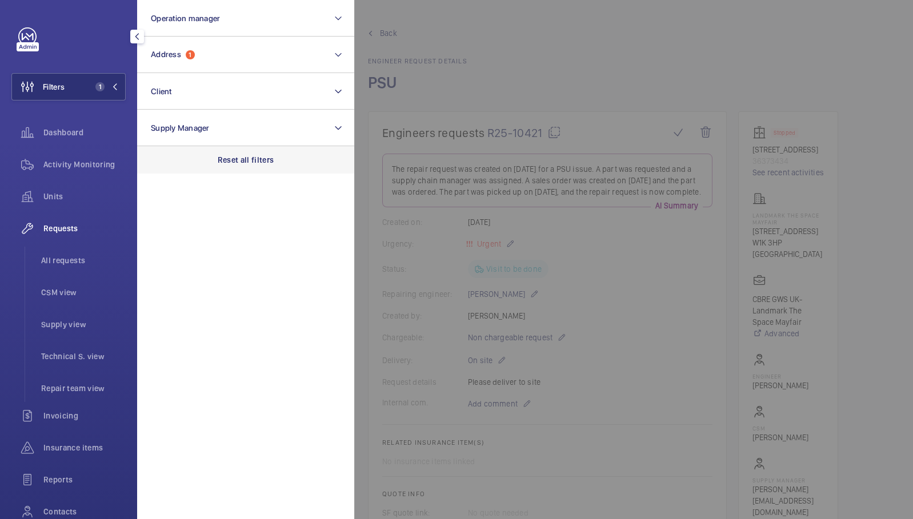
click at [217, 154] on div "Reset all filters" at bounding box center [245, 159] width 217 height 27
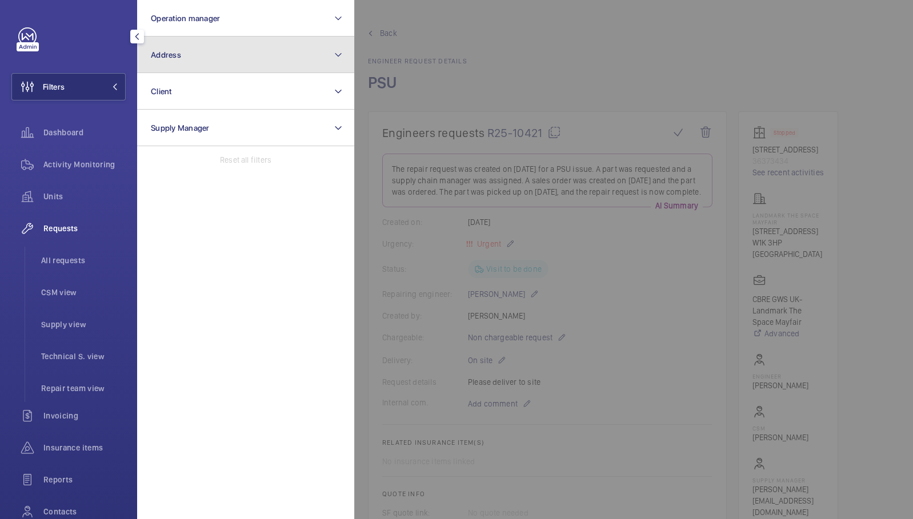
click at [214, 47] on button "Address" at bounding box center [245, 55] width 217 height 37
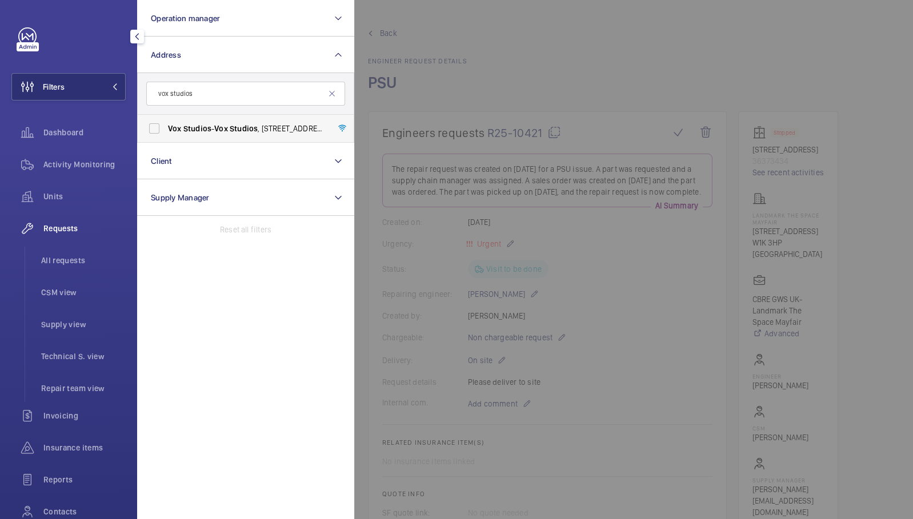
type input "vox studios"
click at [217, 128] on span "Vox Studios - [GEOGRAPHIC_DATA] , [STREET_ADDRESS]" at bounding box center [246, 128] width 157 height 11
click at [166, 128] on input "Vox Studios - [GEOGRAPHIC_DATA] , [STREET_ADDRESS]" at bounding box center [154, 128] width 23 height 23
checkbox input "true"
click at [524, 63] on div at bounding box center [810, 259] width 913 height 519
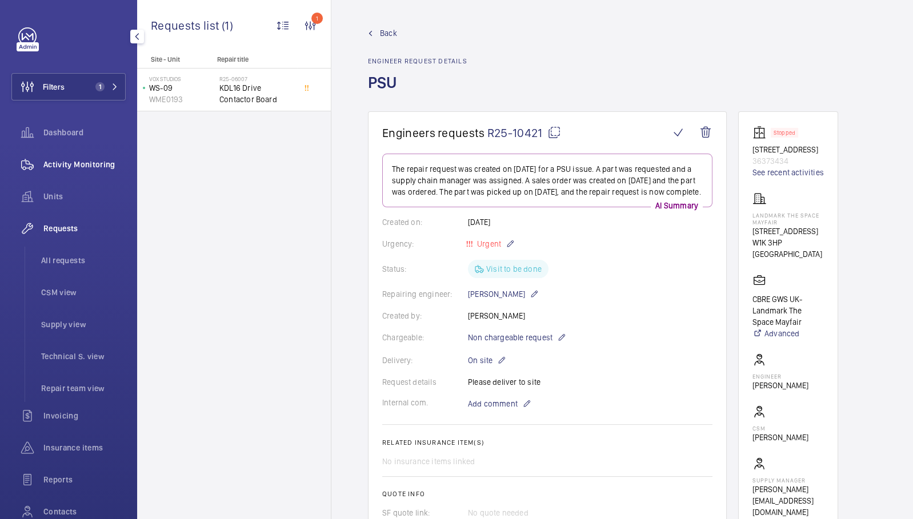
click at [69, 170] on div "Activity Monitoring" at bounding box center [68, 164] width 114 height 27
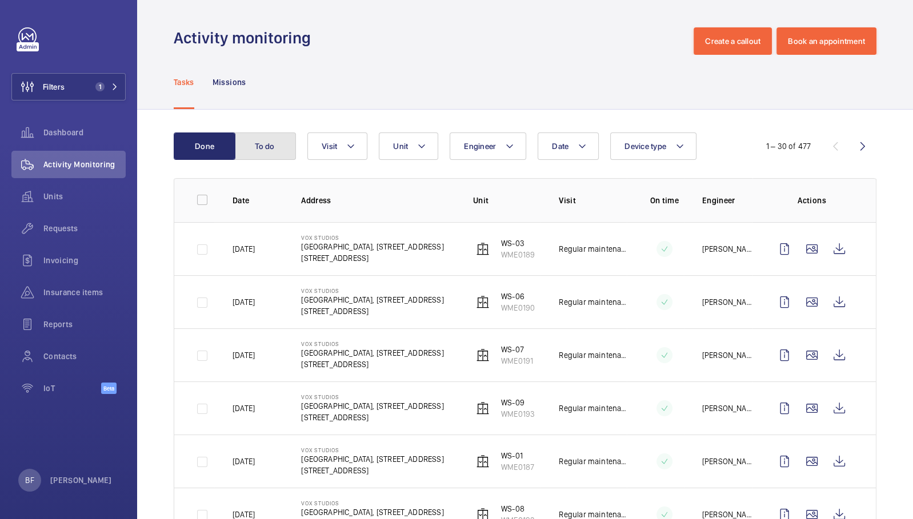
click at [258, 142] on button "To do" at bounding box center [265, 146] width 62 height 27
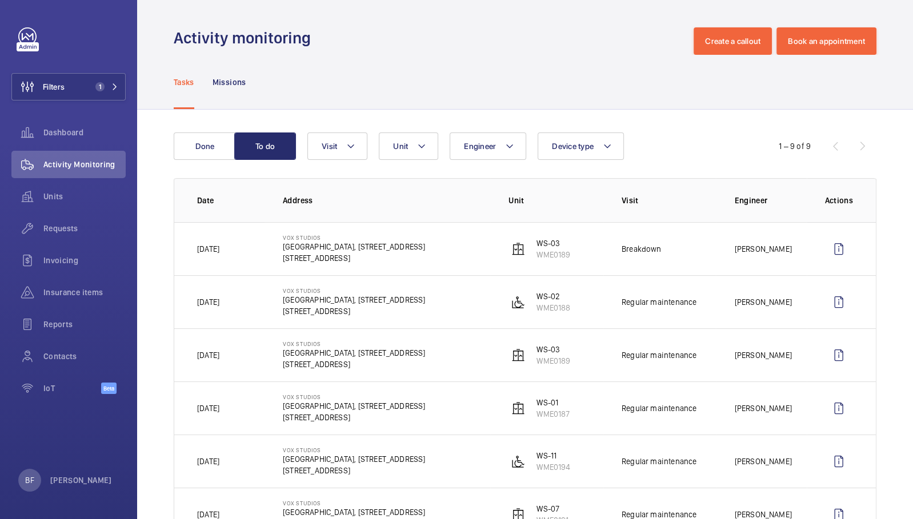
click at [772, 257] on td "[PERSON_NAME]" at bounding box center [761, 248] width 90 height 53
click at [363, 247] on p "[GEOGRAPHIC_DATA], [STREET_ADDRESS]" at bounding box center [354, 246] width 142 height 11
click at [324, 253] on p "[STREET_ADDRESS]" at bounding box center [354, 258] width 142 height 11
click at [828, 251] on wm-front-icon-button at bounding box center [838, 248] width 27 height 27
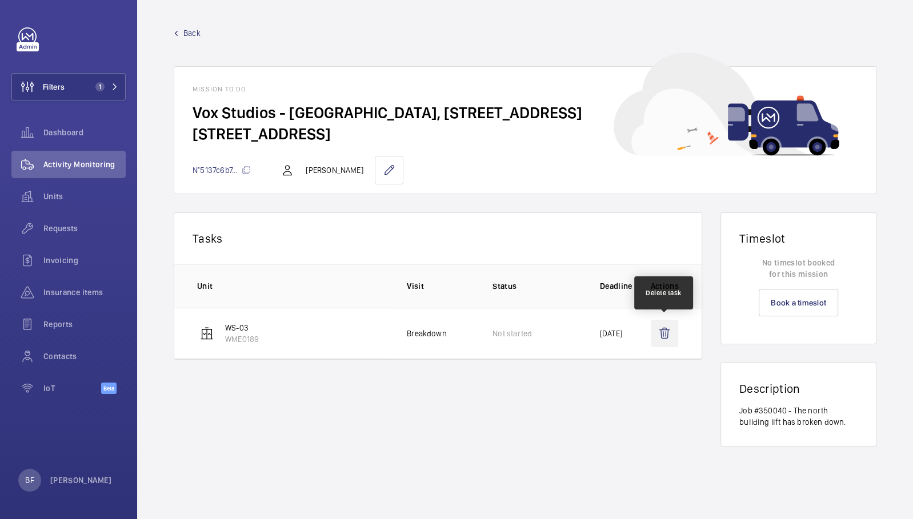
click at [665, 331] on wm-front-icon-button at bounding box center [664, 333] width 27 height 27
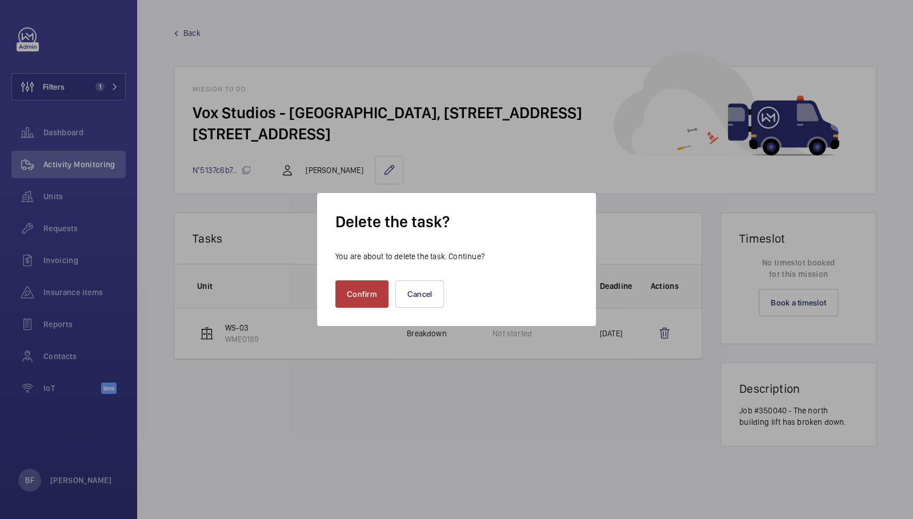
click at [363, 297] on button "Confirm" at bounding box center [361, 294] width 53 height 27
